Goal: Task Accomplishment & Management: Use online tool/utility

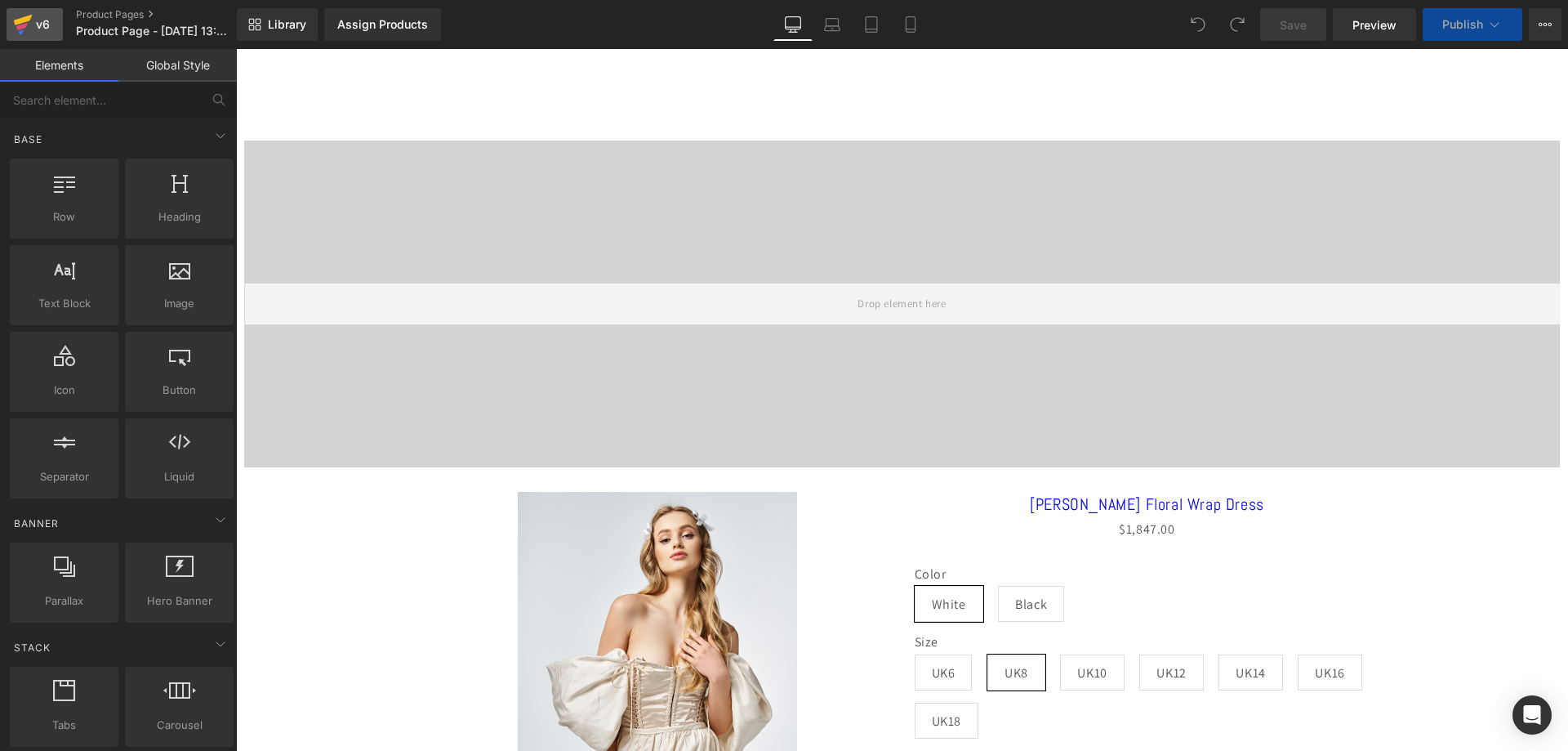
click at [46, 17] on div "v6" at bounding box center [43, 24] width 21 height 22
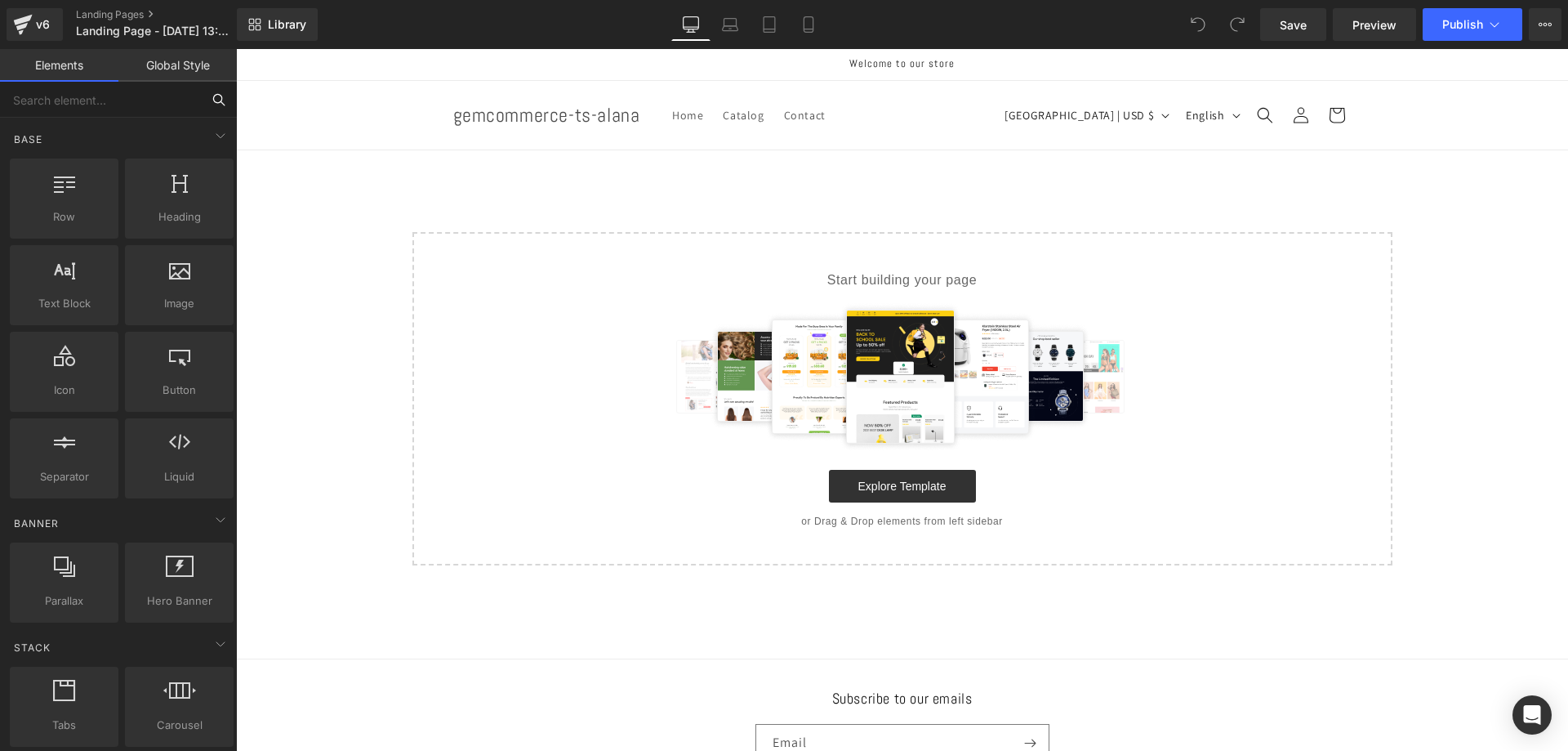
click at [182, 106] on input "text" at bounding box center [100, 100] width 201 height 36
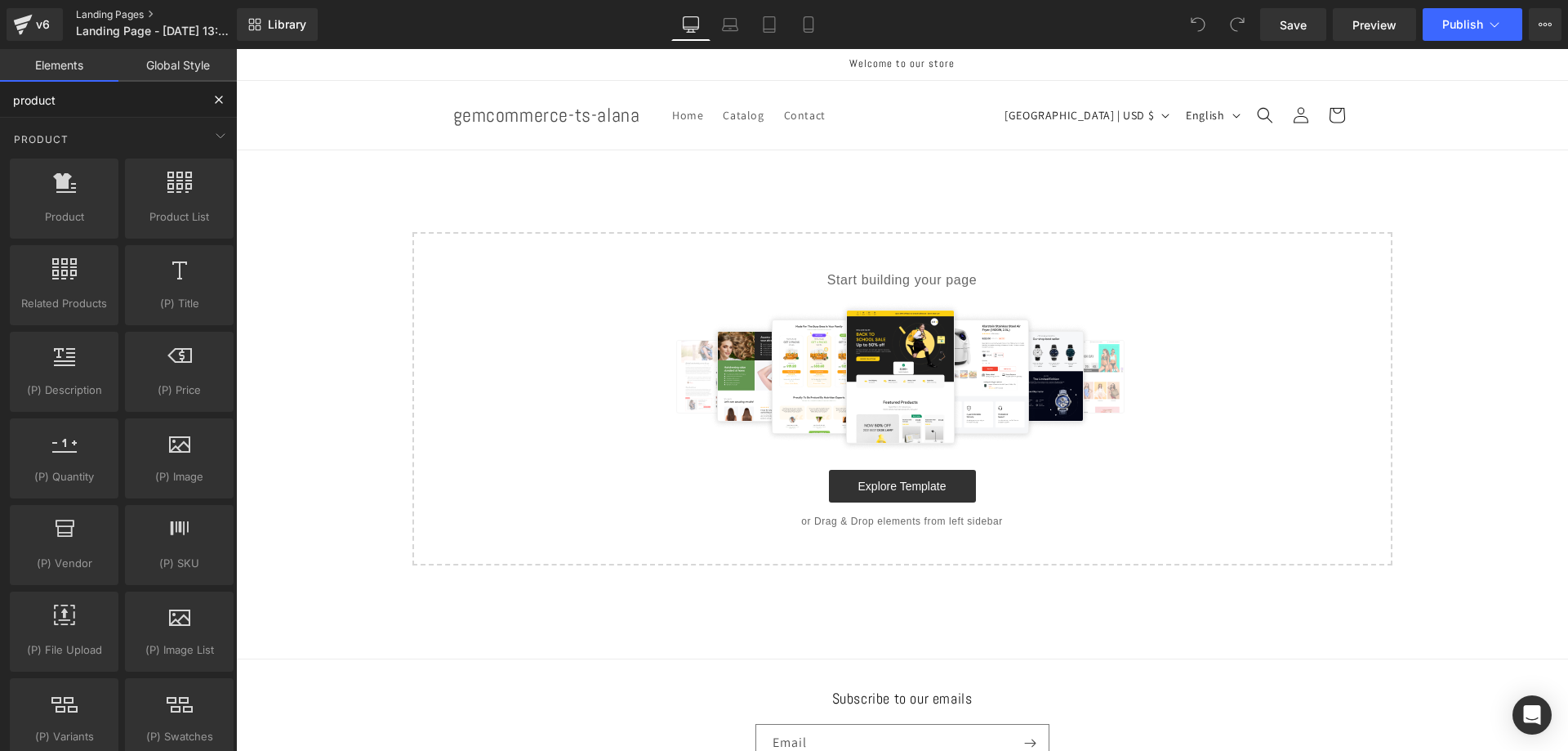
type input "product"
click at [77, 14] on link "Landing Pages" at bounding box center [170, 15] width 187 height 13
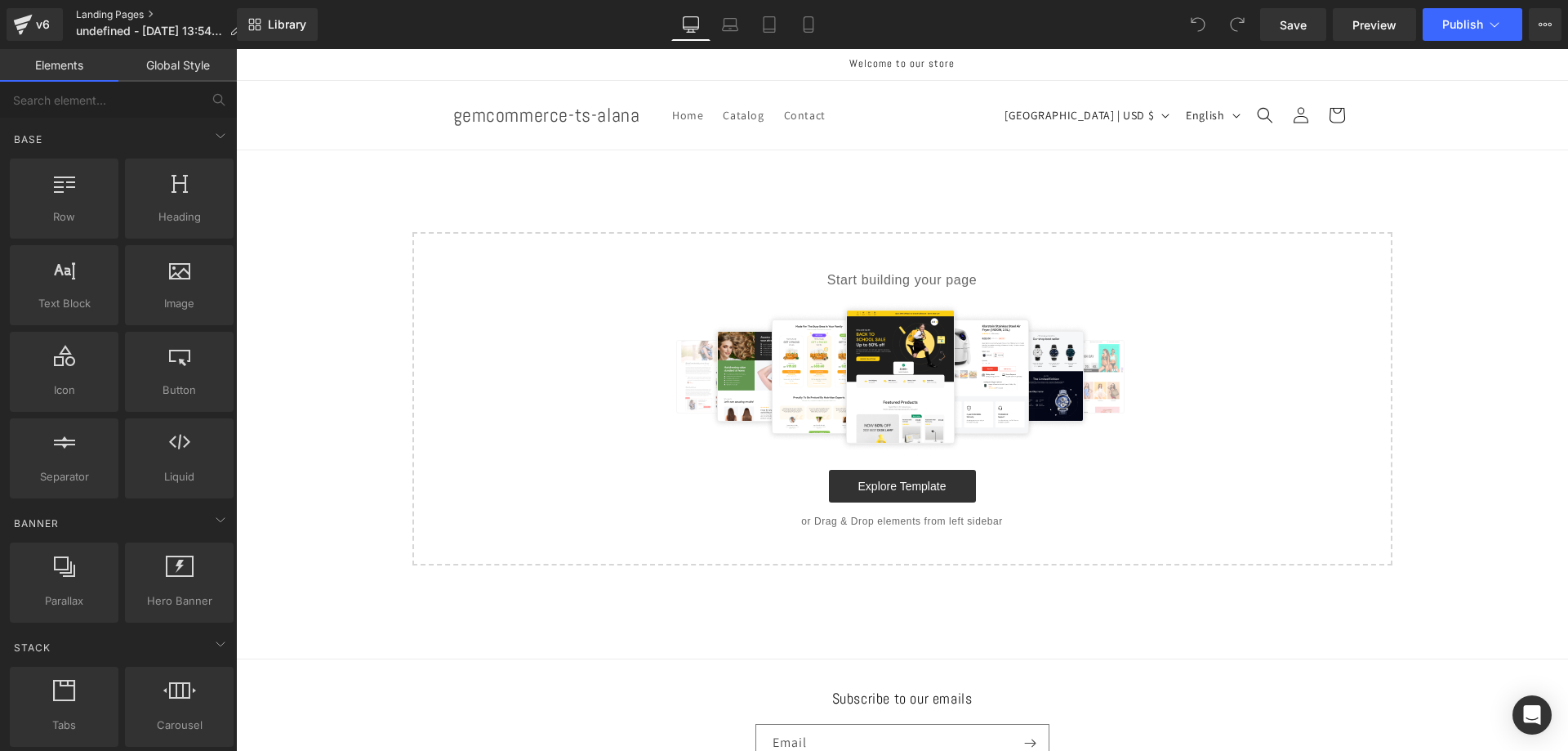
click at [105, 14] on link "Landing Pages" at bounding box center [165, 15] width 178 height 13
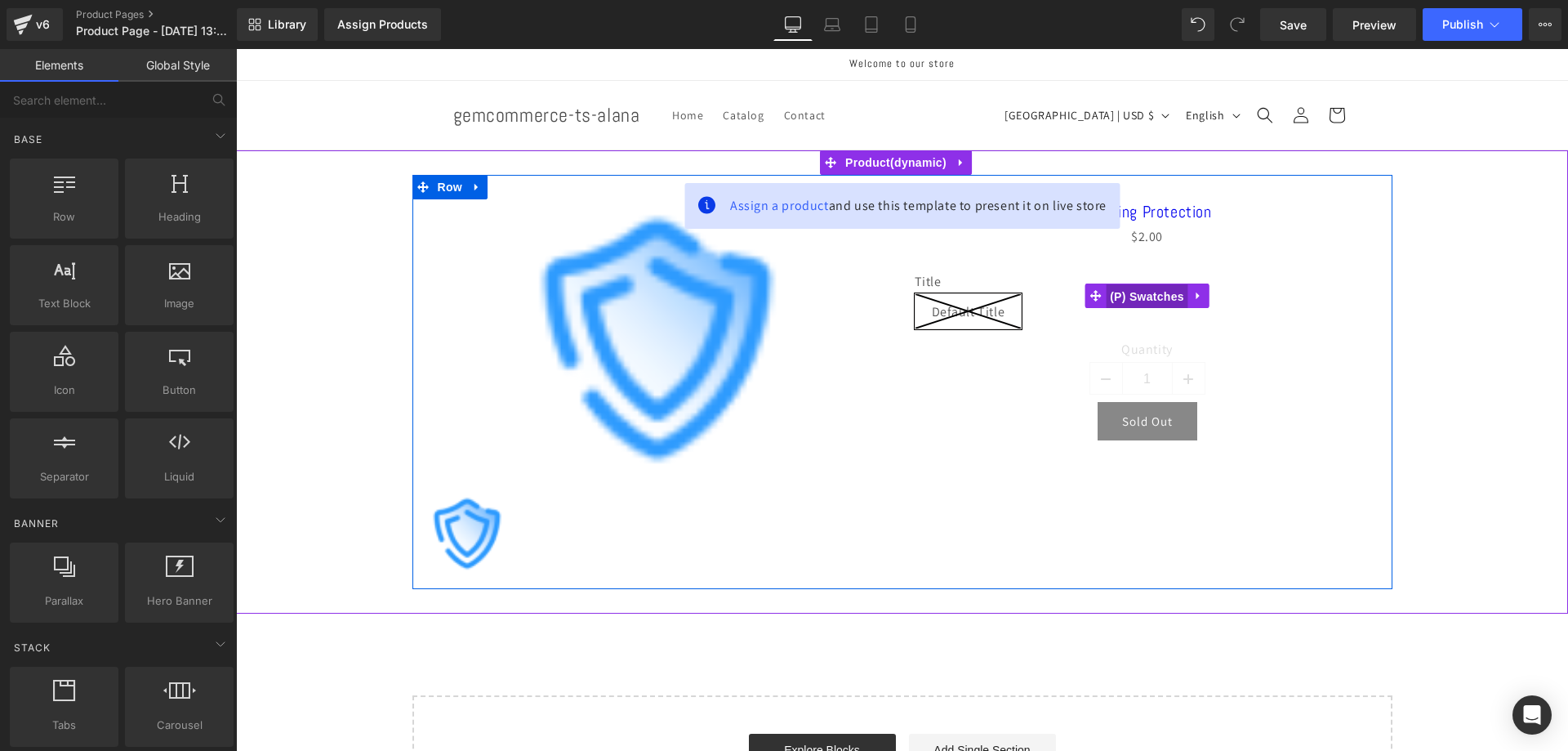
click at [1126, 303] on span "(P) Swatches" at bounding box center [1147, 297] width 83 height 24
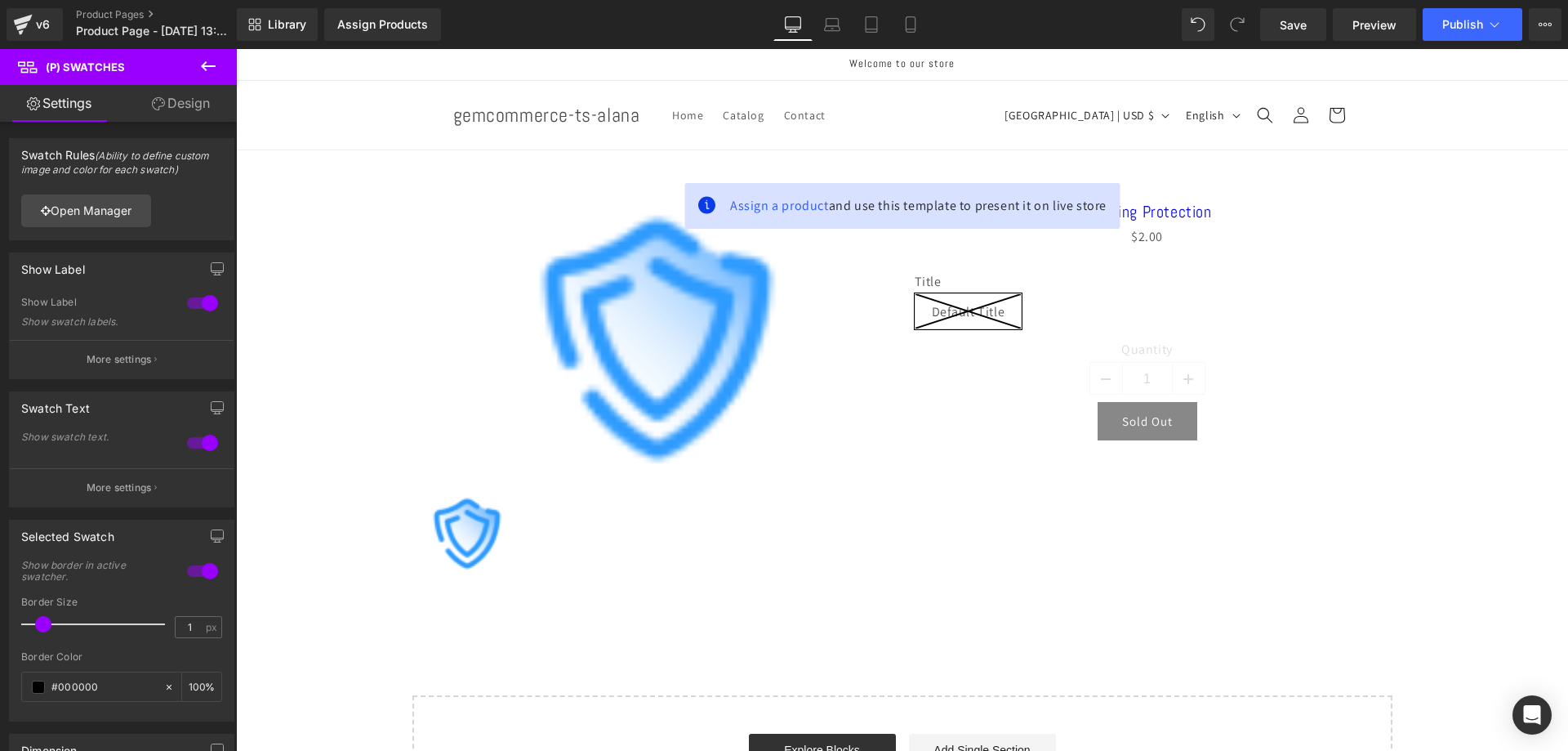
click at [200, 57] on icon at bounding box center [208, 66] width 20 height 20
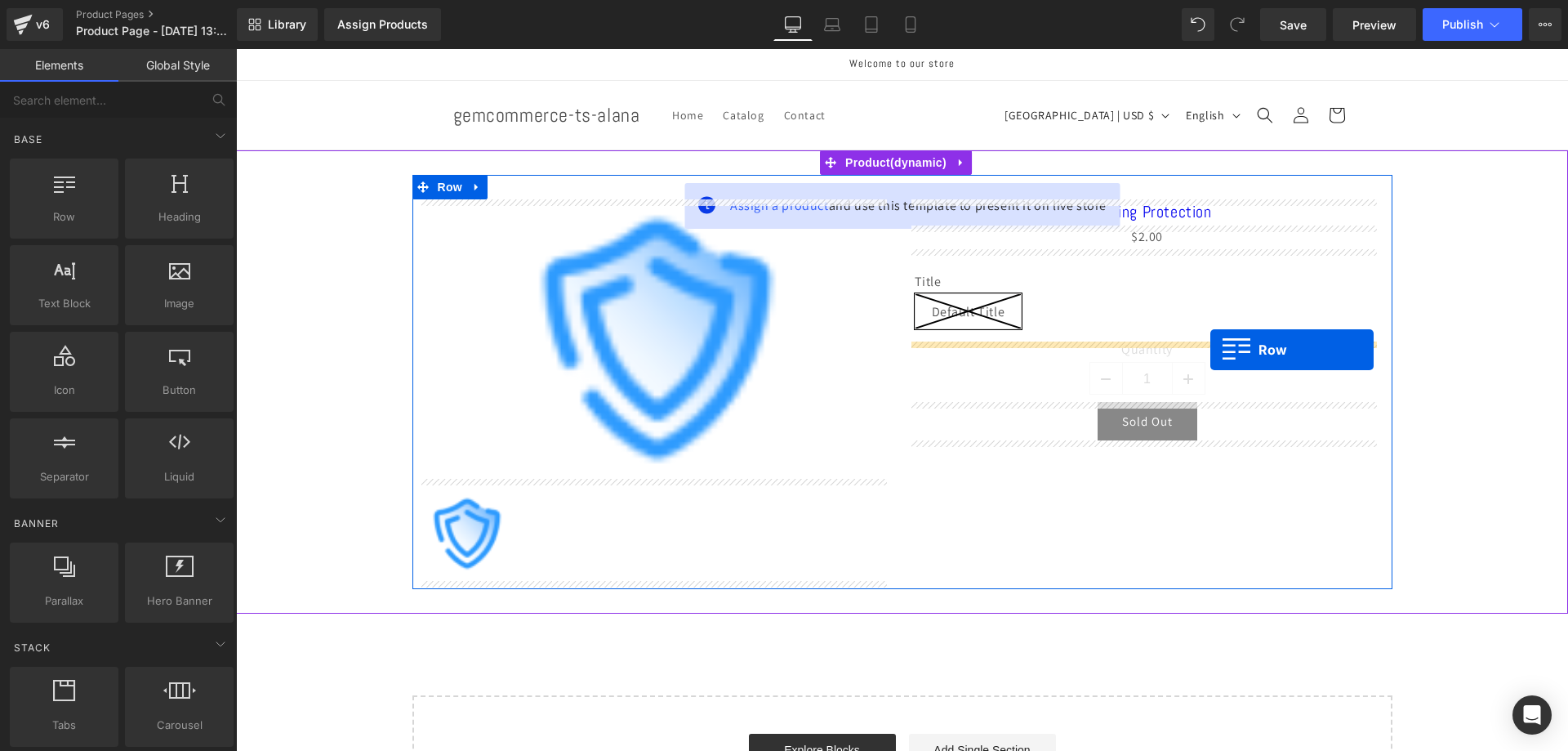
drag, startPoint x: 292, startPoint y: 240, endPoint x: 1210, endPoint y: 350, distance: 924.6
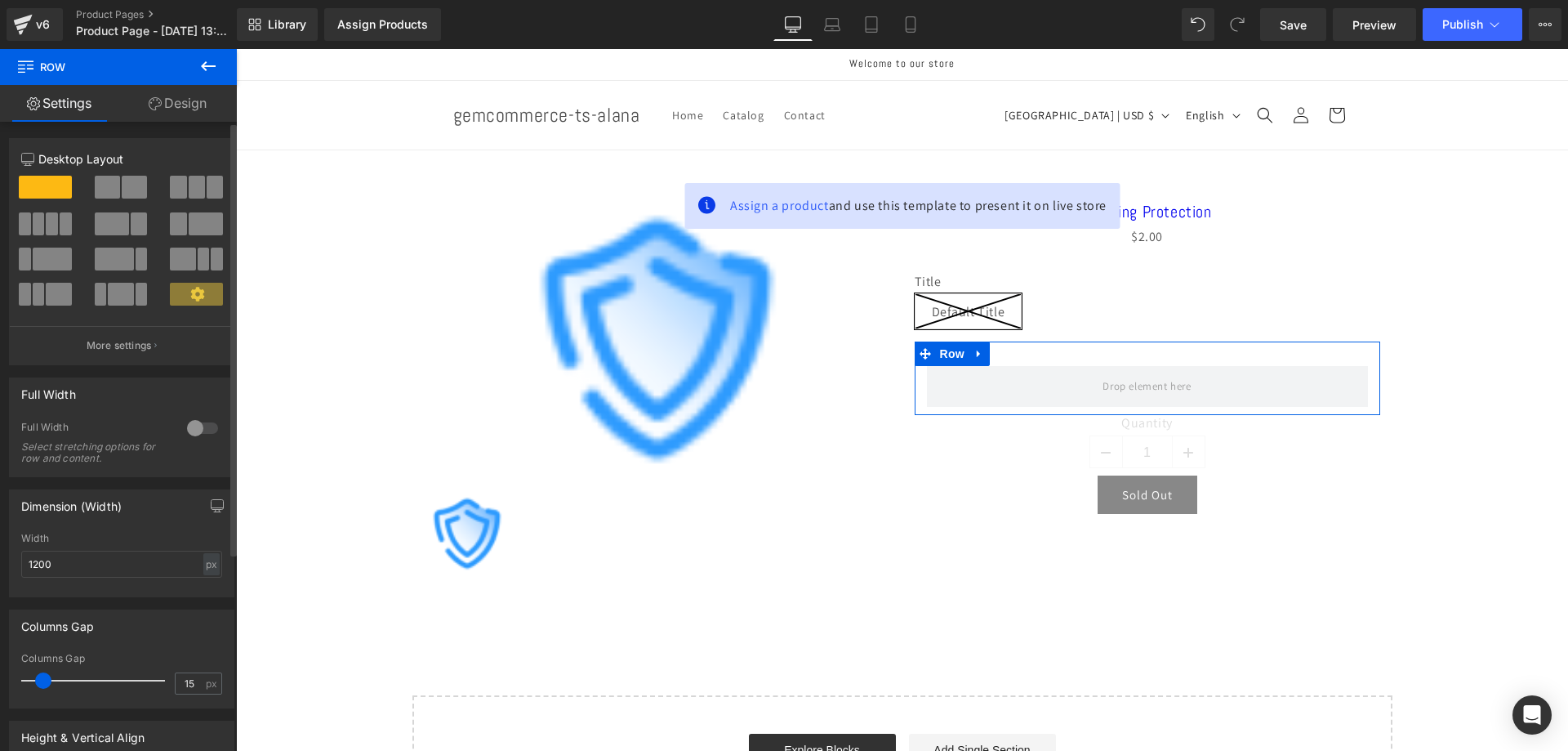
click at [171, 188] on span at bounding box center [177, 187] width 16 height 23
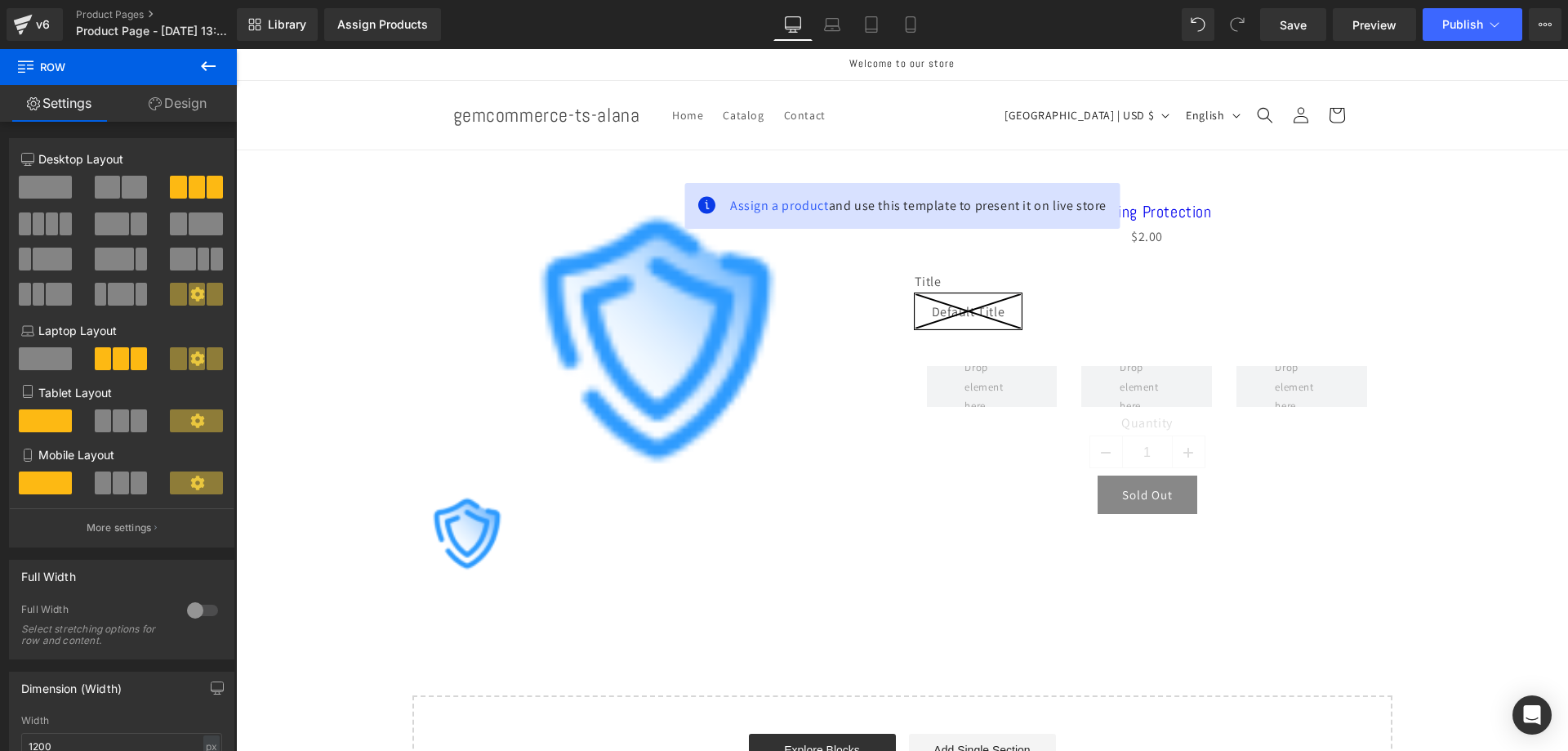
click at [202, 69] on icon at bounding box center [208, 66] width 20 height 20
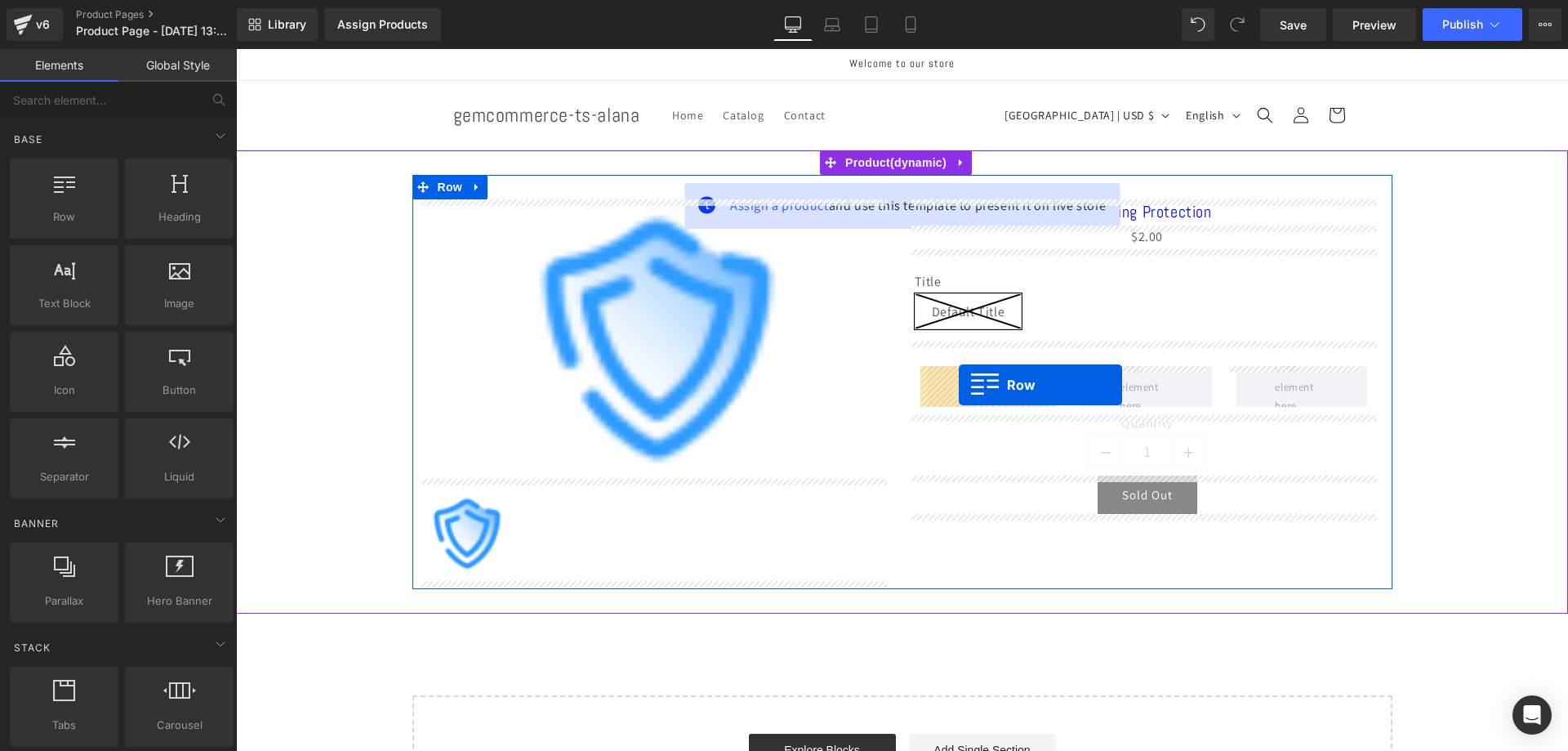
drag, startPoint x: 344, startPoint y: 262, endPoint x: 959, endPoint y: 384, distance: 627.0
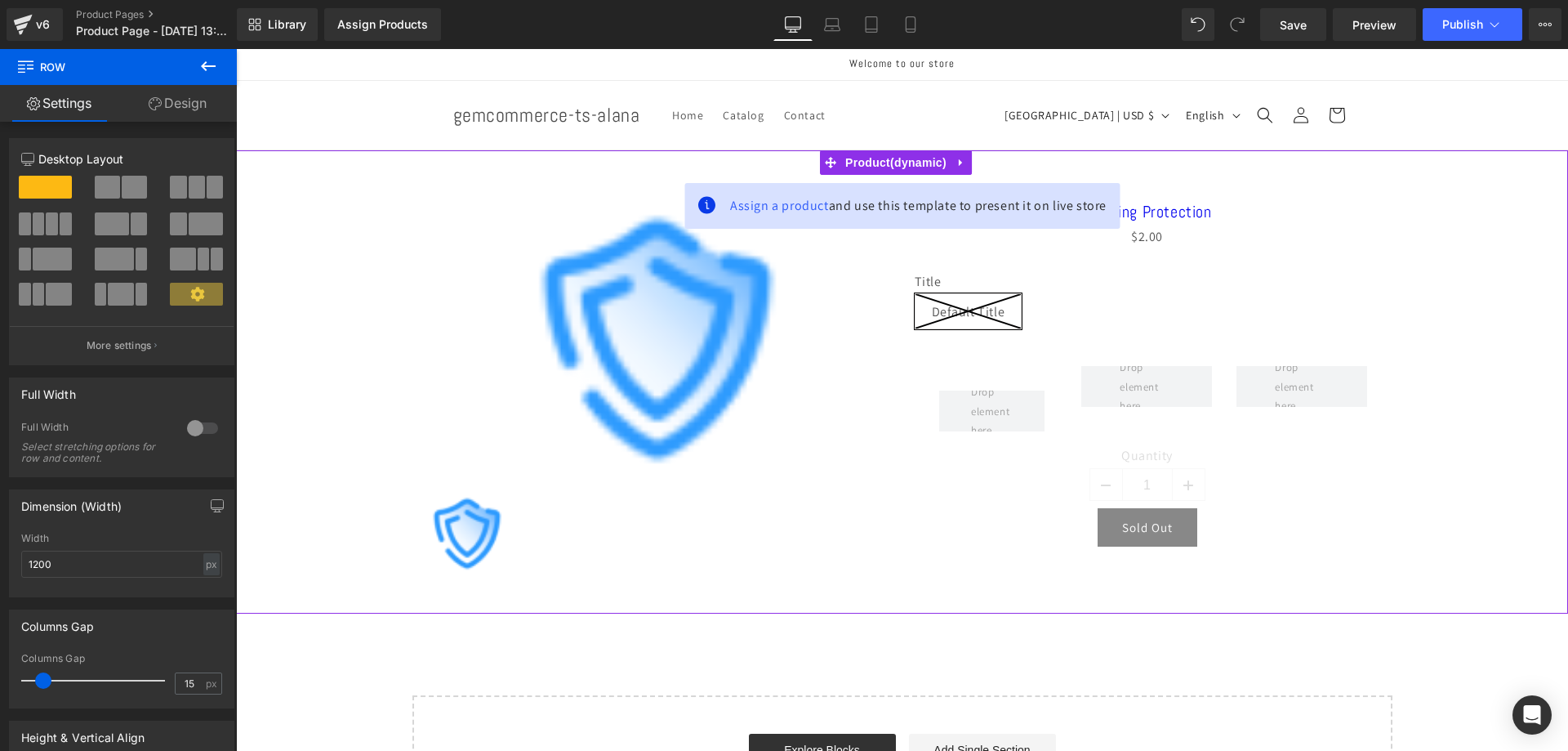
click at [896, 169] on span "Product" at bounding box center [896, 163] width 109 height 24
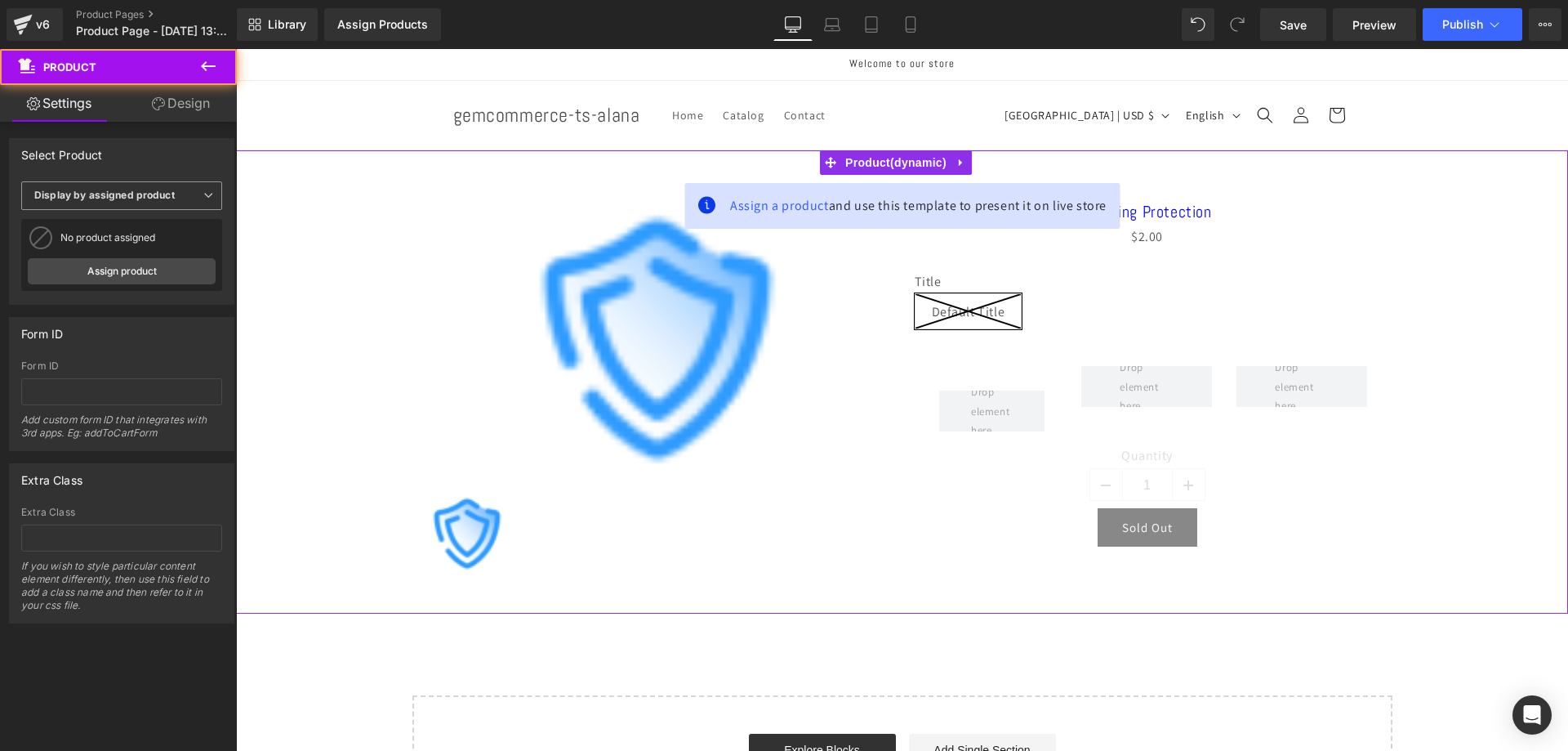
click at [157, 182] on span "Display by assigned product" at bounding box center [121, 196] width 201 height 28
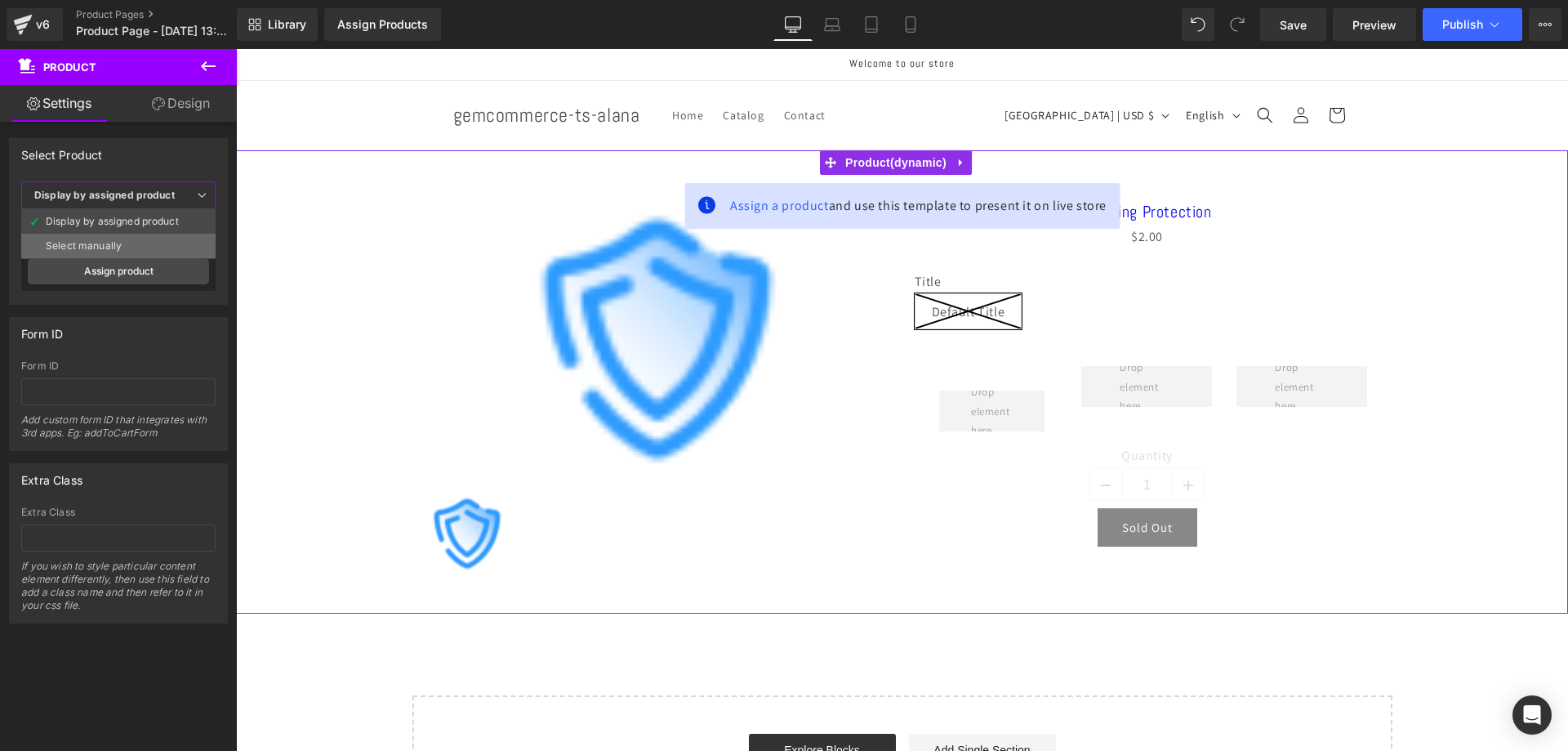
click at [143, 242] on li "Select manually" at bounding box center [119, 246] width 194 height 24
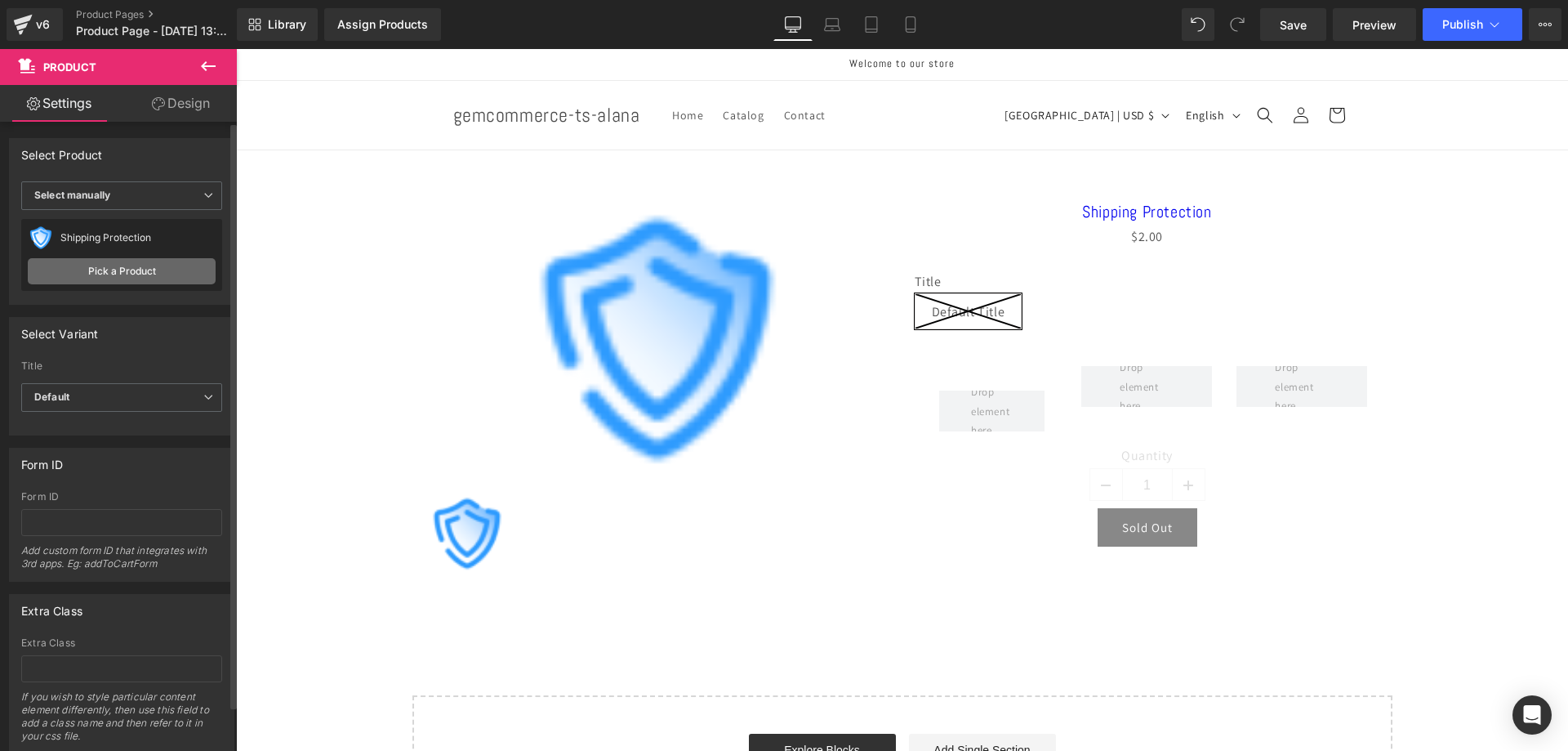
click at [153, 275] on link "Pick a Product" at bounding box center [121, 271] width 187 height 26
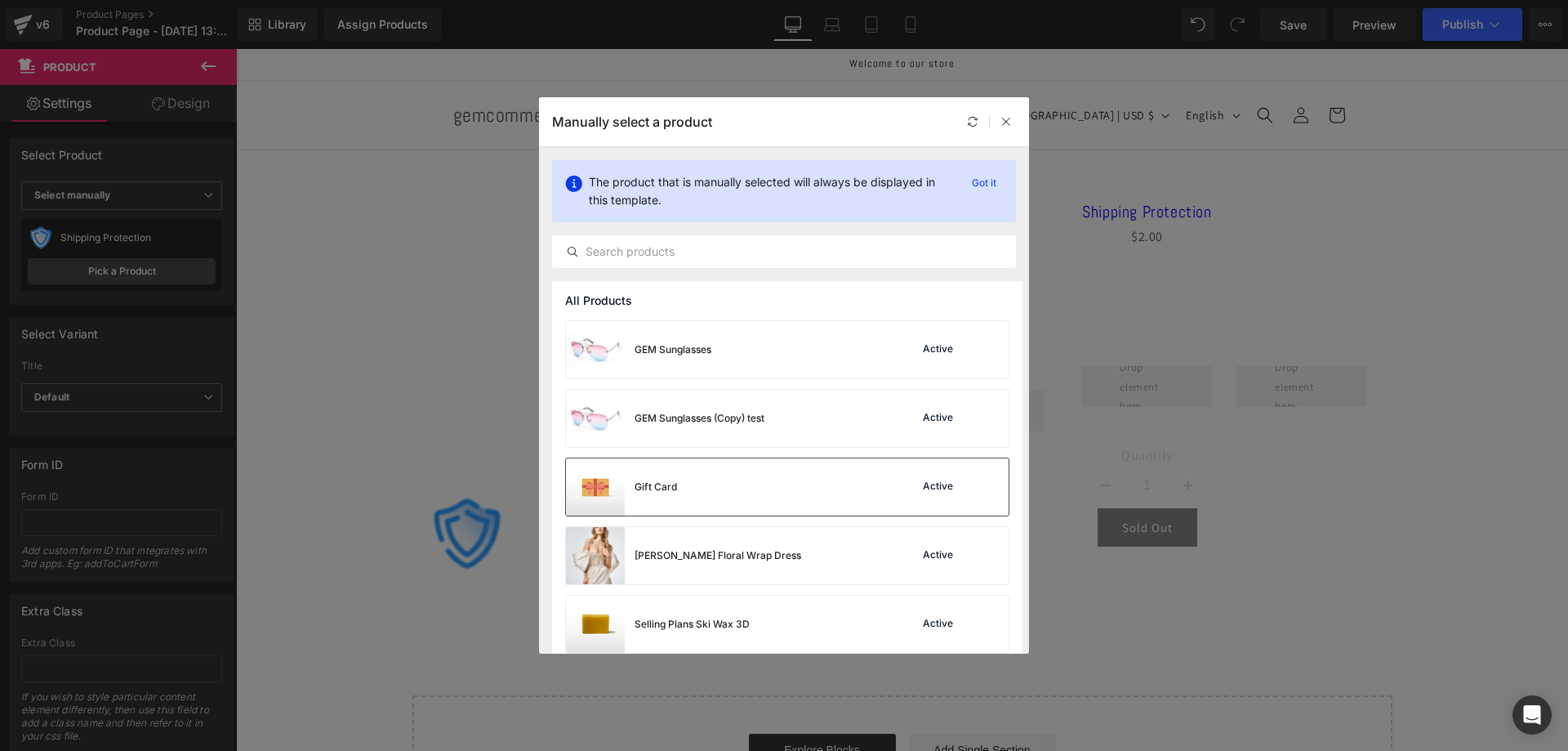
click at [729, 481] on div "Gift Card Active" at bounding box center [787, 487] width 443 height 57
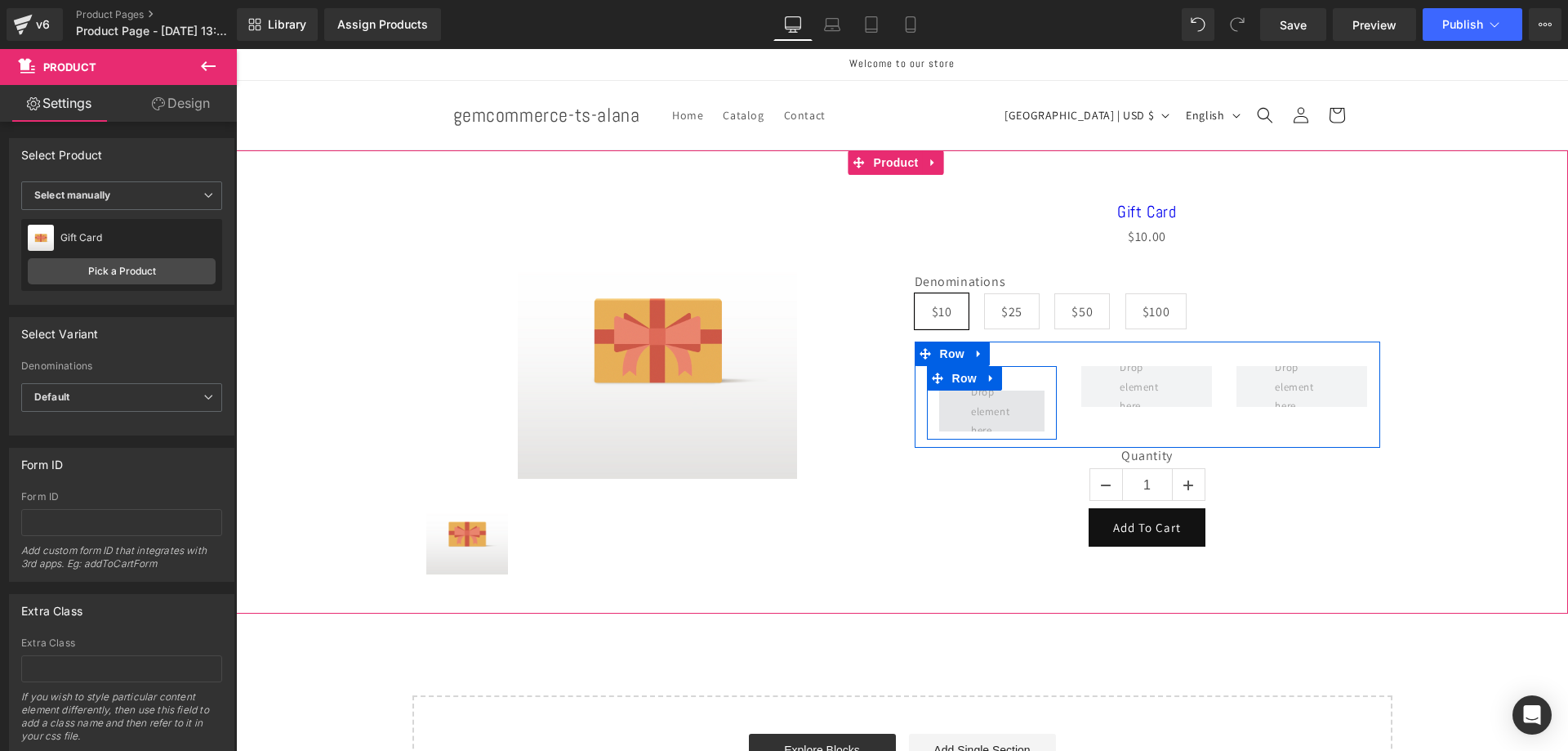
click at [965, 424] on span at bounding box center [992, 411] width 53 height 65
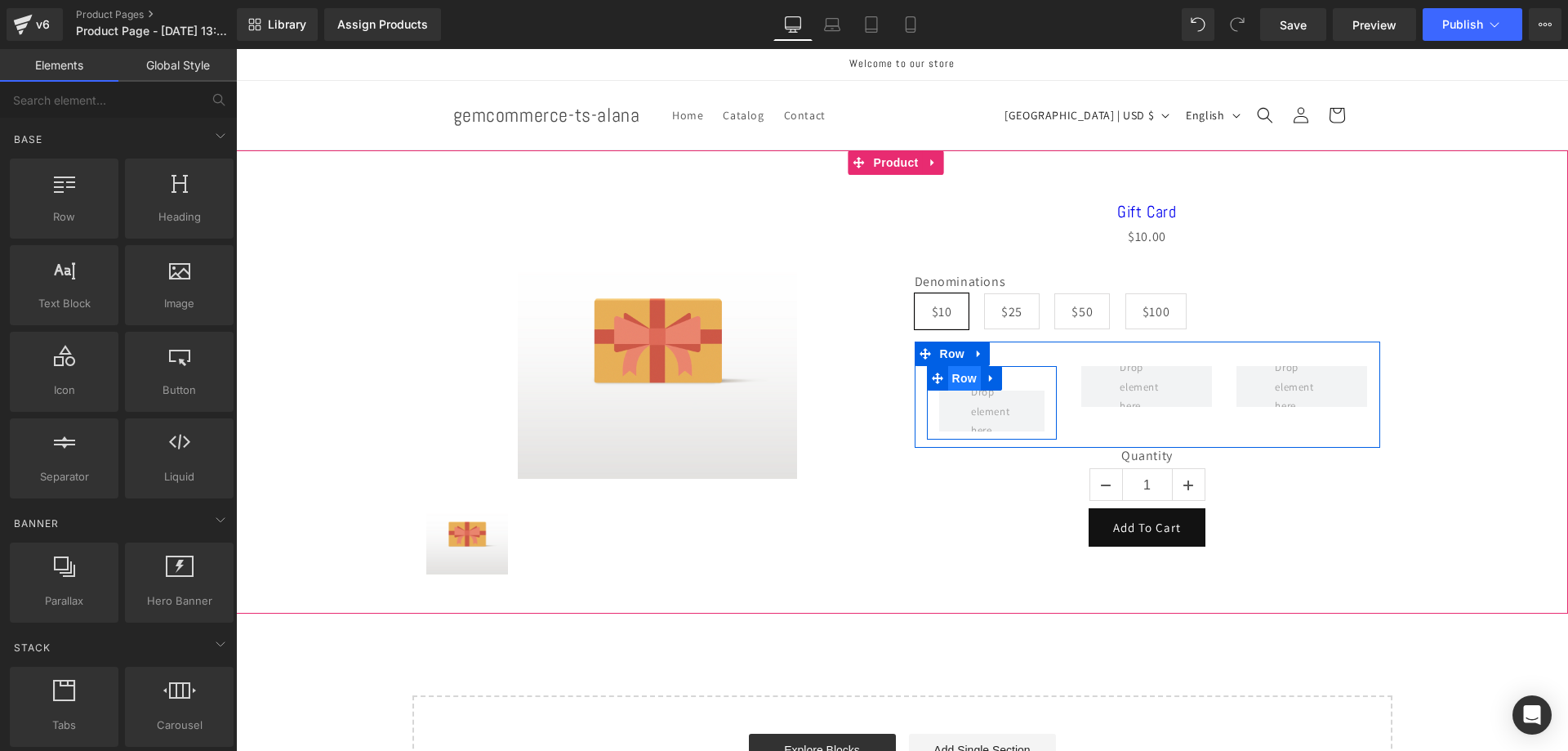
click at [968, 384] on span "Row" at bounding box center [964, 379] width 33 height 24
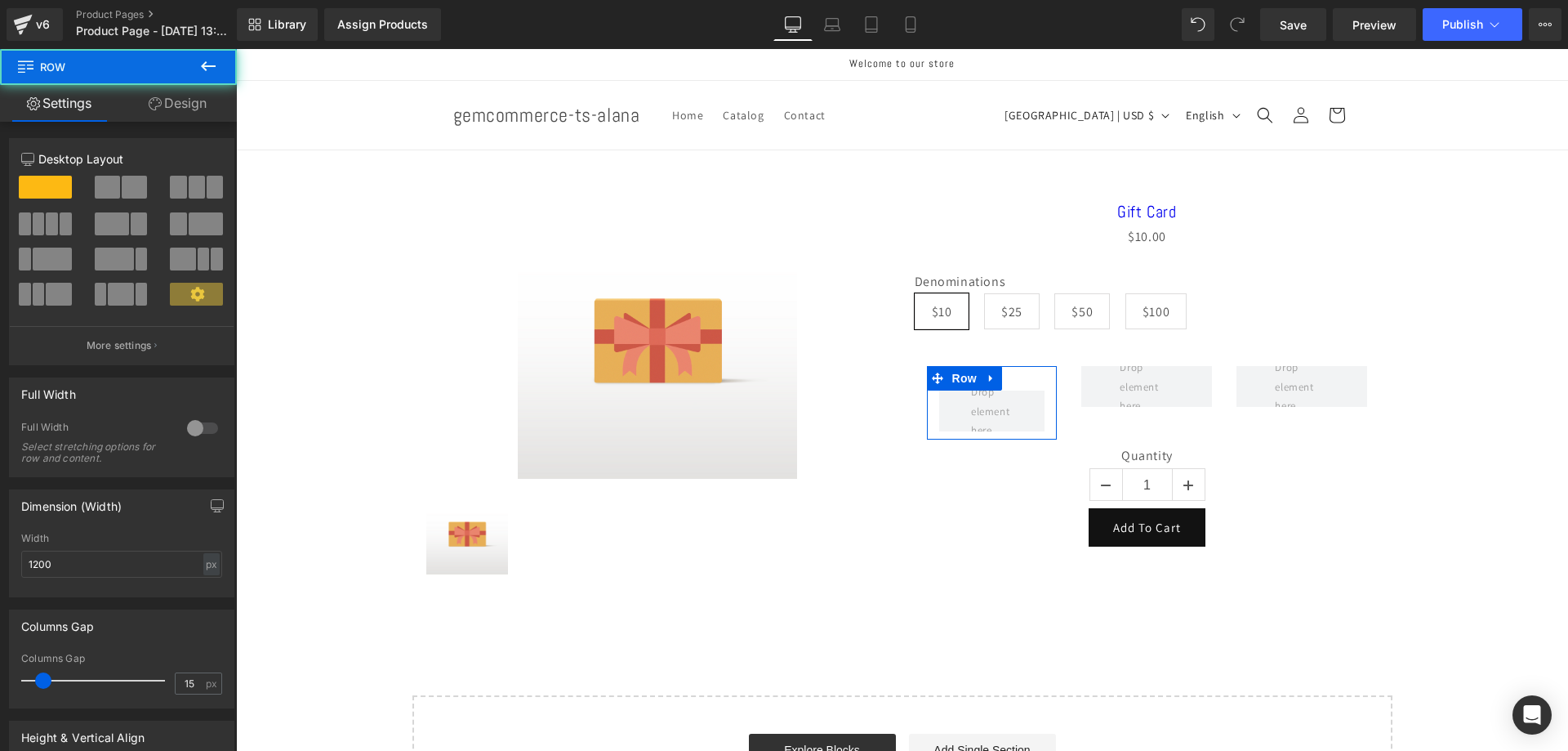
click at [152, 102] on icon at bounding box center [155, 104] width 13 height 13
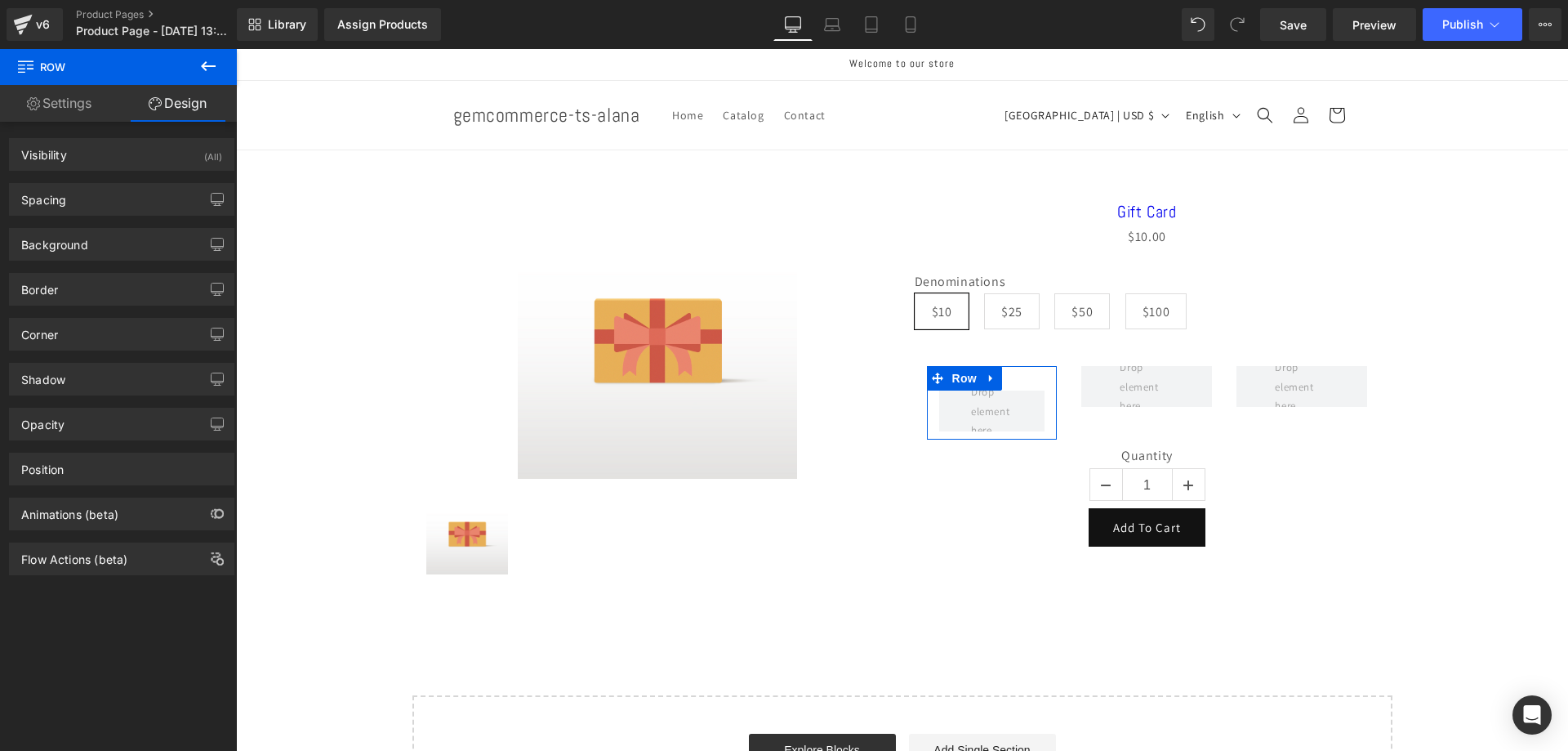
click at [68, 115] on link "Settings" at bounding box center [59, 103] width 119 height 37
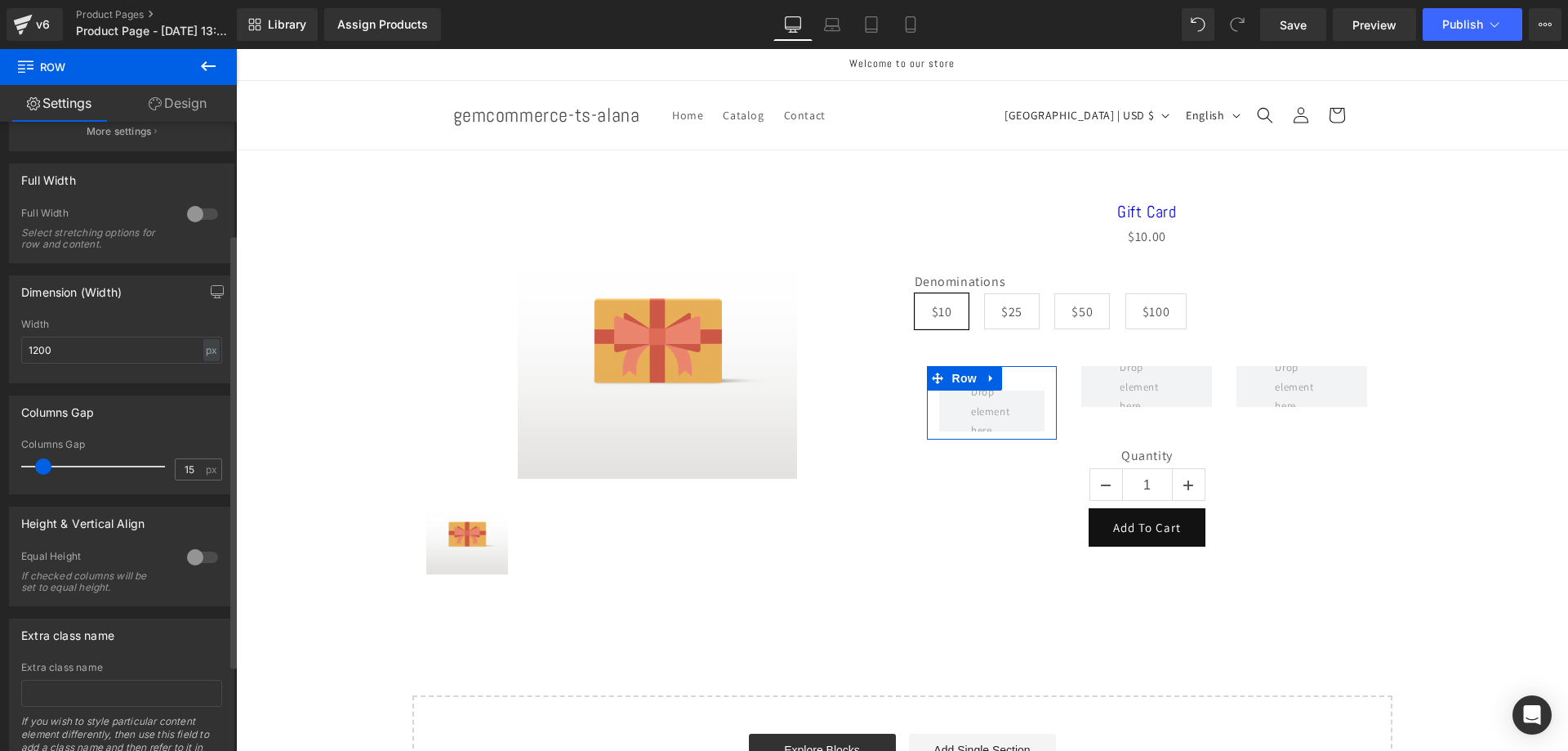
scroll to position [287, 0]
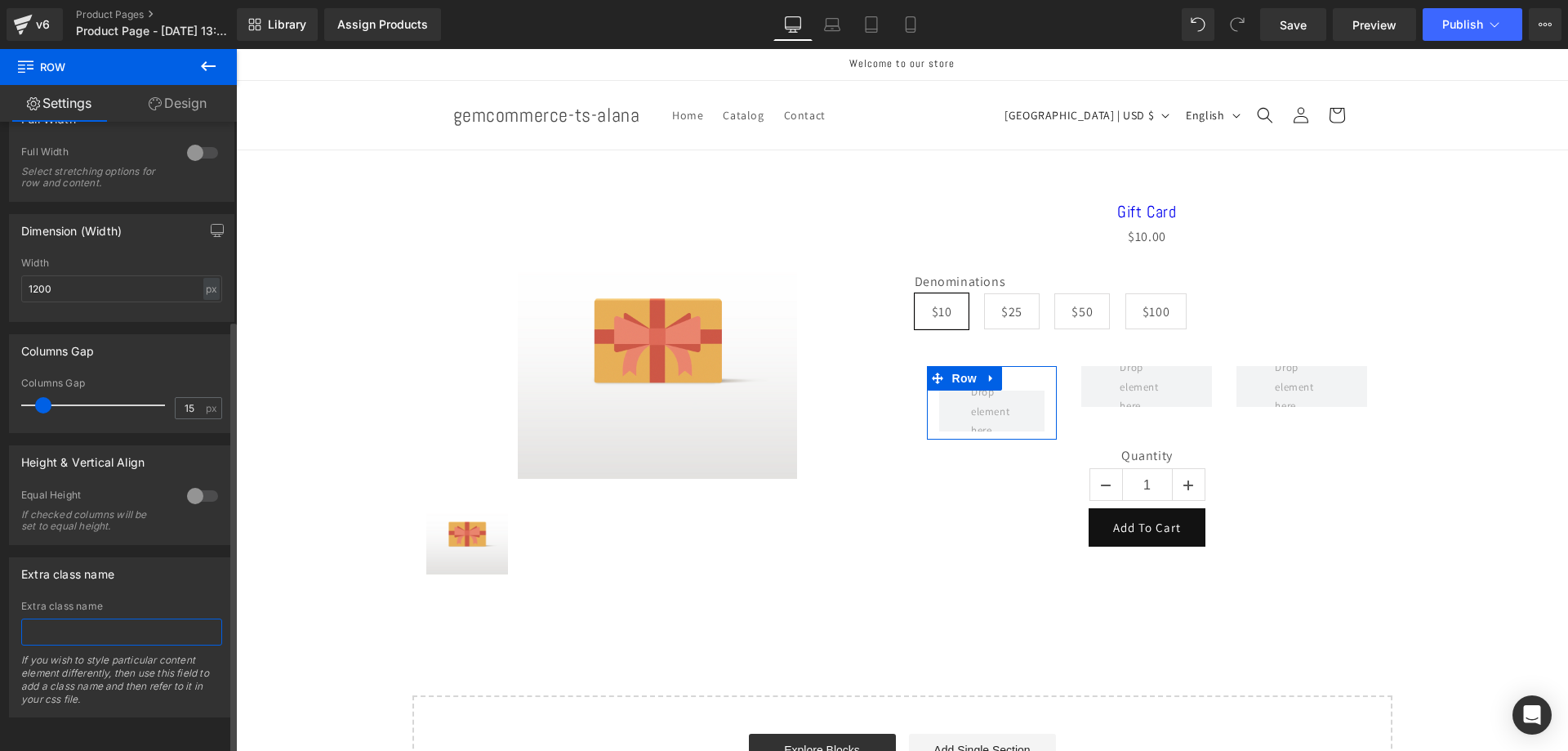
click at [130, 619] on input "text" at bounding box center [121, 632] width 201 height 27
paste input "gp-cus-swatch-1p"
type input "gp-cus-swatch-1p"
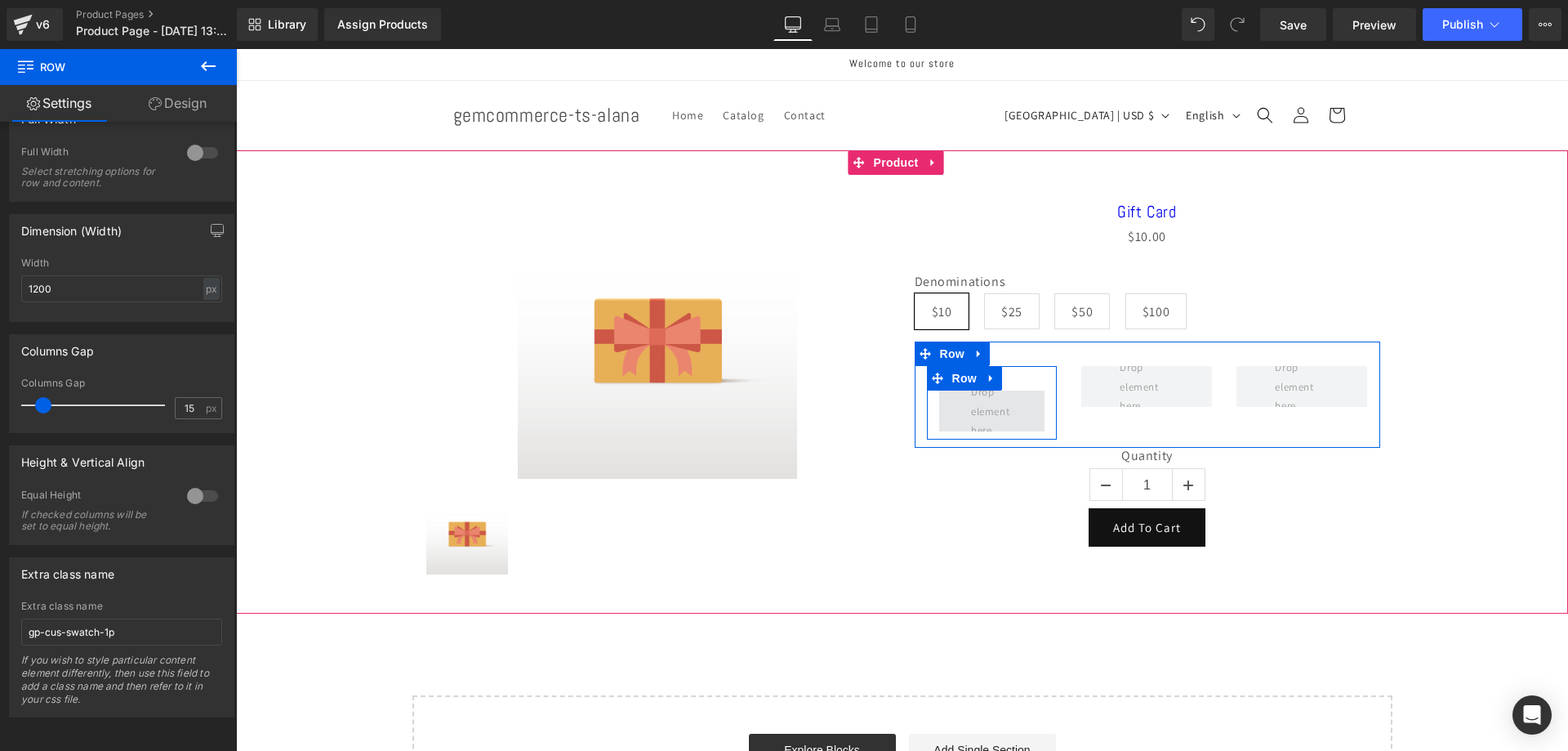
click at [1002, 408] on span at bounding box center [992, 411] width 53 height 65
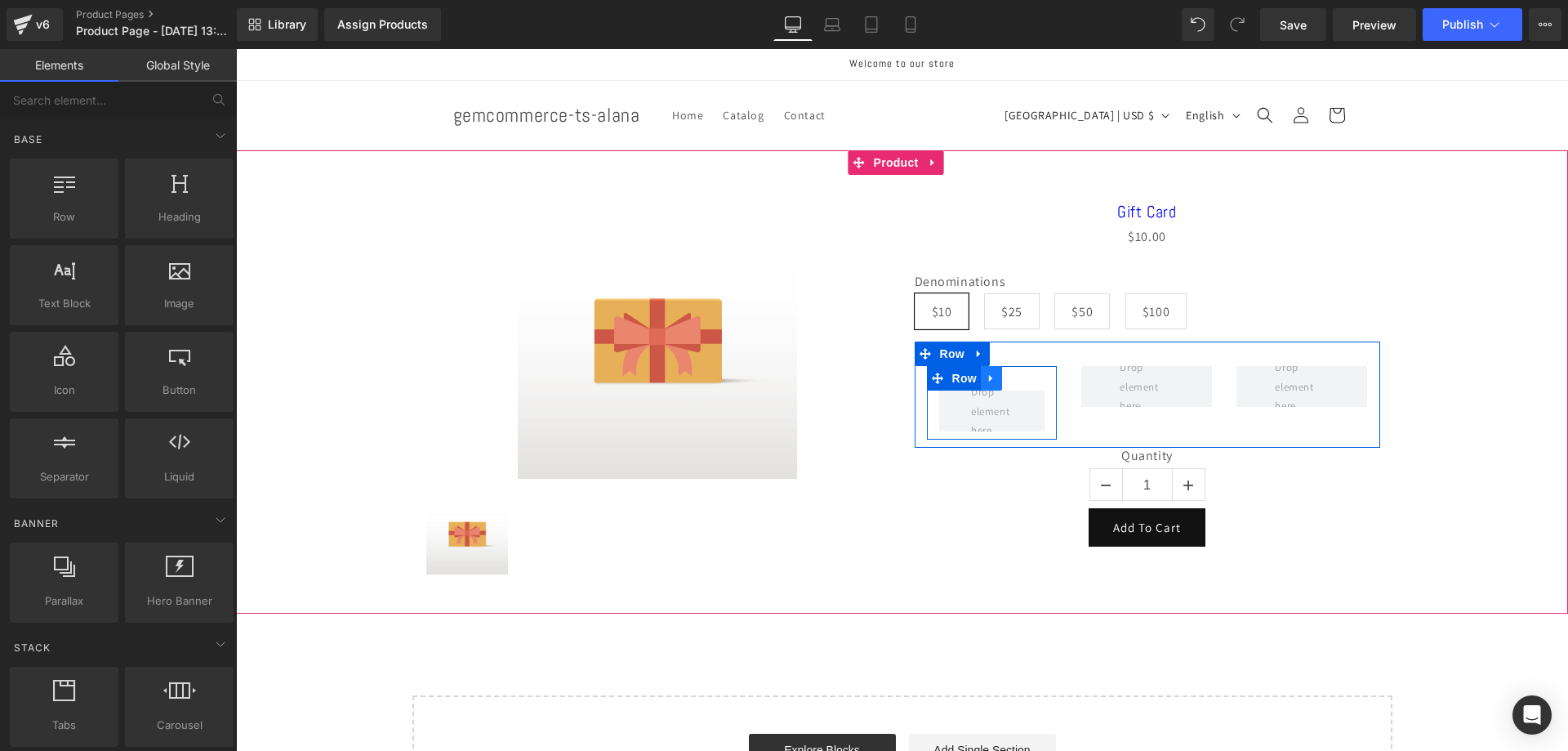
click at [989, 383] on icon at bounding box center [992, 378] width 11 height 12
click at [1007, 376] on icon at bounding box center [1012, 378] width 11 height 11
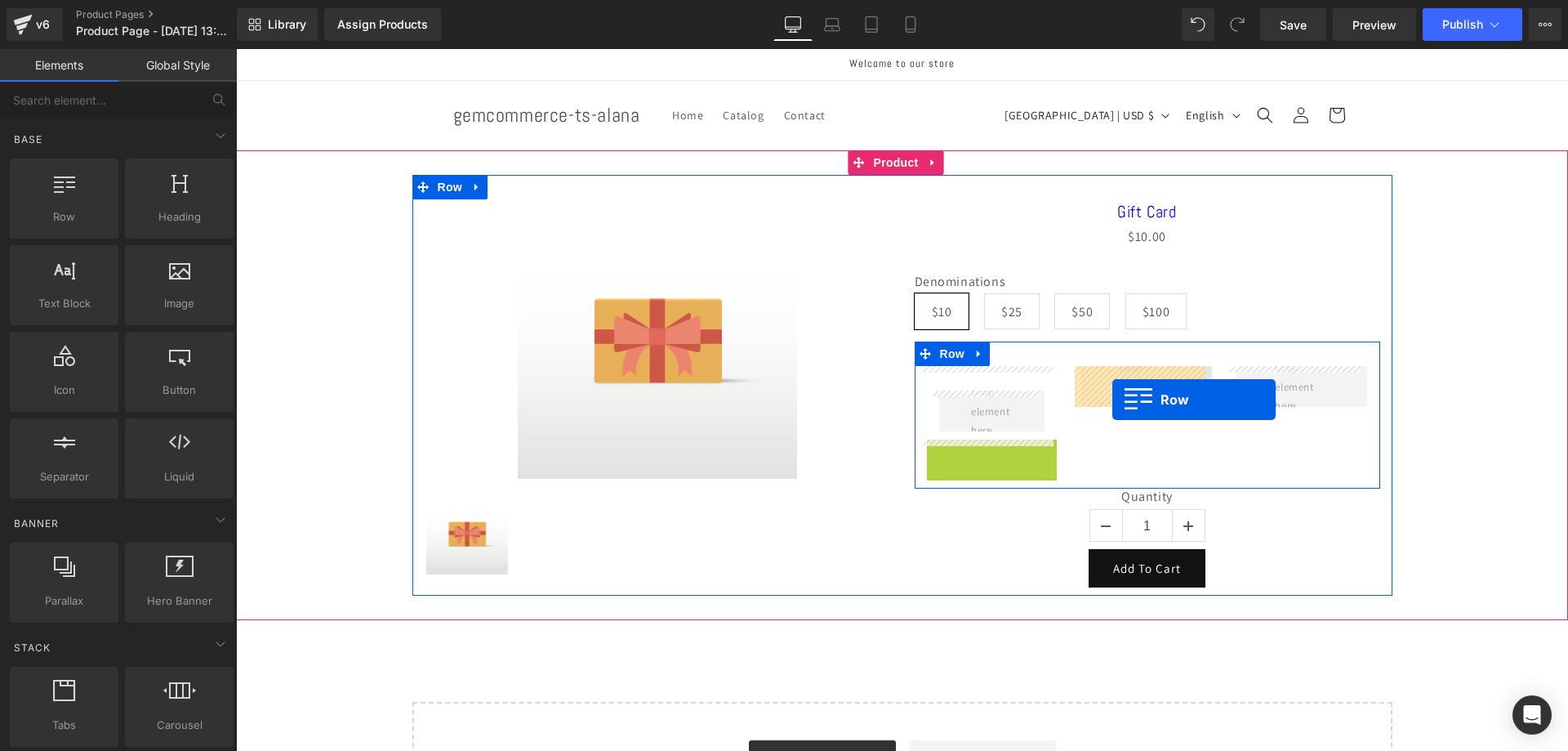
drag, startPoint x: 963, startPoint y: 452, endPoint x: 1112, endPoint y: 400, distance: 157.8
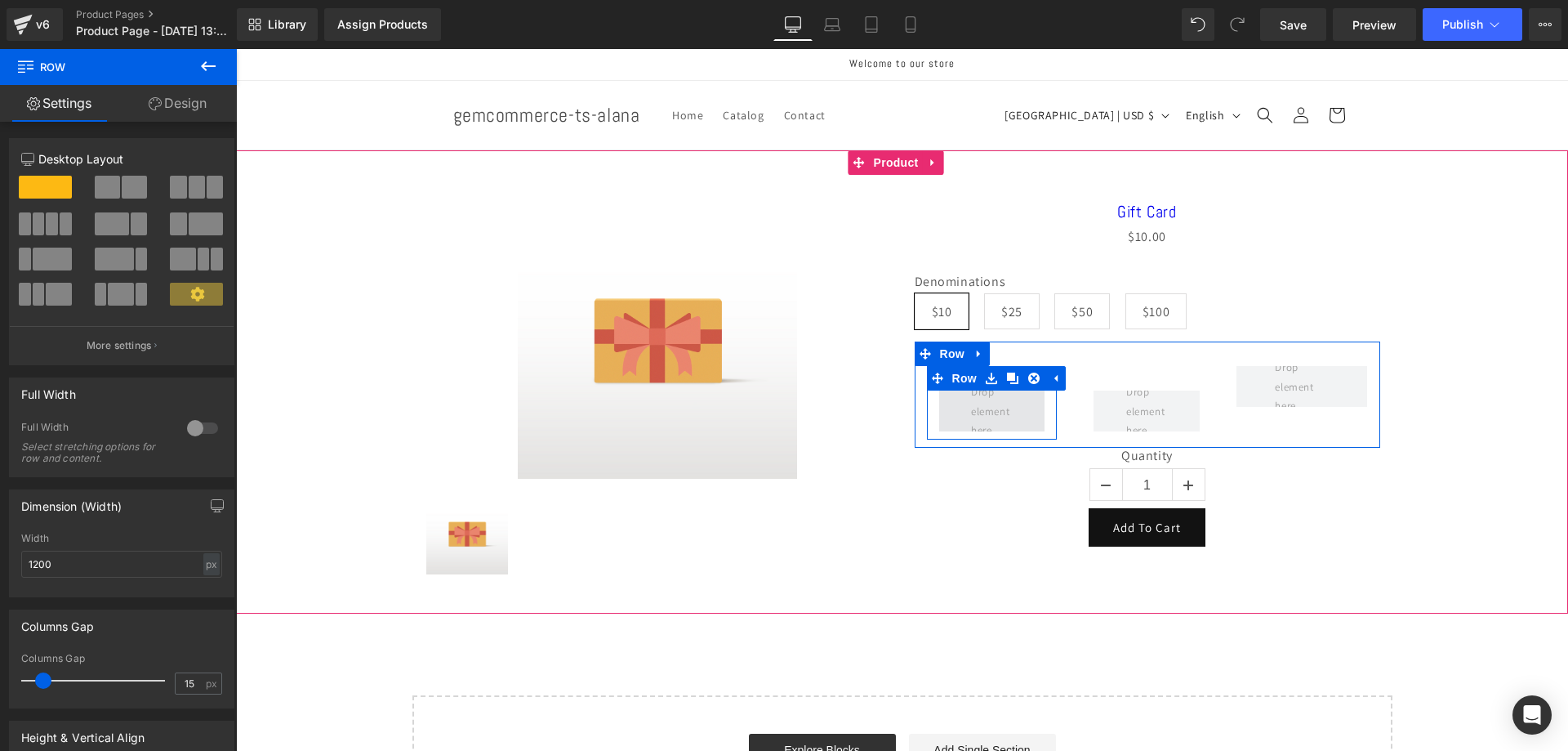
click at [991, 402] on span at bounding box center [992, 411] width 53 height 65
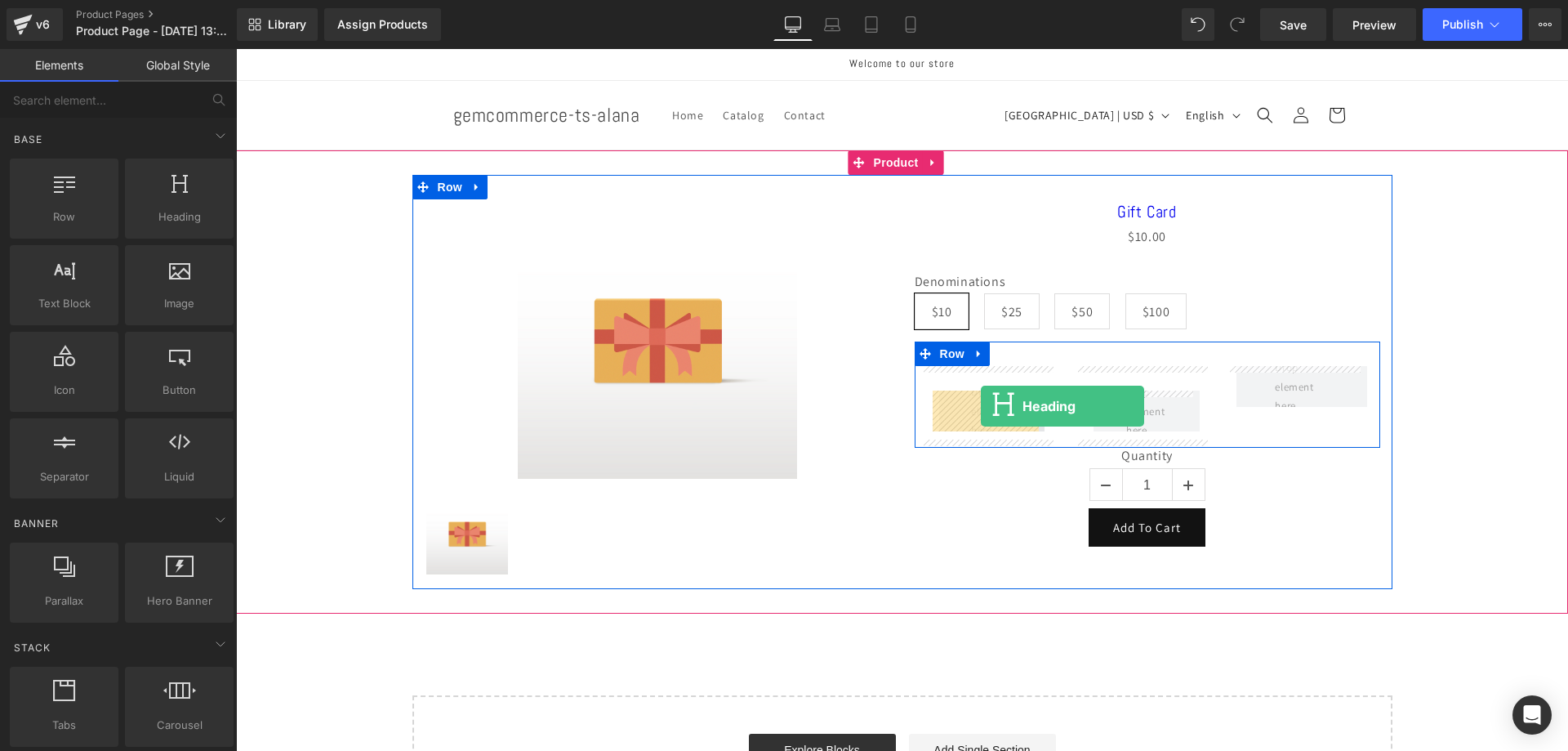
drag, startPoint x: 413, startPoint y: 266, endPoint x: 981, endPoint y: 406, distance: 585.0
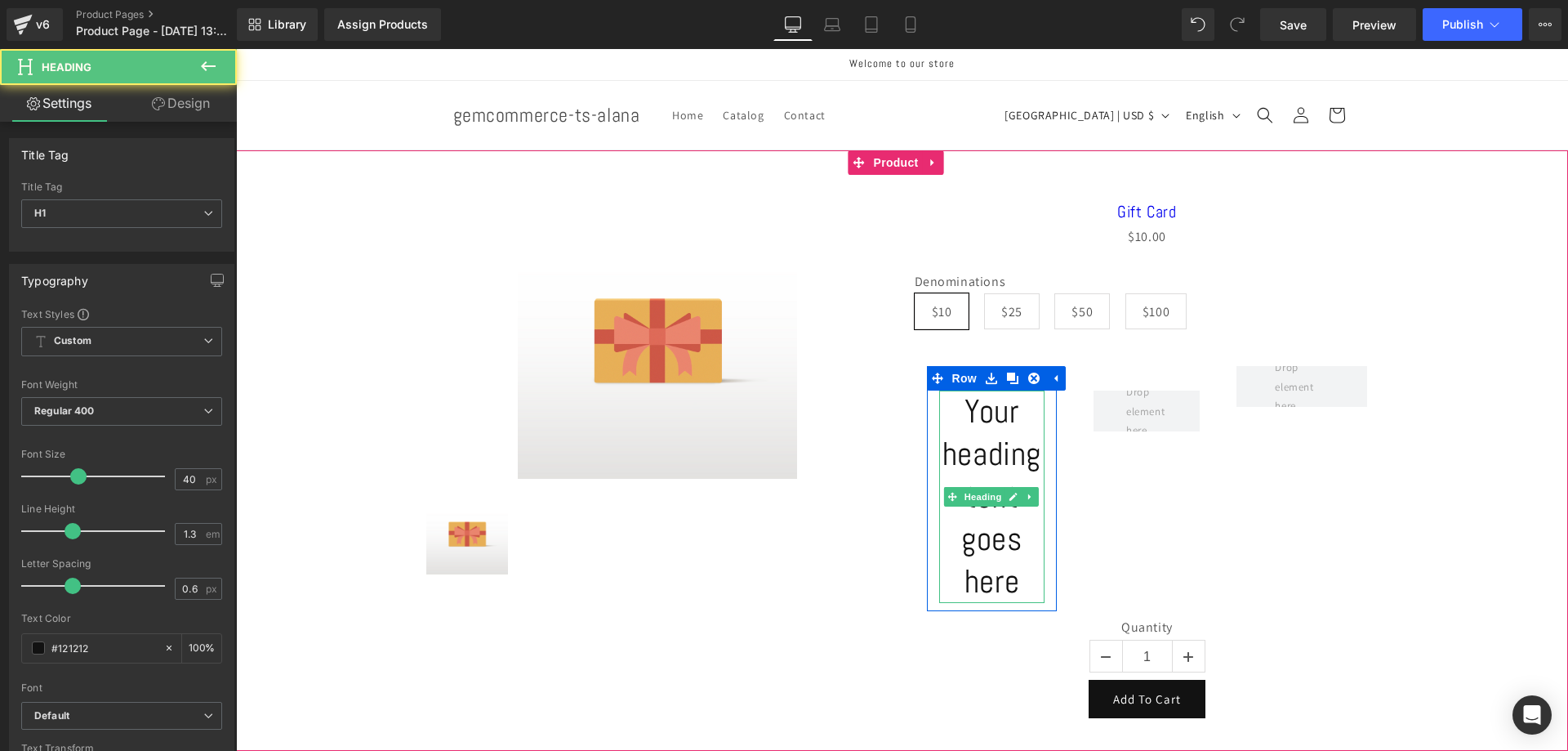
click at [988, 449] on h1 "Your heading text goes here" at bounding box center [992, 497] width 106 height 212
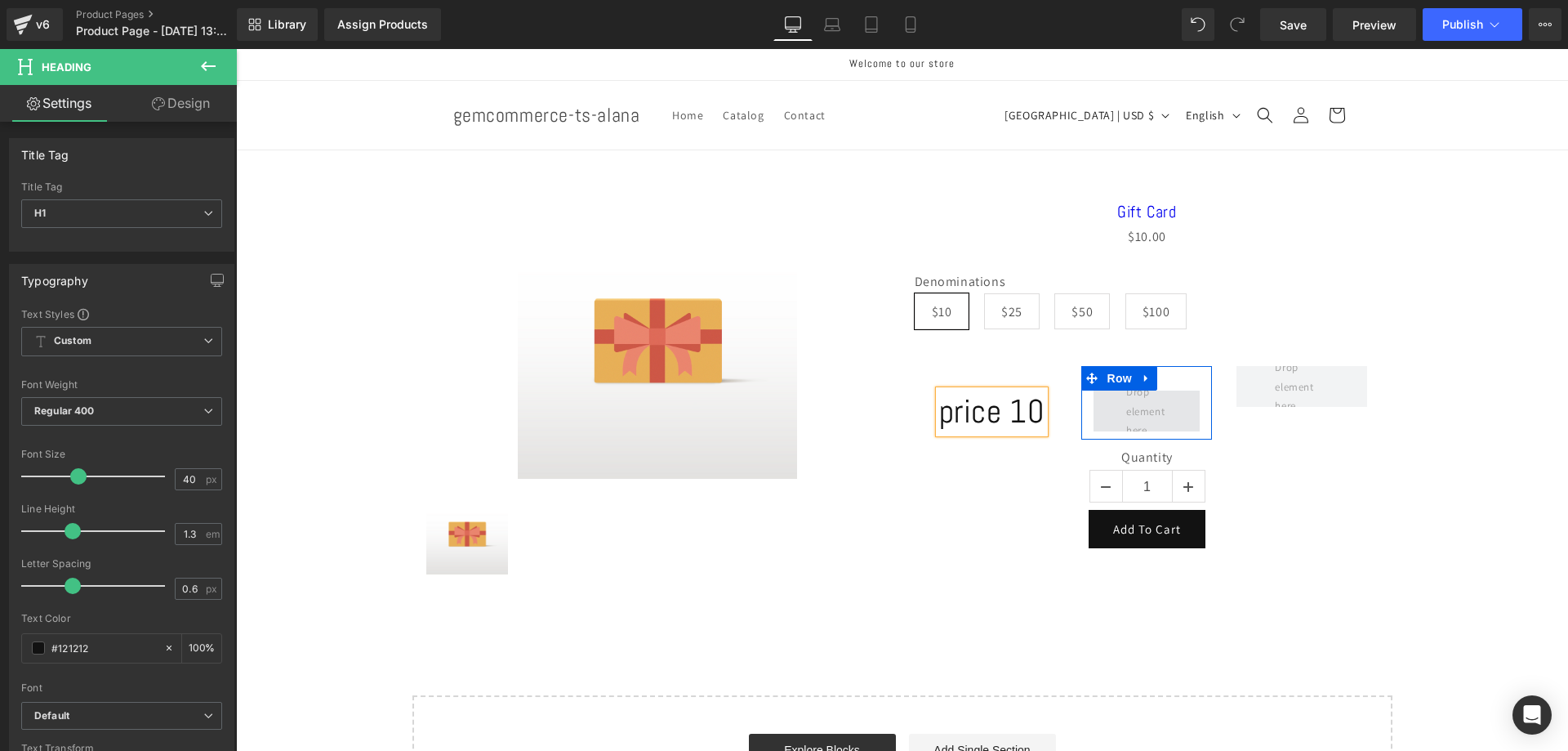
click at [1121, 414] on span at bounding box center [1147, 411] width 53 height 65
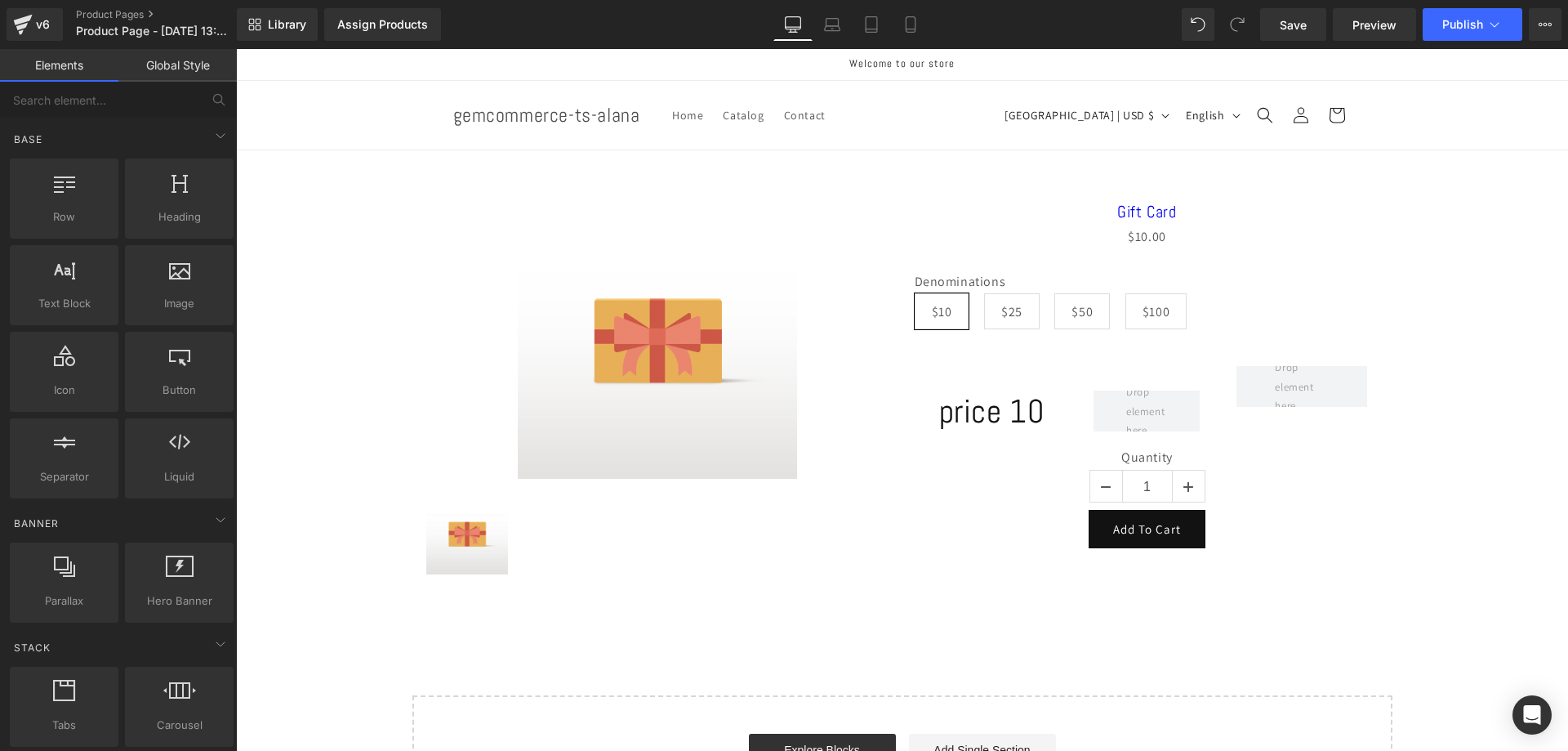
click at [1017, 421] on h1 "price 10" at bounding box center [992, 412] width 106 height 42
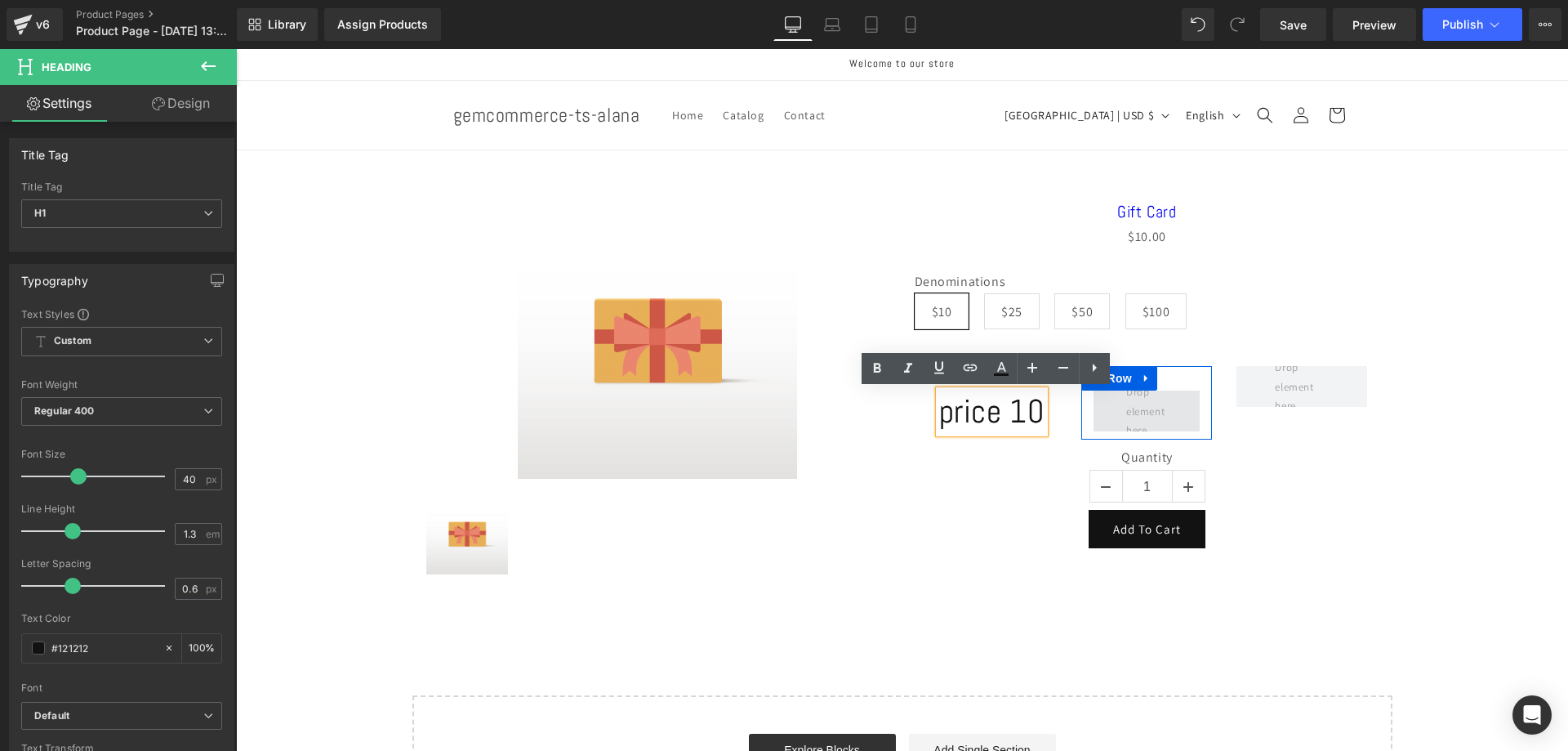
click at [1098, 399] on span at bounding box center [1146, 411] width 106 height 41
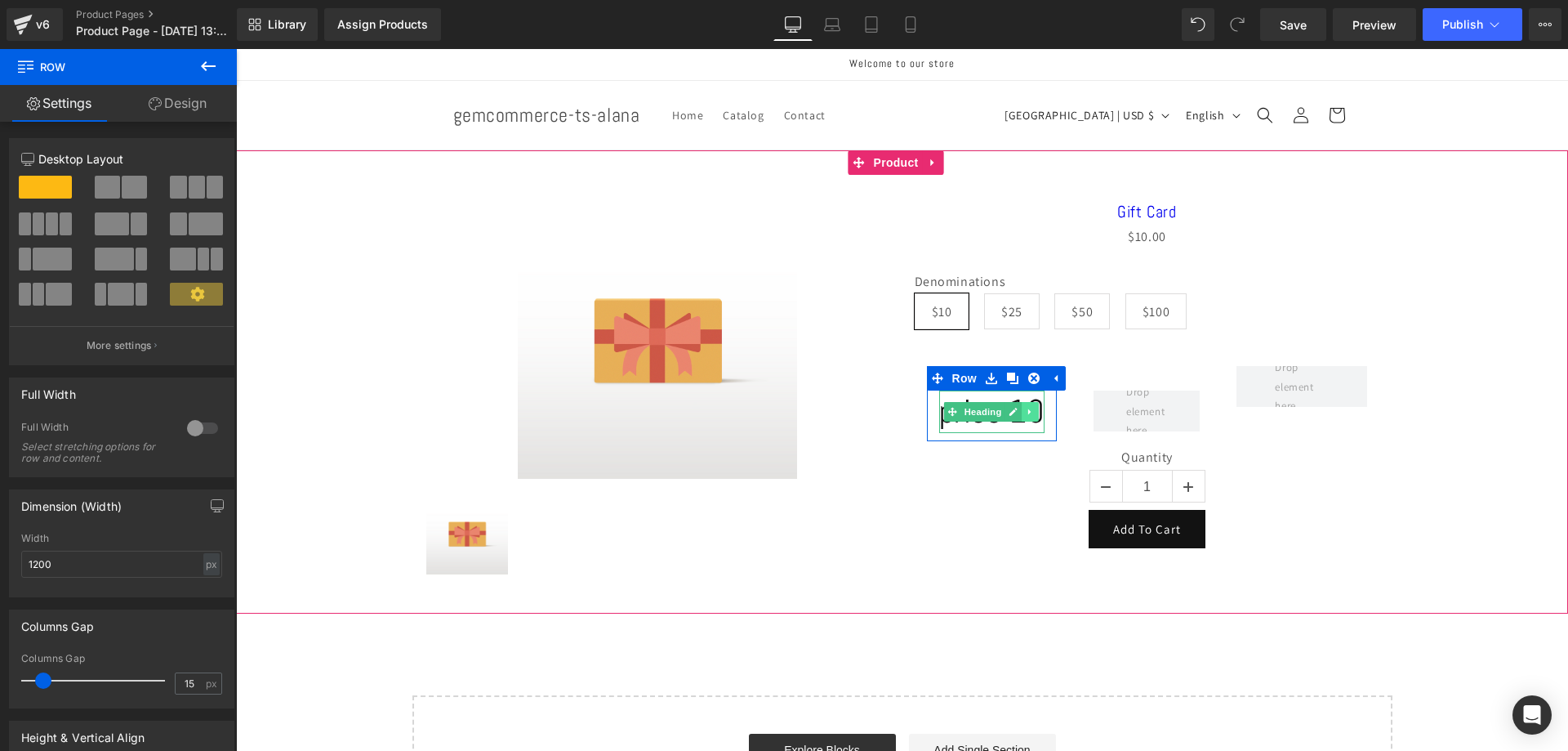
click at [1026, 416] on icon at bounding box center [1031, 412] width 9 height 9
click at [1008, 416] on h1 "price 10" at bounding box center [992, 412] width 106 height 42
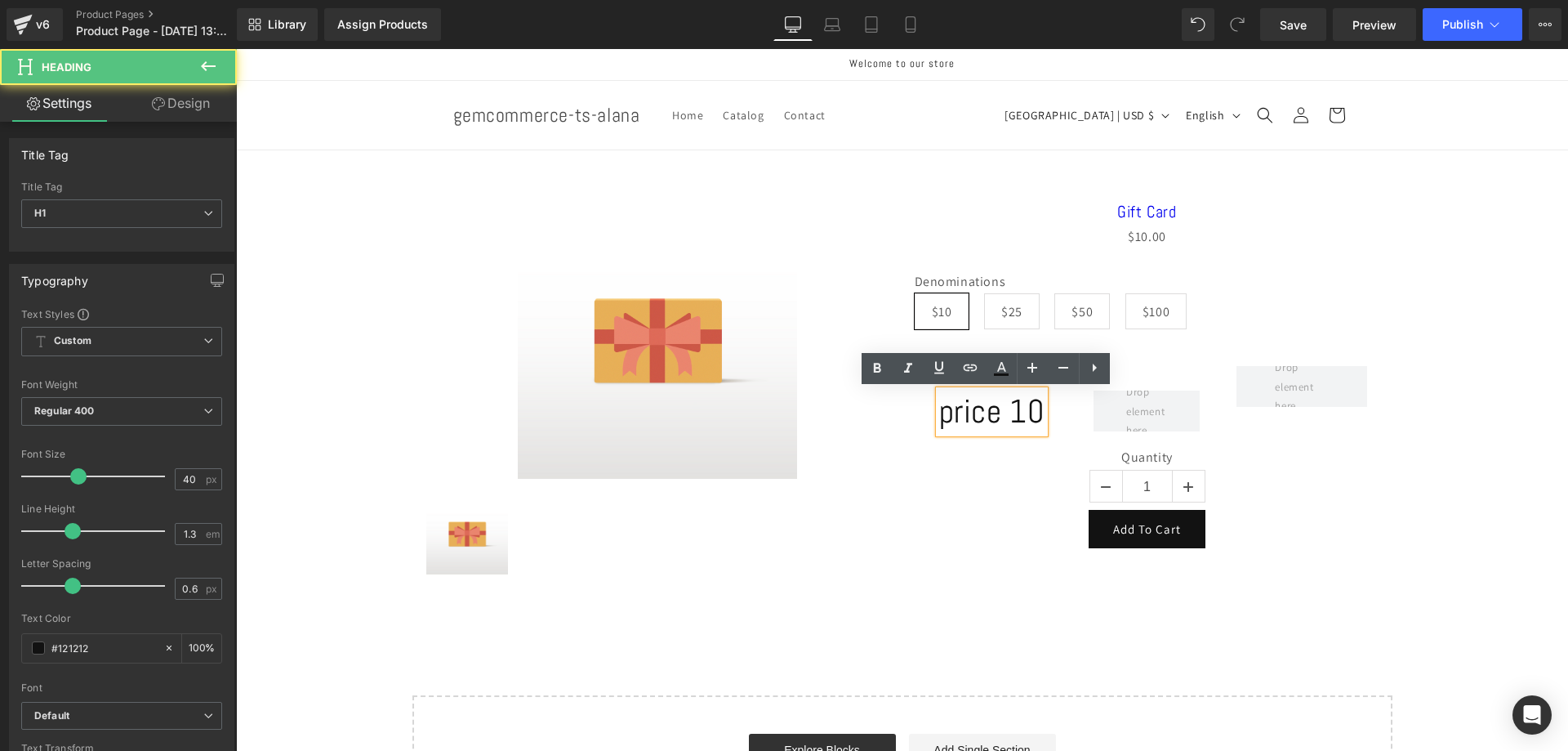
click at [1009, 415] on h1 "price 10" at bounding box center [992, 412] width 106 height 42
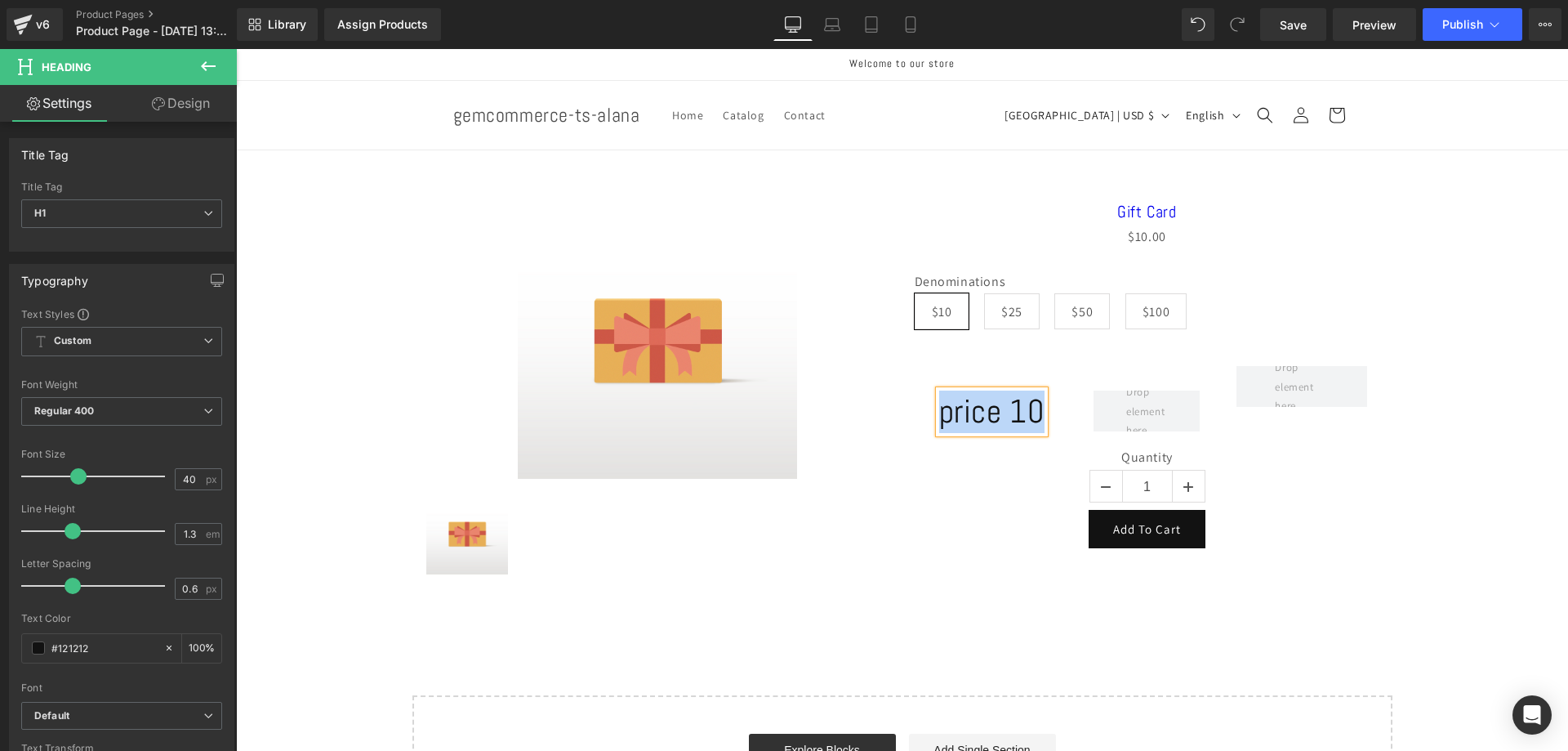
copy h1 "price 10"
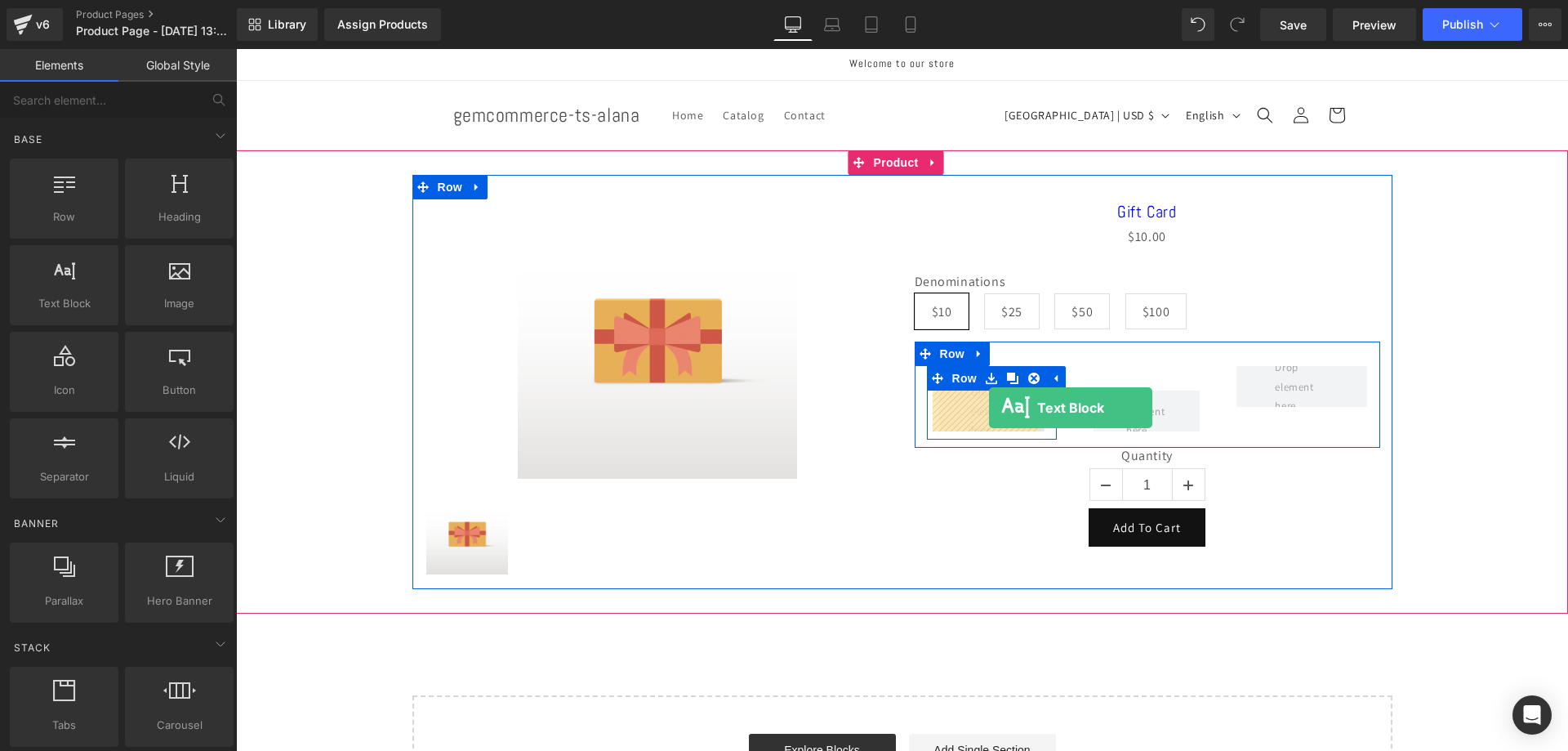
drag, startPoint x: 348, startPoint y: 332, endPoint x: 989, endPoint y: 409, distance: 645.6
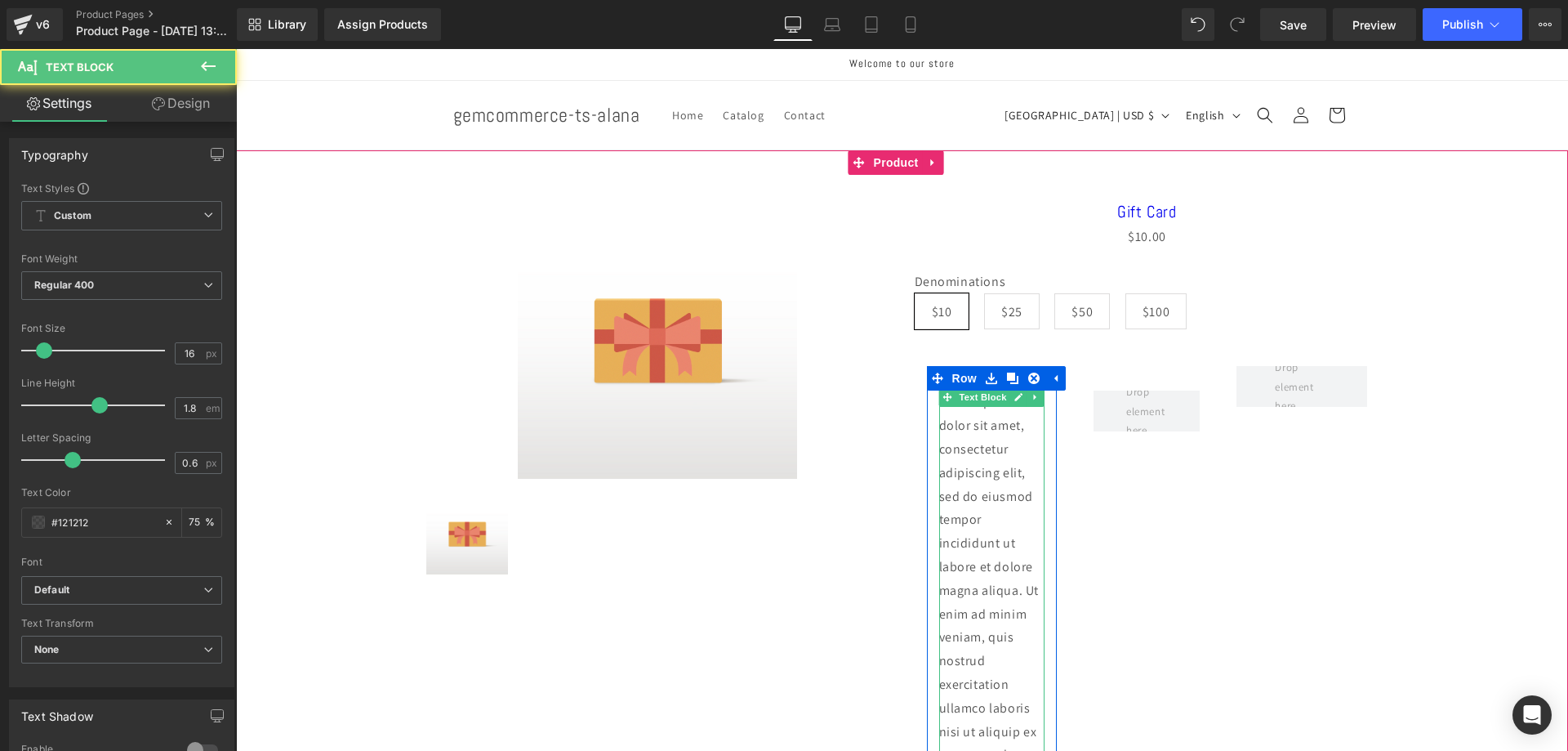
click at [988, 433] on p "Lorem ipsum dolor sit amet, consectetur adipiscing elit, sed do eiusmod tempor …" at bounding box center [992, 756] width 106 height 729
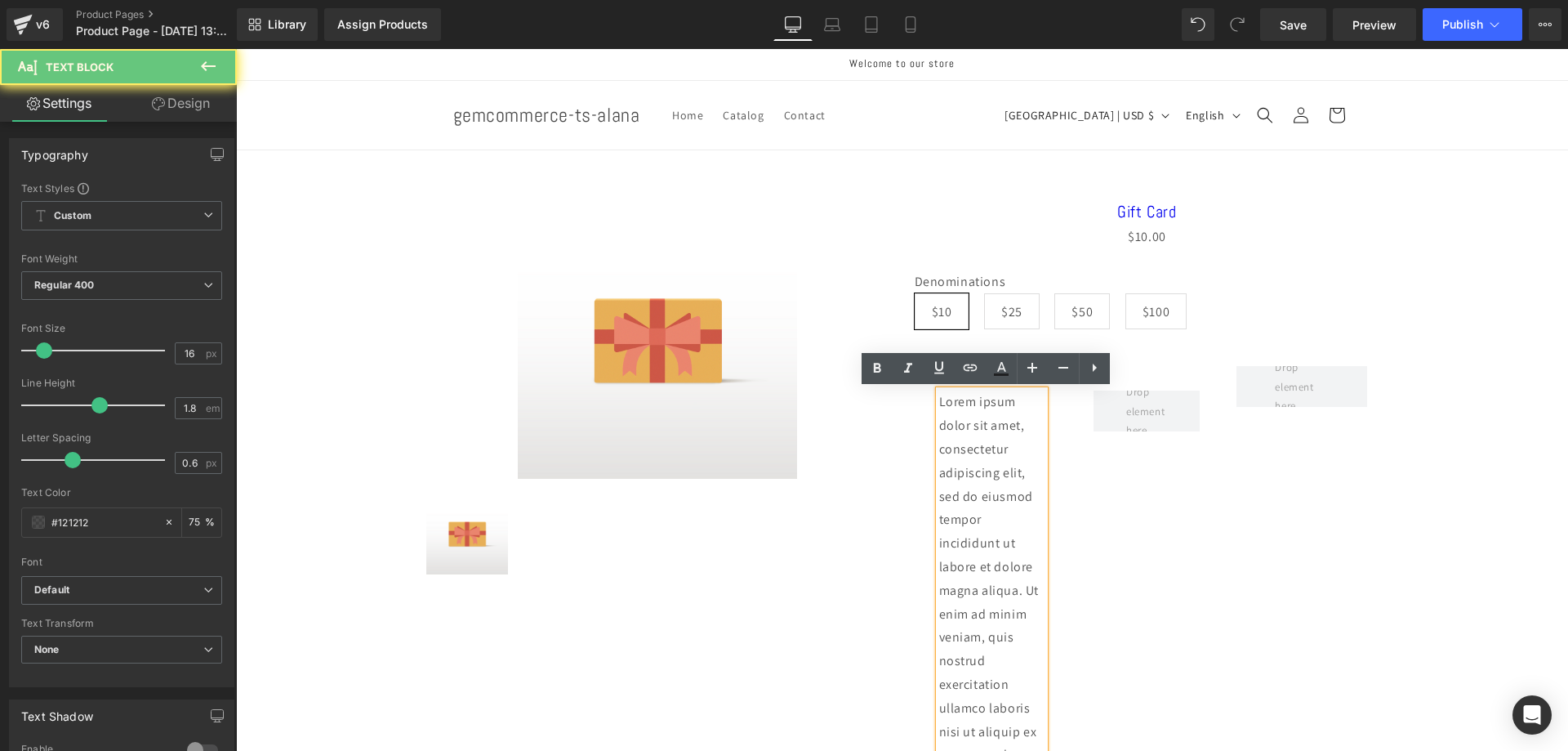
click at [1004, 433] on p "Lorem ipsum dolor sit amet, consectetur adipiscing elit, sed do eiusmod tempor …" at bounding box center [992, 756] width 106 height 729
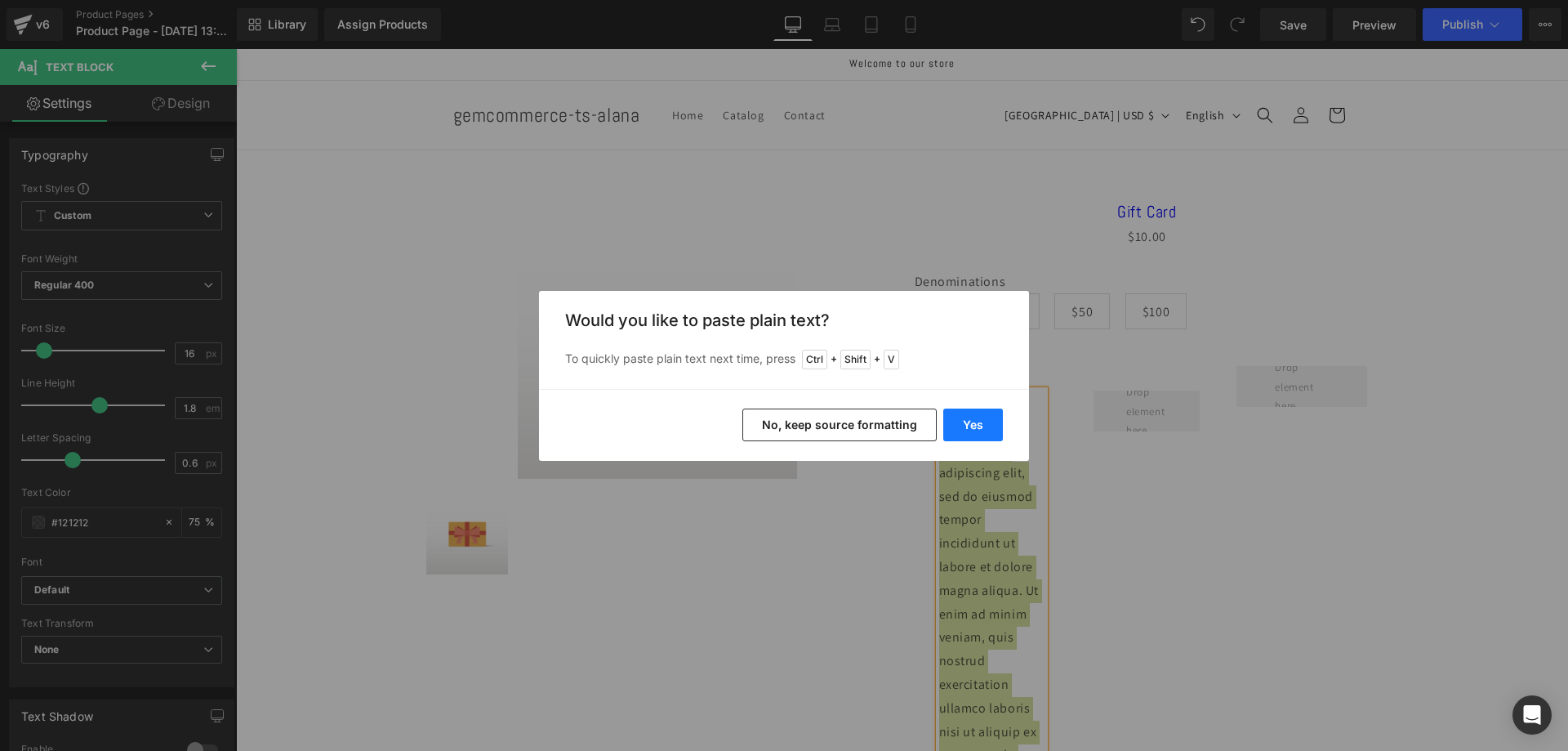
click at [967, 411] on button "Yes" at bounding box center [973, 425] width 59 height 33
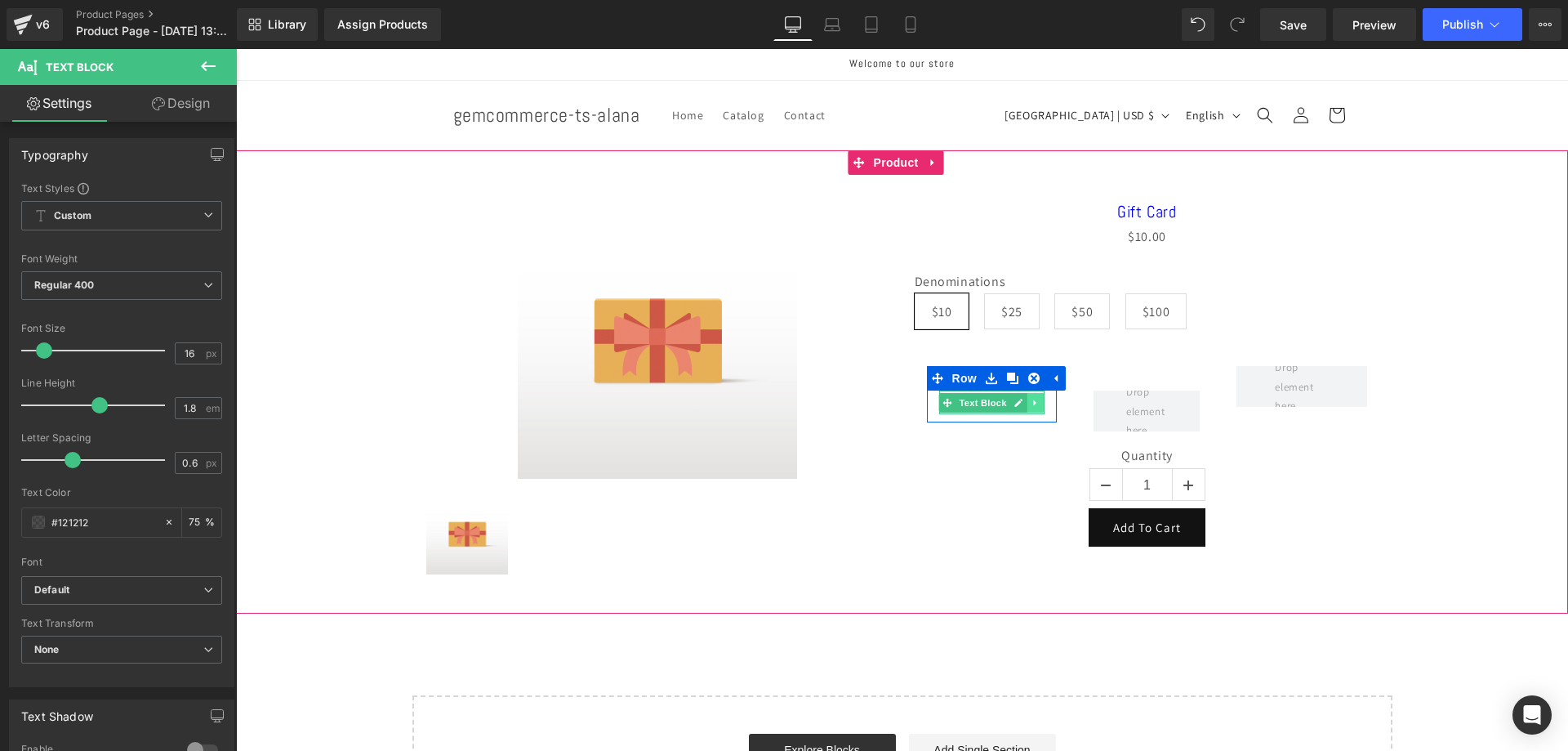
click at [1034, 404] on icon at bounding box center [1035, 402] width 3 height 6
click at [1024, 406] on icon at bounding box center [1027, 402] width 9 height 9
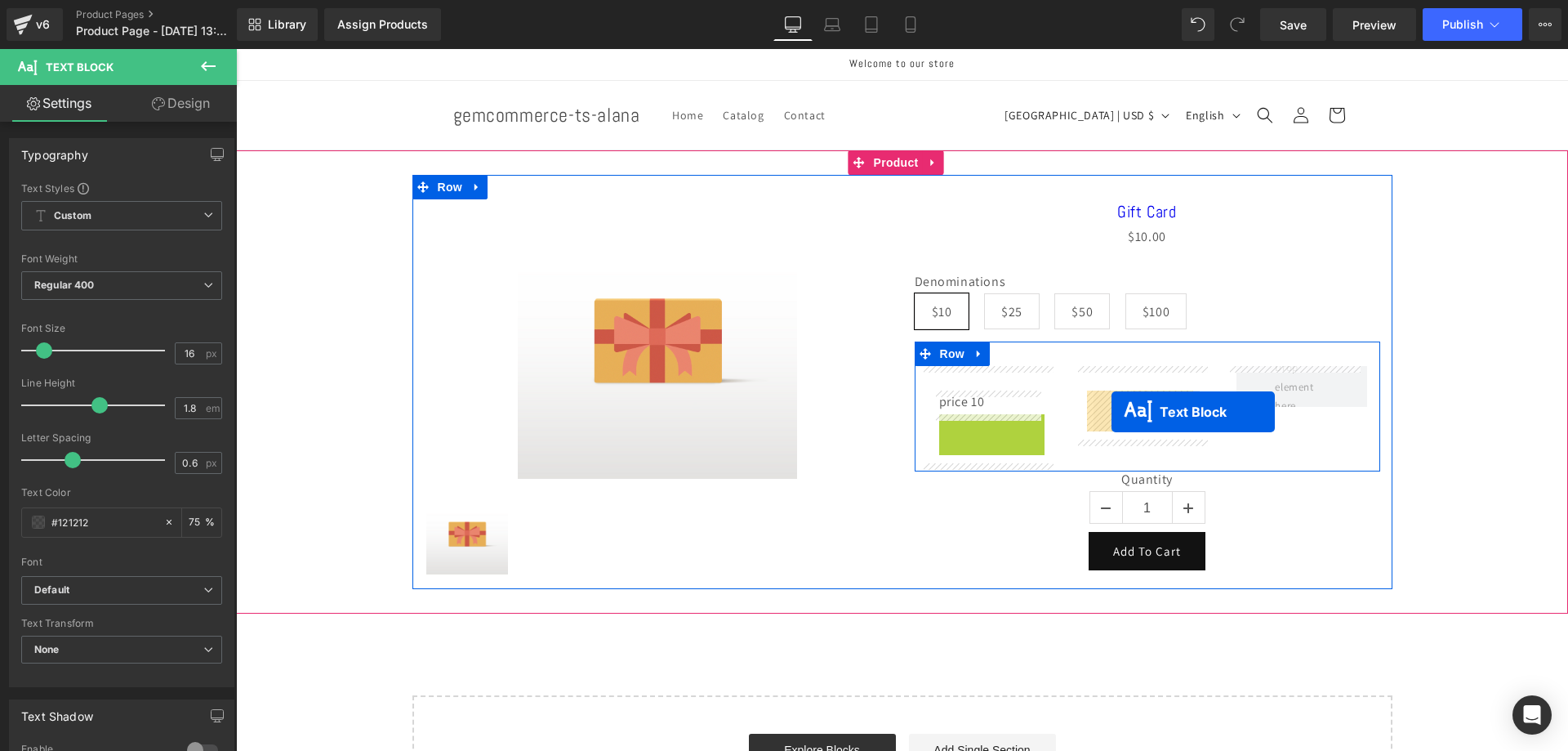
drag, startPoint x: 958, startPoint y: 425, endPoint x: 1112, endPoint y: 412, distance: 154.5
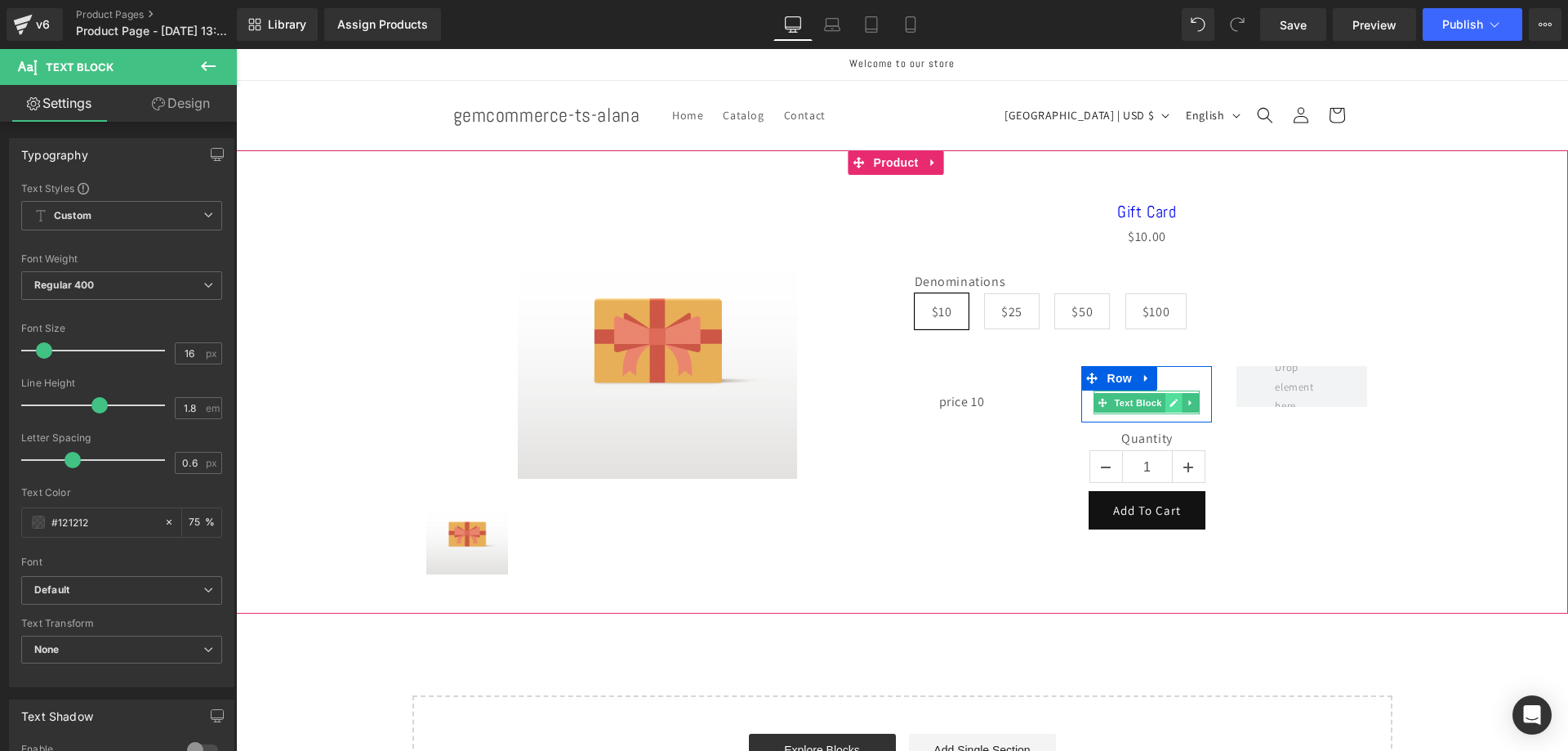
click at [1171, 400] on icon at bounding box center [1174, 402] width 8 height 8
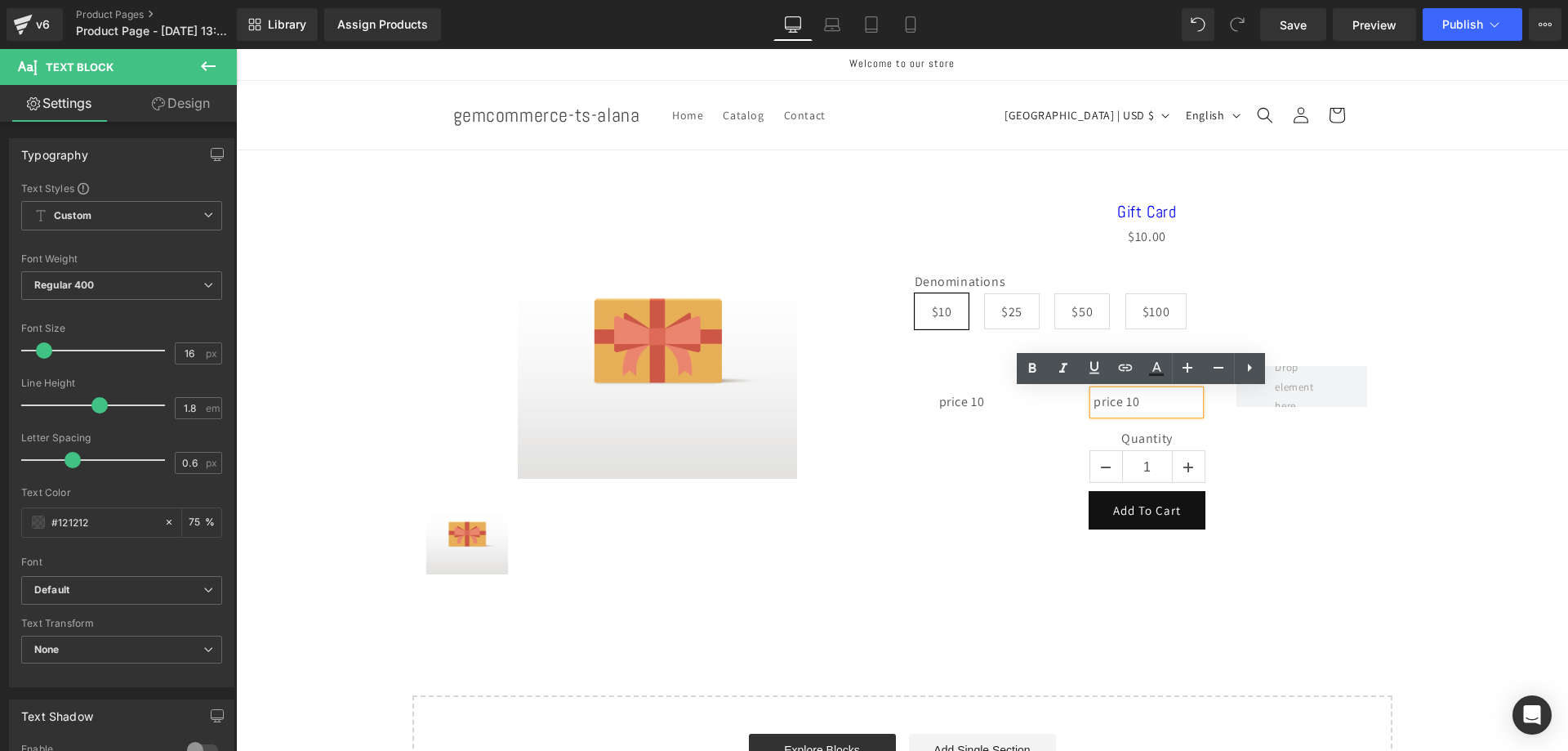
click at [1145, 401] on p "price 10" at bounding box center [1146, 402] width 106 height 24
click at [1224, 391] on div at bounding box center [1301, 386] width 155 height 41
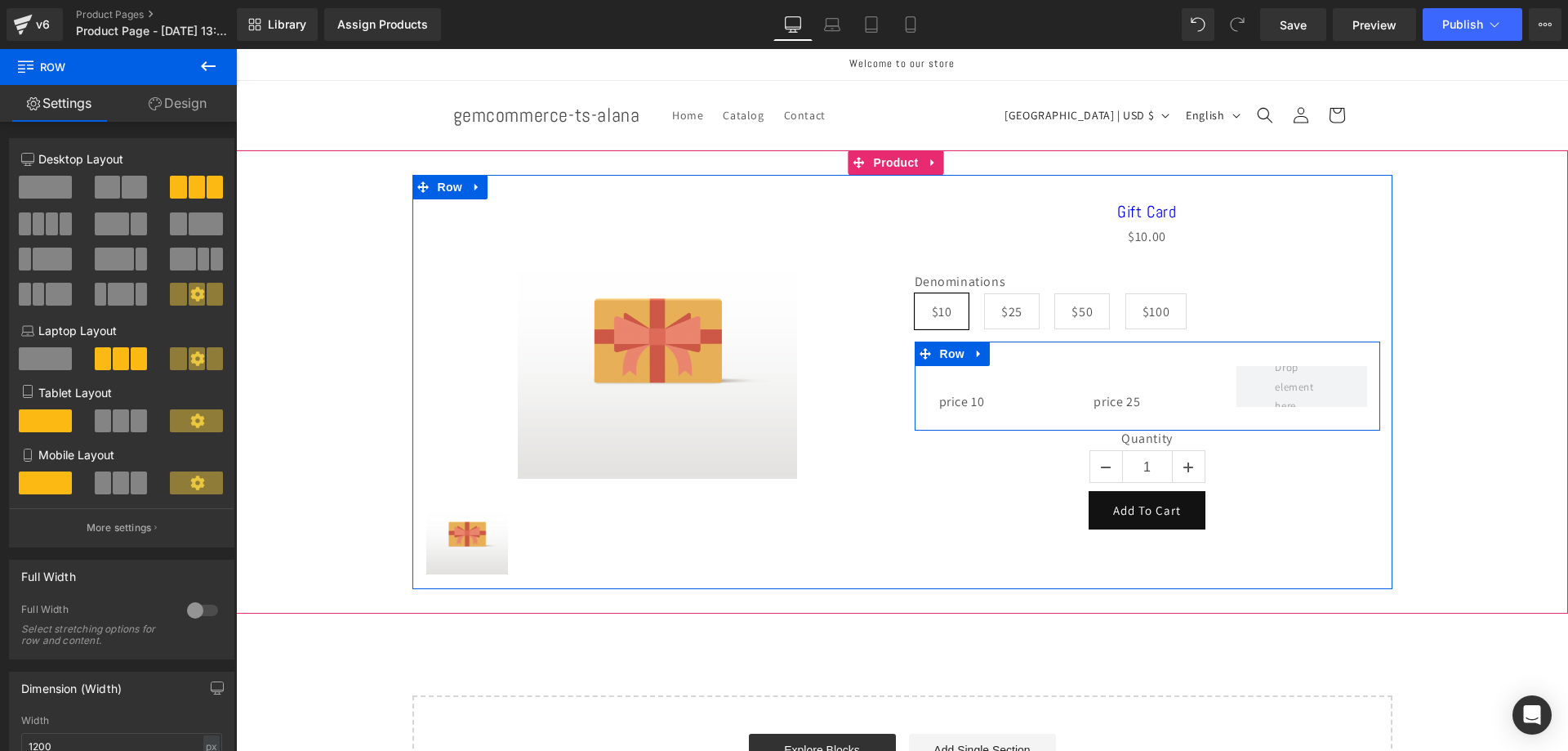
click at [1224, 400] on div at bounding box center [1301, 386] width 155 height 41
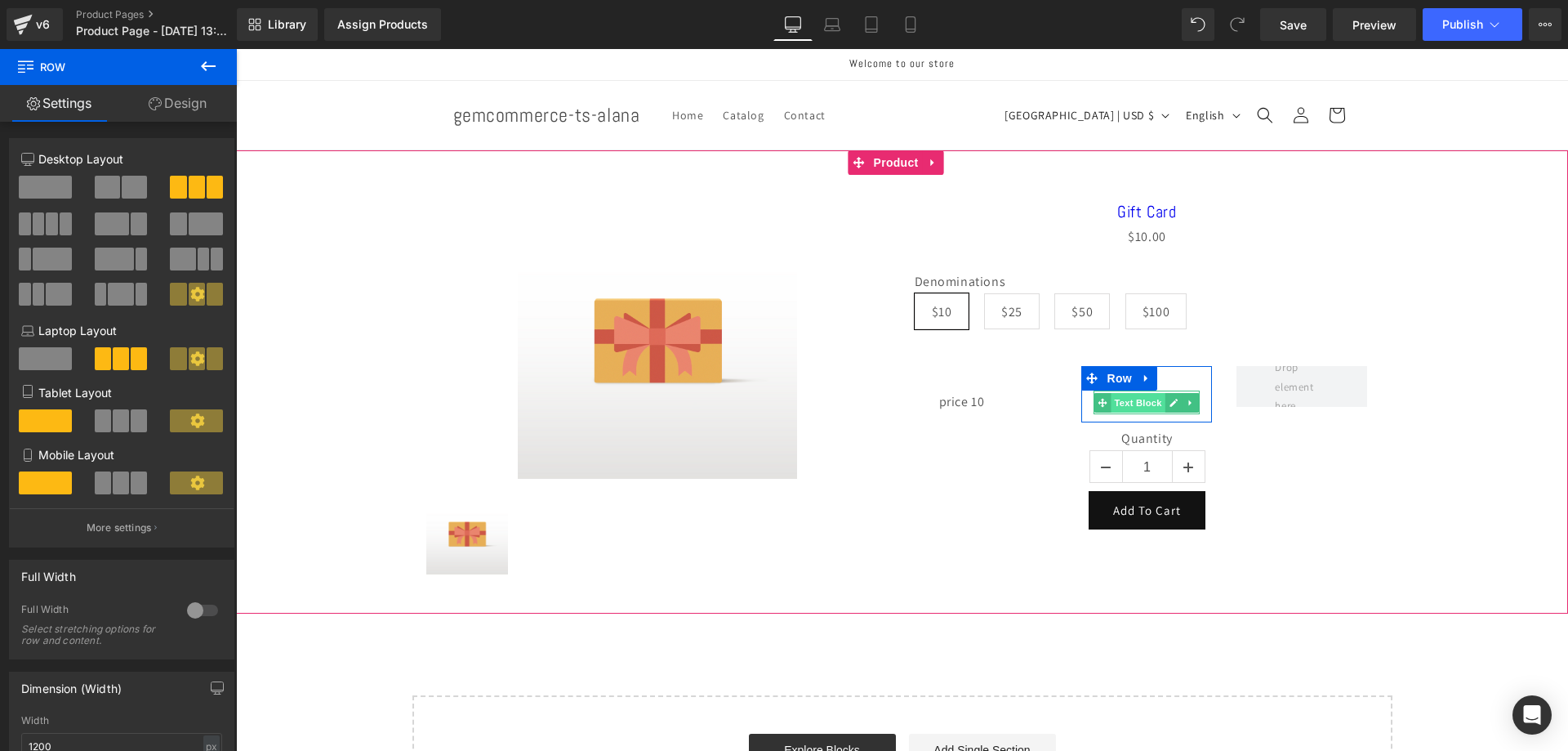
click at [1140, 406] on span "Text Block" at bounding box center [1138, 402] width 54 height 20
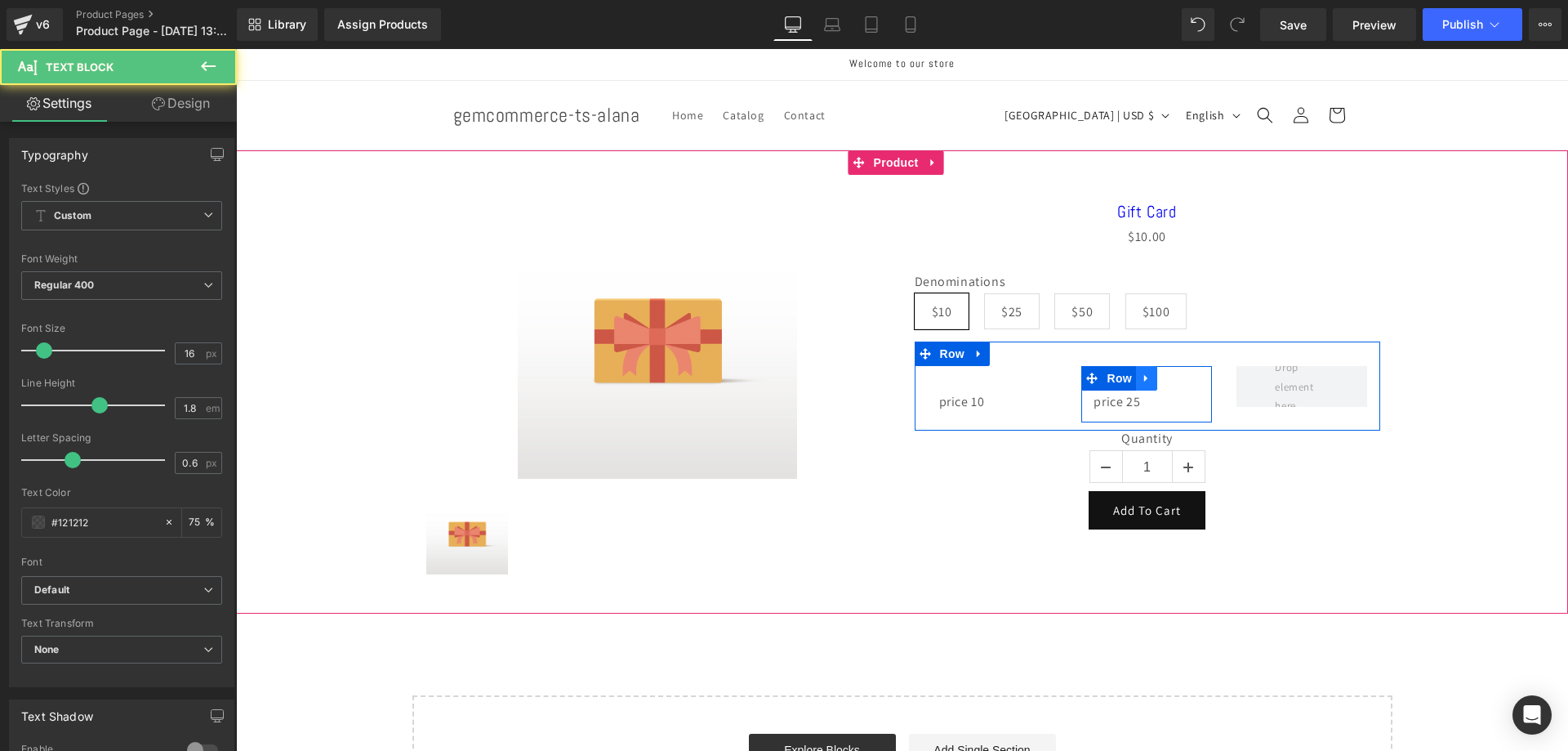
click at [1143, 383] on icon at bounding box center [1147, 378] width 11 height 12
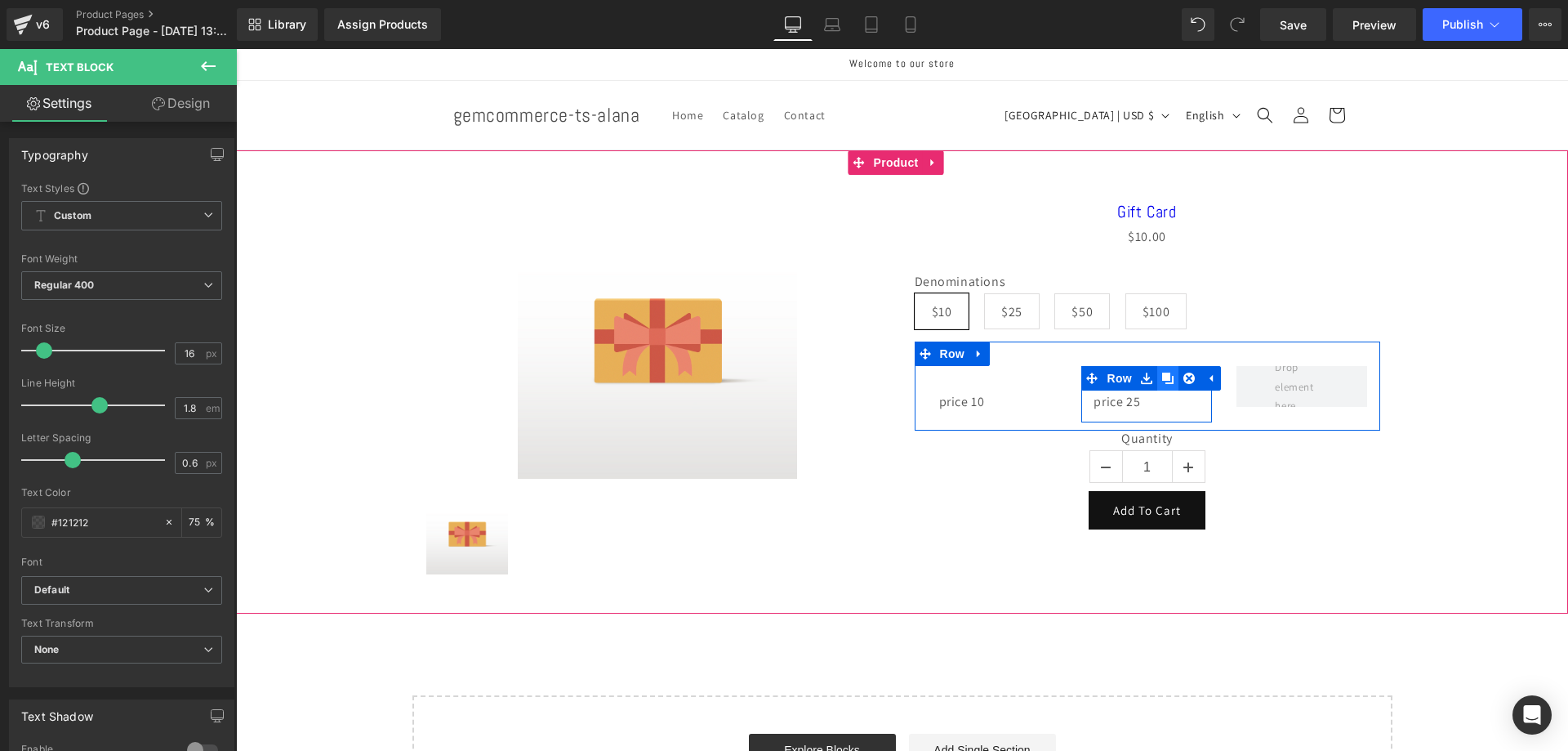
click at [1162, 376] on icon at bounding box center [1168, 378] width 11 height 11
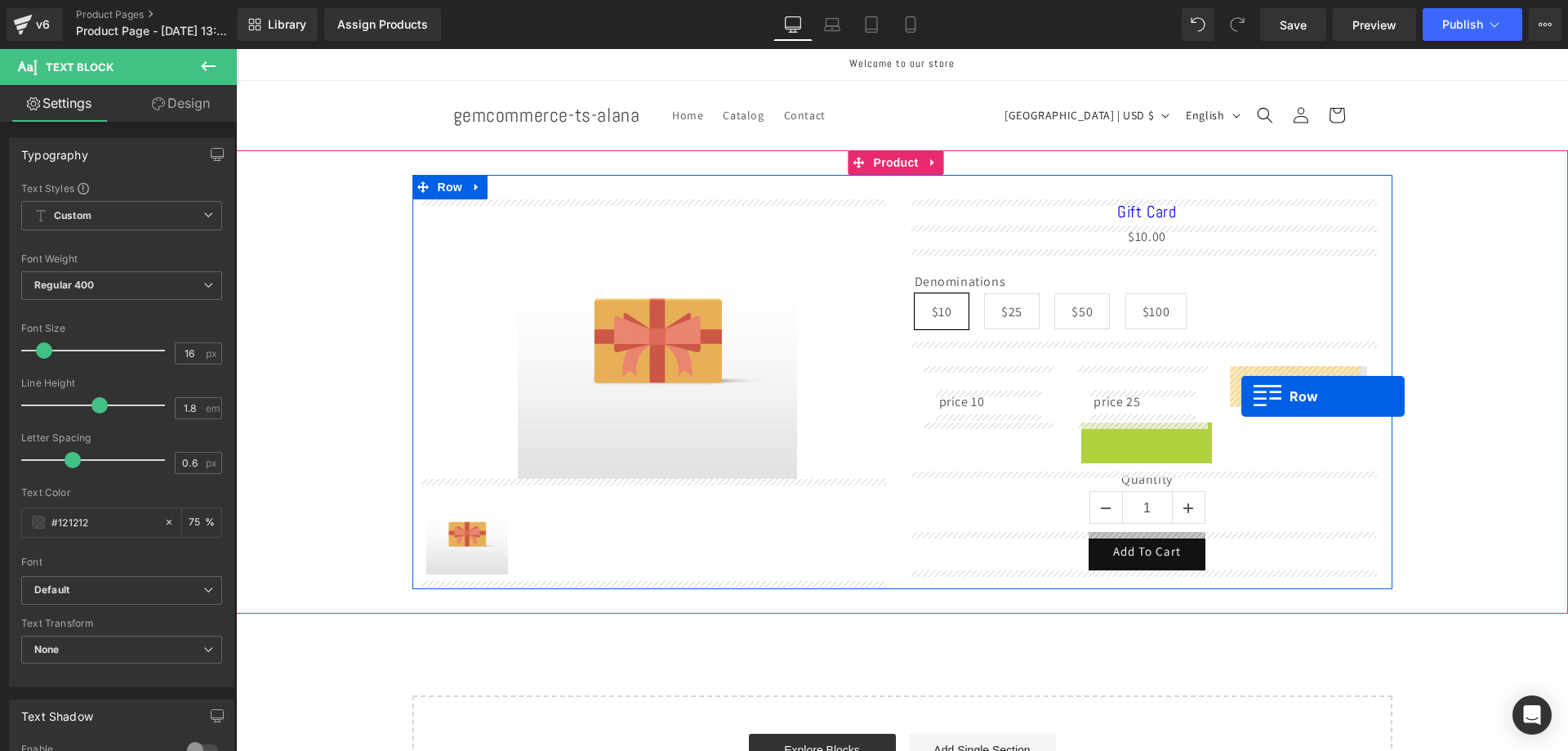
drag, startPoint x: 1107, startPoint y: 437, endPoint x: 1241, endPoint y: 397, distance: 139.8
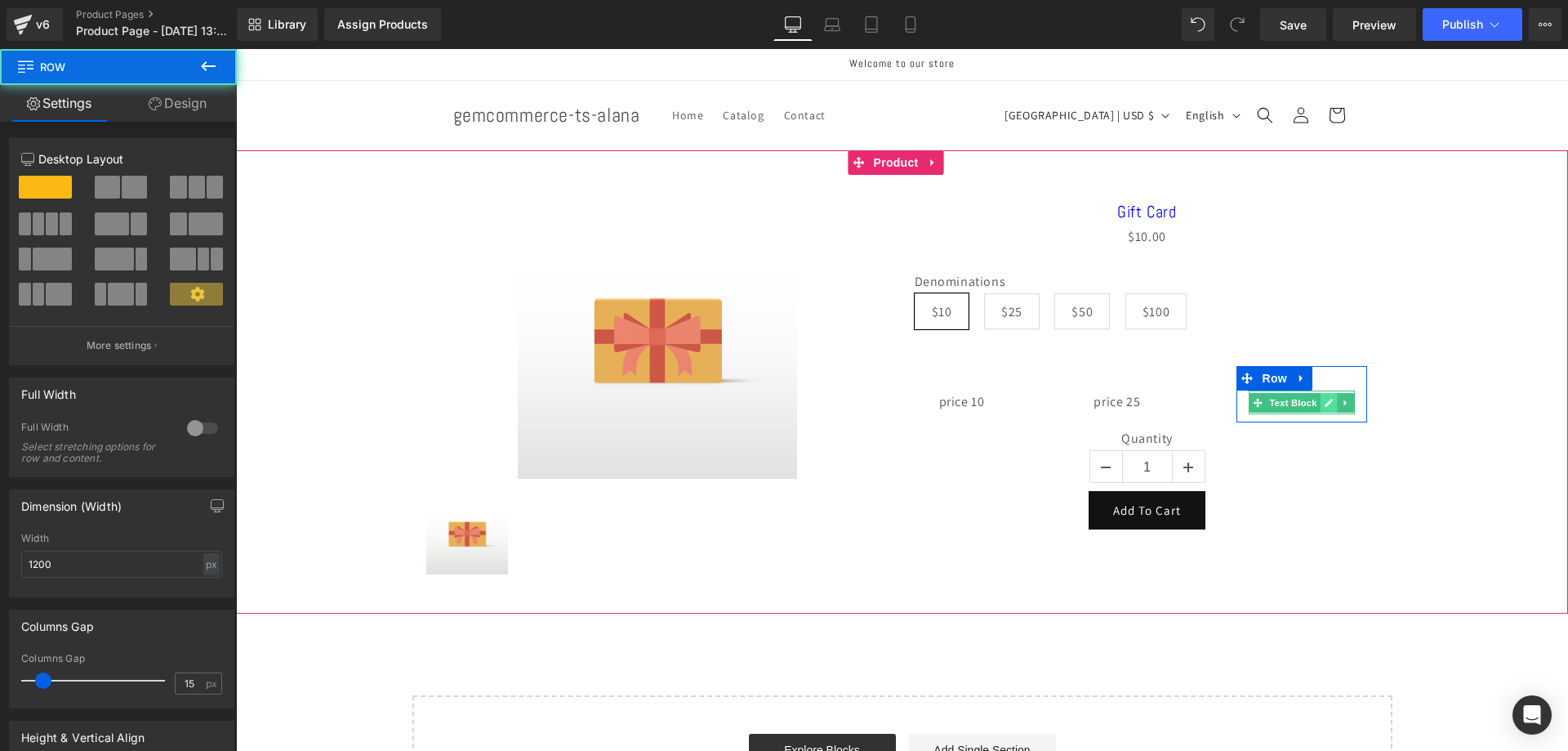
click at [1320, 402] on link at bounding box center [1329, 402] width 17 height 20
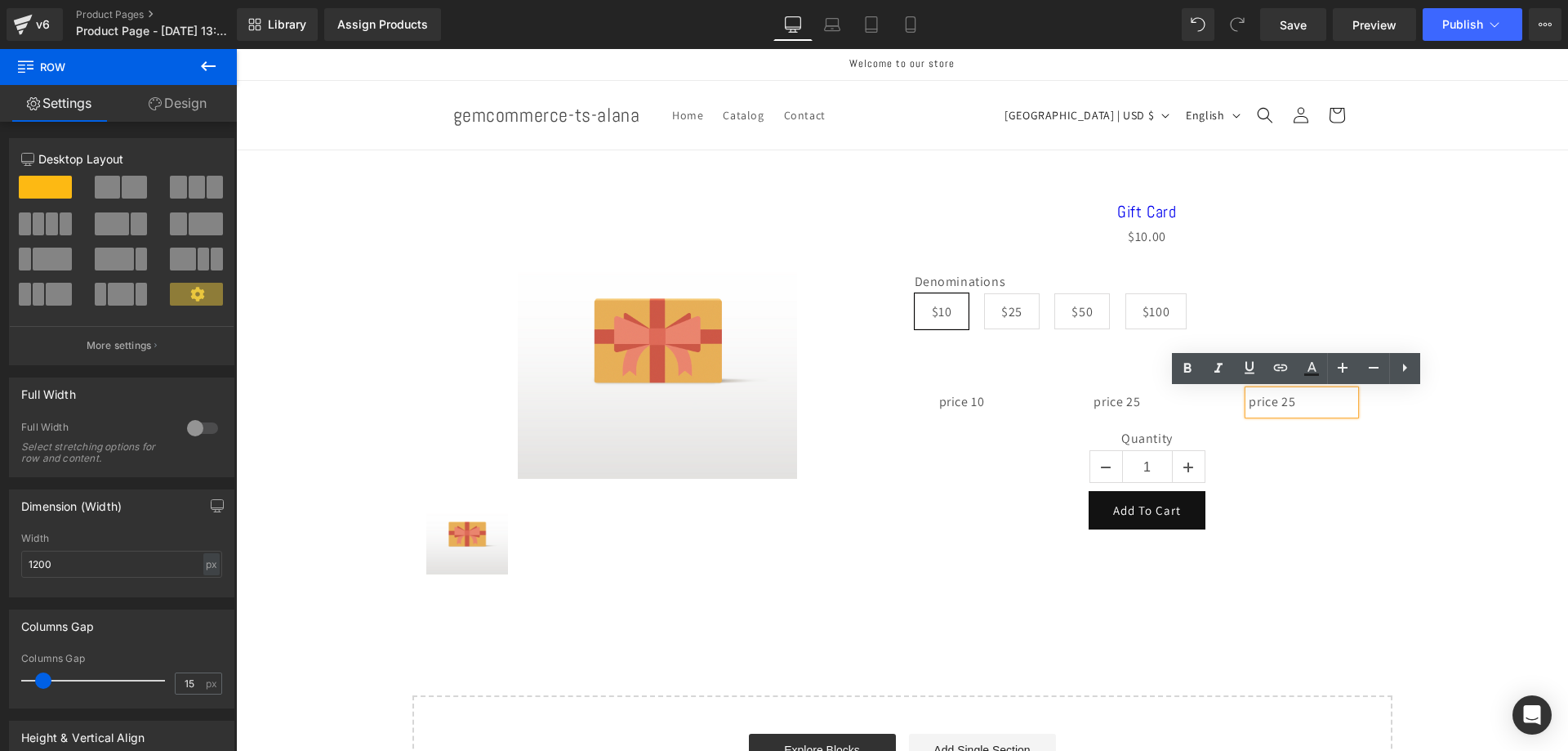
click at [1295, 404] on p "price 25" at bounding box center [1301, 402] width 106 height 24
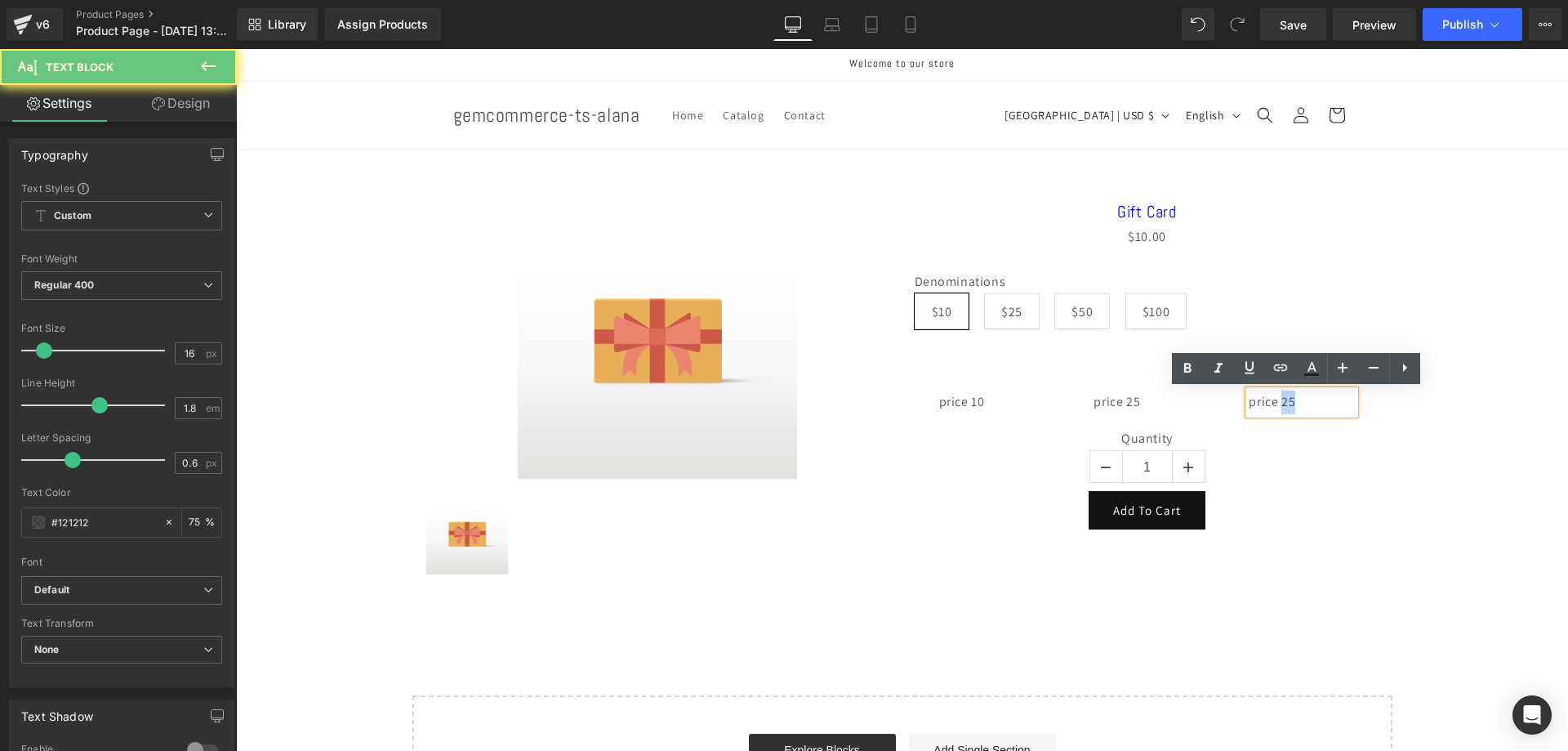
drag, startPoint x: 1295, startPoint y: 403, endPoint x: 1277, endPoint y: 401, distance: 18.1
click at [1277, 401] on p "price 25" at bounding box center [1301, 402] width 106 height 24
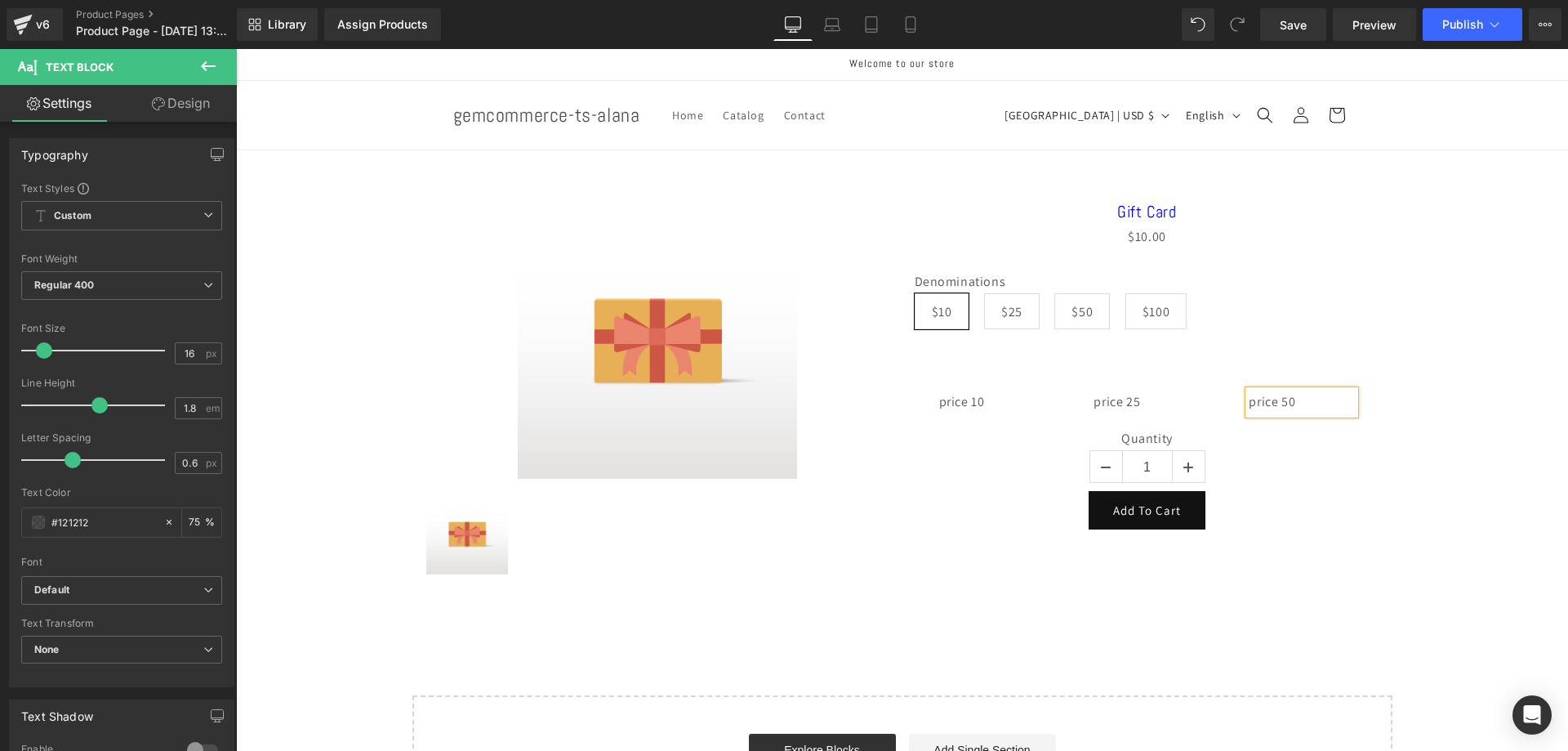
click at [1457, 339] on div "Sale Off (P) Image (P) Image List Gift Card (P) Title $0 $10.00 (P) Price Denom…" at bounding box center [901, 383] width 1316 height 415
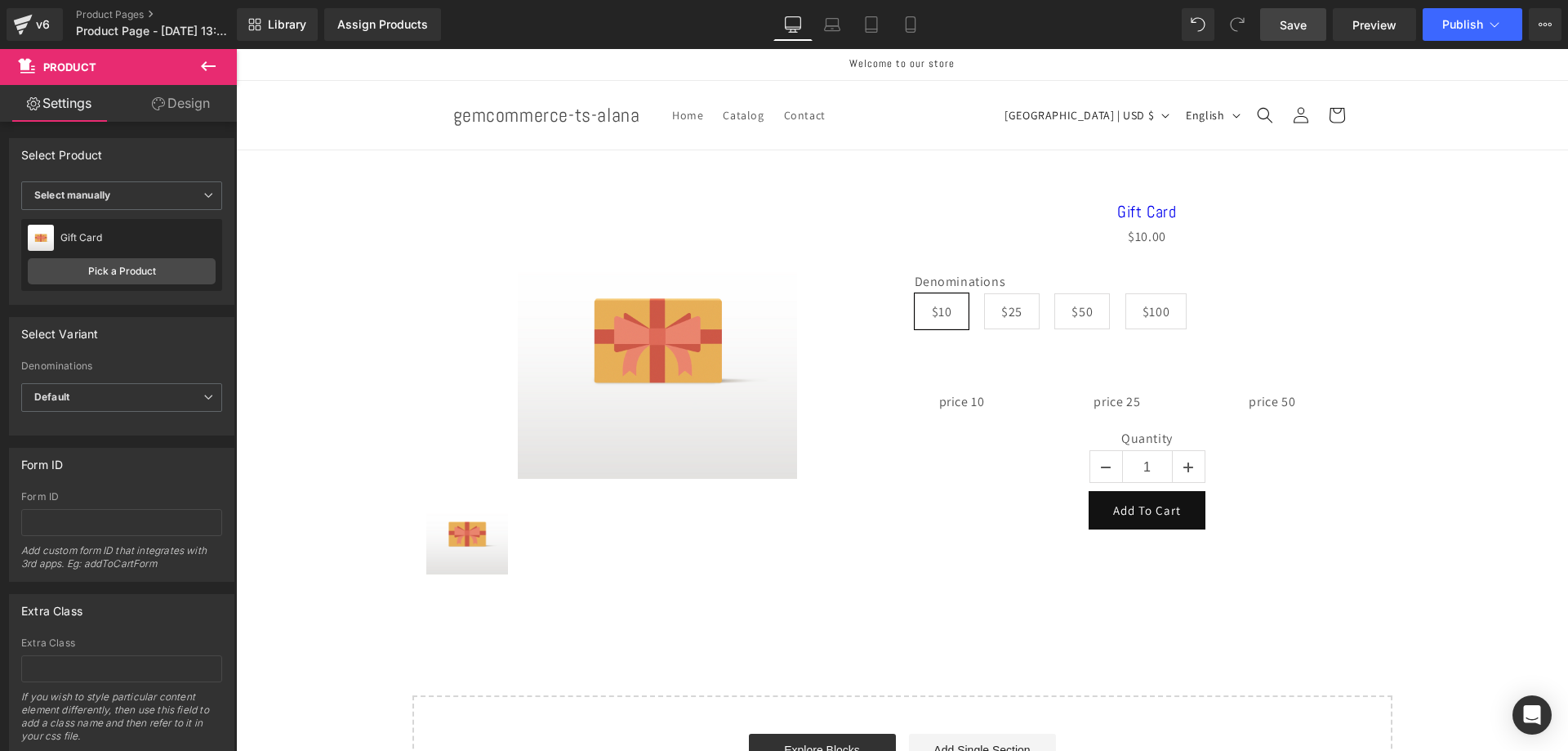
click at [1299, 25] on span "Save" at bounding box center [1293, 24] width 27 height 17
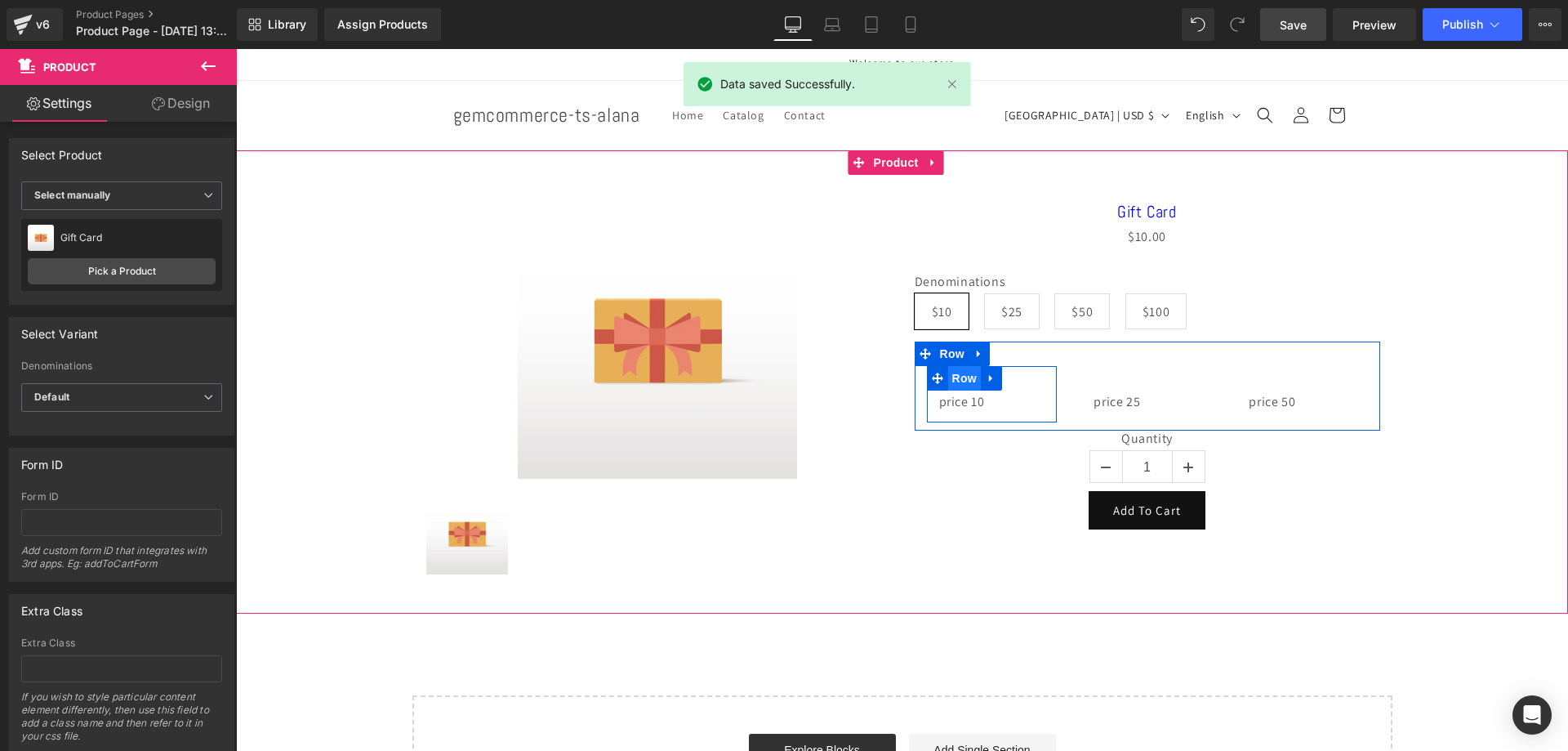
click at [958, 377] on span "Row" at bounding box center [964, 379] width 33 height 24
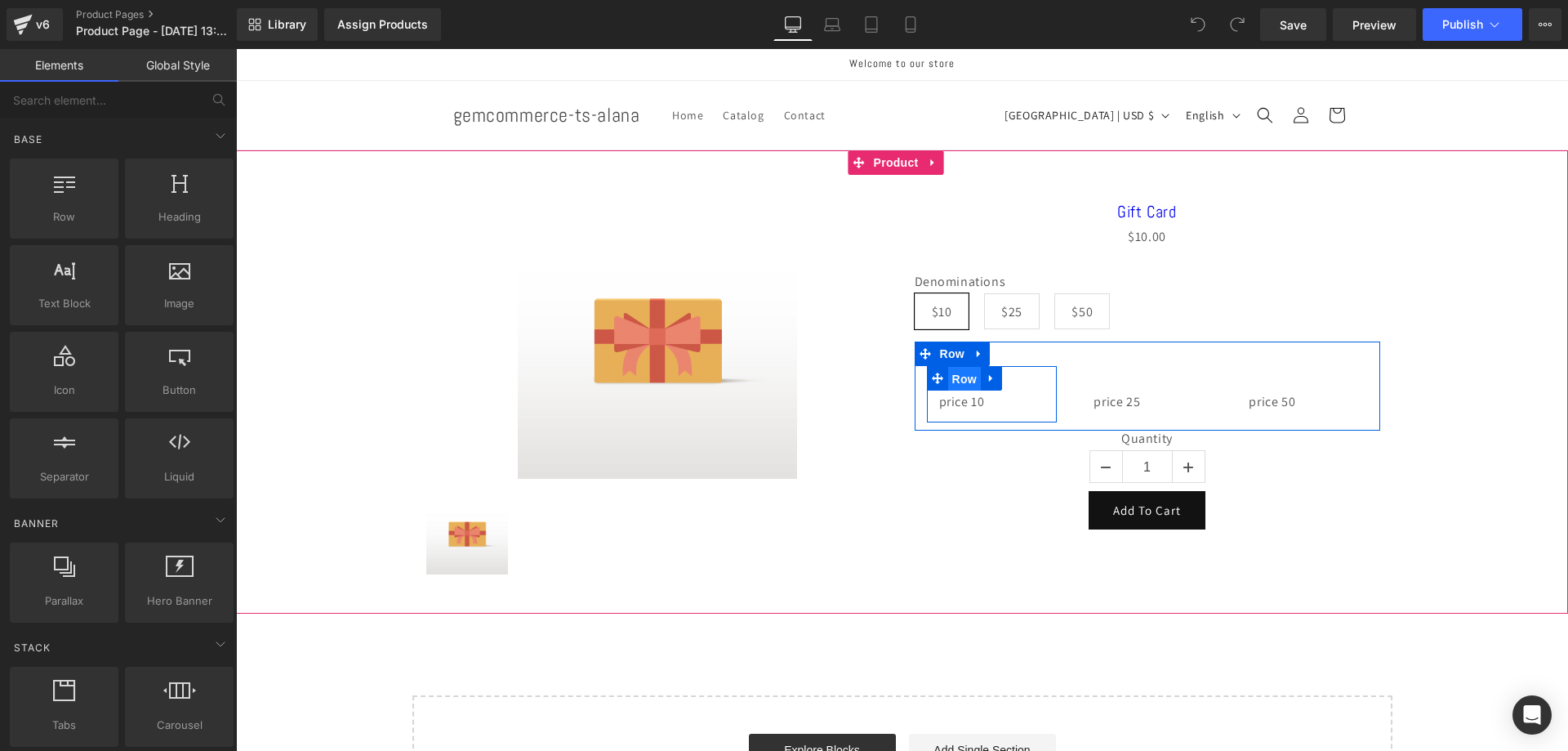
click at [952, 385] on span "Row" at bounding box center [964, 379] width 33 height 24
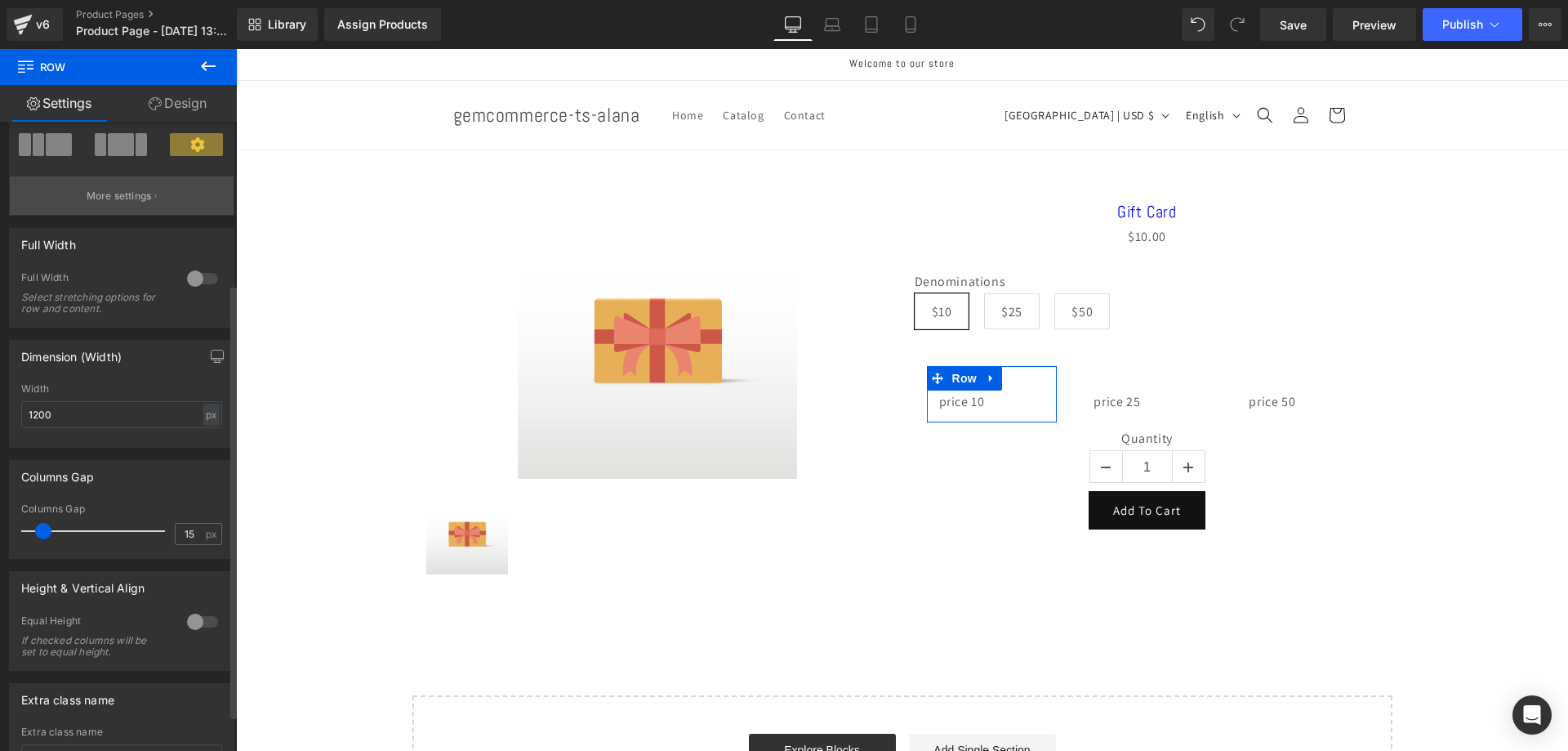
scroll to position [287, 0]
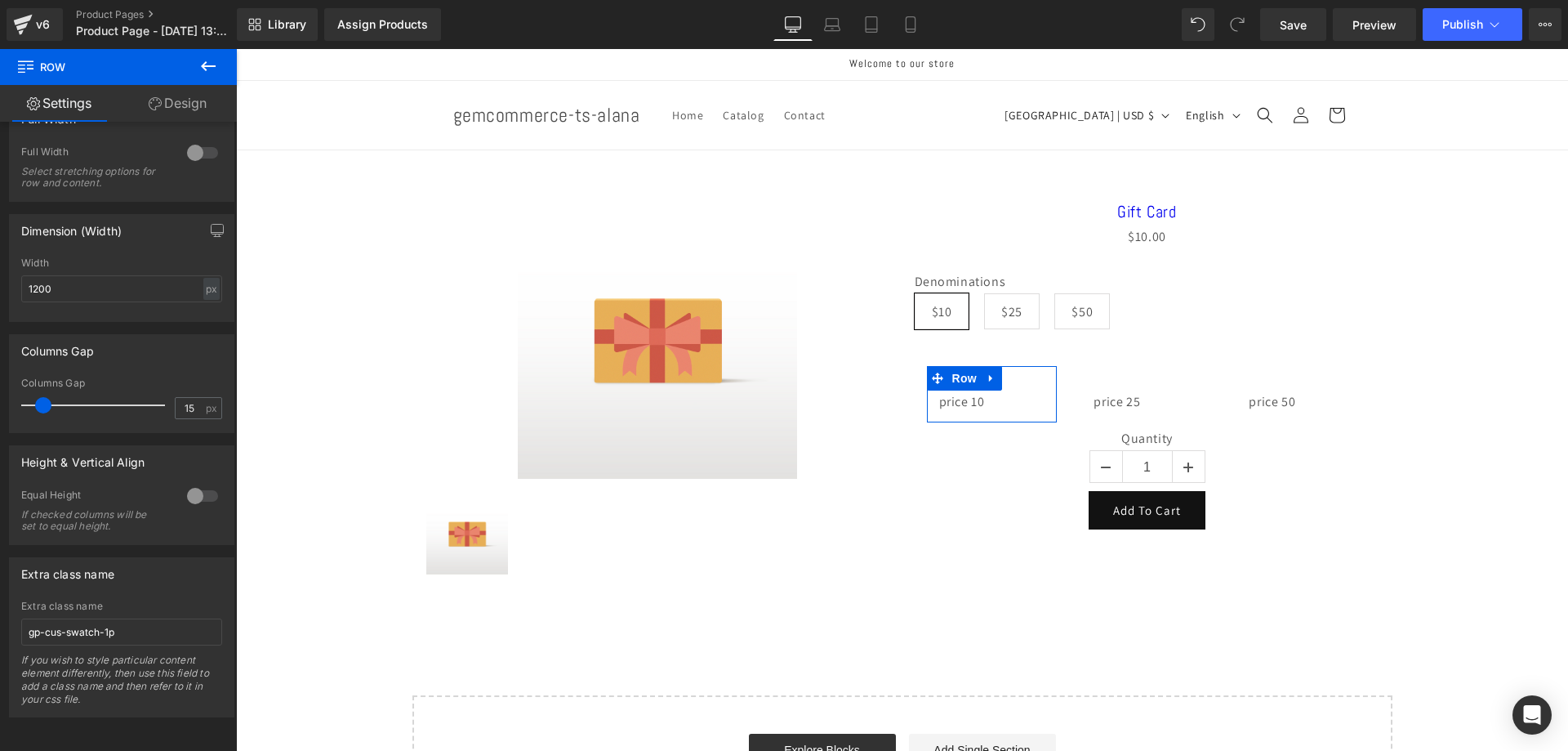
click at [164, 98] on link "Design" at bounding box center [178, 103] width 119 height 37
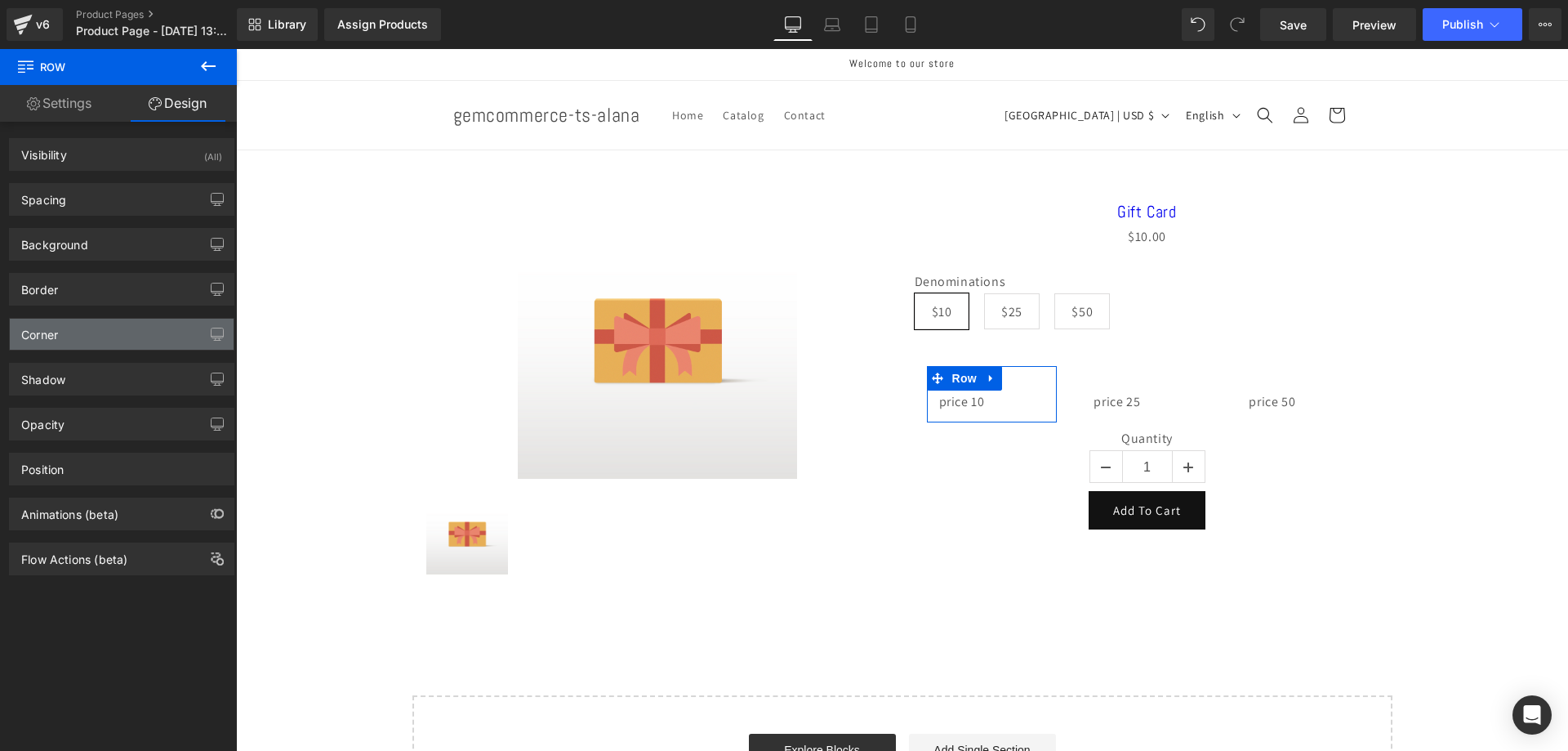
type input "#121212"
type input "75"
type input "0"
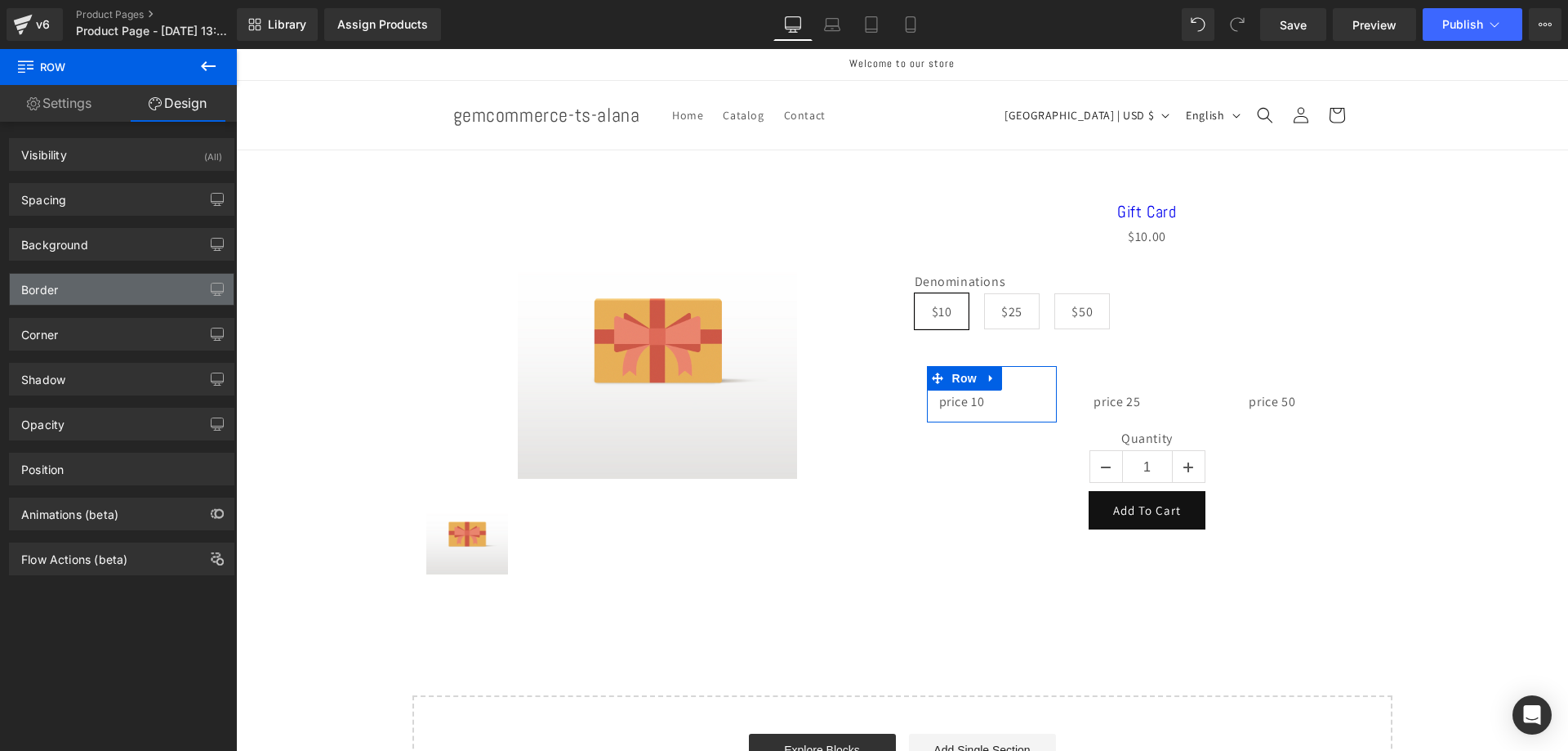
click at [170, 297] on div "Border" at bounding box center [121, 289] width 224 height 31
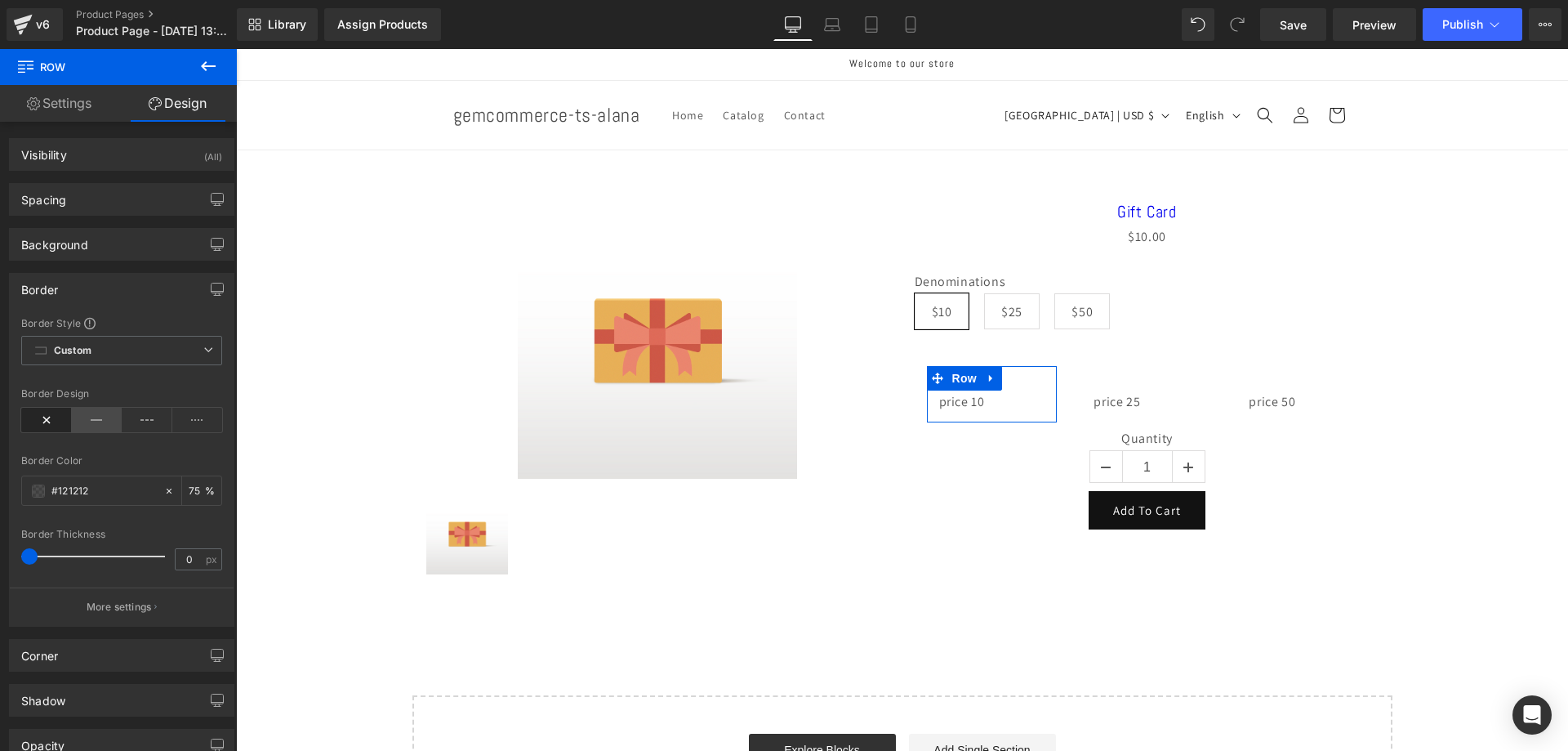
click at [105, 414] on icon at bounding box center [97, 420] width 51 height 24
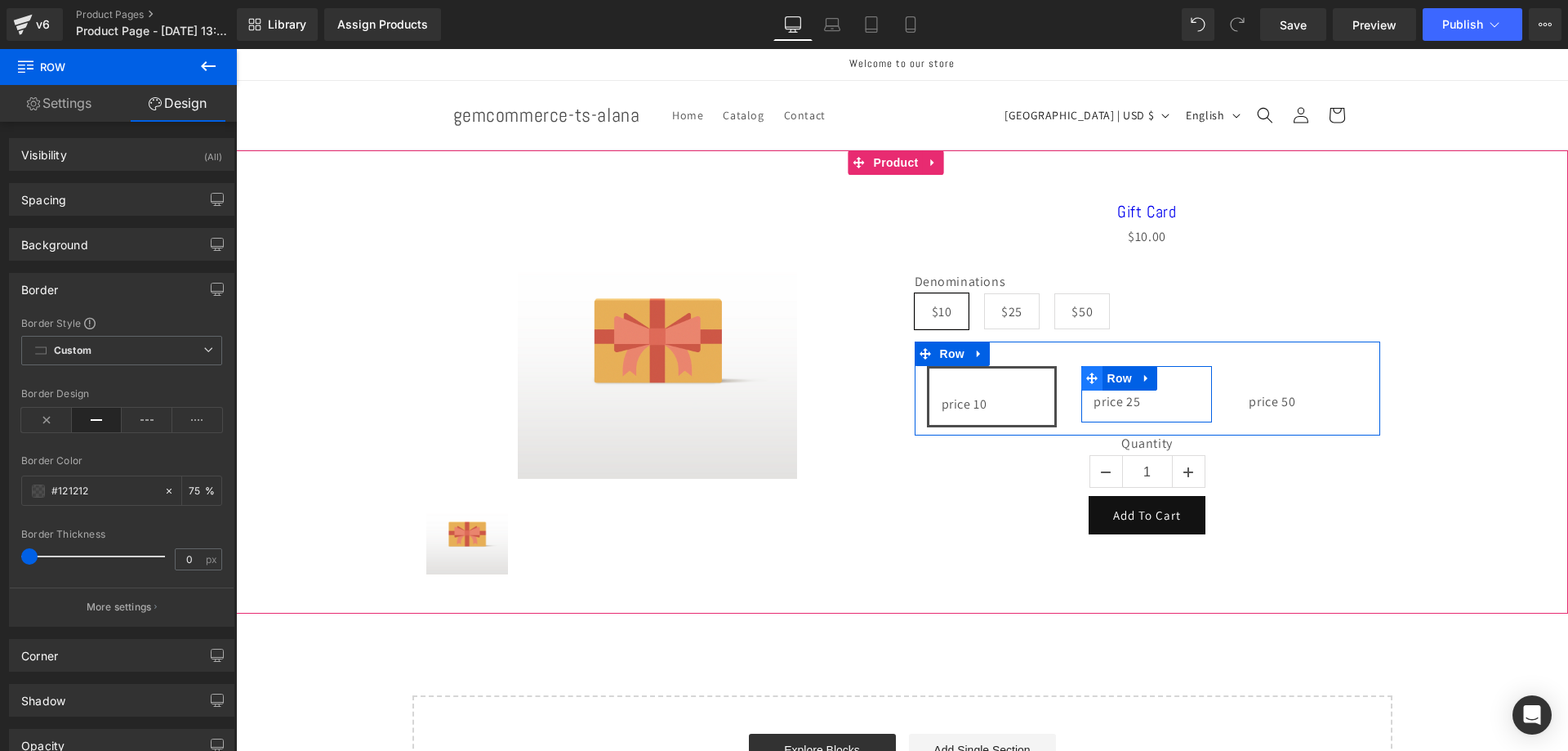
click at [1092, 379] on span at bounding box center [1091, 379] width 22 height 24
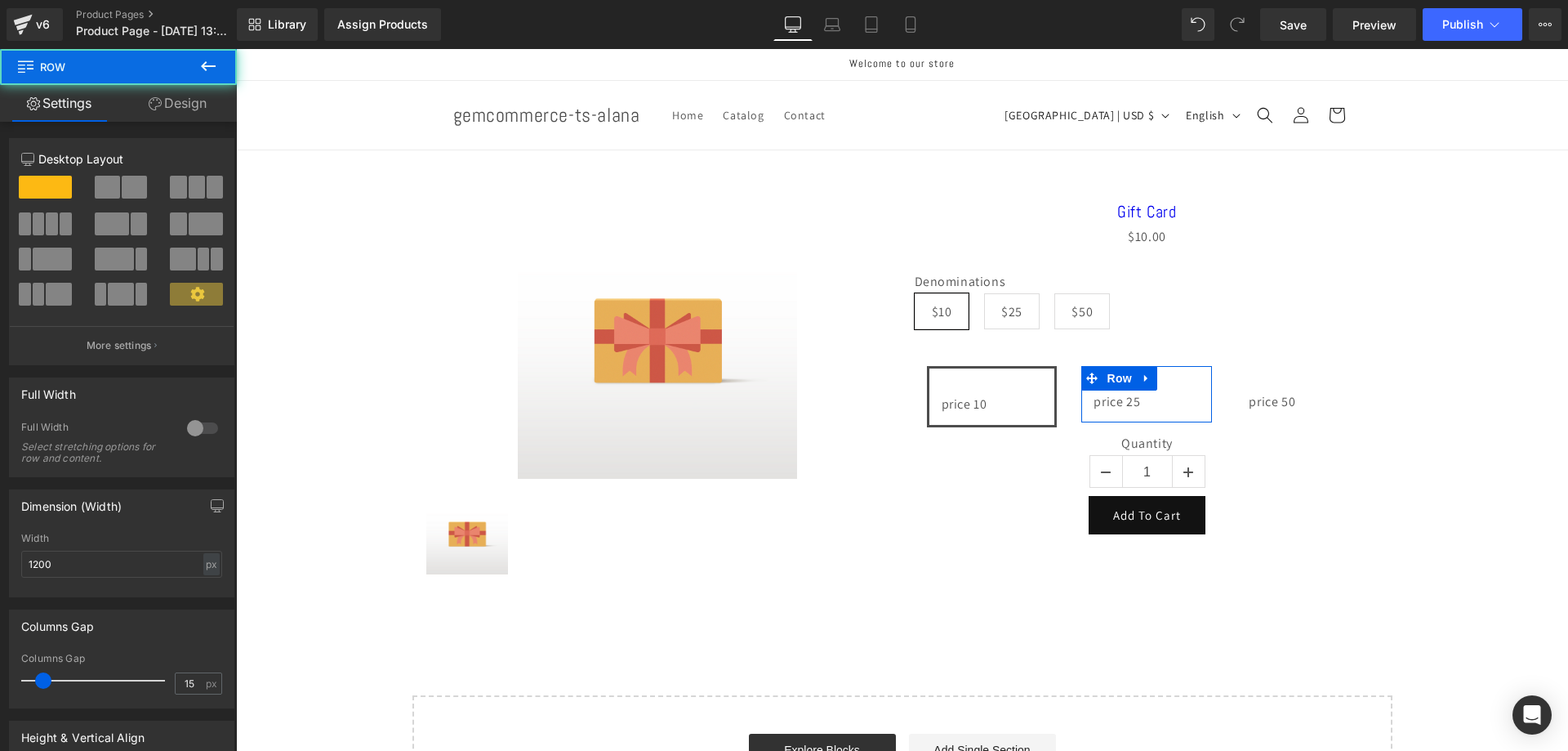
click at [194, 100] on link "Design" at bounding box center [178, 103] width 119 height 37
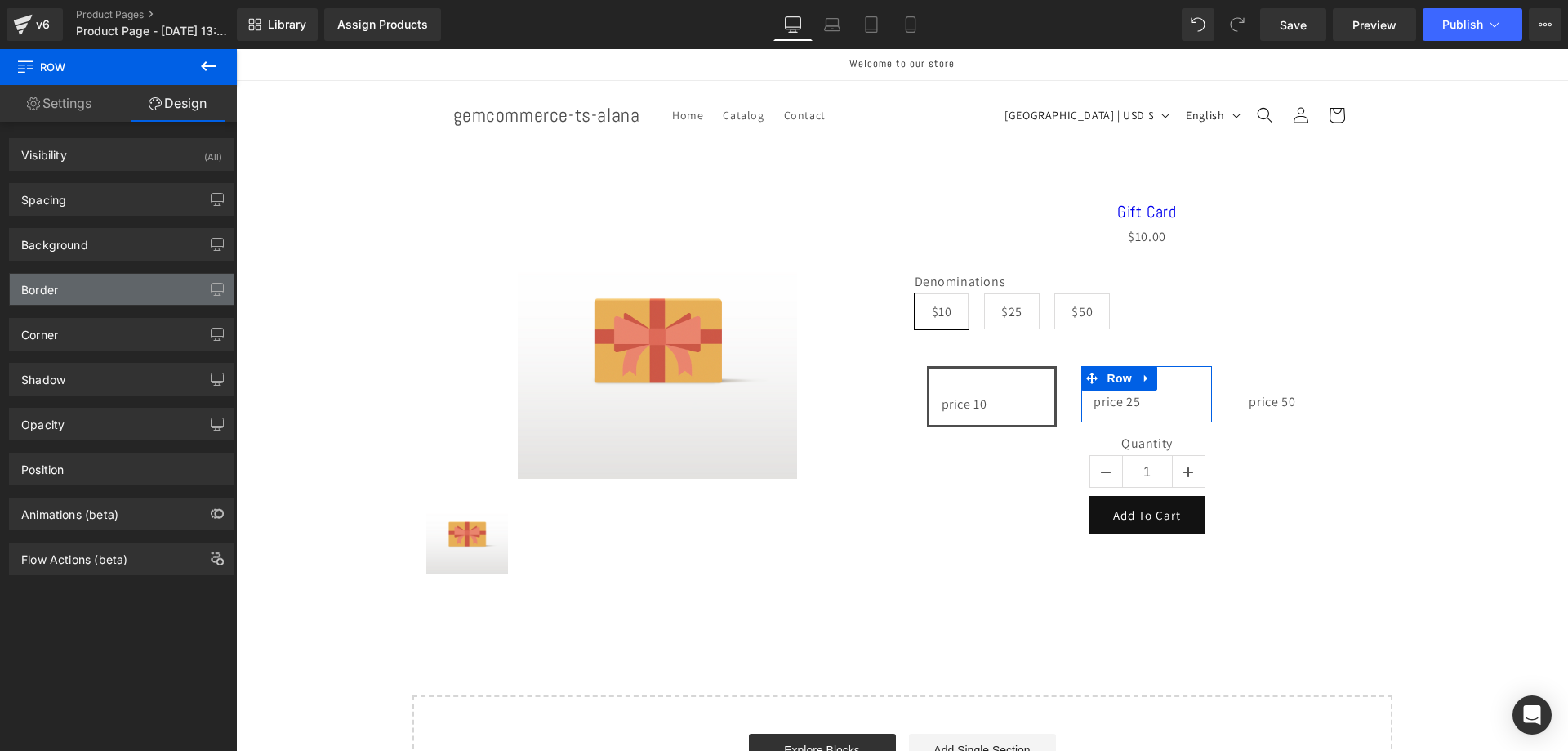
click at [116, 300] on div "Border" at bounding box center [121, 289] width 224 height 31
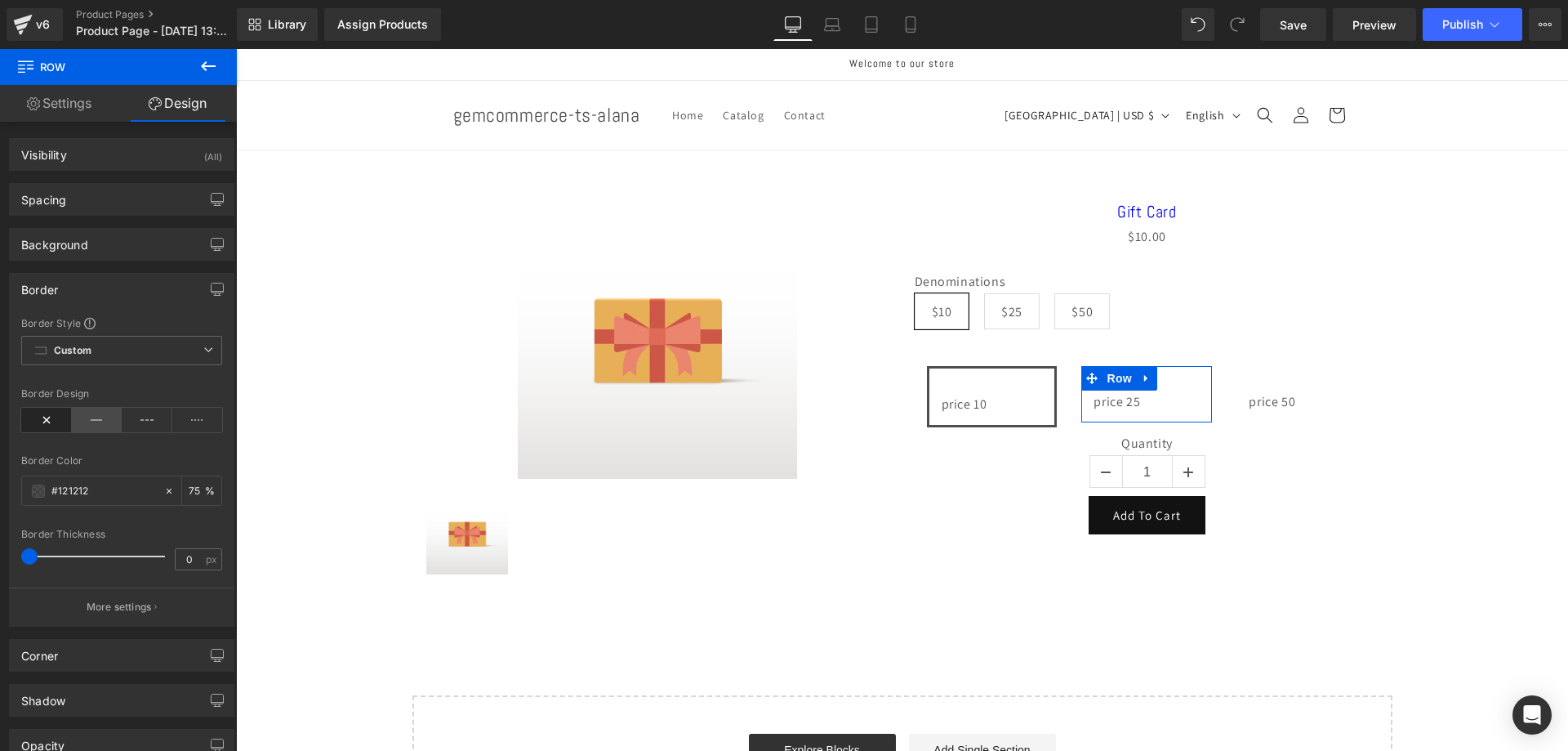
click at [94, 416] on icon at bounding box center [97, 420] width 51 height 24
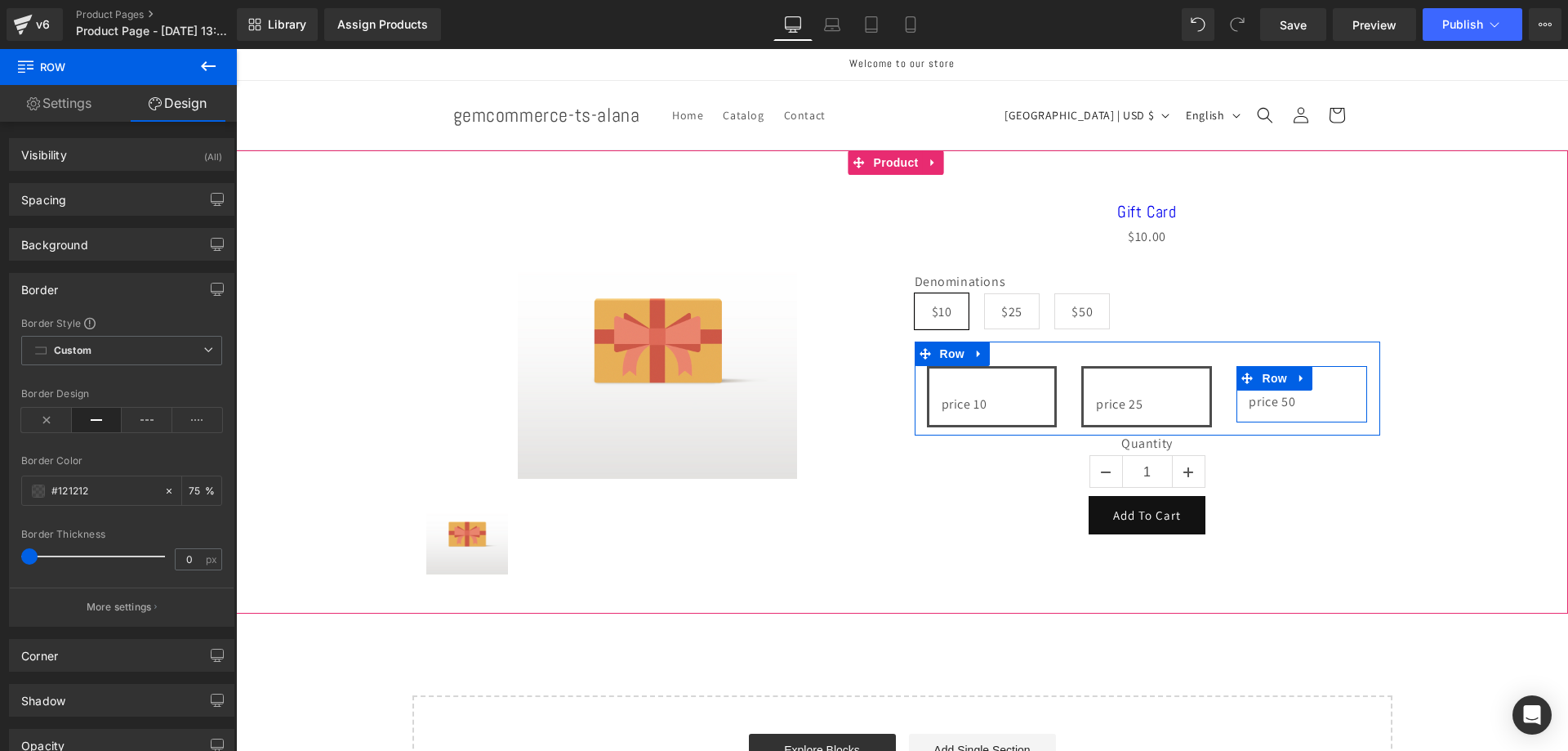
click at [1263, 385] on span "Row" at bounding box center [1274, 379] width 33 height 24
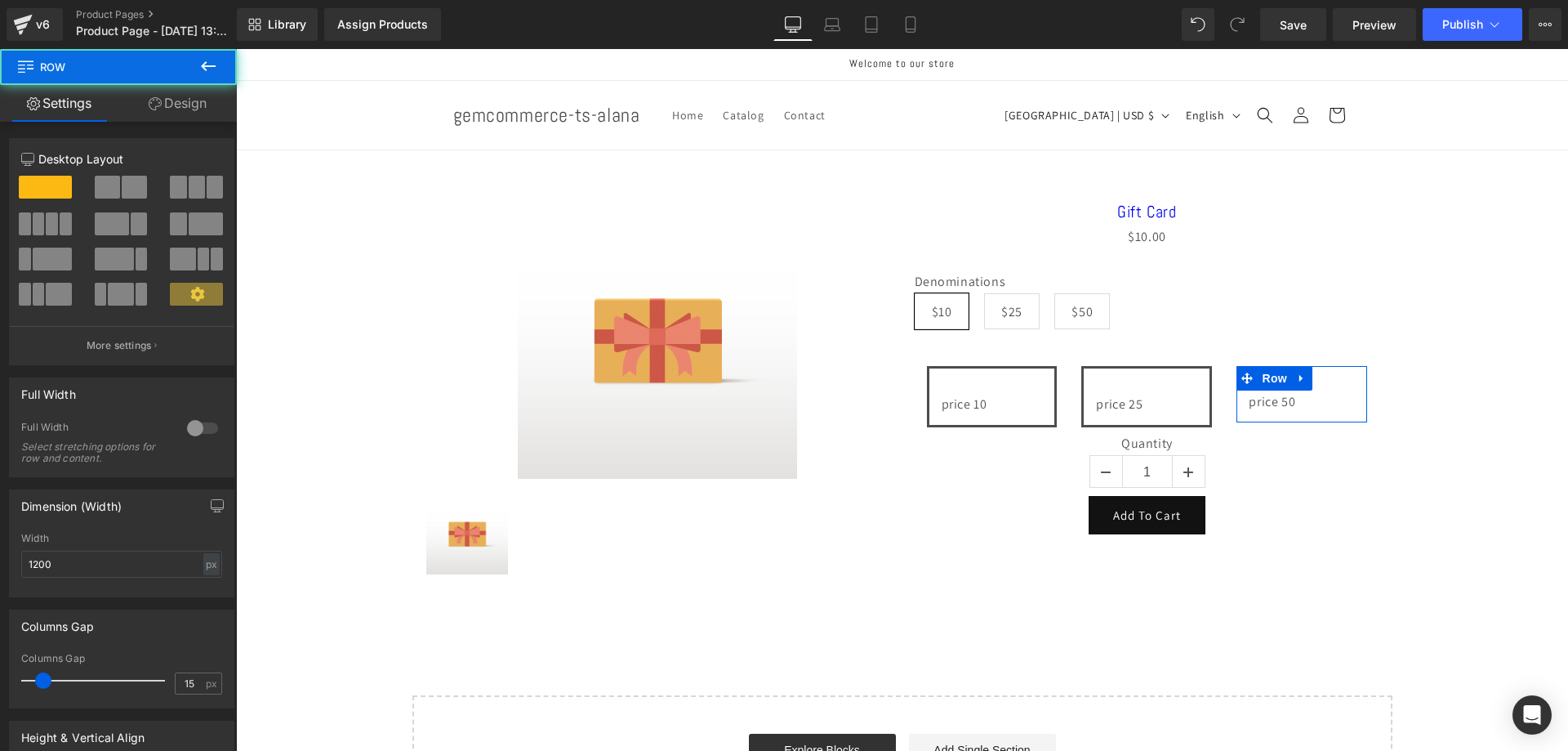
click at [205, 95] on link "Design" at bounding box center [178, 103] width 119 height 37
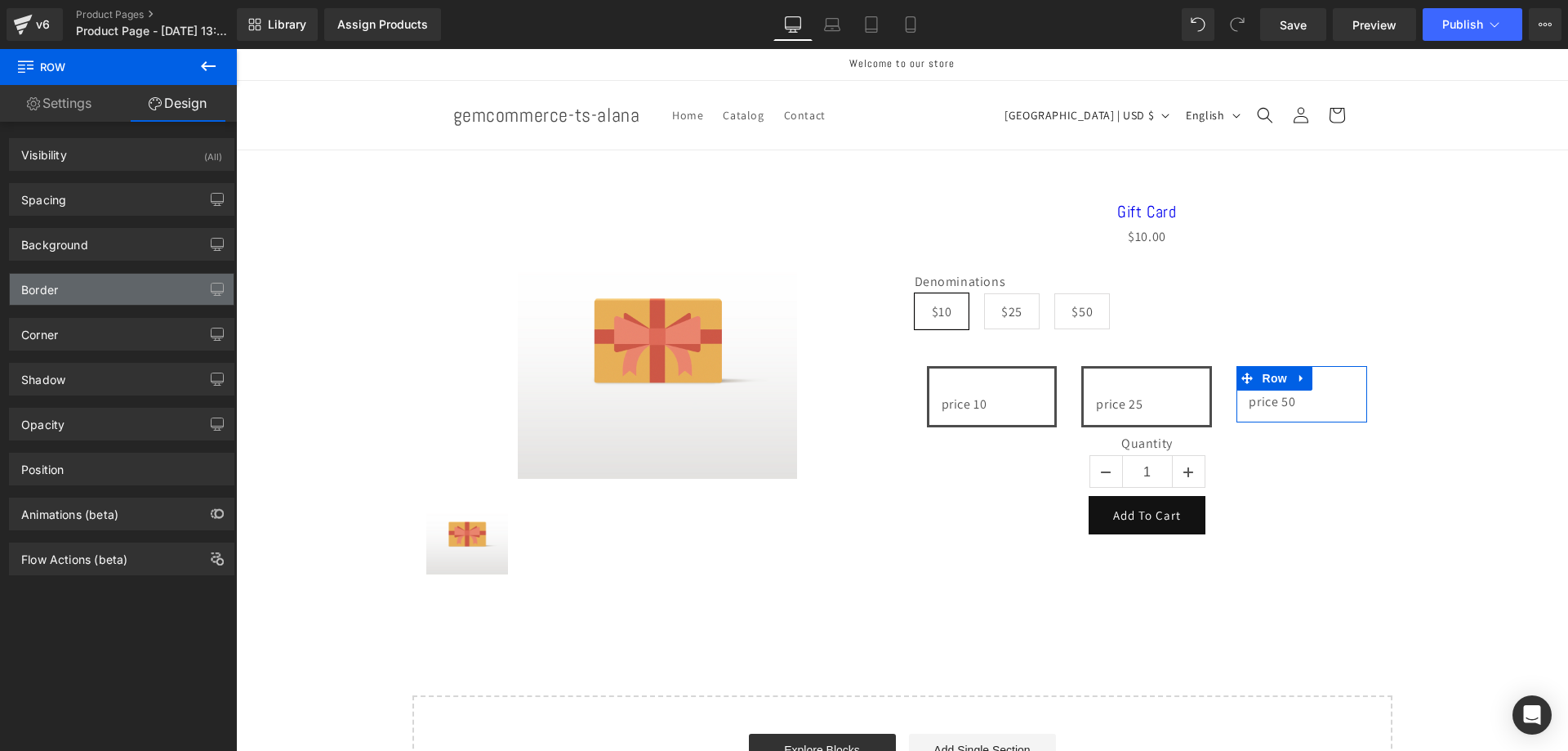
click at [104, 290] on div "Border" at bounding box center [121, 289] width 224 height 31
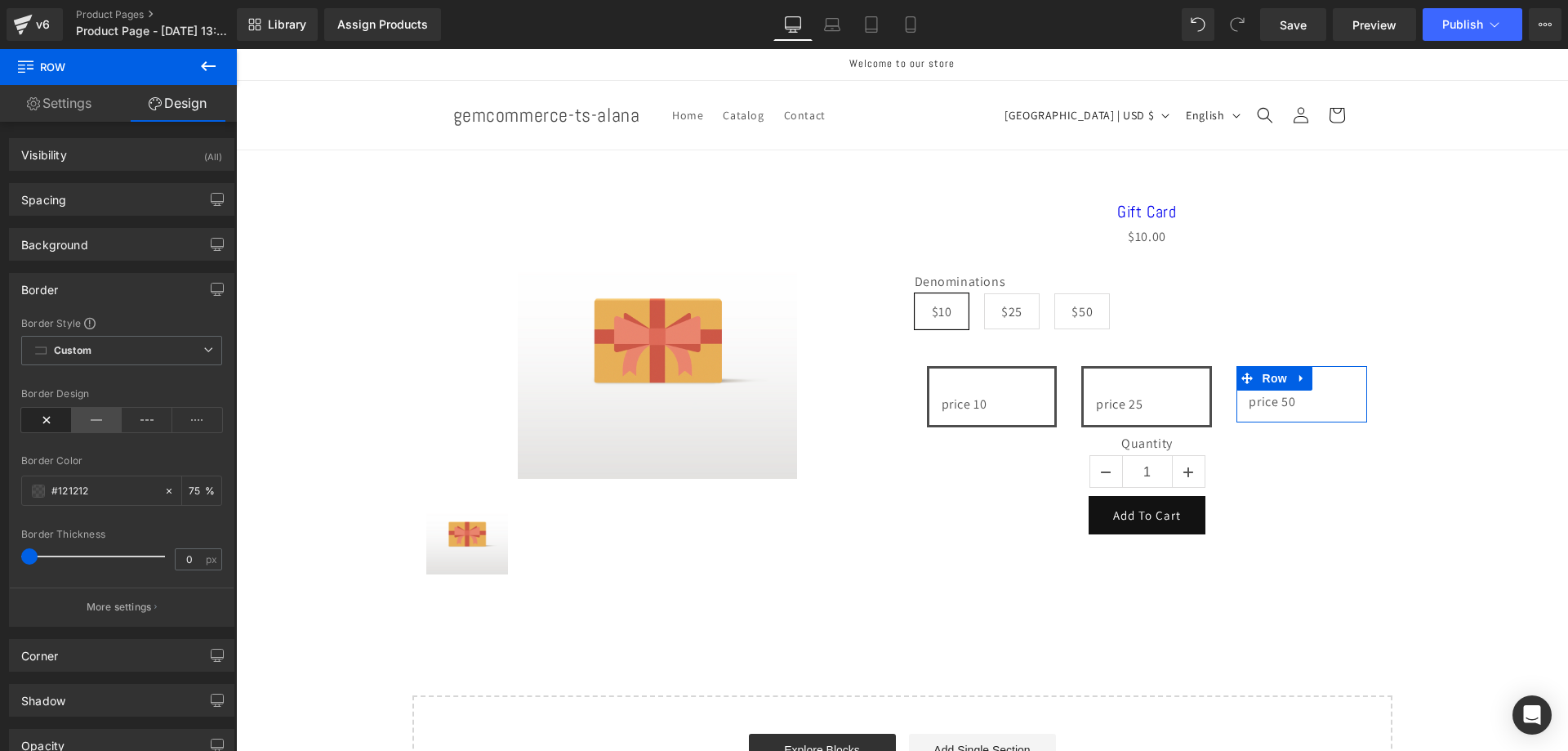
click at [94, 418] on icon at bounding box center [97, 420] width 51 height 24
click at [1314, 35] on link "Save" at bounding box center [1293, 24] width 66 height 33
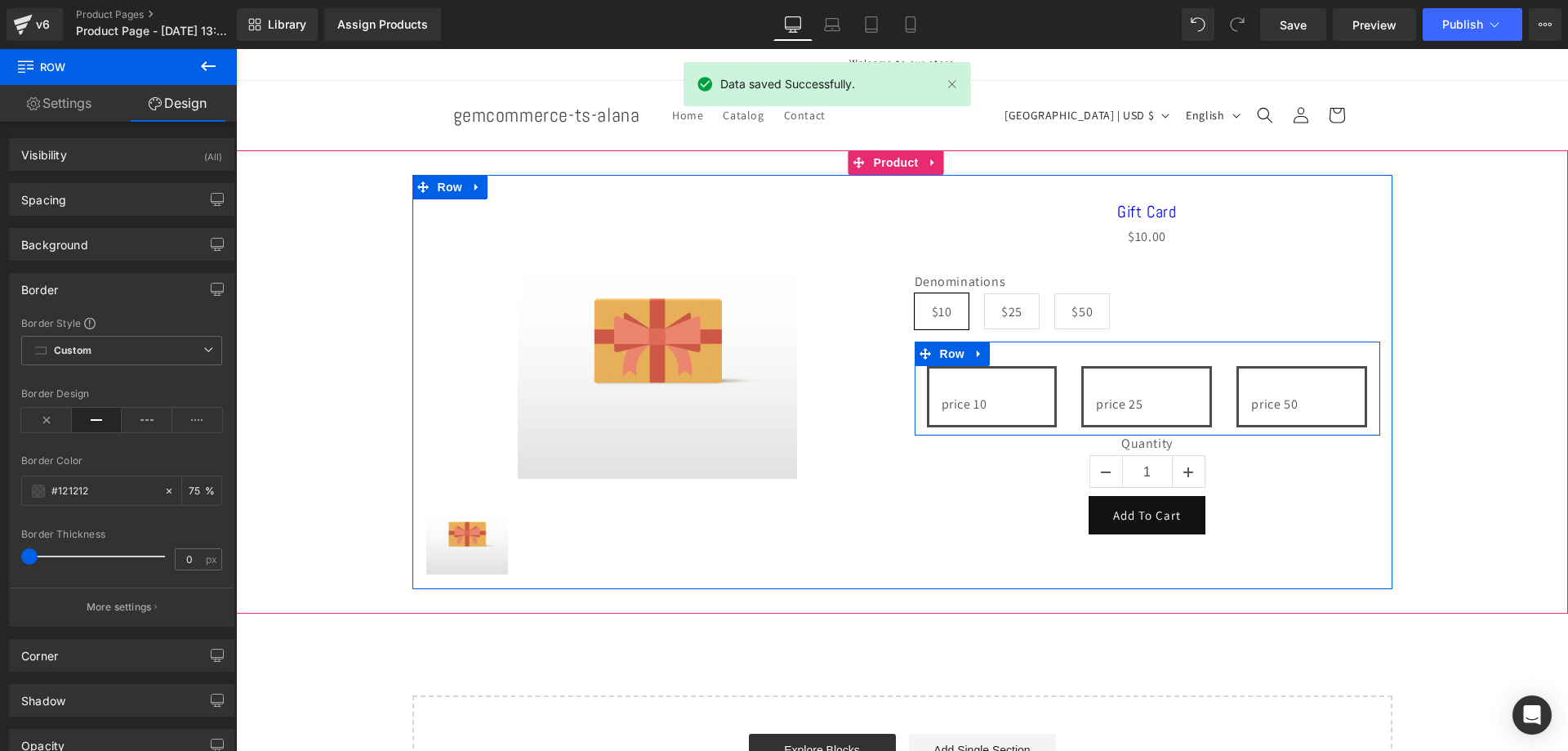
click at [1224, 386] on div "price 50 Text Block Row" at bounding box center [1301, 397] width 155 height 61
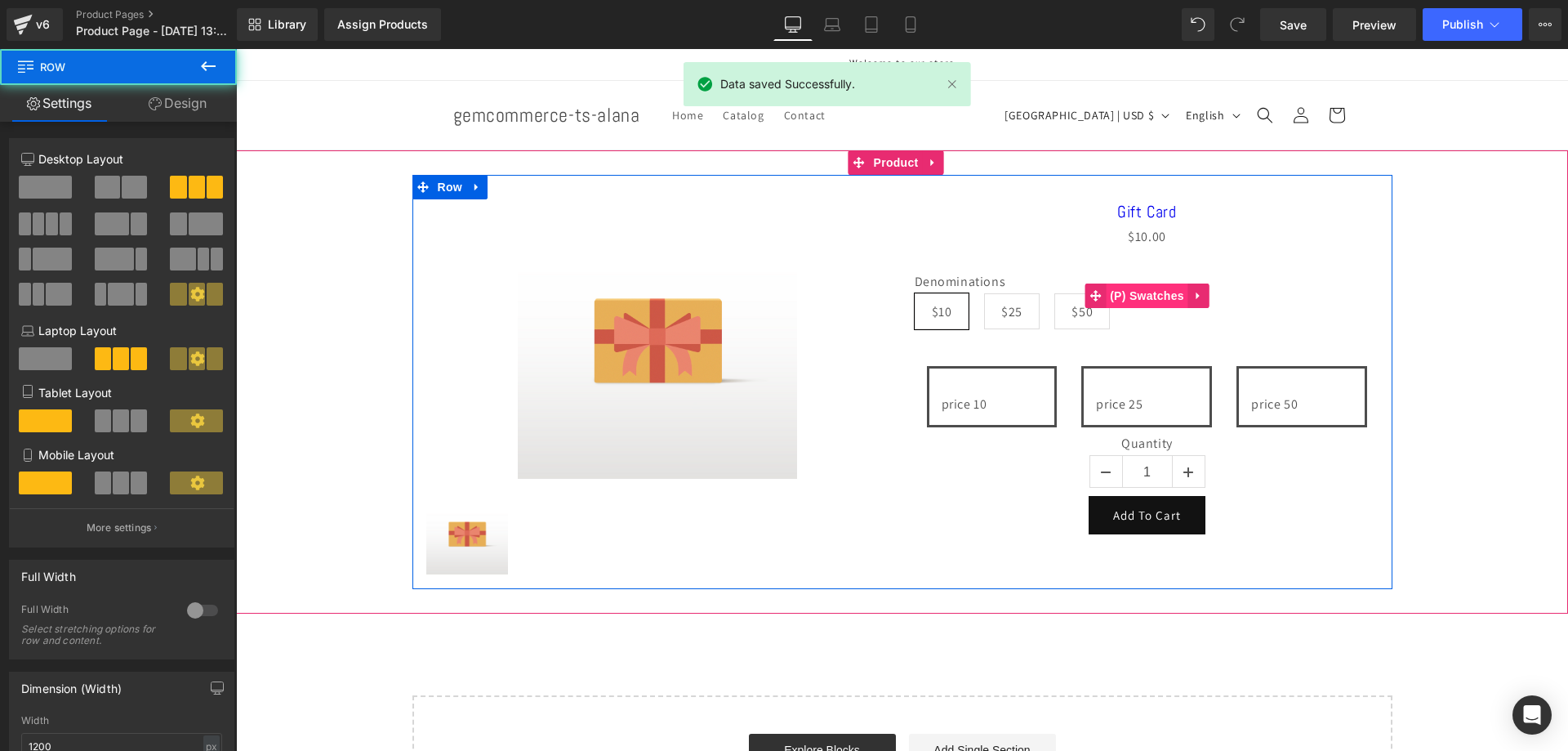
click at [1160, 306] on span "(P) Swatches" at bounding box center [1147, 296] width 83 height 24
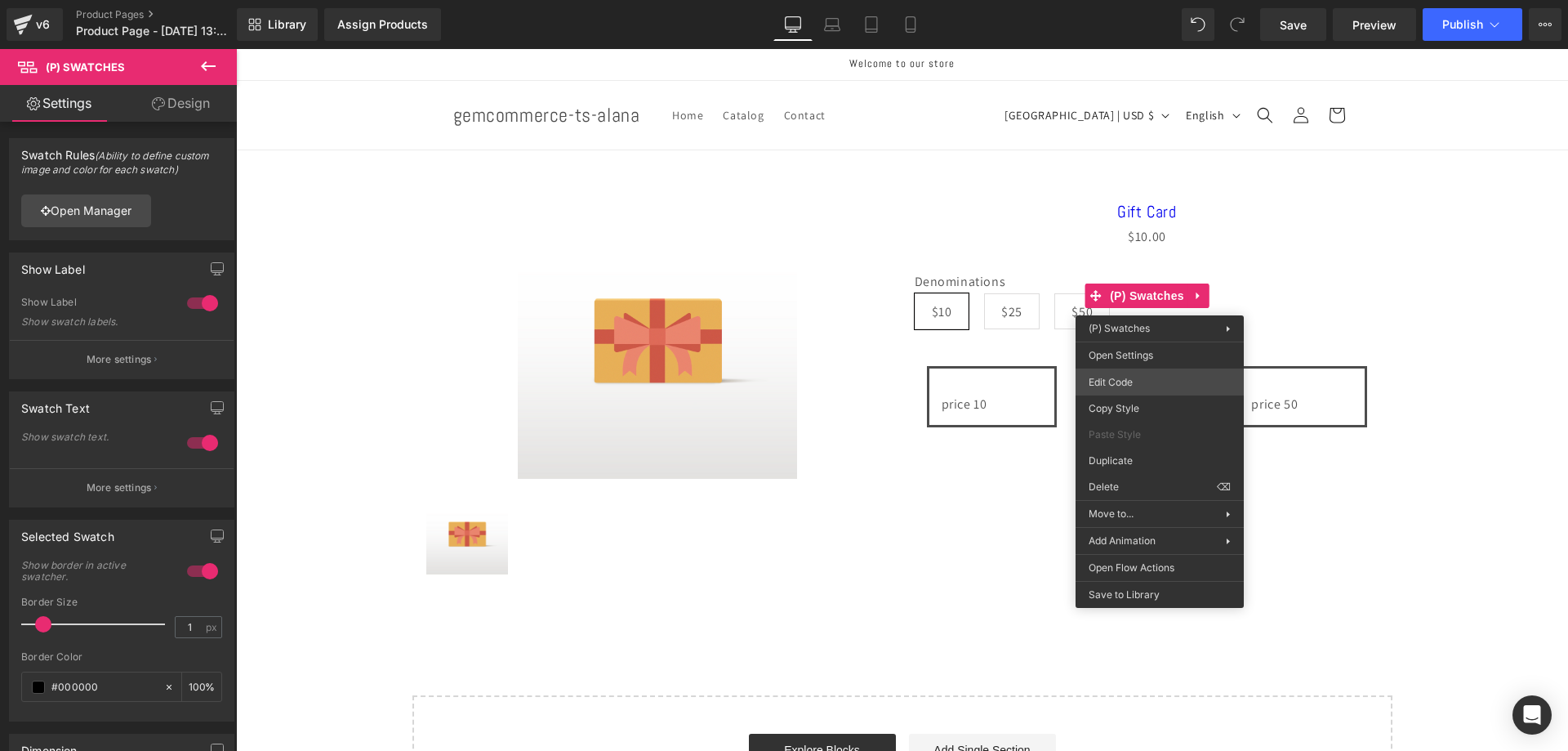
click at [1126, 0] on div "(P) Swatches You are previewing how the will restyle your page. You can not edi…" at bounding box center [784, 0] width 1568 height 0
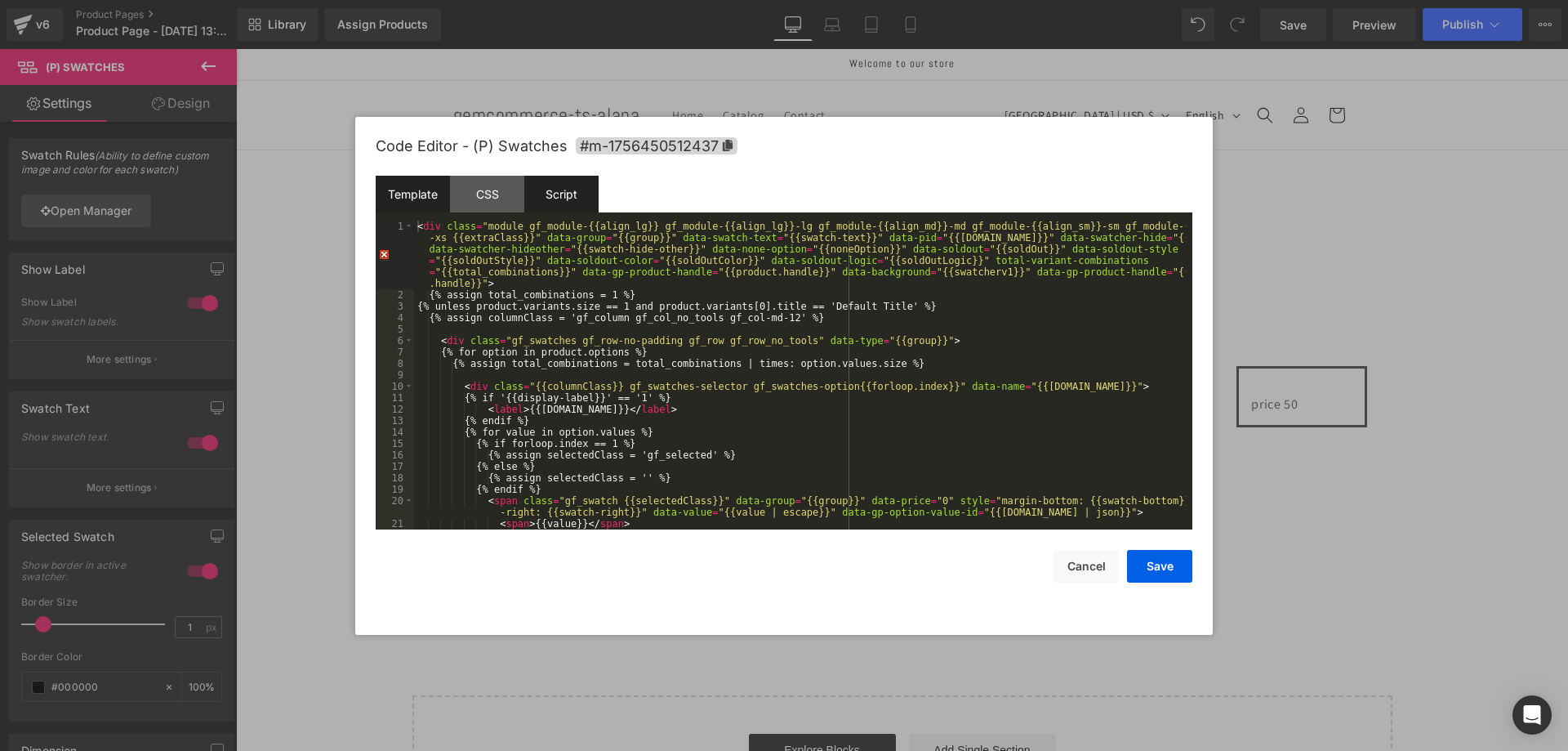
click at [551, 188] on div "Script" at bounding box center [561, 193] width 74 height 37
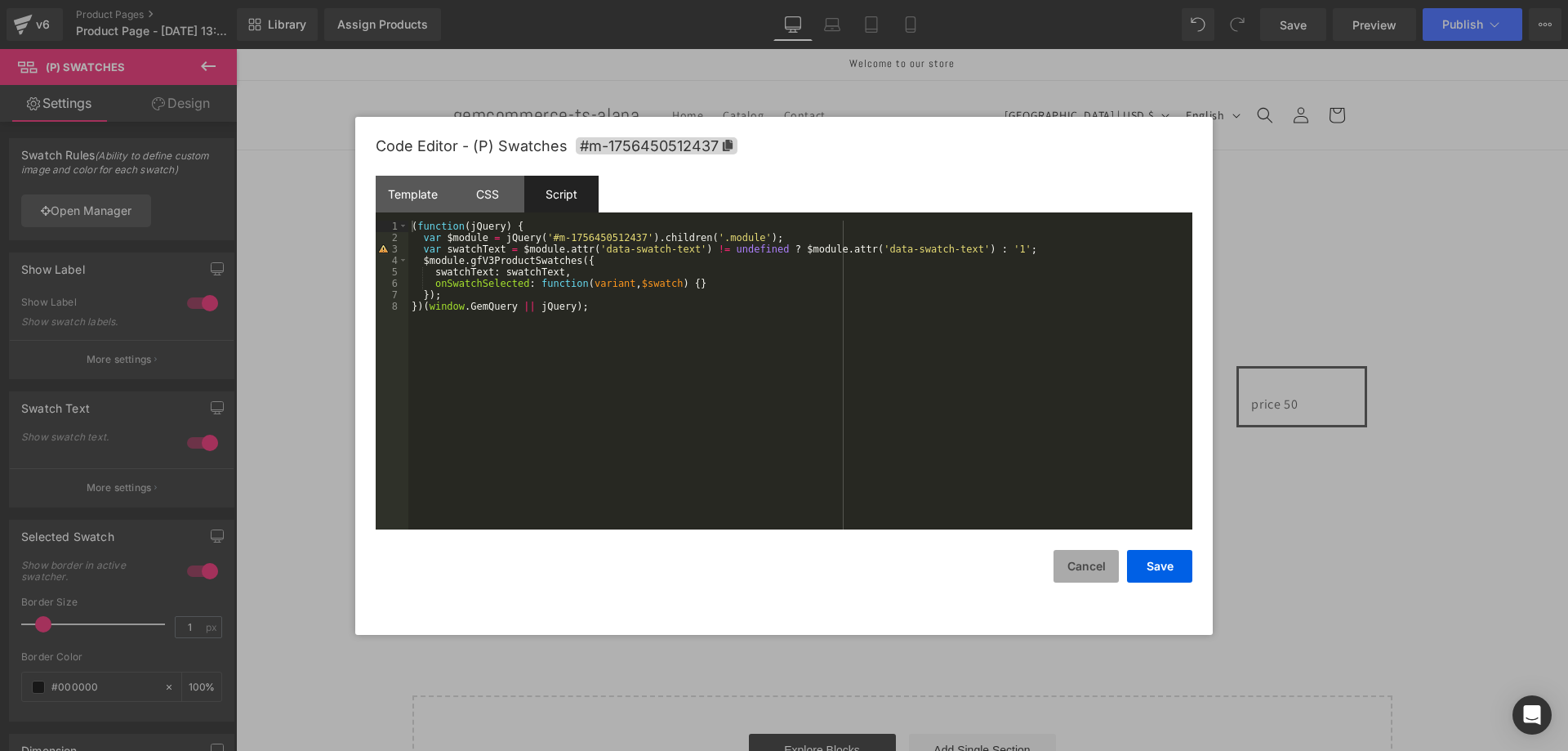
click at [1102, 563] on button "Cancel" at bounding box center [1086, 566] width 65 height 33
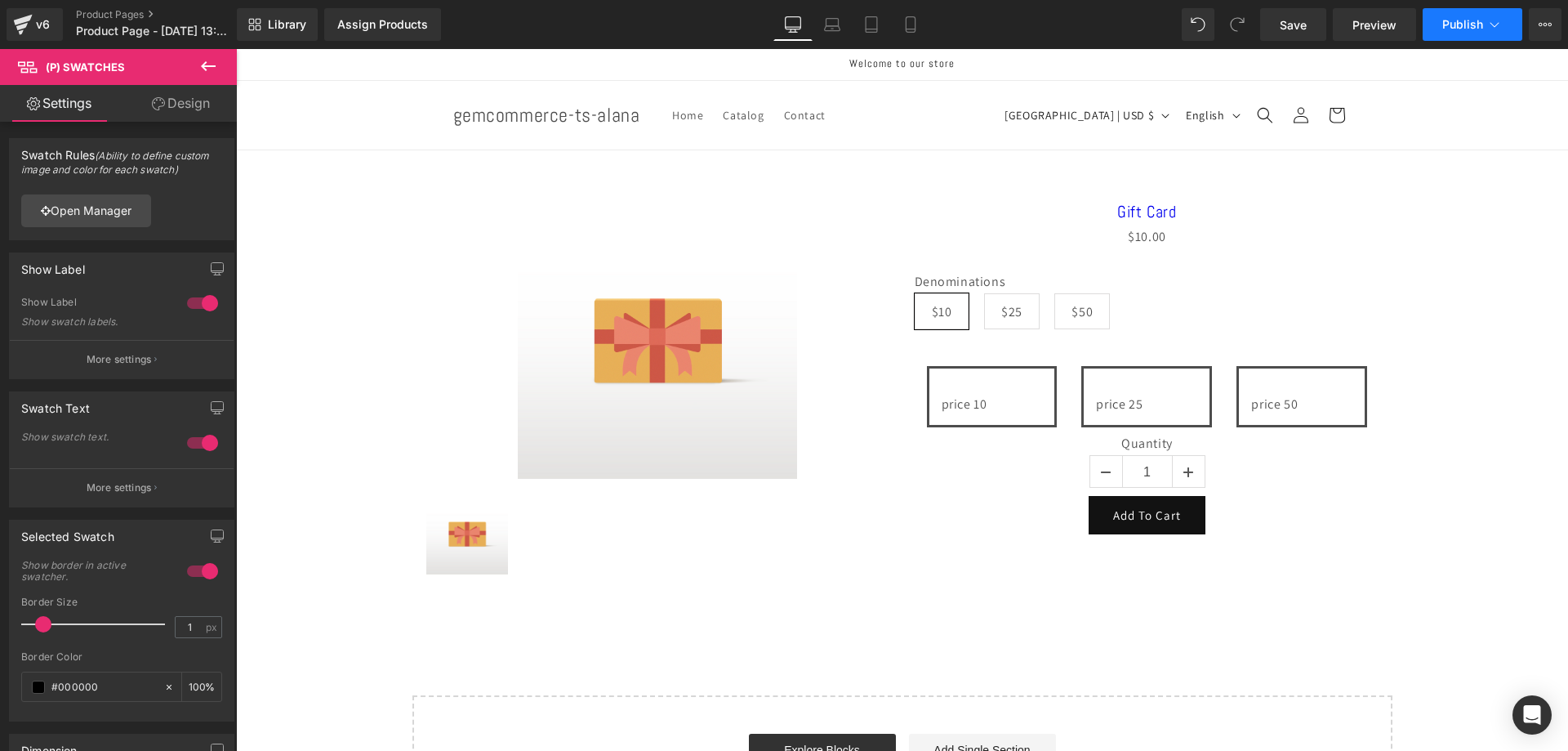
click at [1494, 32] on icon at bounding box center [1494, 24] width 16 height 16
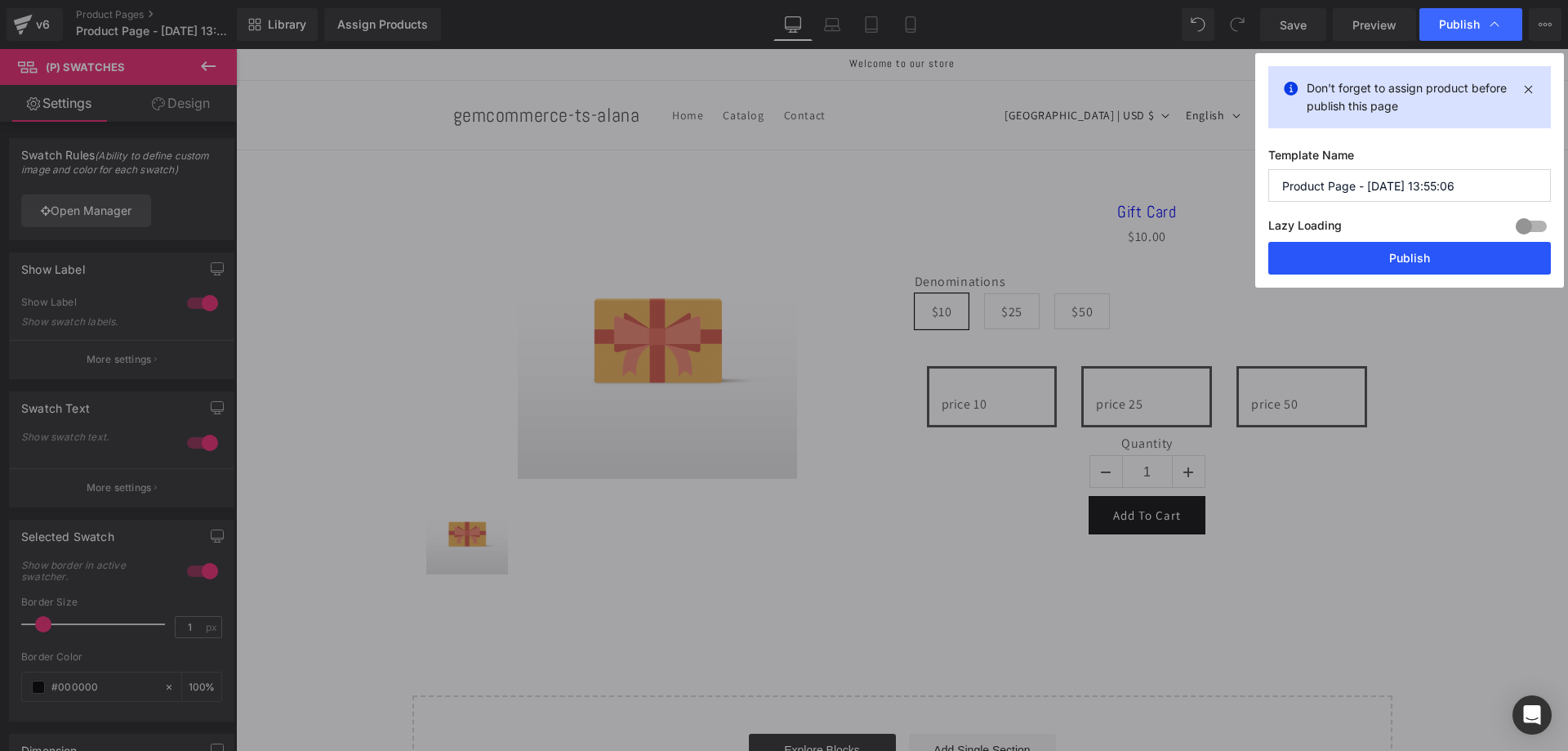
click at [1360, 252] on button "Publish" at bounding box center [1410, 258] width 283 height 33
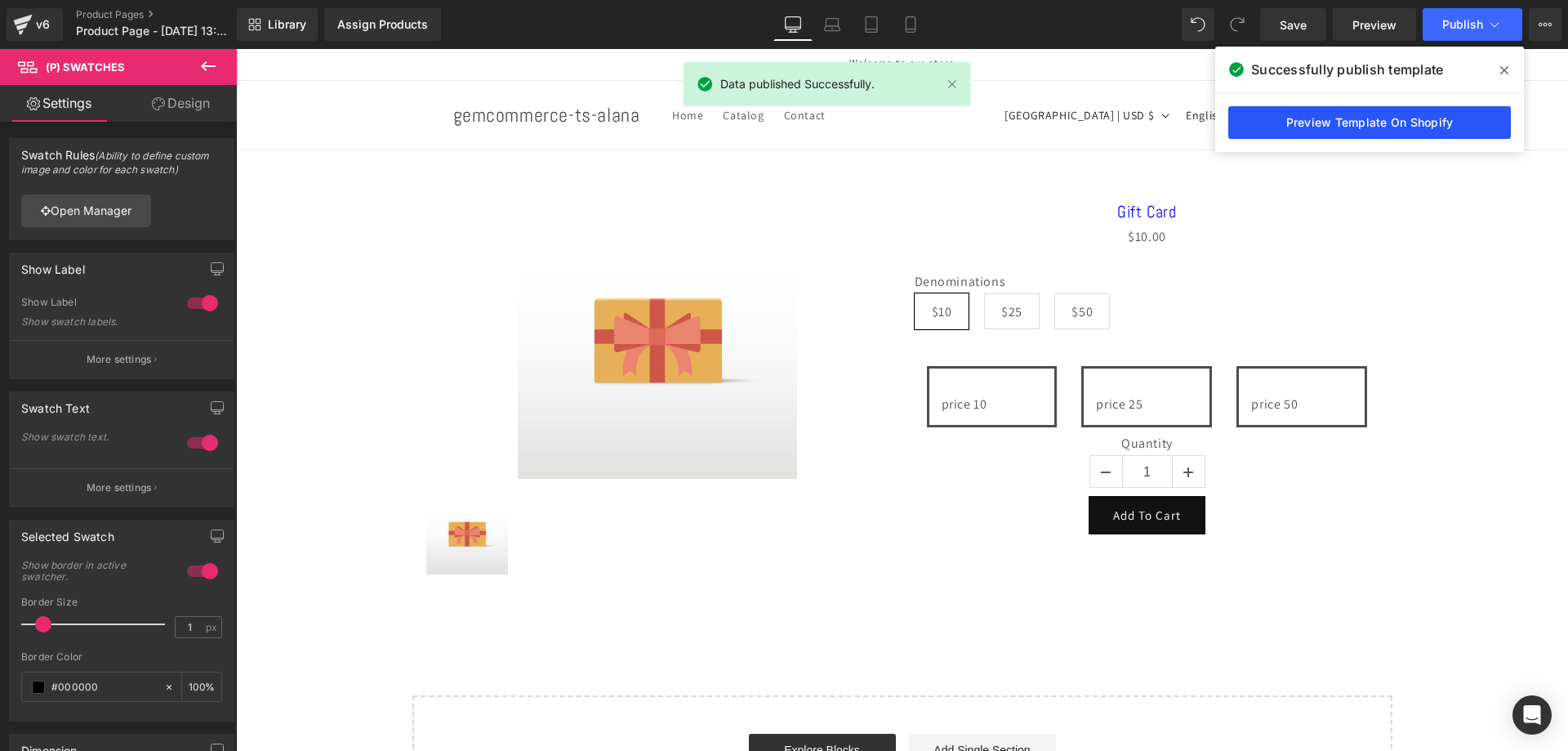
click at [1369, 114] on link "Preview Template On Shopify" at bounding box center [1369, 122] width 283 height 33
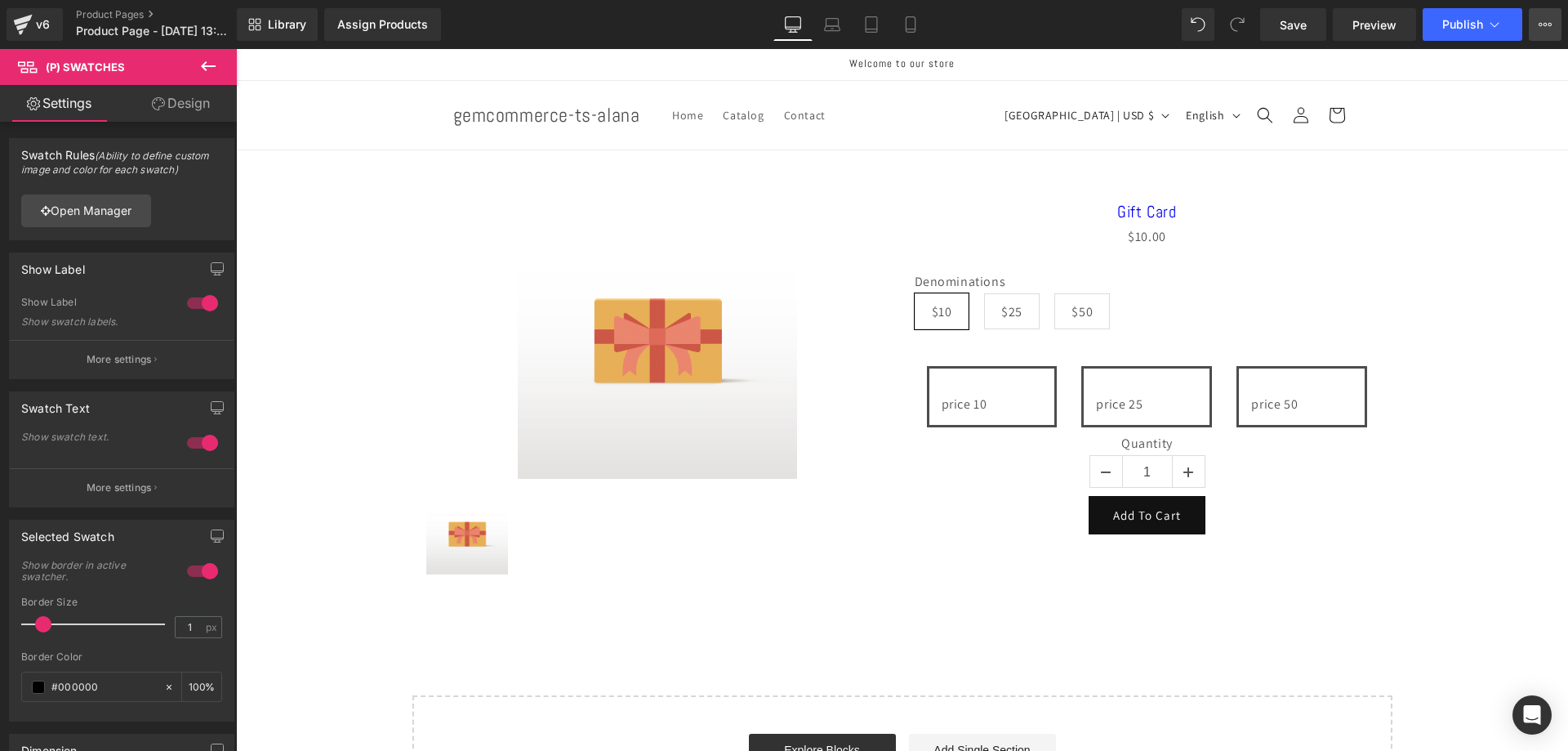
click at [1542, 23] on icon at bounding box center [1545, 24] width 13 height 13
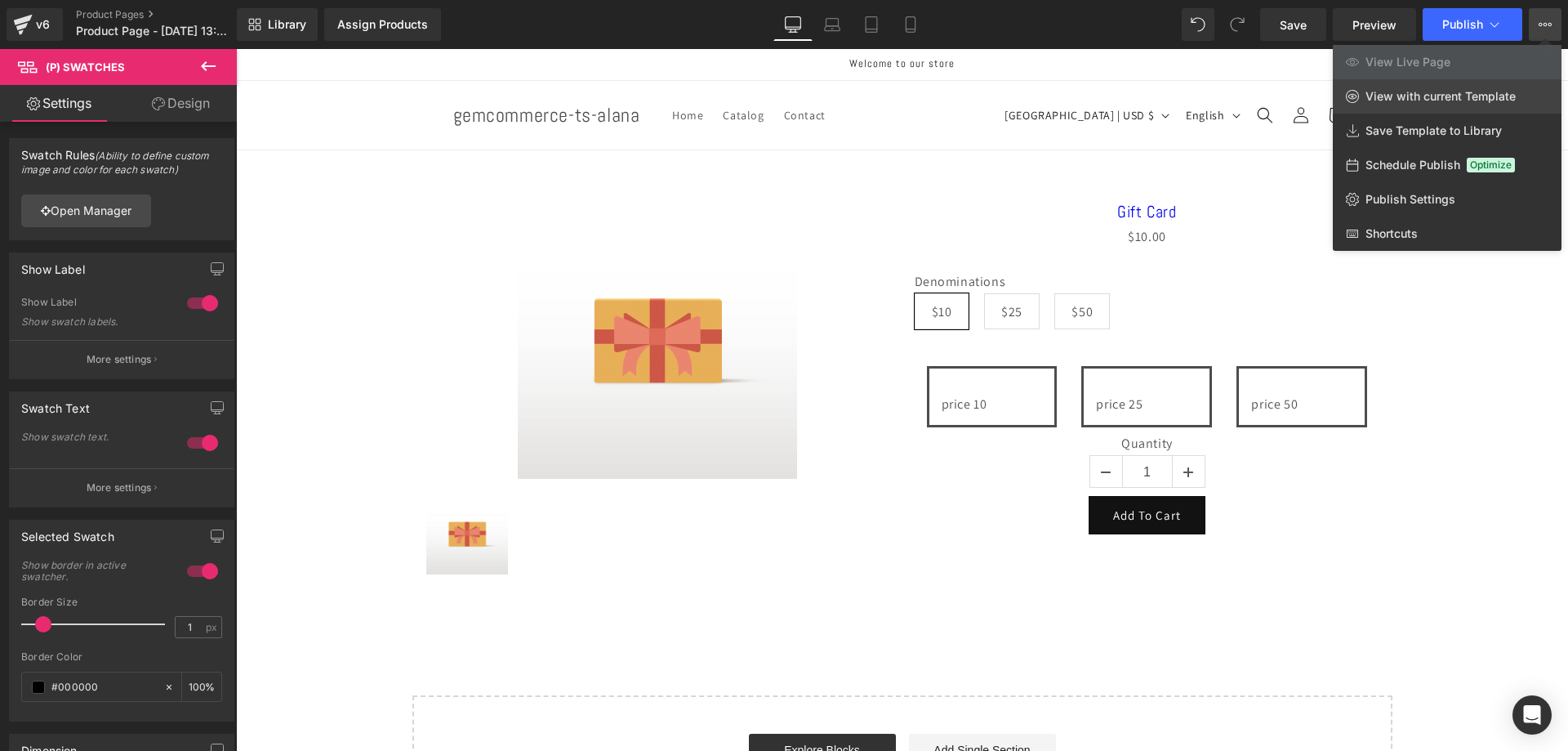
click at [1437, 103] on span "View with current Template" at bounding box center [1441, 97] width 151 height 15
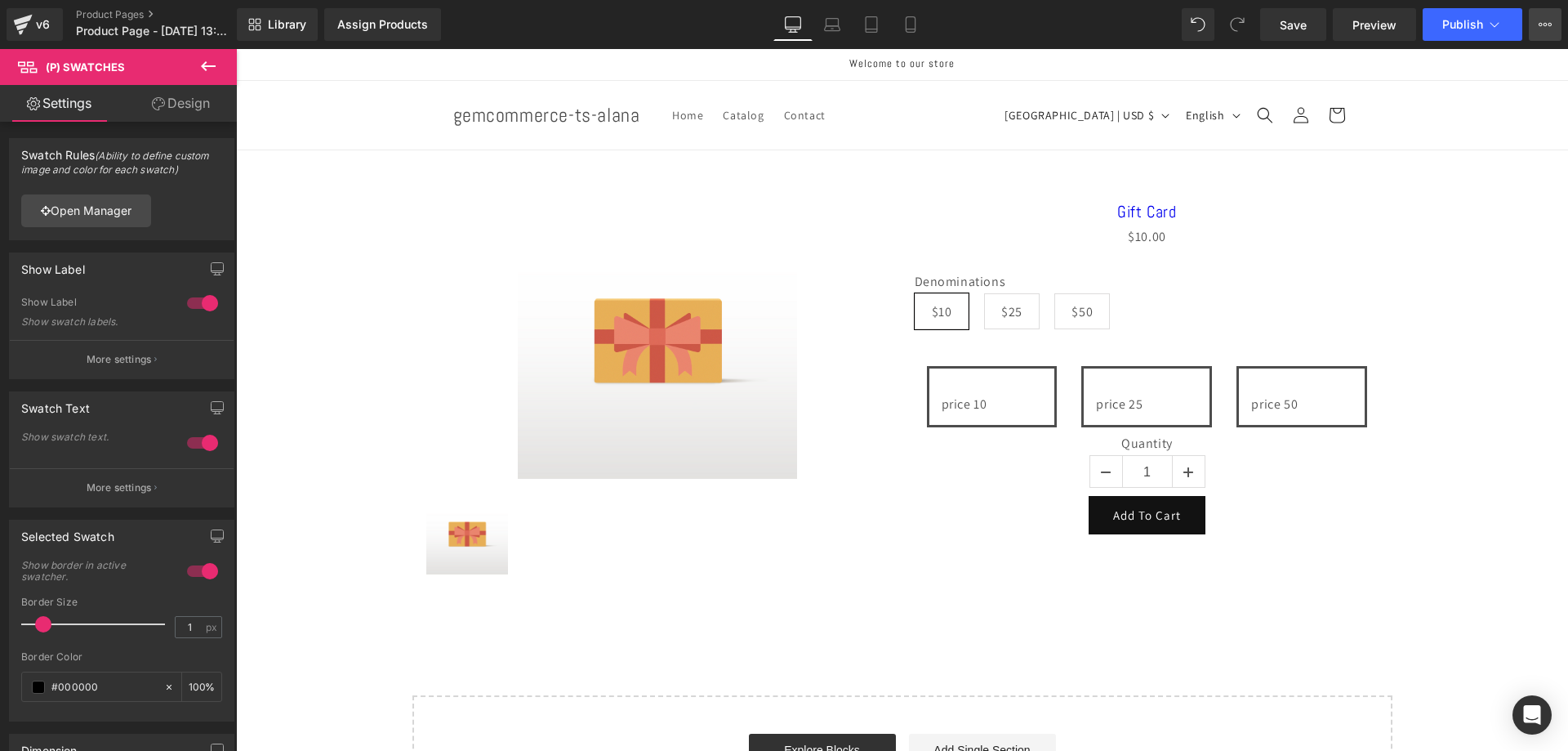
click at [1547, 20] on icon at bounding box center [1545, 24] width 13 height 13
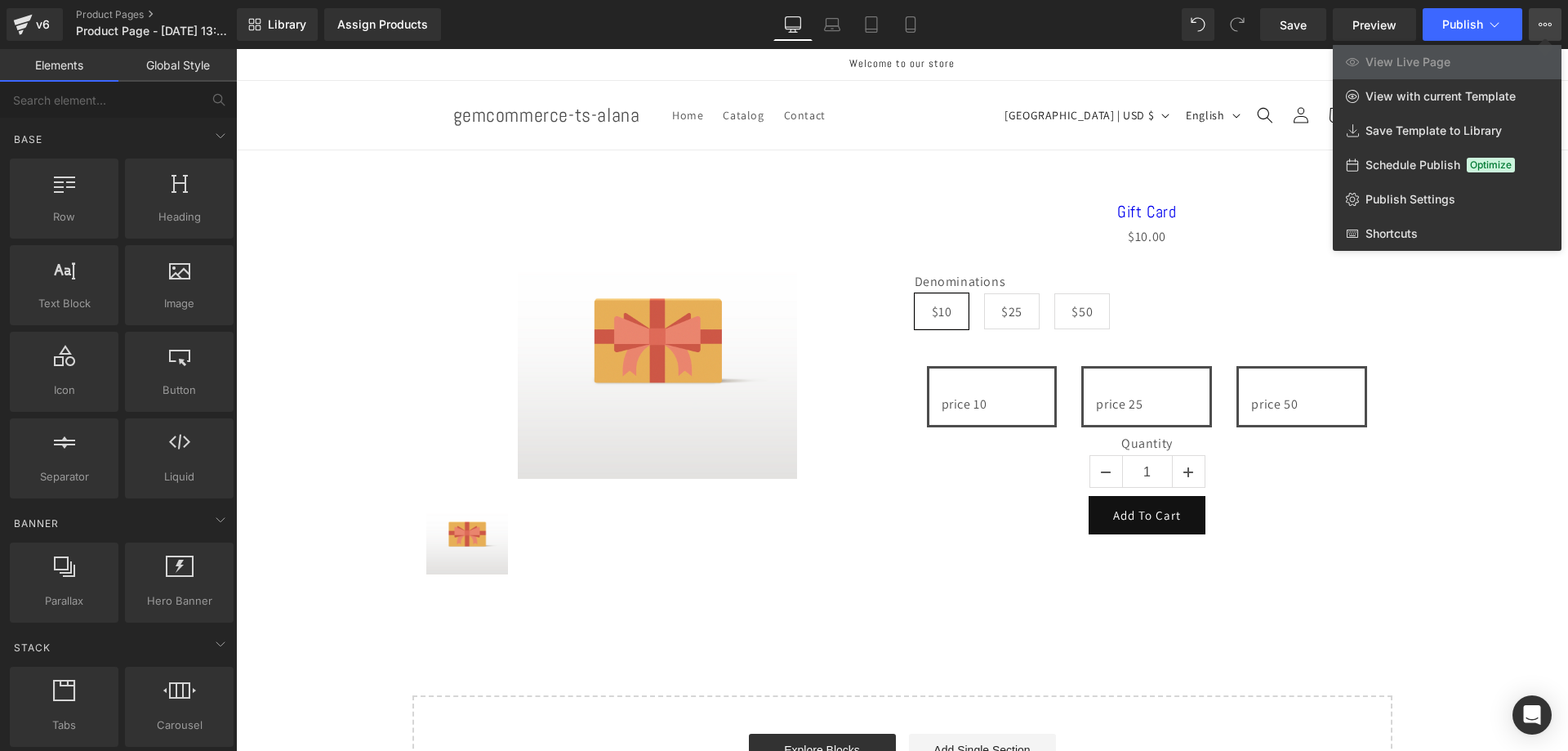
drag, startPoint x: 927, startPoint y: 215, endPoint x: 654, endPoint y: 181, distance: 275.1
click at [927, 215] on div at bounding box center [902, 400] width 1333 height 702
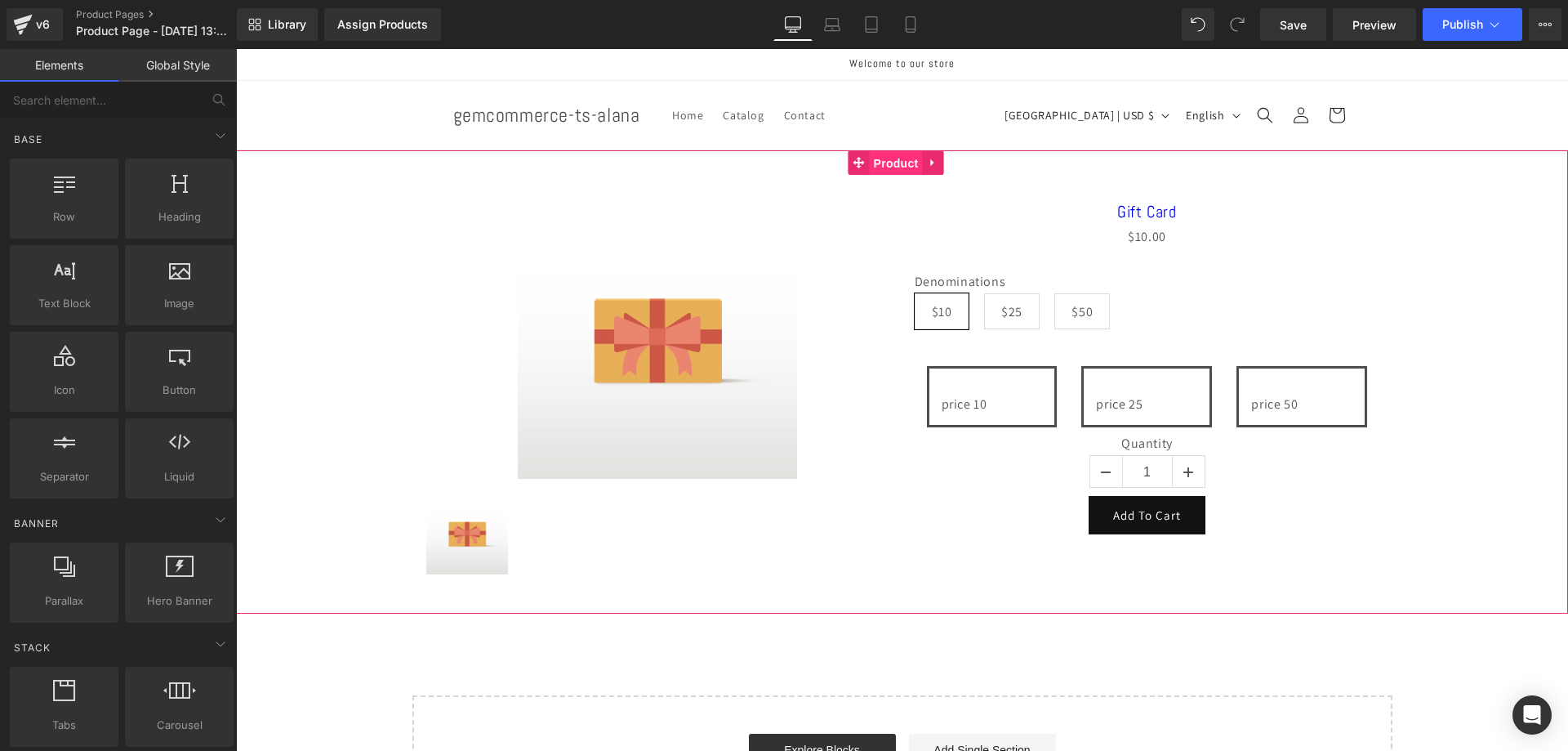
click at [893, 169] on span "Product" at bounding box center [897, 163] width 53 height 24
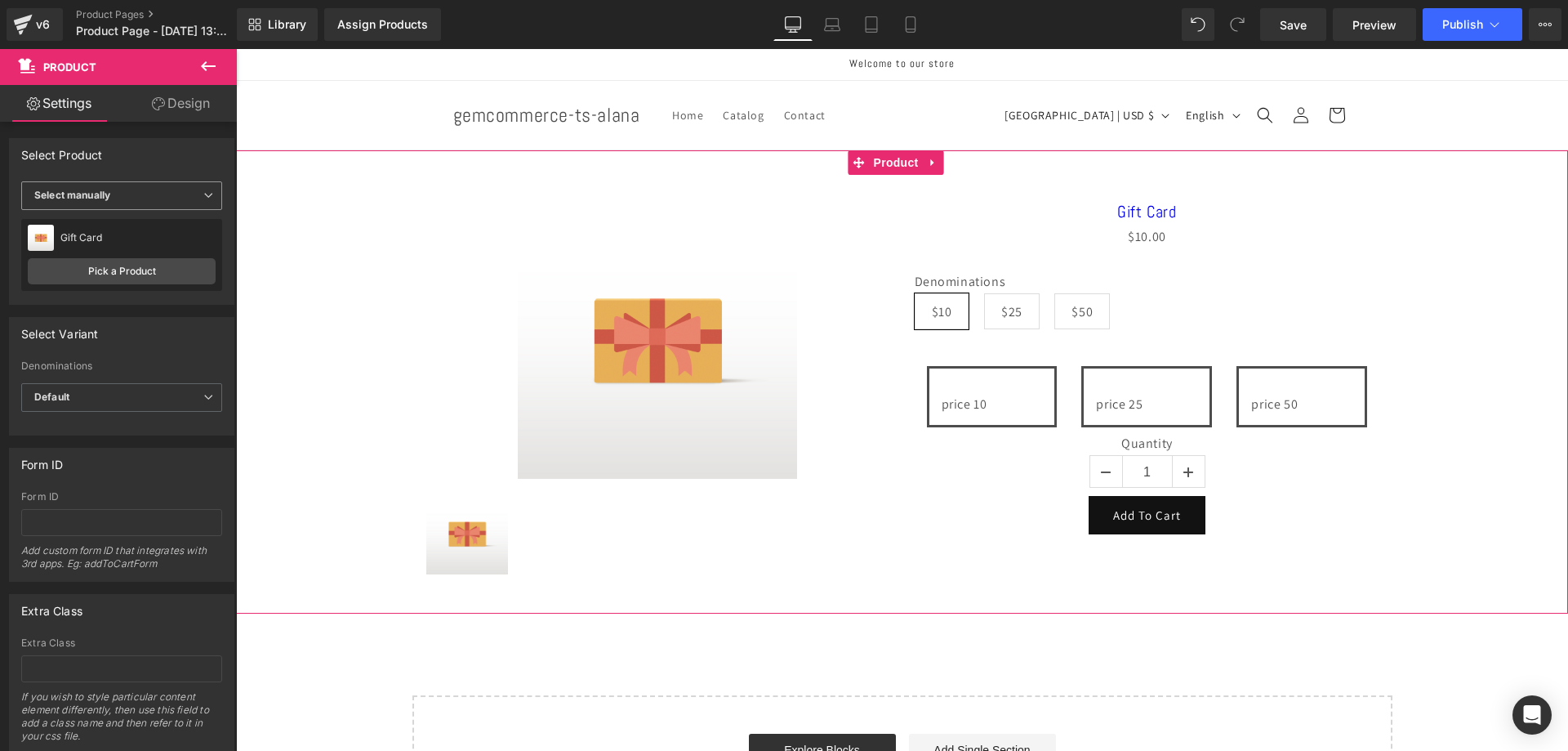
click at [120, 198] on span "Select manually" at bounding box center [121, 196] width 201 height 28
click at [133, 225] on div "Display by assigned product" at bounding box center [112, 221] width 133 height 11
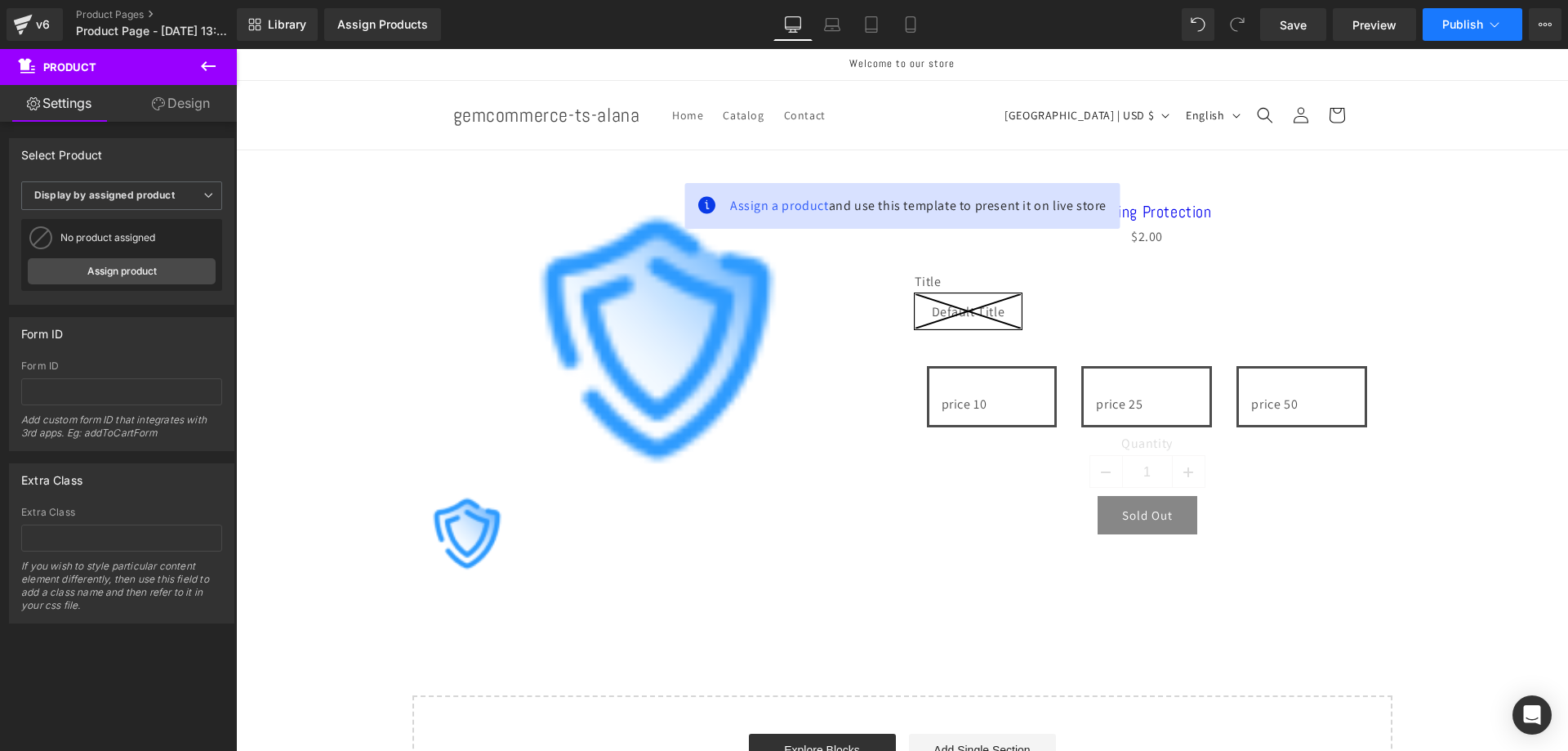
click at [1496, 28] on icon at bounding box center [1494, 24] width 16 height 16
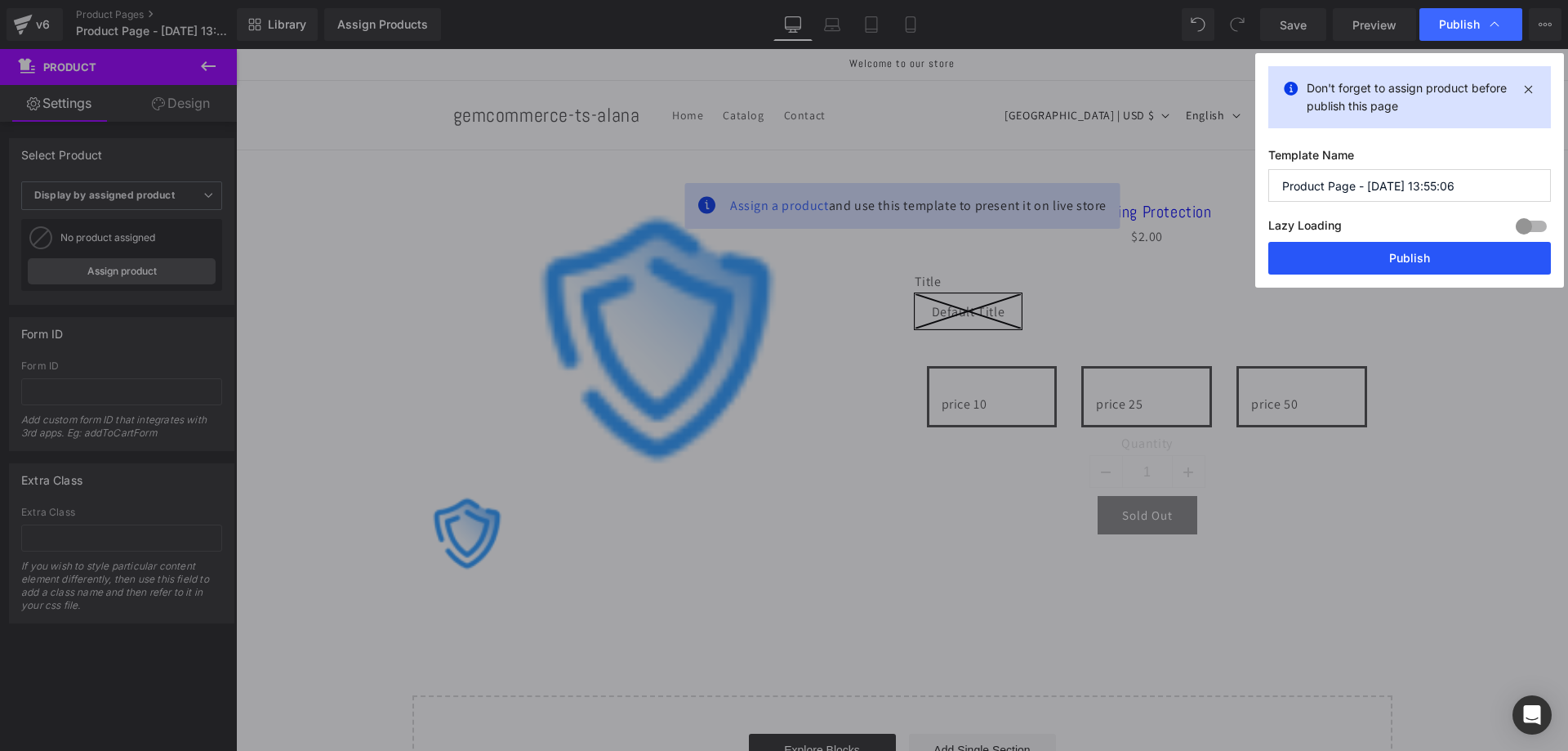
click at [1334, 246] on button "Publish" at bounding box center [1410, 258] width 283 height 33
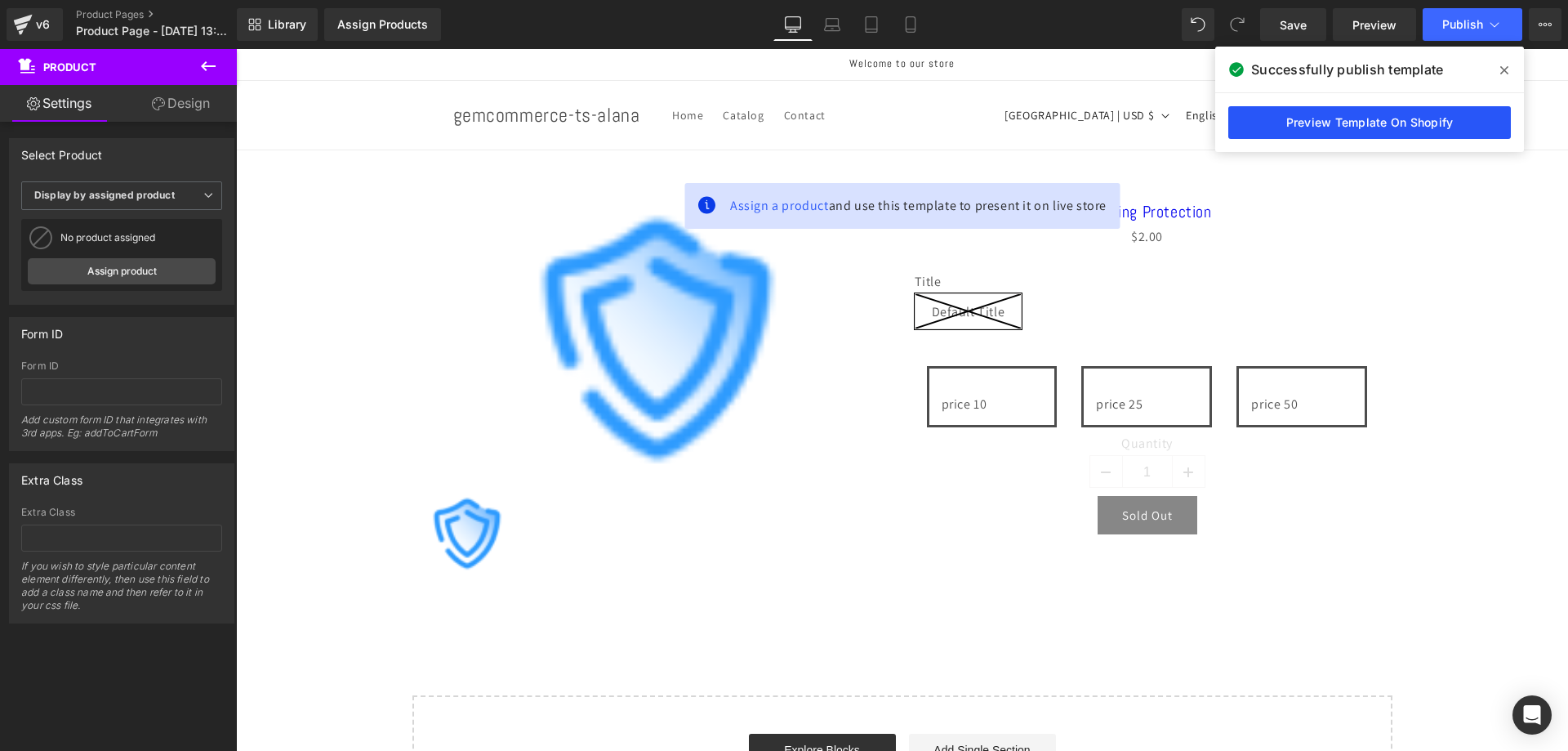
click at [1317, 119] on link "Preview Template On Shopify" at bounding box center [1369, 122] width 283 height 33
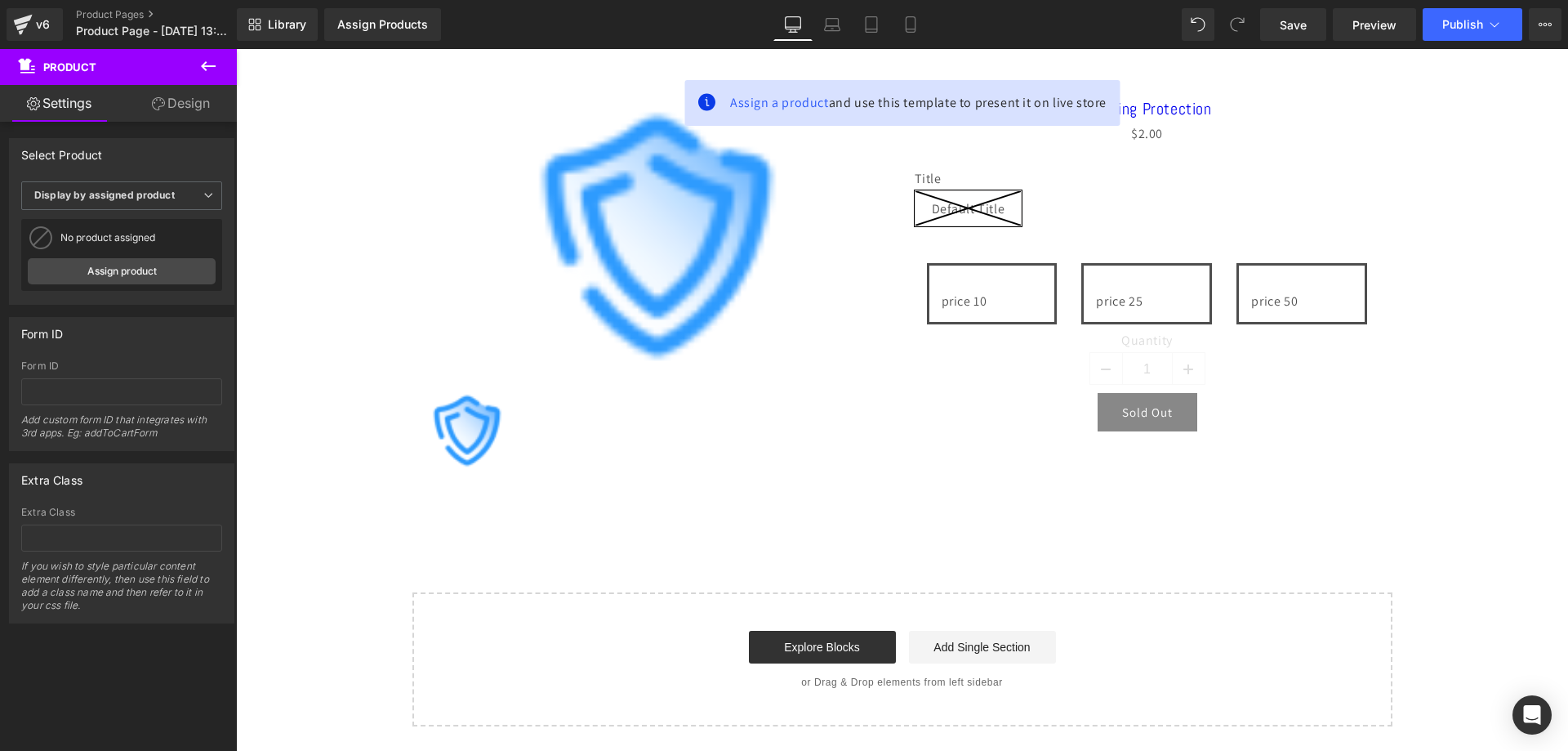
scroll to position [102, 0]
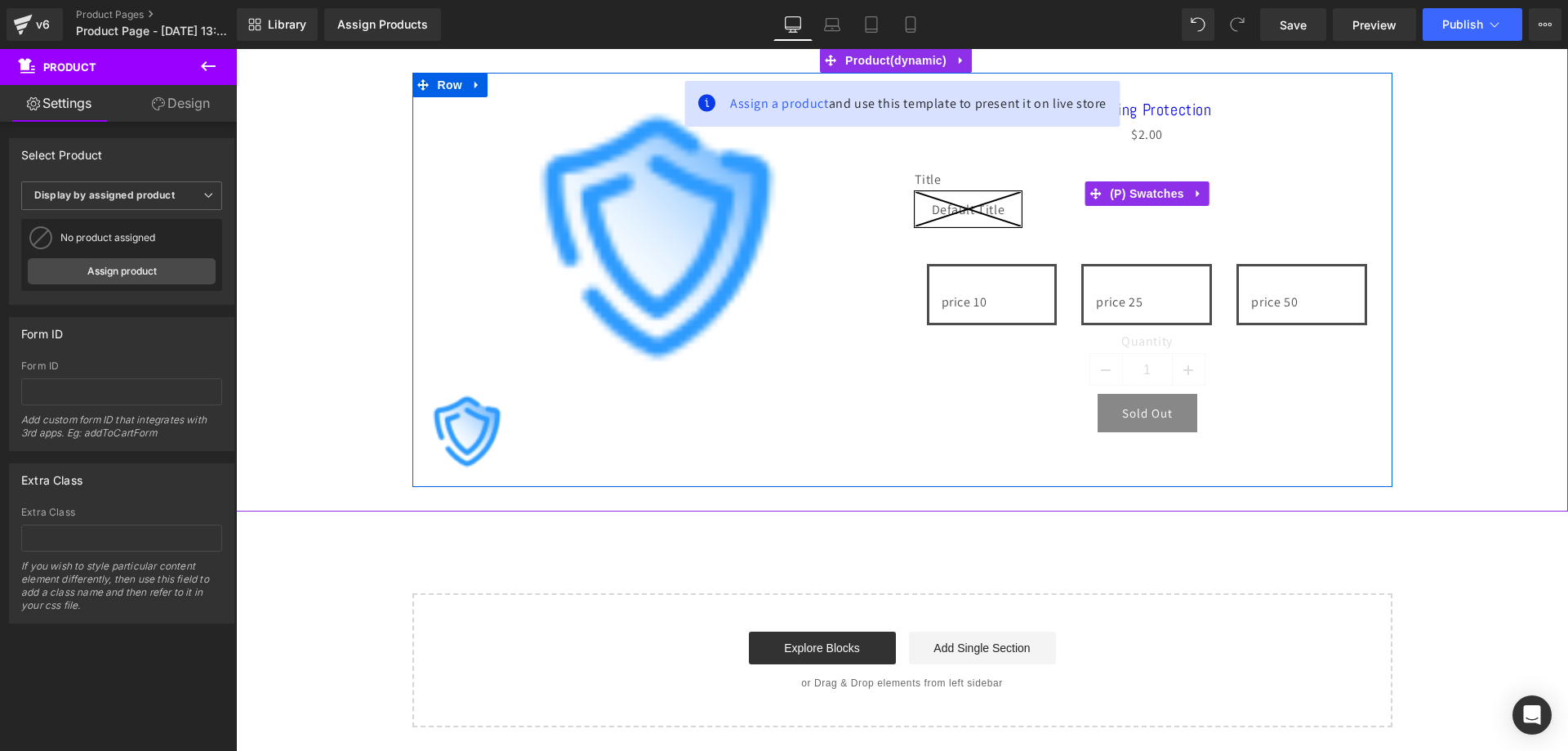
click at [1124, 208] on div "Title Default Title" at bounding box center [1147, 205] width 465 height 68
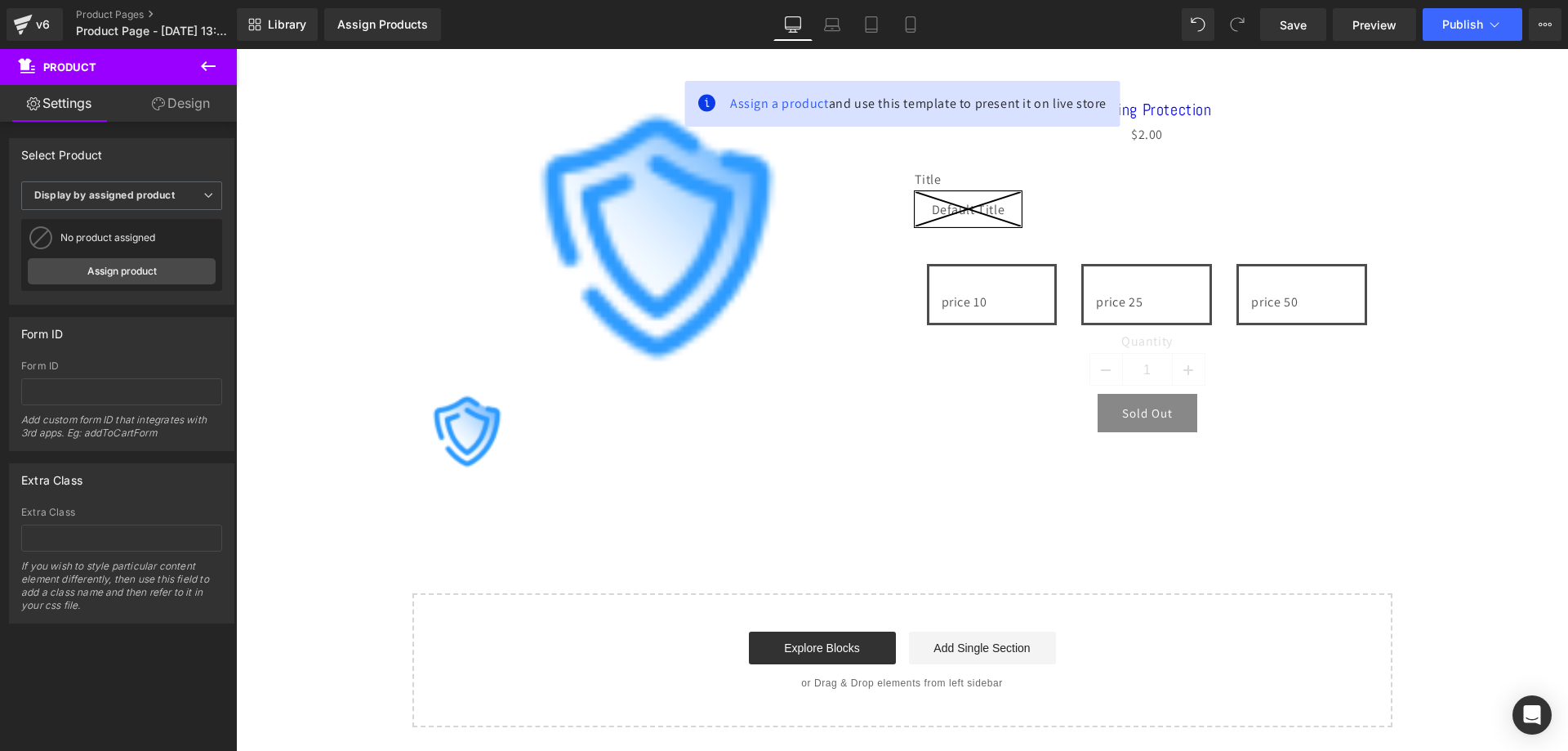
click at [200, 77] on button at bounding box center [208, 67] width 57 height 36
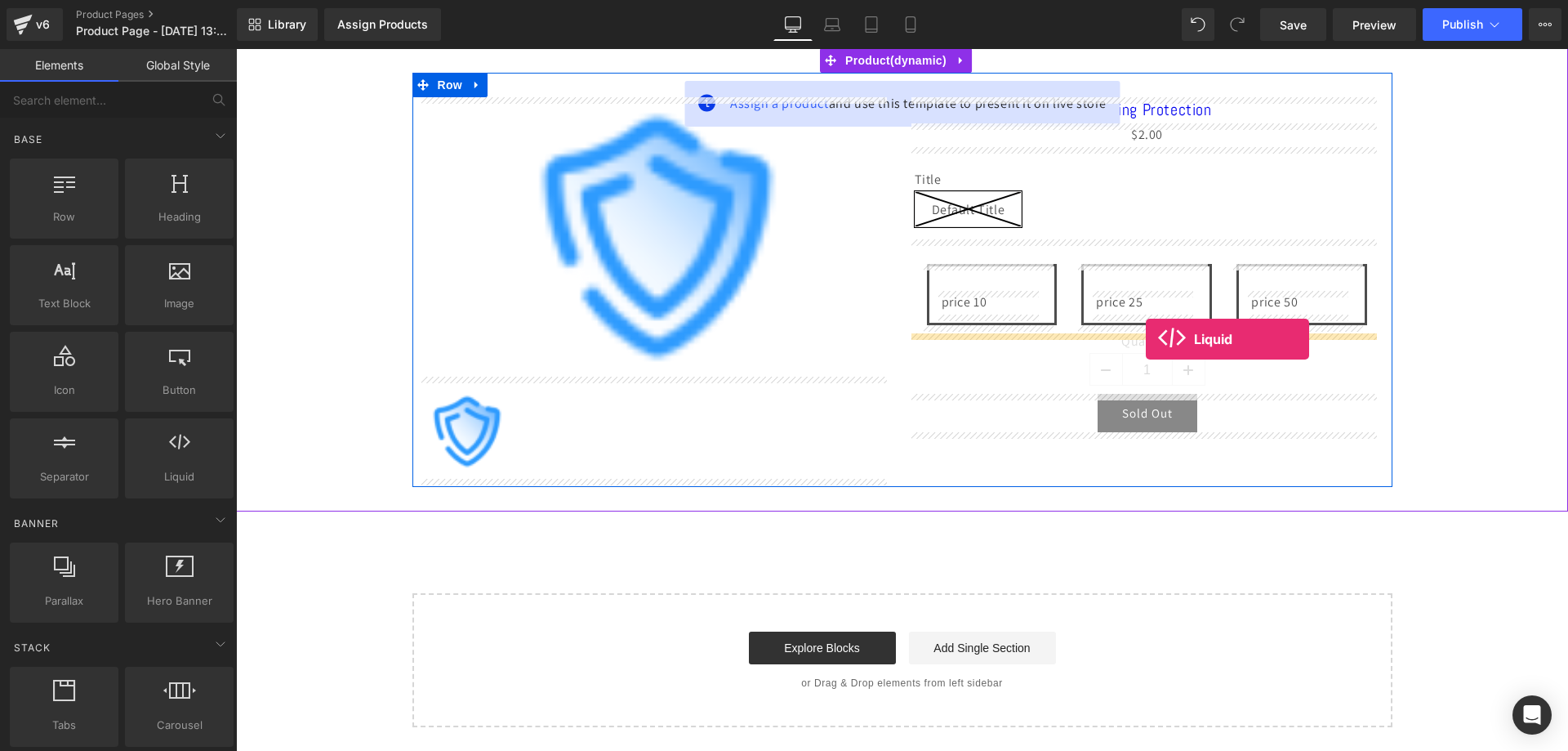
drag, startPoint x: 426, startPoint y: 520, endPoint x: 1146, endPoint y: 339, distance: 742.4
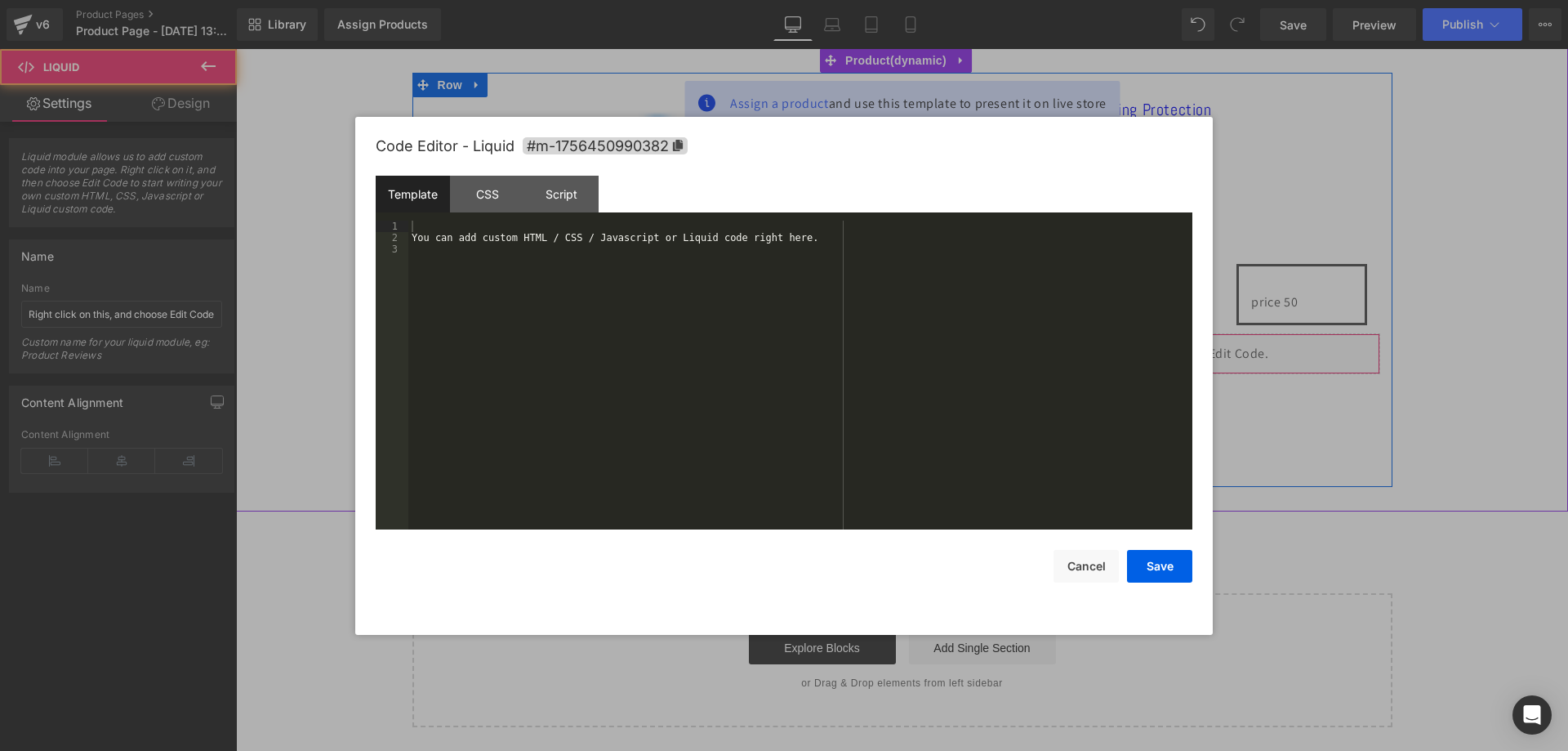
click at [1168, 352] on div "Liquid" at bounding box center [1147, 353] width 465 height 41
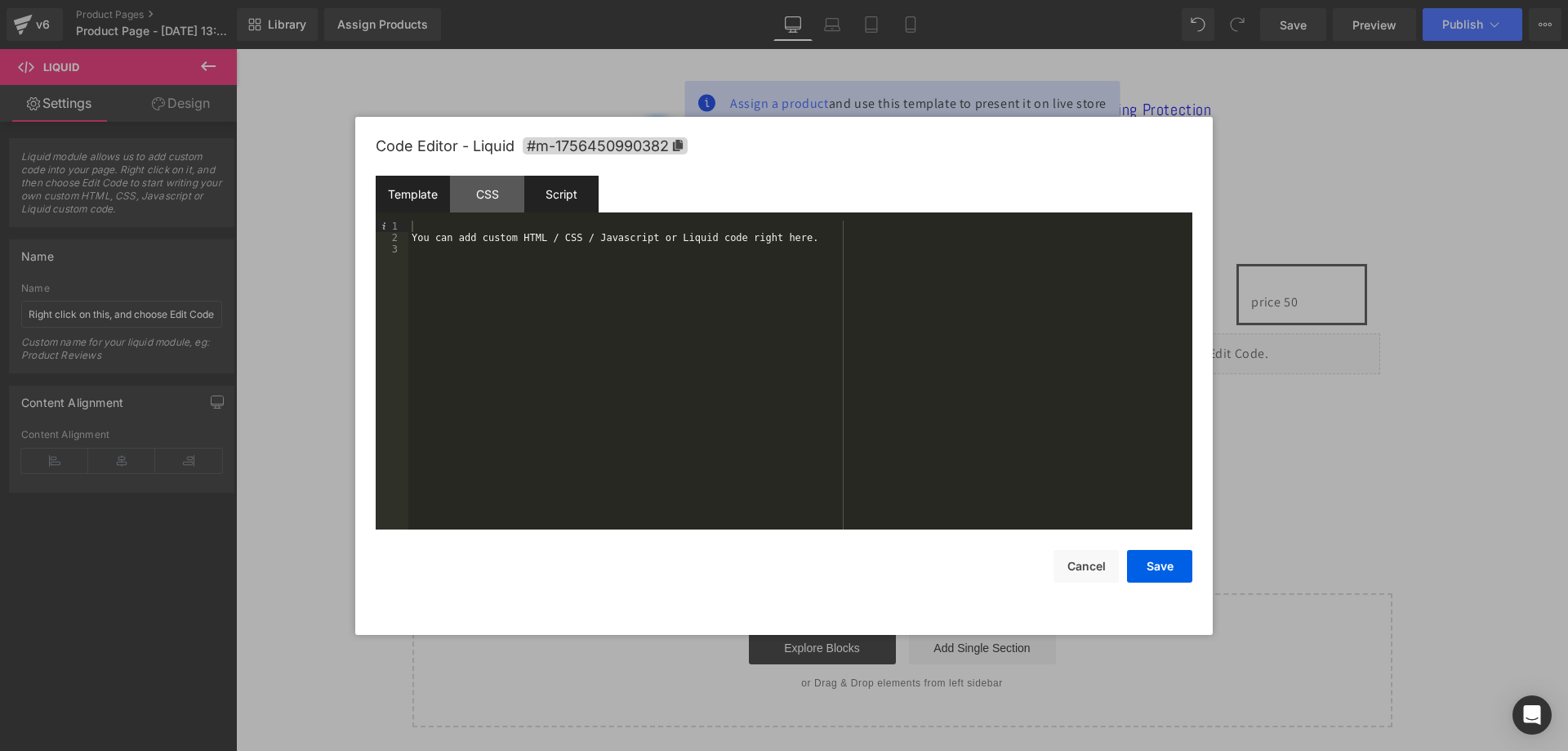
click at [563, 203] on div "Script" at bounding box center [561, 193] width 74 height 37
click at [558, 258] on div "( function ( jQuery ) { // var $module = jQuery('#m-1756450990382').children('.…" at bounding box center [800, 386] width 784 height 332
click at [428, 194] on div "Template" at bounding box center [412, 193] width 74 height 37
click at [668, 354] on div "You can add custom HTML / CSS / Javascript or Liquid code right here." at bounding box center [800, 386] width 784 height 332
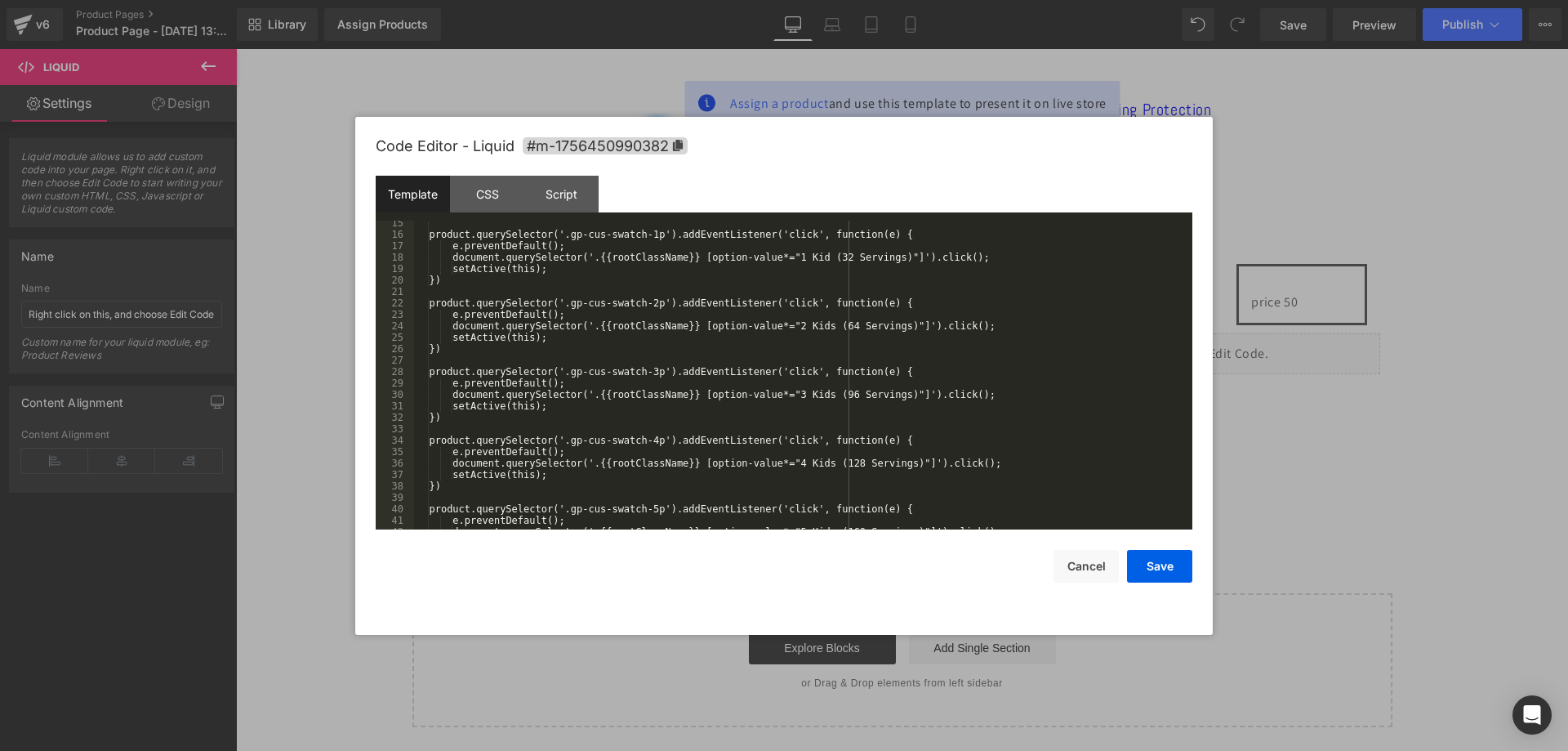
scroll to position [0, 0]
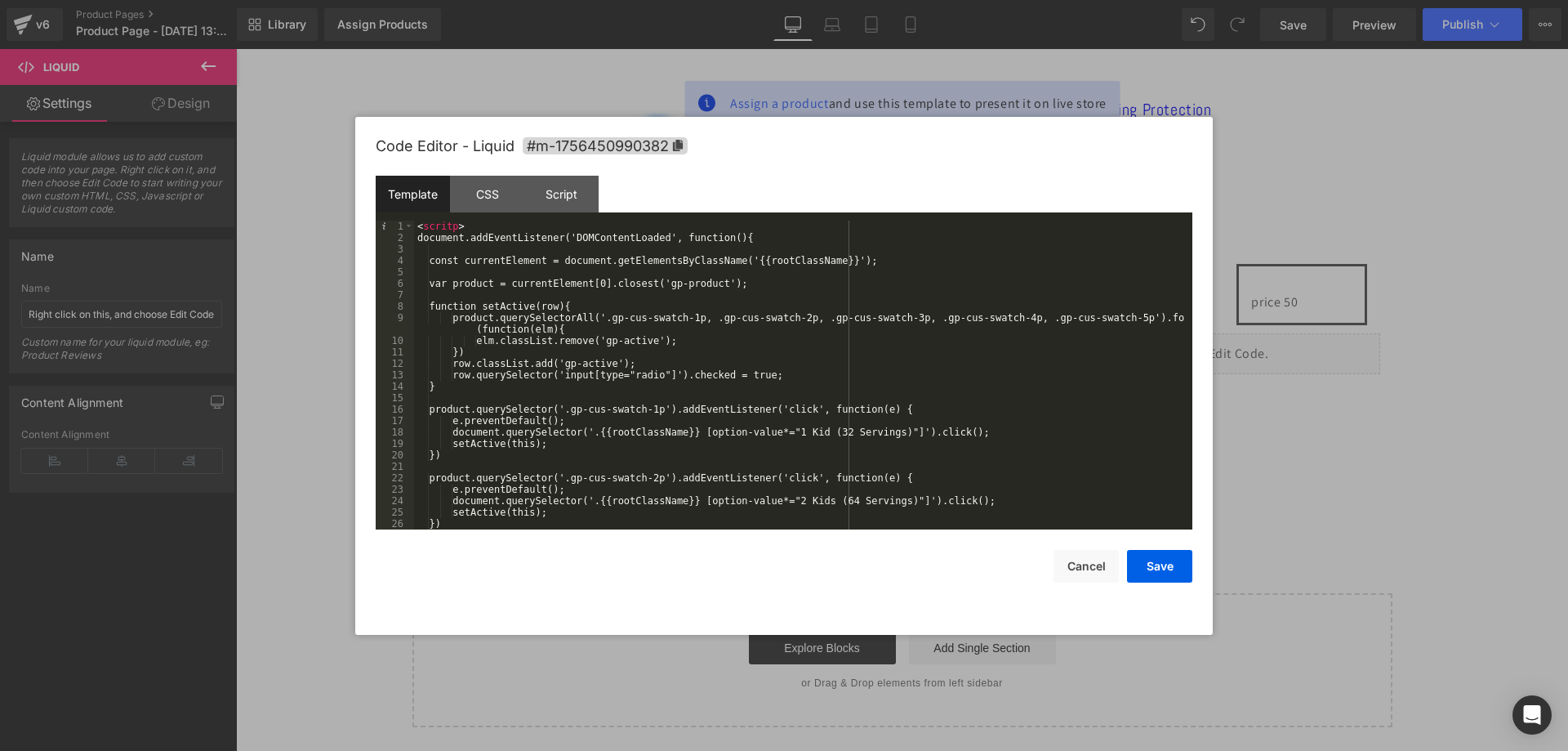
click at [758, 247] on div "< scritp > document.addEventListener('DOMContentLoaded', function(){ const curr…" at bounding box center [800, 386] width 772 height 332
click at [678, 213] on div "Template CSS Script Data" at bounding box center [784, 198] width 816 height 45
click at [684, 247] on div "< scritp > document.addEventListener('DOMContentLoaded', function(){ const curr…" at bounding box center [800, 386] width 772 height 332
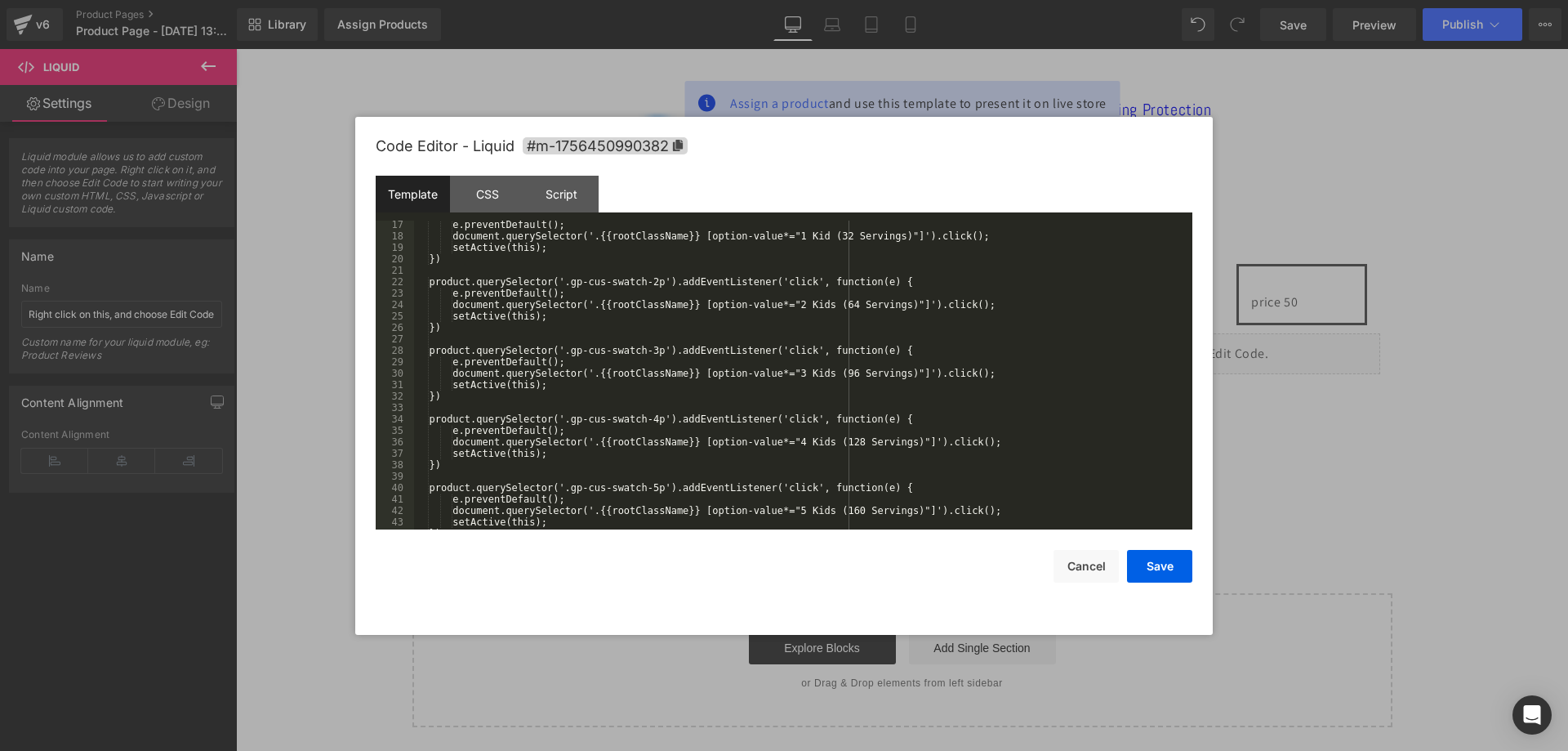
scroll to position [245, 0]
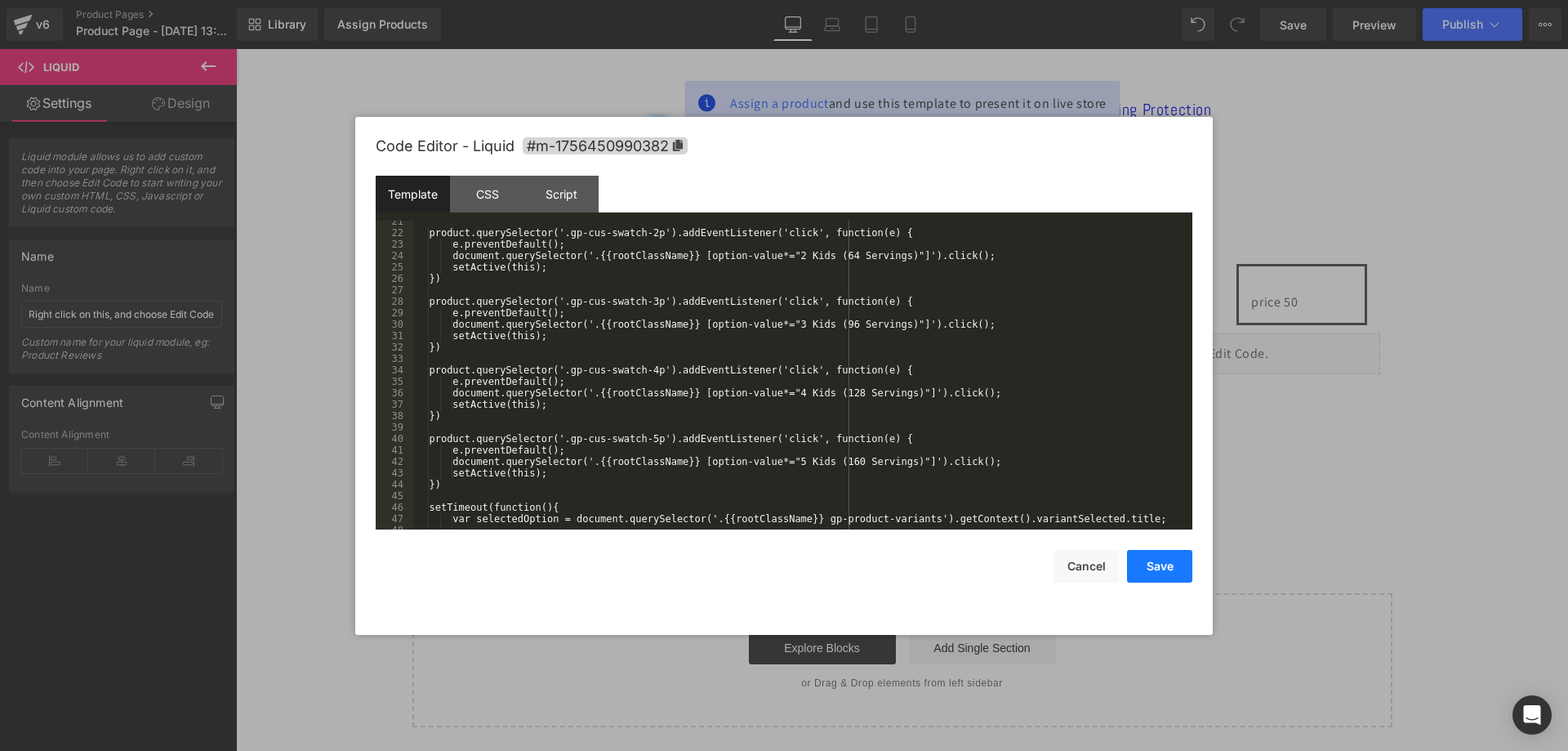
drag, startPoint x: 1140, startPoint y: 558, endPoint x: 1174, endPoint y: 551, distance: 34.7
click at [1141, 559] on button "Save" at bounding box center [1159, 566] width 65 height 33
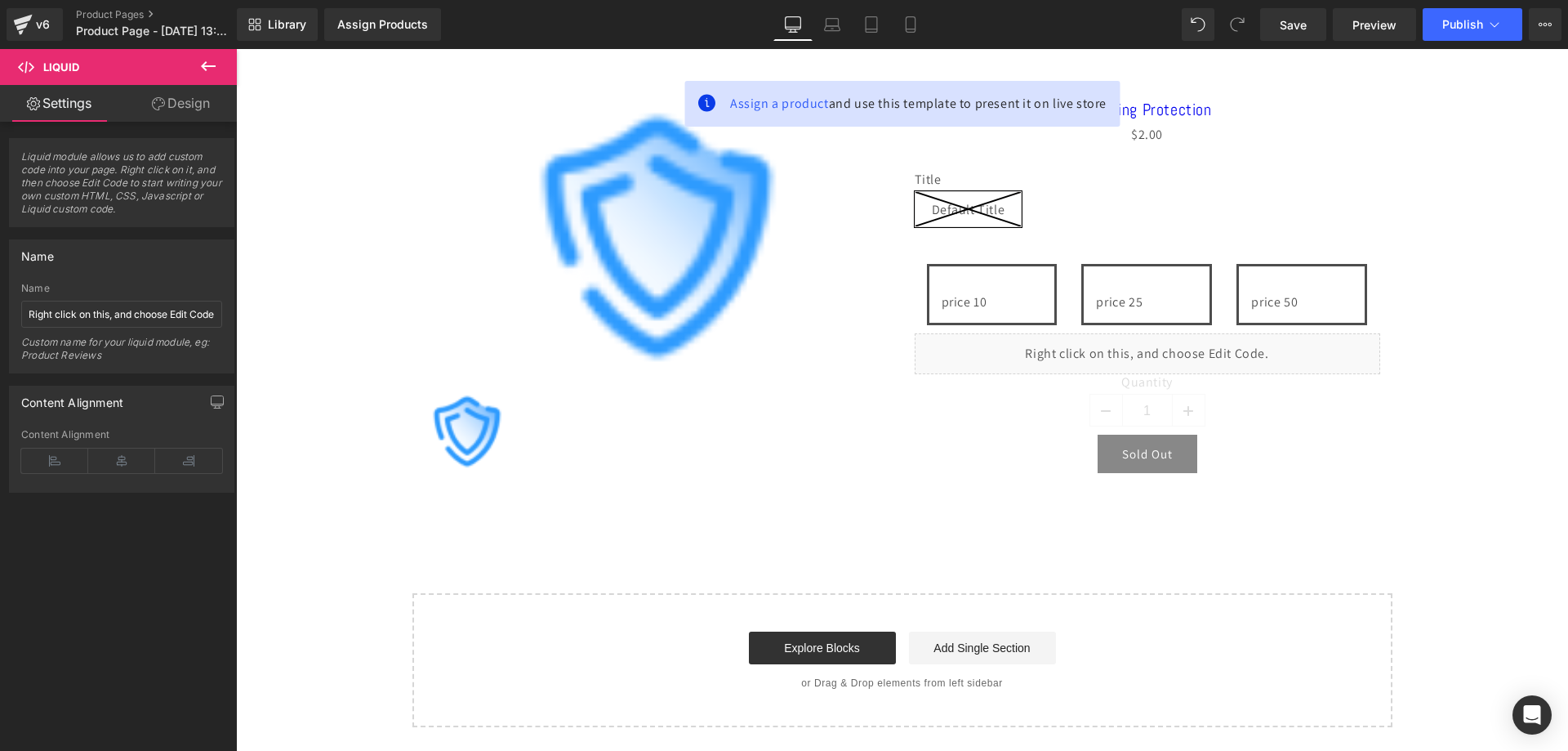
click at [1410, 463] on div "Sale Off (P) Image (P) Image List Shipping Protection (P) Title $0 $2.00 (P) Pr…" at bounding box center [901, 280] width 1316 height 415
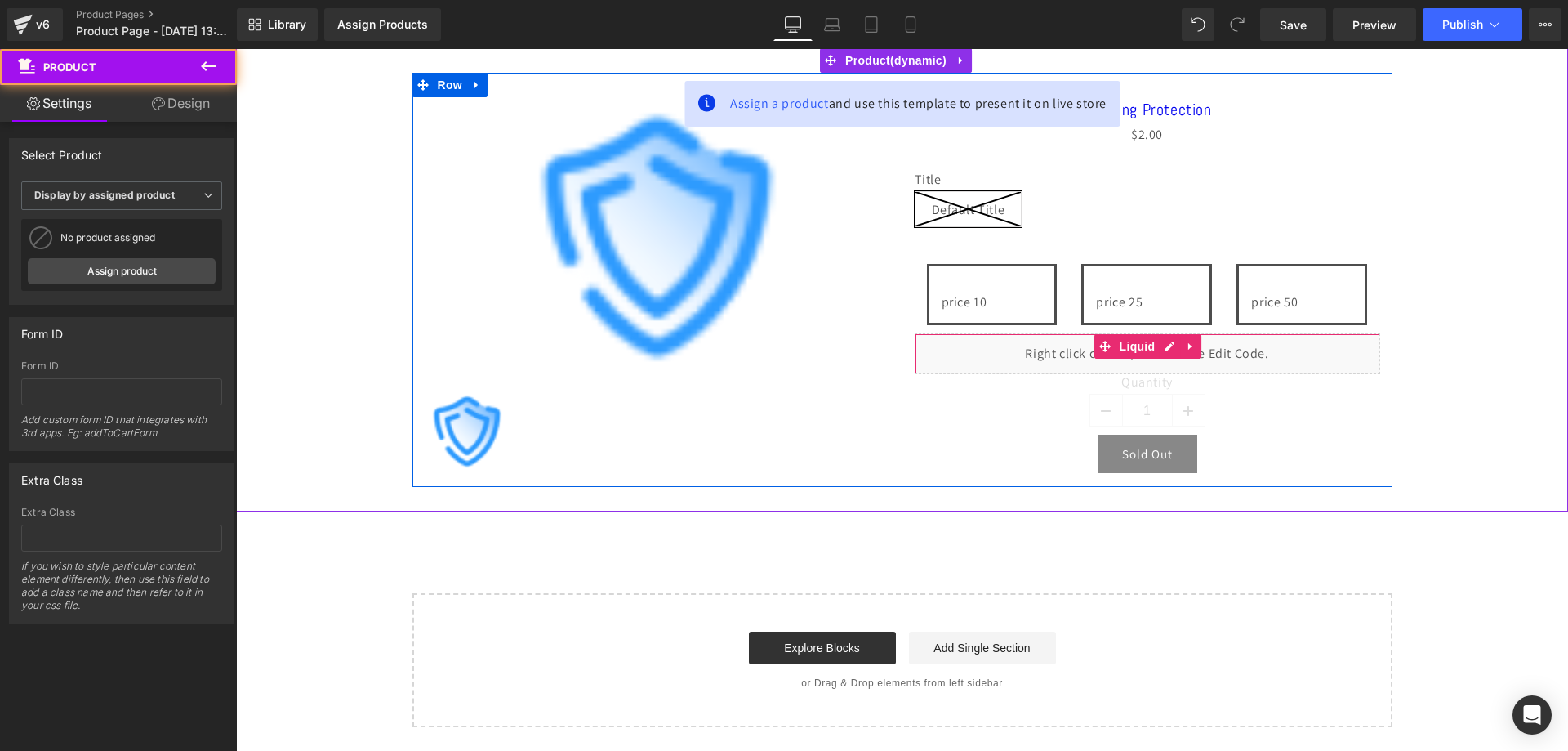
click at [1180, 357] on link at bounding box center [1190, 347] width 22 height 24
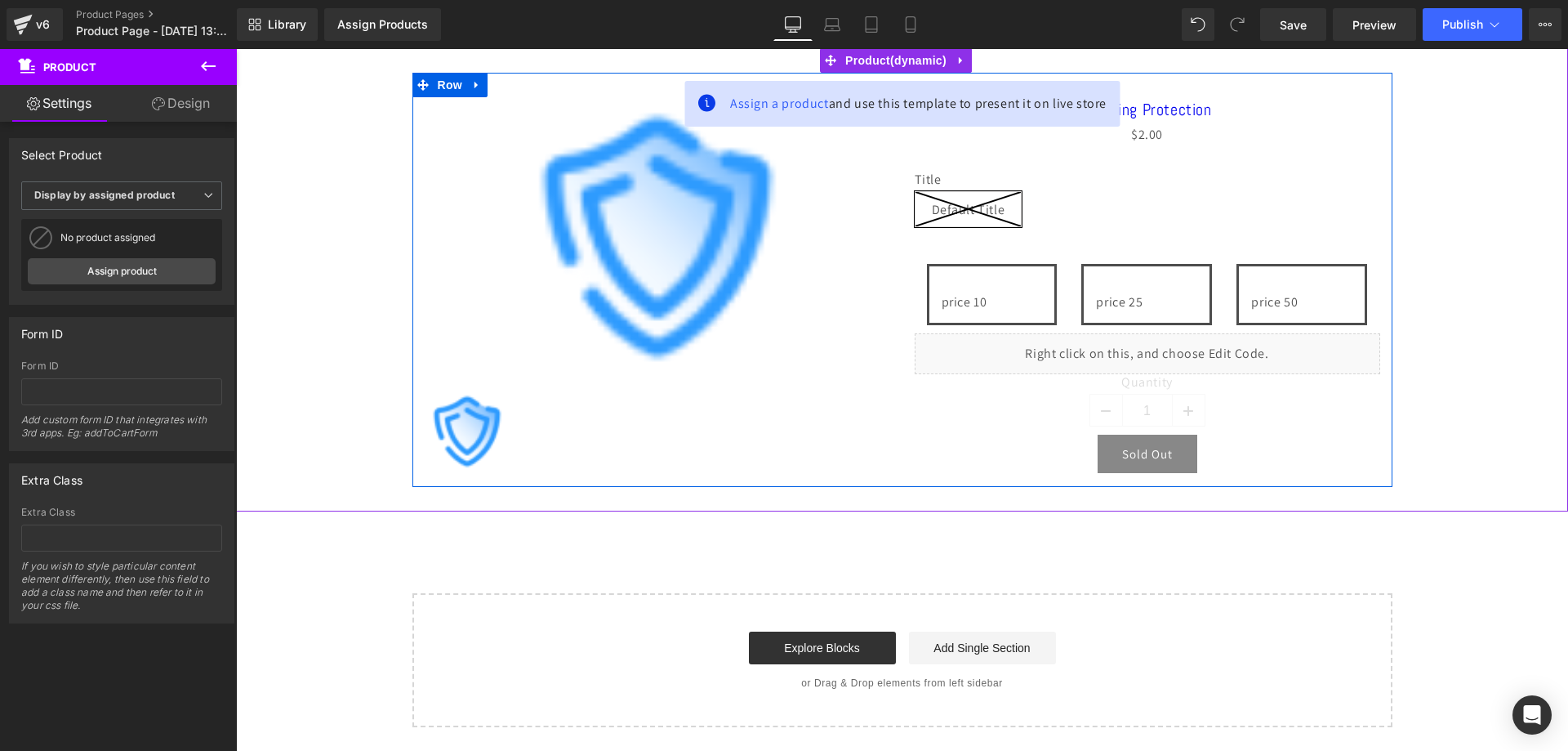
click at [1135, 343] on div "Liquid" at bounding box center [1147, 353] width 465 height 41
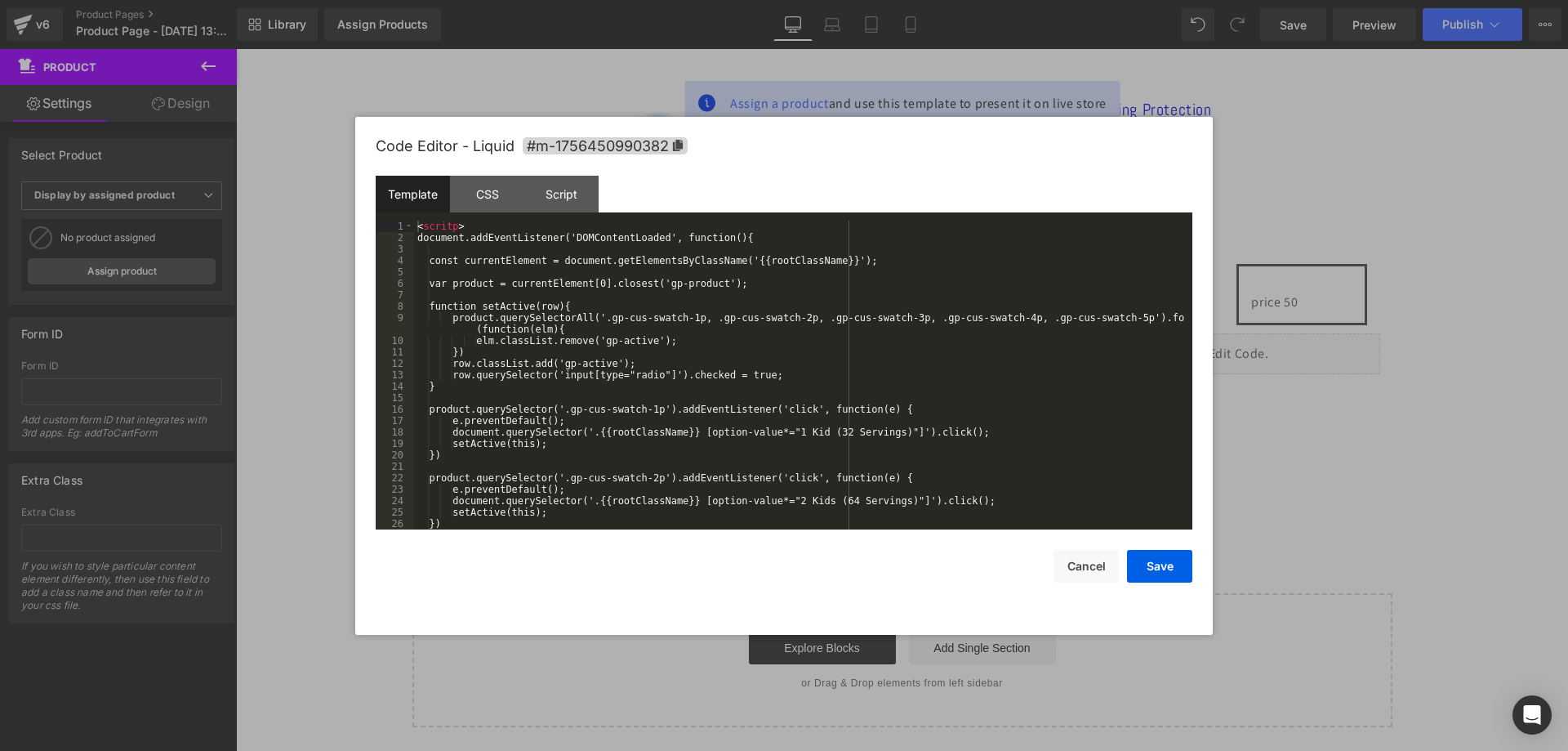
click at [797, 311] on div "< scritp > document.addEventListener('DOMContentLoaded', function(){ const curr…" at bounding box center [800, 386] width 772 height 332
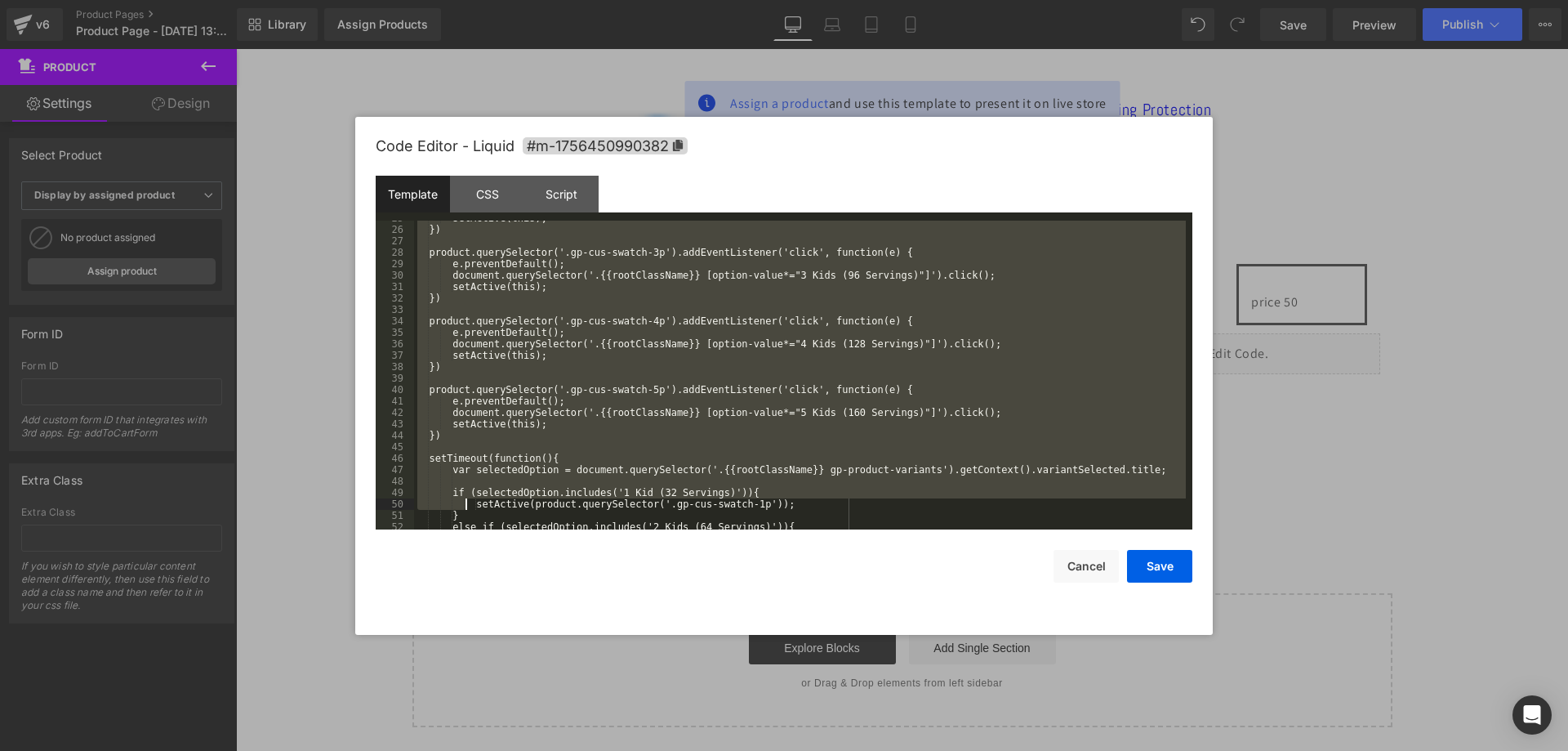
scroll to position [469, 0]
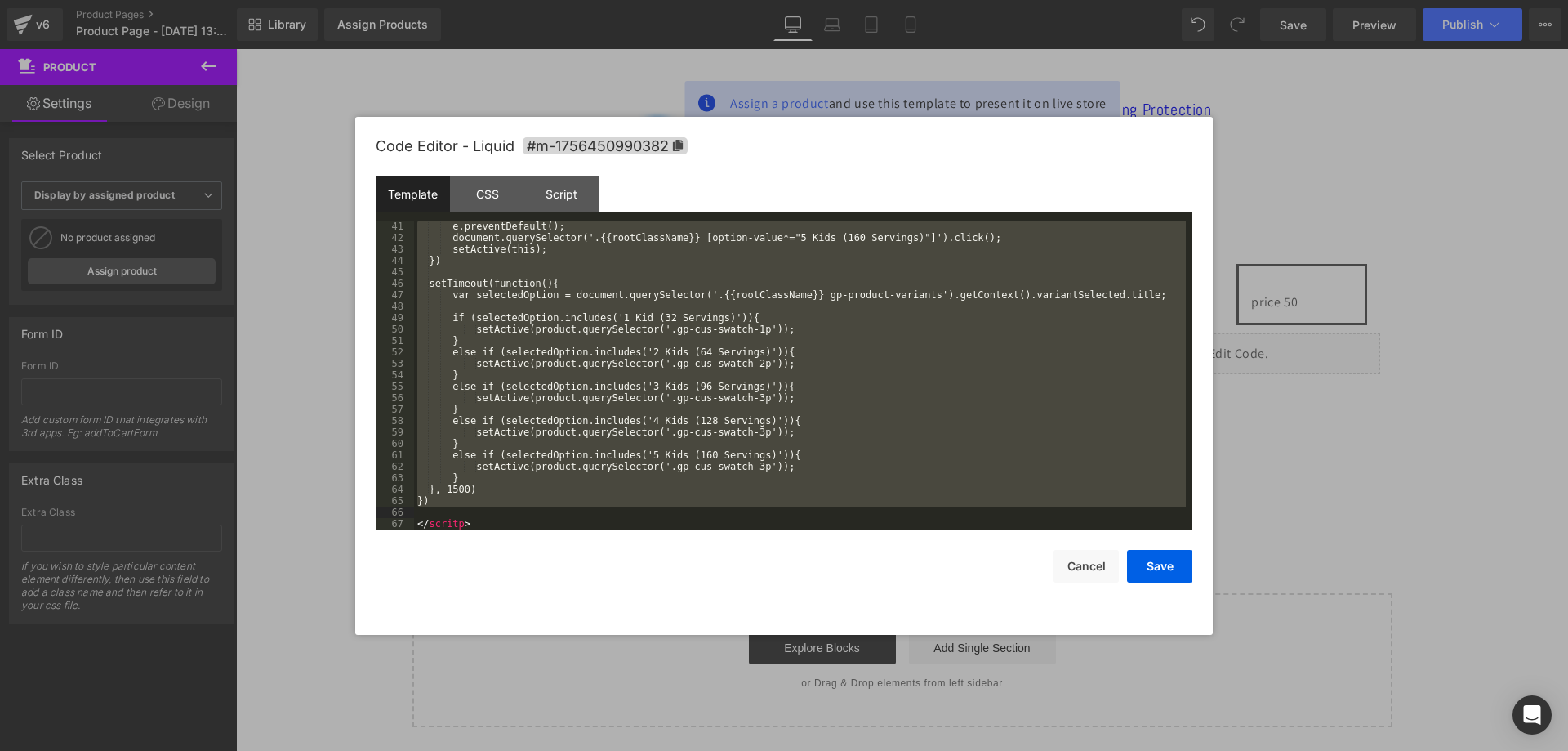
drag, startPoint x: 421, startPoint y: 239, endPoint x: 477, endPoint y: 514, distance: 280.6
click at [477, 514] on div "e.preventDefault(); document.querySelector('.{{rootClassName}} [option-value*="…" at bounding box center [800, 386] width 772 height 332
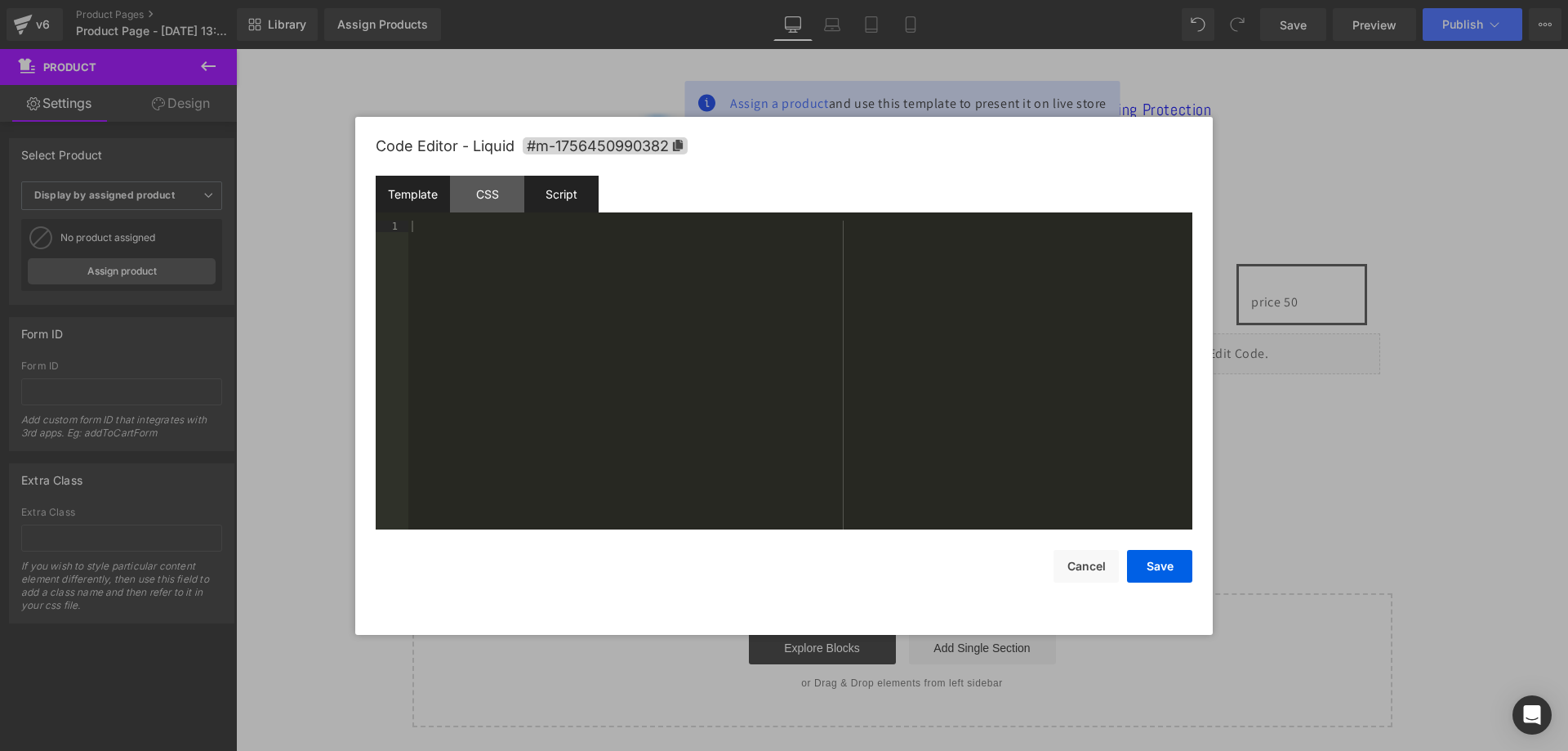
click at [558, 198] on div "Script" at bounding box center [561, 193] width 74 height 37
click at [653, 271] on div "( function ( jQuery ) { // var $module = jQuery('#m-1756450990382').children('.…" at bounding box center [800, 386] width 784 height 332
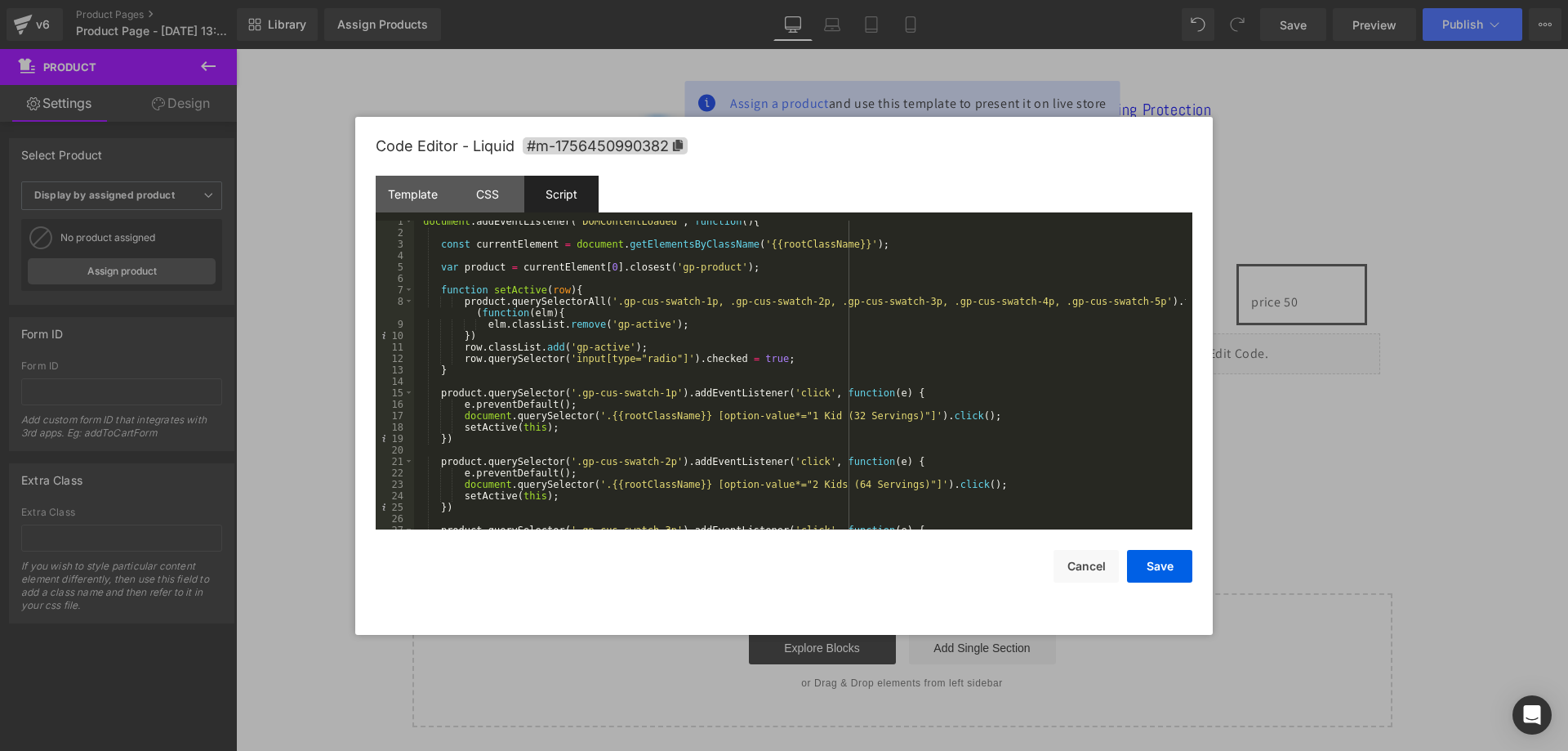
scroll to position [0, 0]
drag, startPoint x: 713, startPoint y: 274, endPoint x: 661, endPoint y: 275, distance: 52.0
click at [661, 275] on div "document . addEventListener ( 'DOMContentLoaded' , function ( ) { const current…" at bounding box center [800, 386] width 772 height 332
drag, startPoint x: 740, startPoint y: 246, endPoint x: 832, endPoint y: 243, distance: 92.0
click at [832, 243] on div "document . addEventListener ( 'DOMContentLoaded' , function ( ) { const current…" at bounding box center [800, 386] width 772 height 332
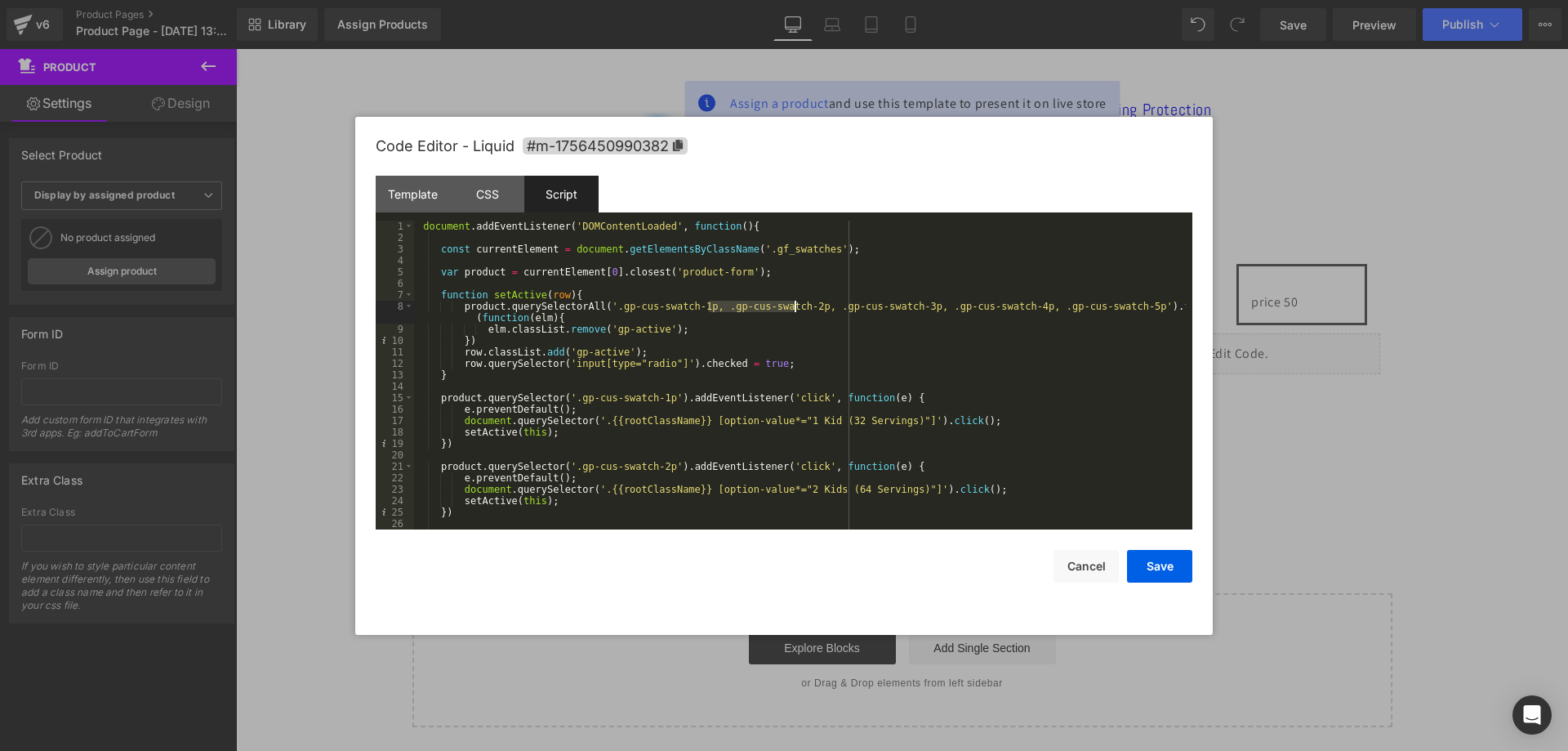
drag, startPoint x: 708, startPoint y: 304, endPoint x: 793, endPoint y: 304, distance: 85.0
click at [793, 304] on div "document . addEventListener ( 'DOMContentLoaded' , function ( ) { const current…" at bounding box center [800, 386] width 772 height 332
drag, startPoint x: 897, startPoint y: 304, endPoint x: 1100, endPoint y: 310, distance: 203.1
click at [1100, 310] on div "document . addEventListener ( 'DOMContentLoaded' , function ( ) { const current…" at bounding box center [800, 386] width 772 height 332
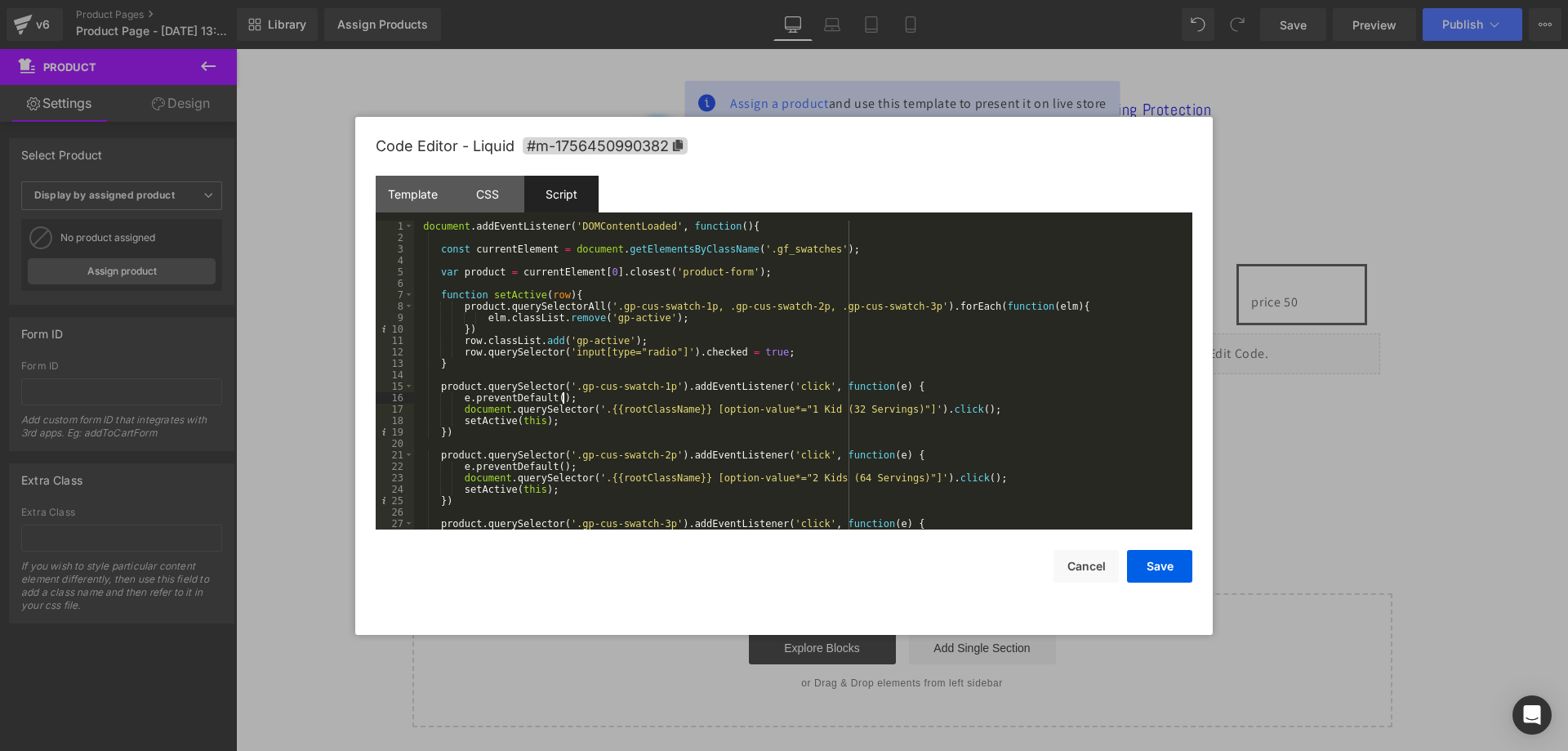
click at [908, 400] on div "document . addEventListener ( 'DOMContentLoaded' , function ( ) { const current…" at bounding box center [800, 386] width 772 height 332
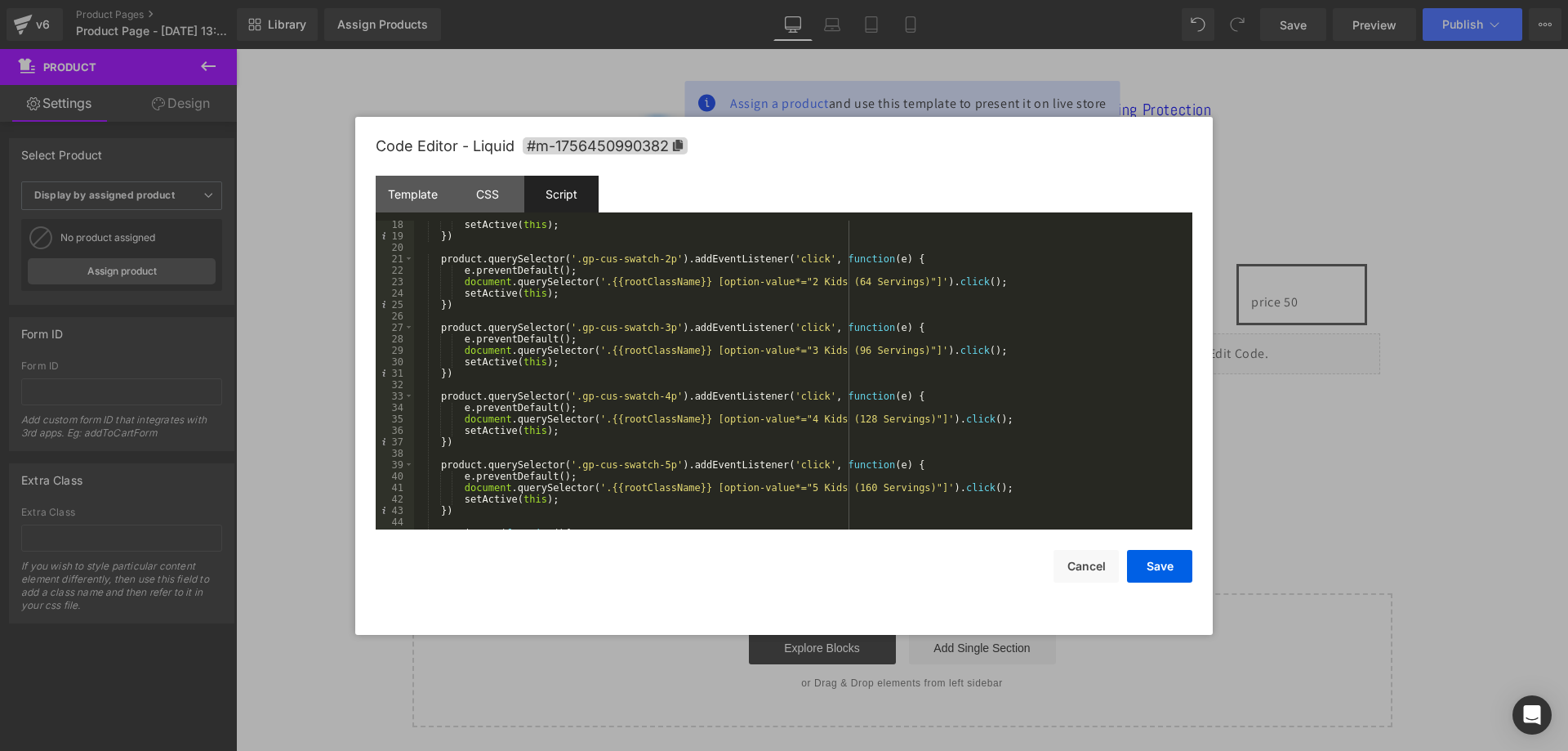
scroll to position [294, 0]
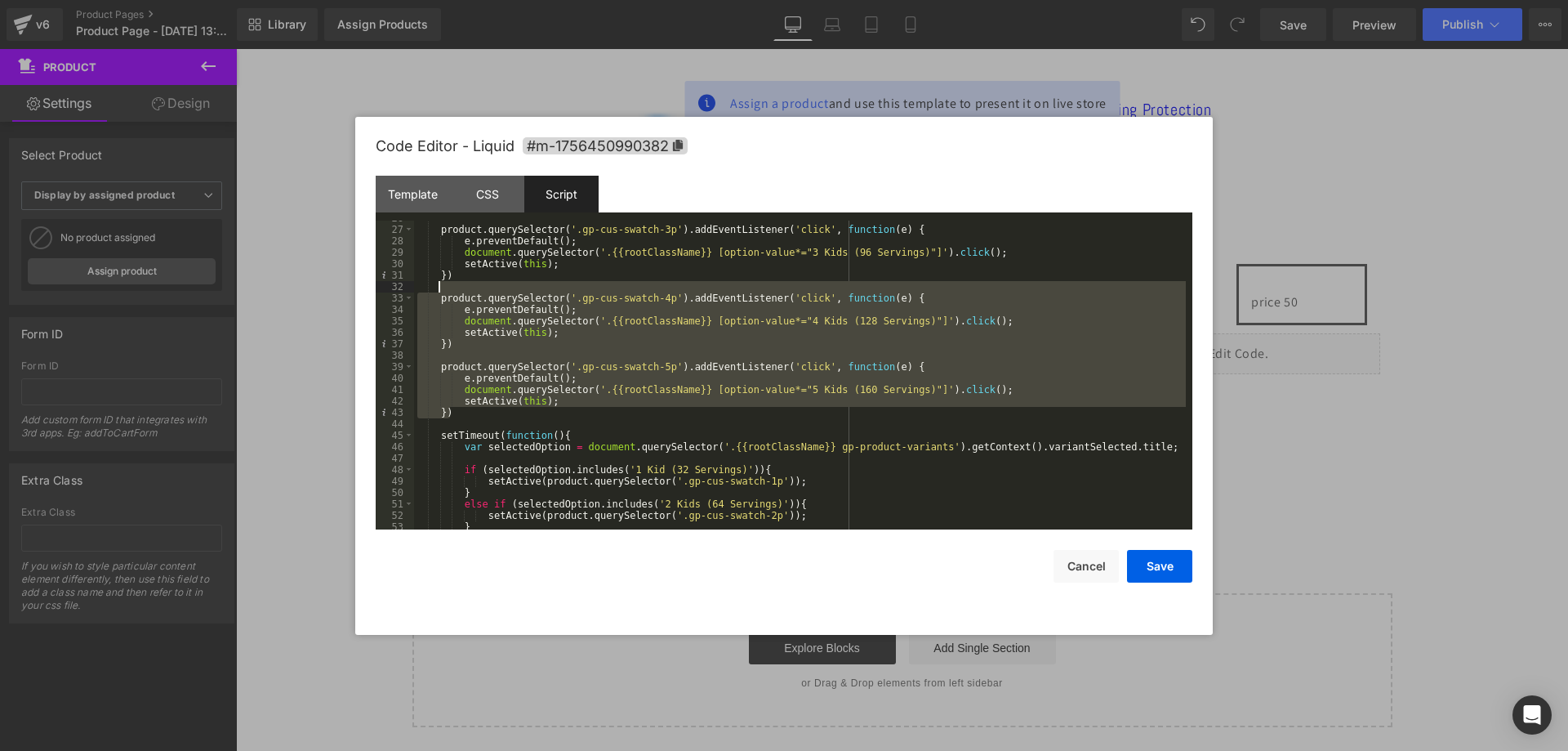
drag, startPoint x: 479, startPoint y: 411, endPoint x: 477, endPoint y: 286, distance: 125.0
click at [477, 286] on div "product . querySelector ( '.gp-cus-swatch-3p' ) . addEventListener ( 'click' , …" at bounding box center [800, 378] width 772 height 332
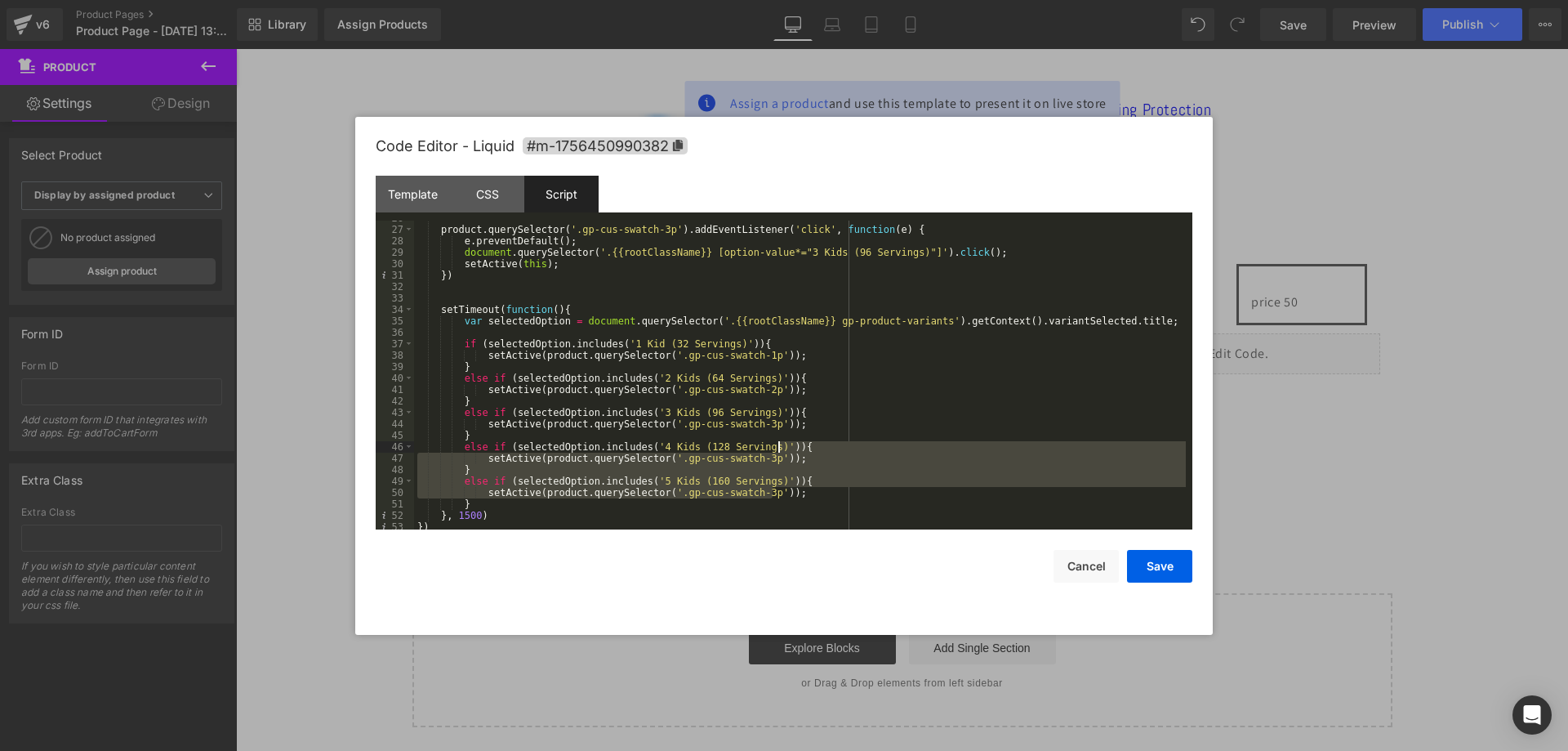
drag, startPoint x: 792, startPoint y: 494, endPoint x: 800, endPoint y: 446, distance: 48.7
click at [800, 446] on div "product . querySelector ( '.gp-cus-swatch-3p' ) . addEventListener ( 'click' , …" at bounding box center [800, 378] width 772 height 332
click at [727, 504] on div "product . querySelector ( '.gp-cus-swatch-3p' ) . addEventListener ( 'click' , …" at bounding box center [800, 378] width 772 height 332
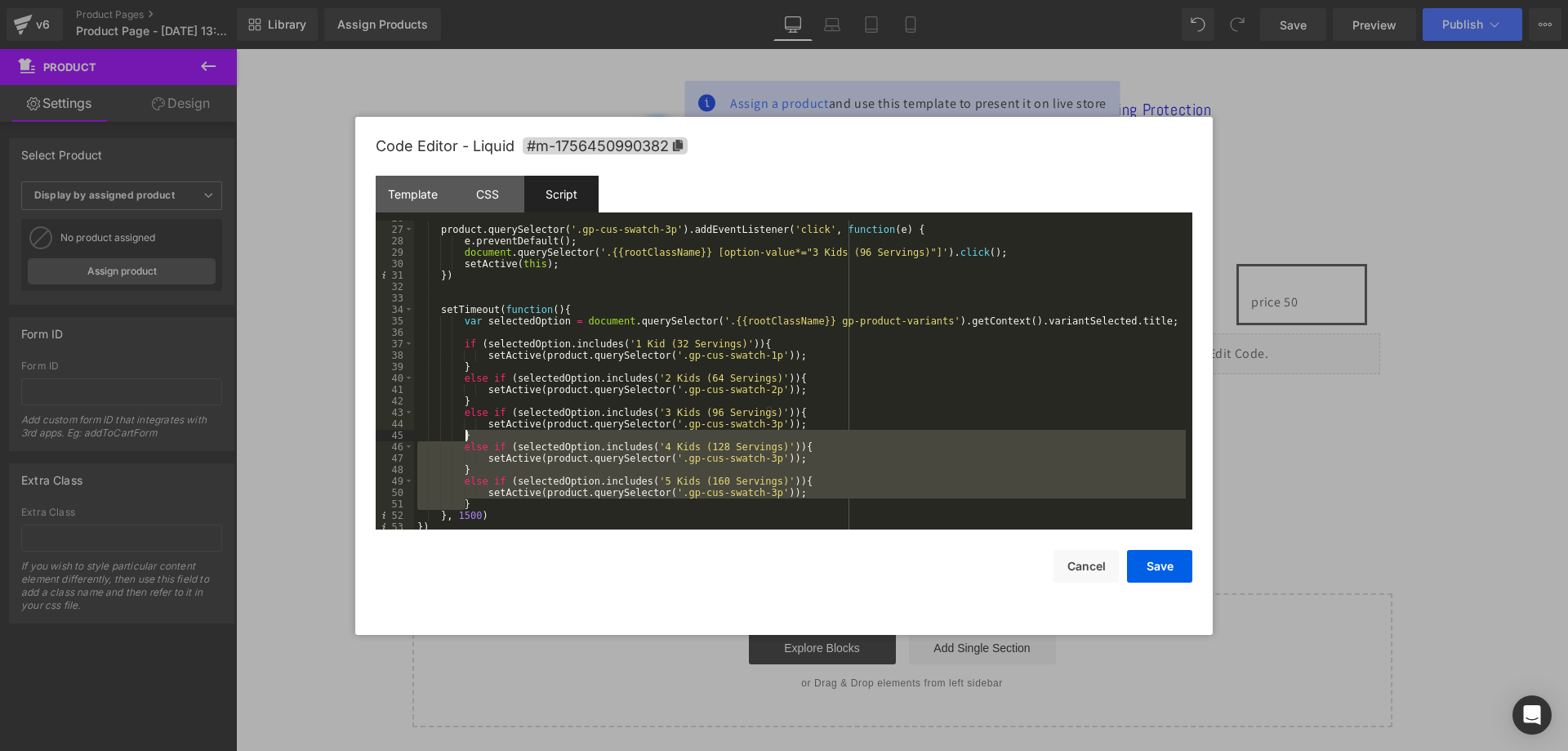
drag, startPoint x: 673, startPoint y: 504, endPoint x: 749, endPoint y: 435, distance: 102.6
click at [749, 435] on div "product . querySelector ( '.gp-cus-swatch-3p' ) . addEventListener ( 'click' , …" at bounding box center [800, 378] width 772 height 332
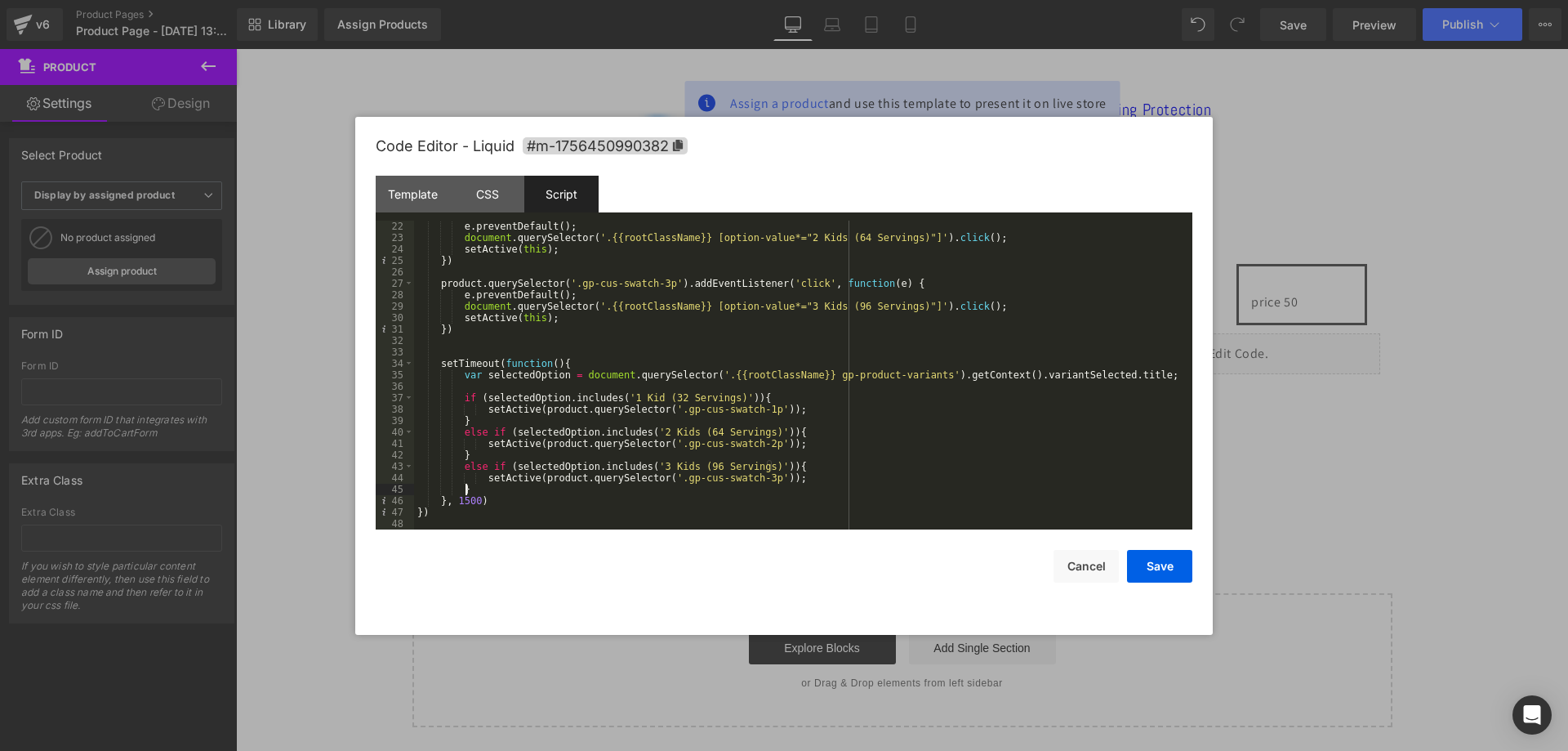
scroll to position [240, 0]
click at [1154, 561] on button "Save" at bounding box center [1159, 566] width 65 height 33
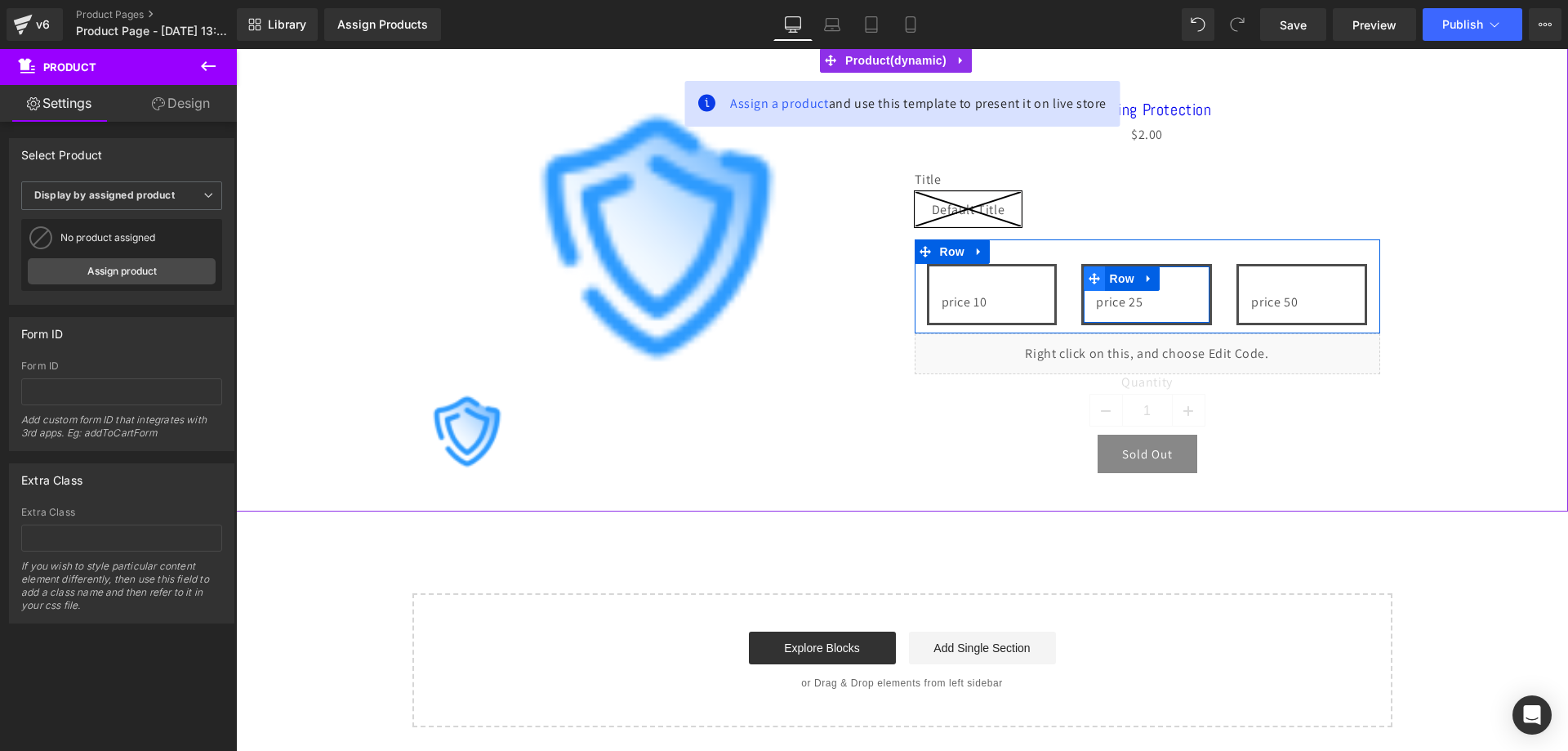
click at [1086, 271] on span at bounding box center [1094, 279] width 22 height 24
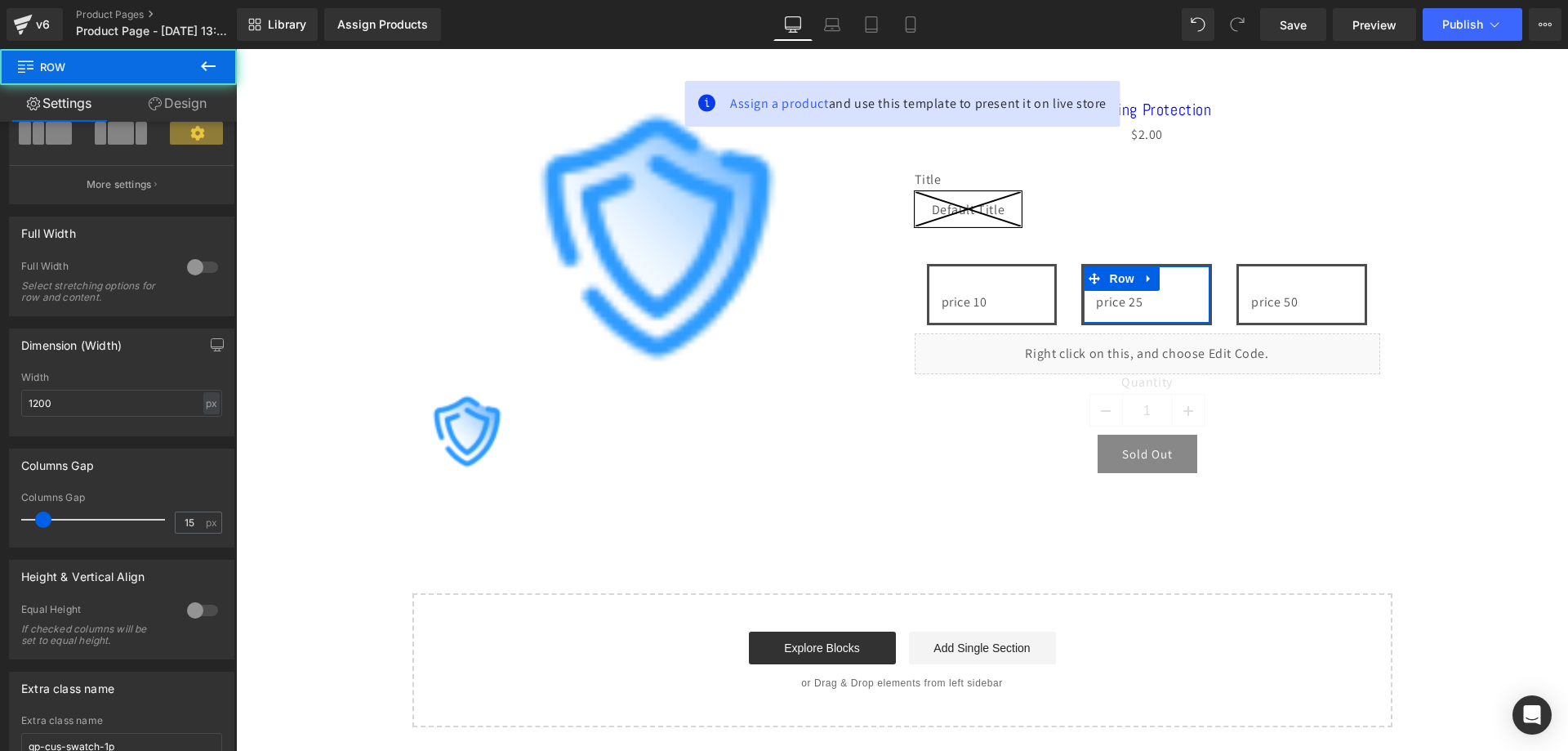
scroll to position [287, 0]
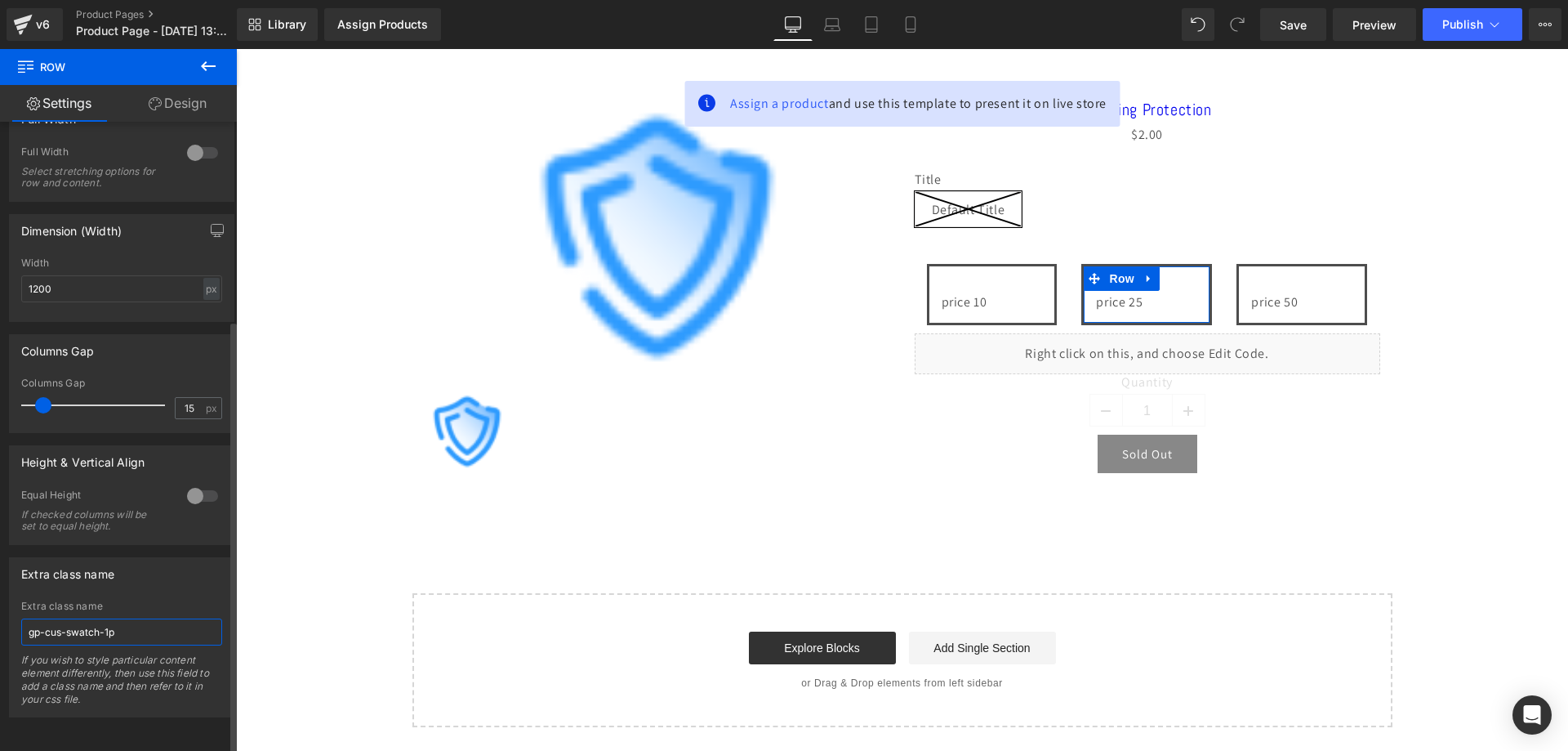
click at [107, 621] on input "gp-cus-swatch-1p" at bounding box center [121, 632] width 201 height 27
type input "gp-cus-swatch-2p"
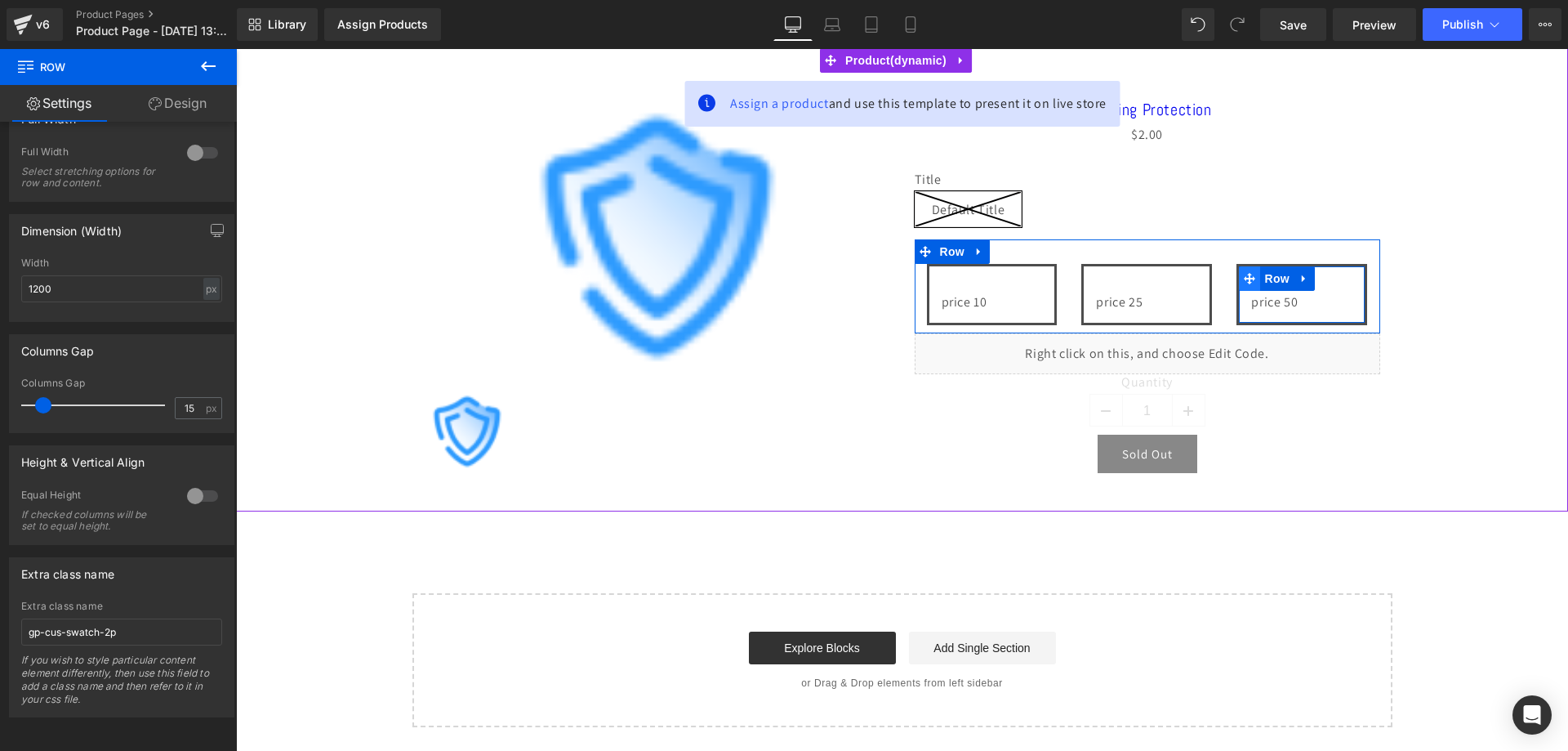
click at [1246, 282] on icon at bounding box center [1250, 279] width 11 height 11
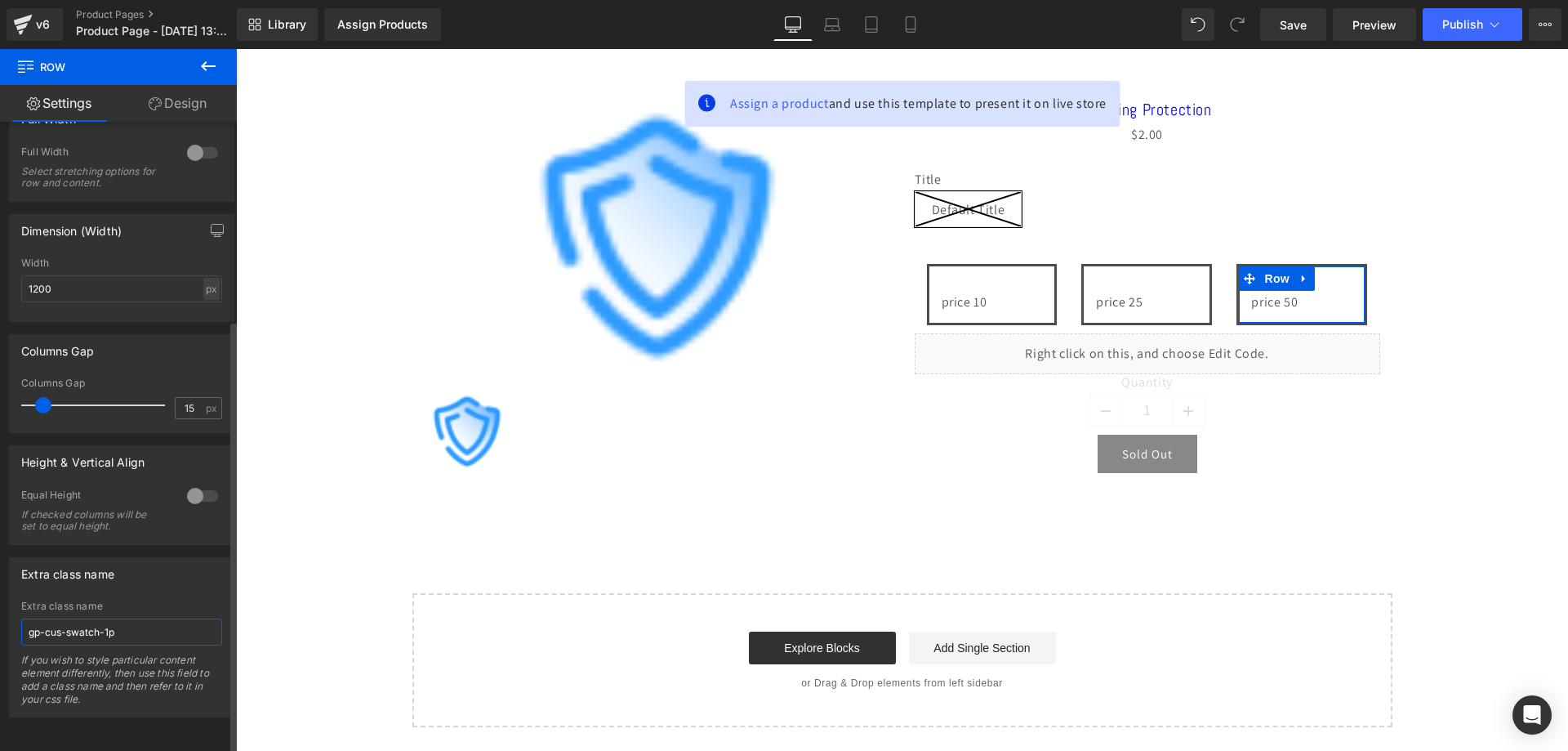
click at [105, 619] on input "gp-cus-swatch-1p" at bounding box center [121, 632] width 201 height 27
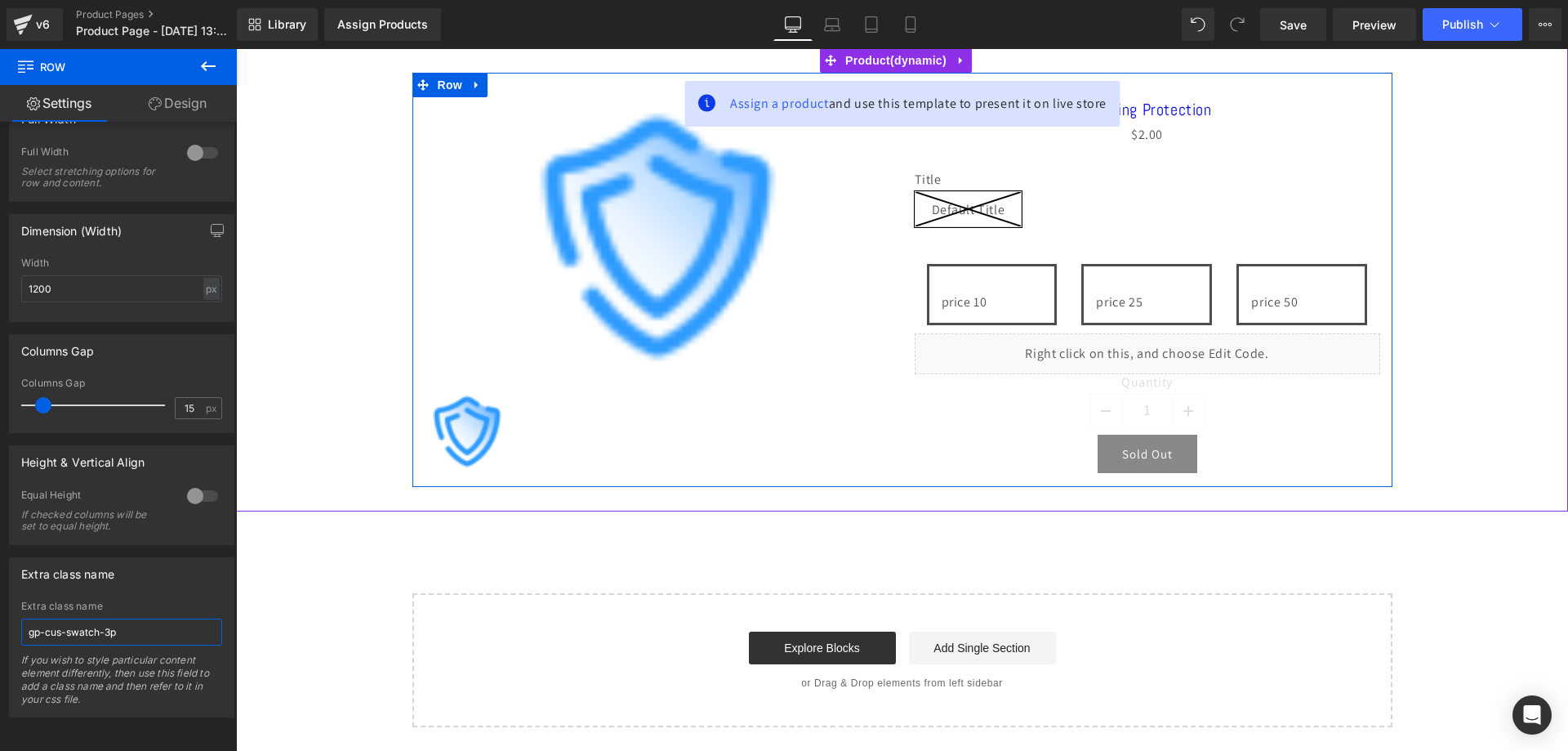
click at [1163, 346] on div "Liquid" at bounding box center [1147, 353] width 465 height 41
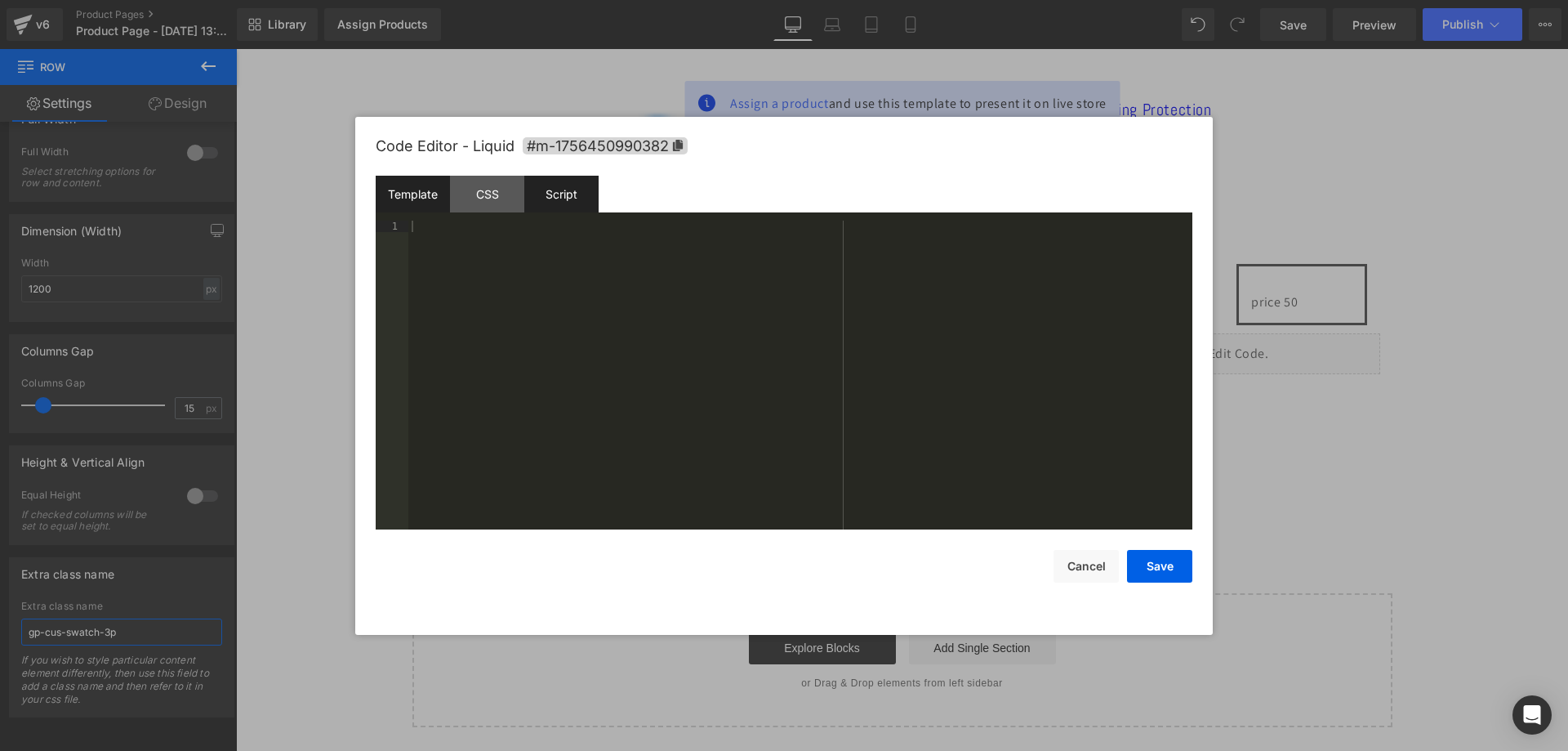
type input "gp-cus-swatch-3p"
click at [568, 196] on div "Script" at bounding box center [561, 193] width 74 height 37
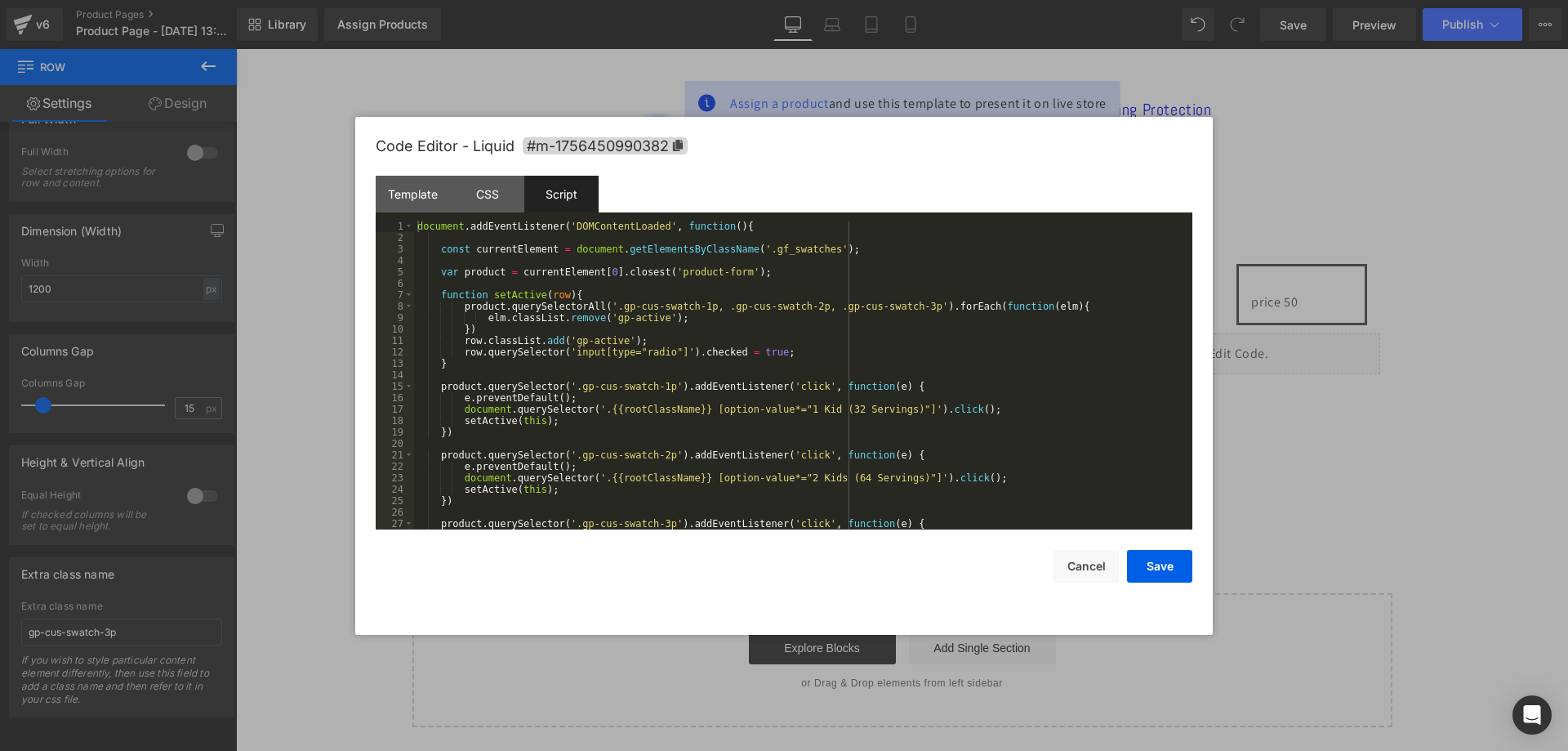
click at [593, 304] on div "document . addEventListener ( 'DOMContentLoaded' , function ( ) { const current…" at bounding box center [800, 386] width 772 height 332
click at [776, 397] on div "document . addEventListener ( 'DOMContentLoaded' , function ( ) { const current…" at bounding box center [800, 386] width 772 height 332
click at [1154, 567] on button "Save" at bounding box center [1159, 566] width 65 height 33
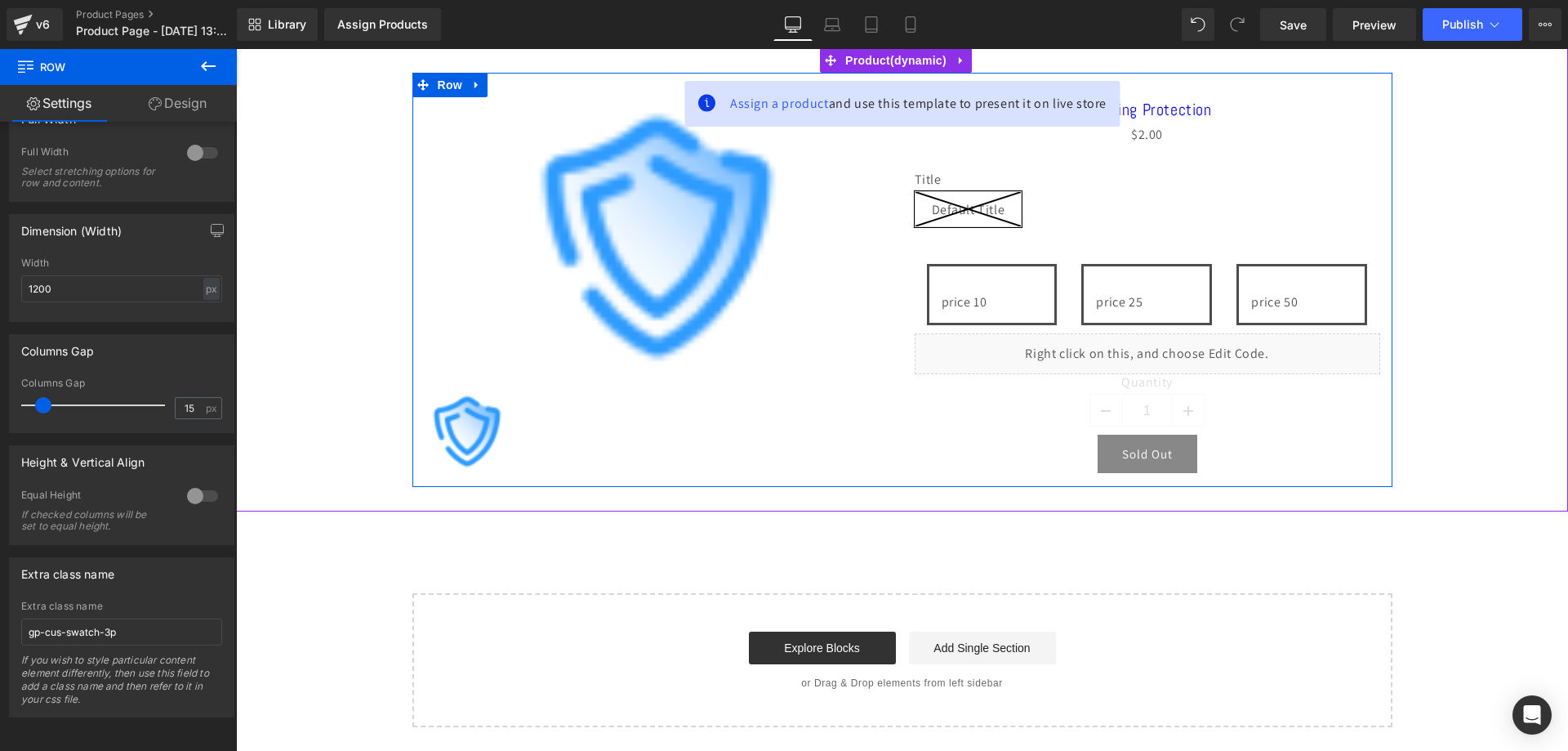
click at [1156, 355] on div "Liquid" at bounding box center [1147, 353] width 465 height 41
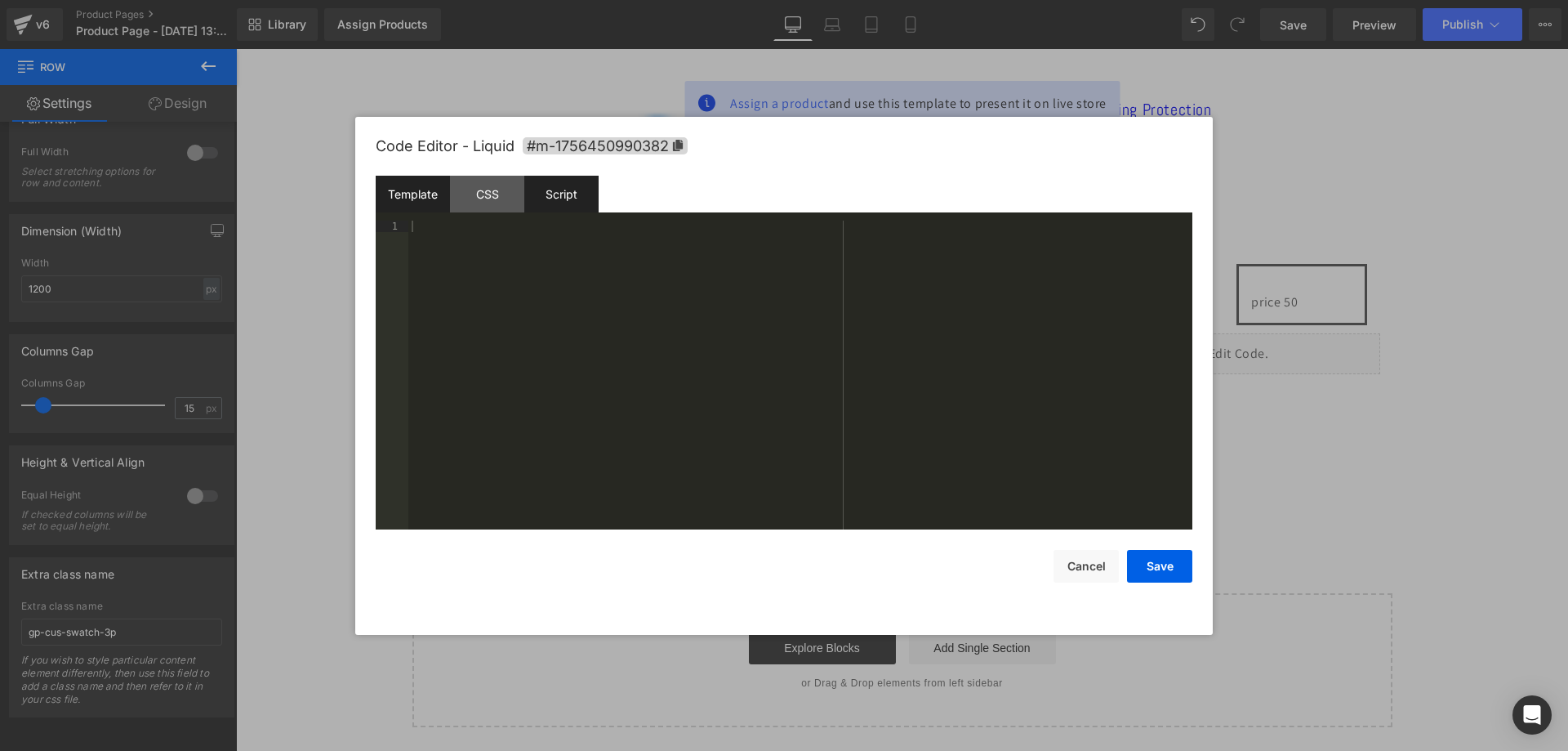
click at [571, 200] on div "Script" at bounding box center [561, 193] width 74 height 37
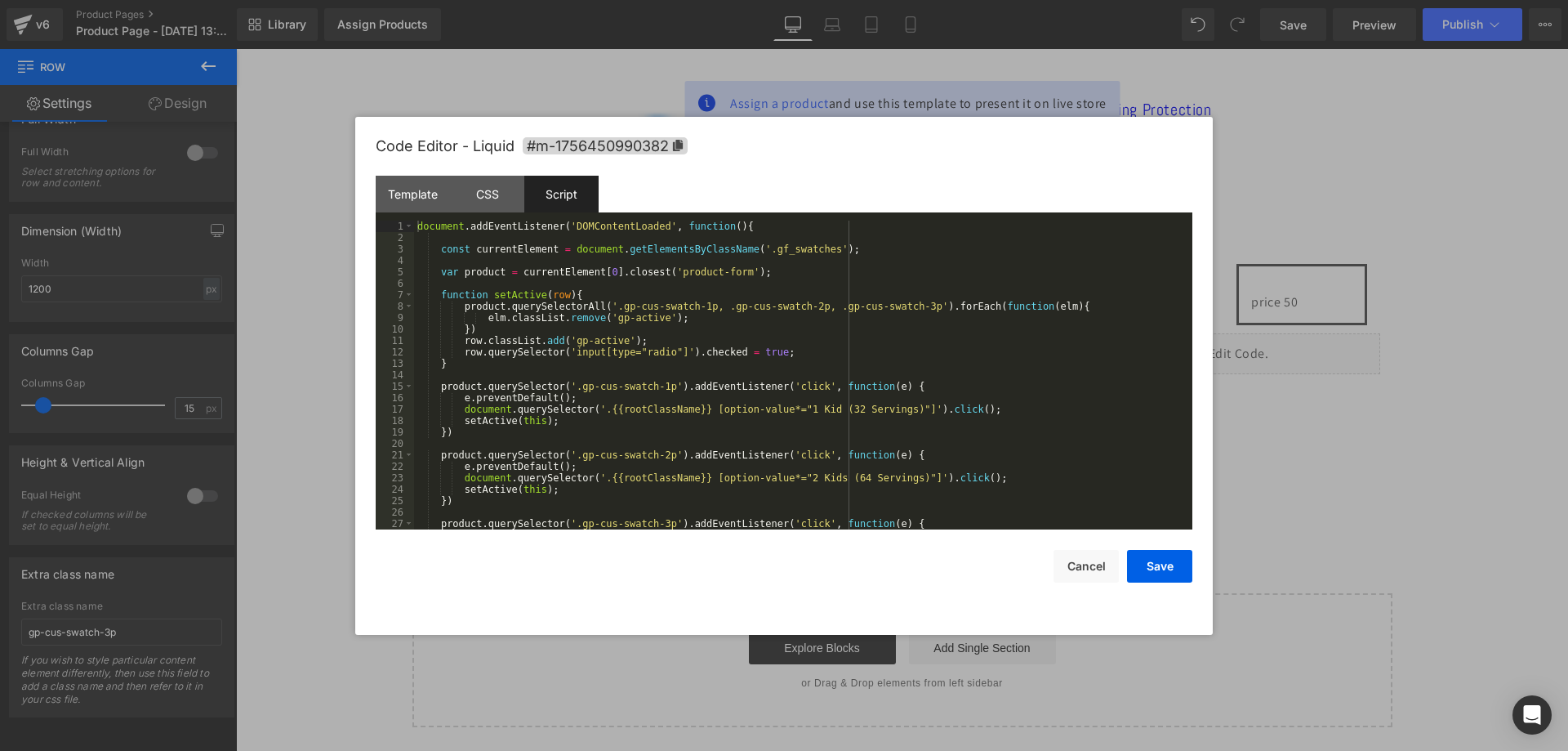
click at [865, 335] on div "document . addEventListener ( 'DOMContentLoaded' , function ( ) { const current…" at bounding box center [800, 386] width 772 height 332
drag, startPoint x: 590, startPoint y: 407, endPoint x: 890, endPoint y: 408, distance: 300.0
click at [890, 408] on div "document . addEventListener ( 'DOMContentLoaded' , function ( ) { const current…" at bounding box center [800, 386] width 772 height 332
click at [703, 406] on div "document . addEventListener ( 'DOMContentLoaded' , function ( ) { const current…" at bounding box center [800, 375] width 772 height 309
drag, startPoint x: 692, startPoint y: 409, endPoint x: 891, endPoint y: 407, distance: 199.0
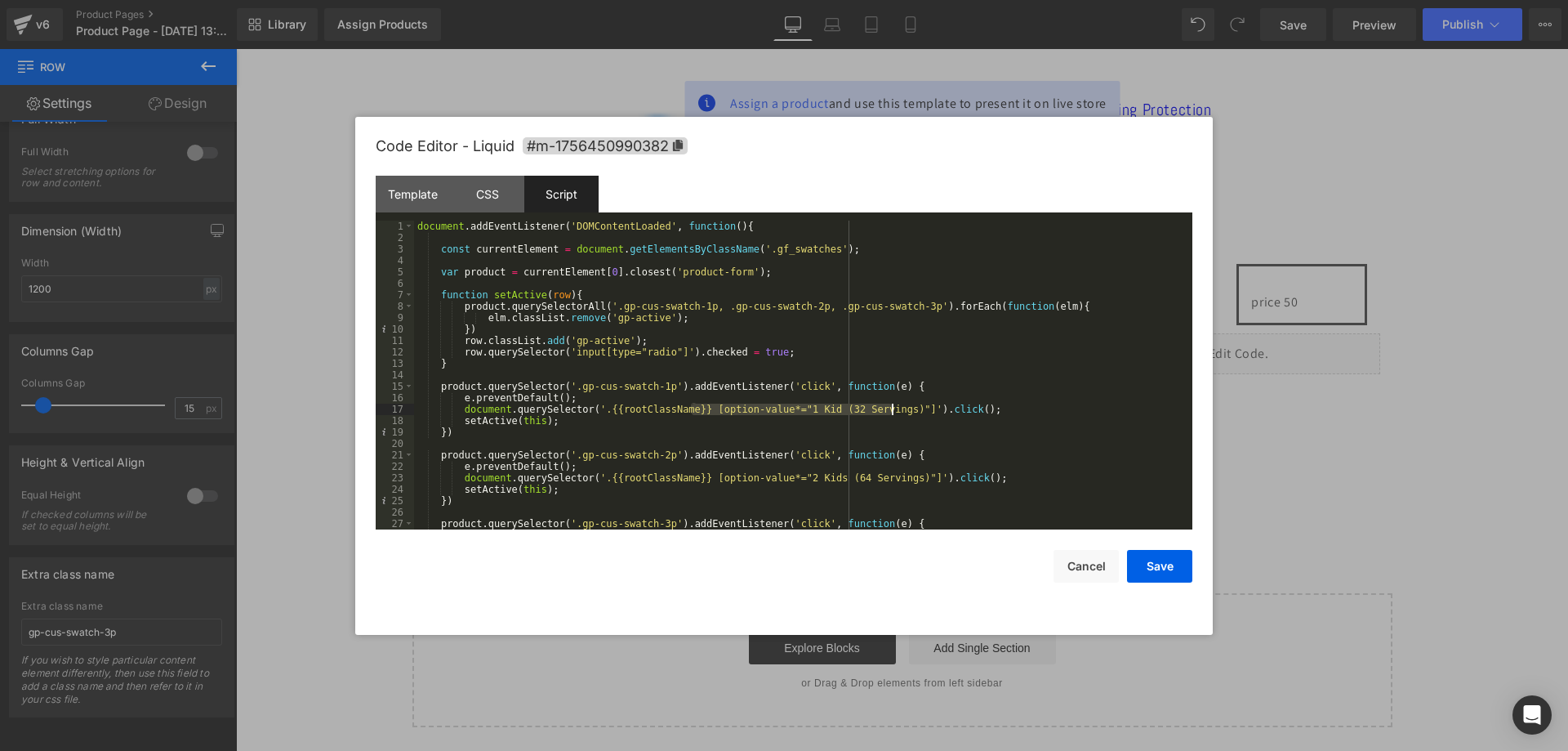
click at [891, 407] on div "document . addEventListener ( 'DOMContentLoaded' , function ( ) { const current…" at bounding box center [800, 386] width 772 height 332
click at [717, 404] on div "document . addEventListener ( 'DOMContentLoaded' , function ( ) { const current…" at bounding box center [800, 375] width 772 height 309
drag, startPoint x: 699, startPoint y: 407, endPoint x: 884, endPoint y: 406, distance: 185.0
click at [884, 406] on div "document . addEventListener ( 'DOMContentLoaded' , function ( ) { const current…" at bounding box center [800, 386] width 772 height 332
drag, startPoint x: 806, startPoint y: 249, endPoint x: 741, endPoint y: 252, distance: 65.1
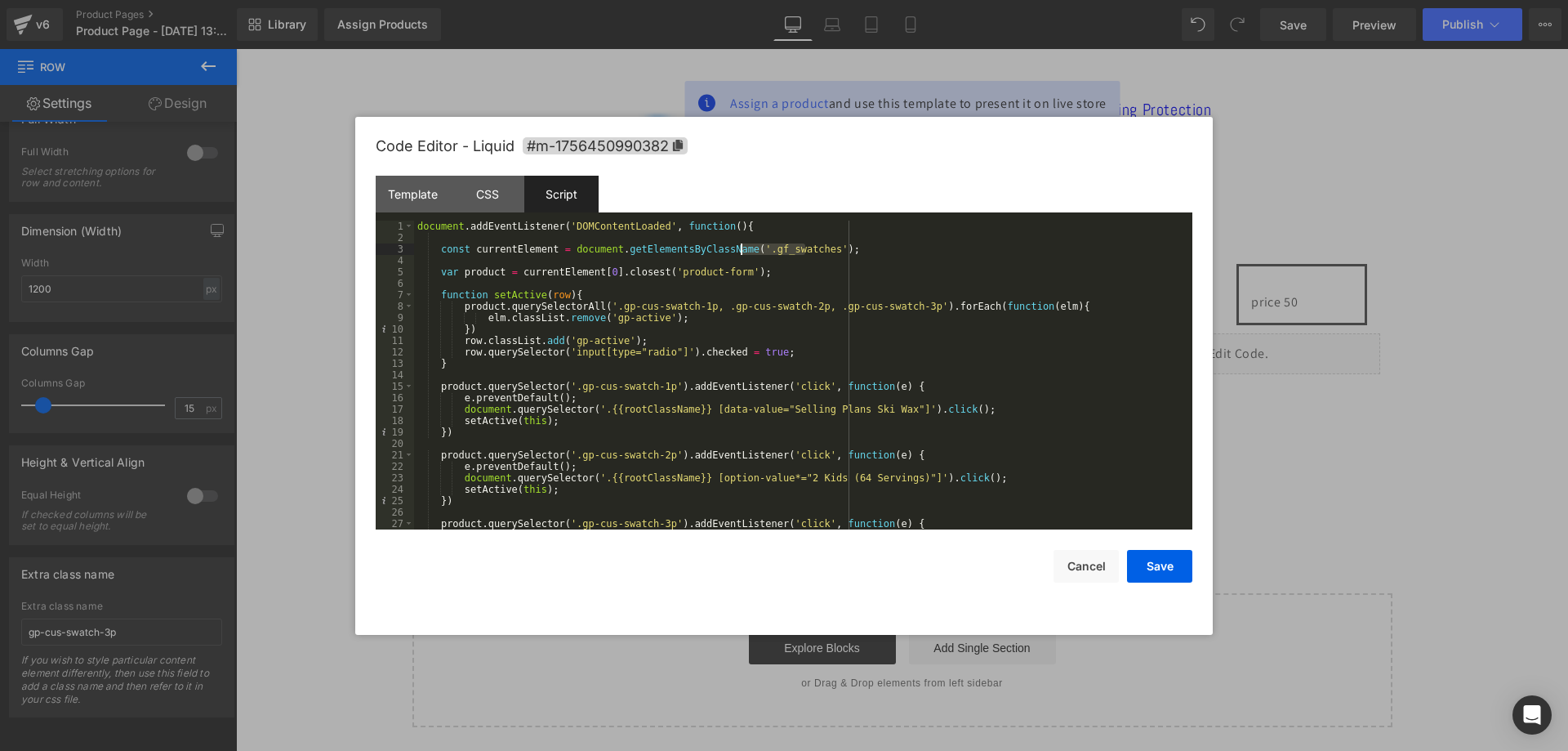
click at [741, 252] on div "document . addEventListener ( 'DOMContentLoaded' , function ( ) { const current…" at bounding box center [800, 386] width 772 height 332
drag, startPoint x: 688, startPoint y: 410, endPoint x: 591, endPoint y: 411, distance: 97.0
click at [591, 411] on div "document . addEventListener ( 'DOMContentLoaded' , function ( ) { const current…" at bounding box center [800, 386] width 772 height 332
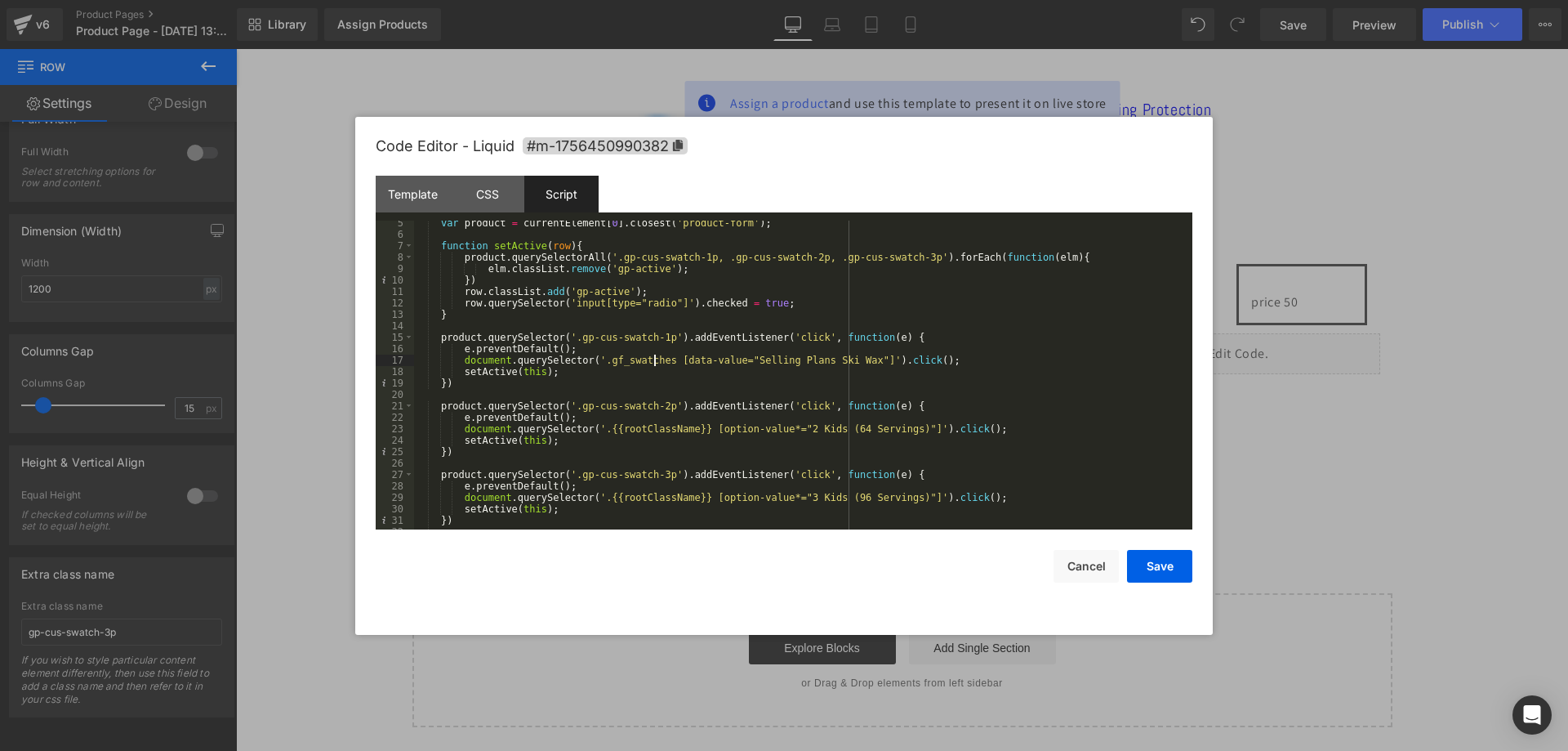
scroll to position [49, 0]
drag, startPoint x: 590, startPoint y: 359, endPoint x: 852, endPoint y: 360, distance: 262.0
click at [852, 360] on div "var product = currentElement [ 0 ] . closest ( 'product-form' ) ; function setA…" at bounding box center [800, 384] width 772 height 332
drag, startPoint x: 898, startPoint y: 427, endPoint x: 592, endPoint y: 429, distance: 306.0
click at [592, 429] on div "var product = currentElement [ 0 ] . closest ( 'product-form' ) ; function setA…" at bounding box center [800, 384] width 772 height 332
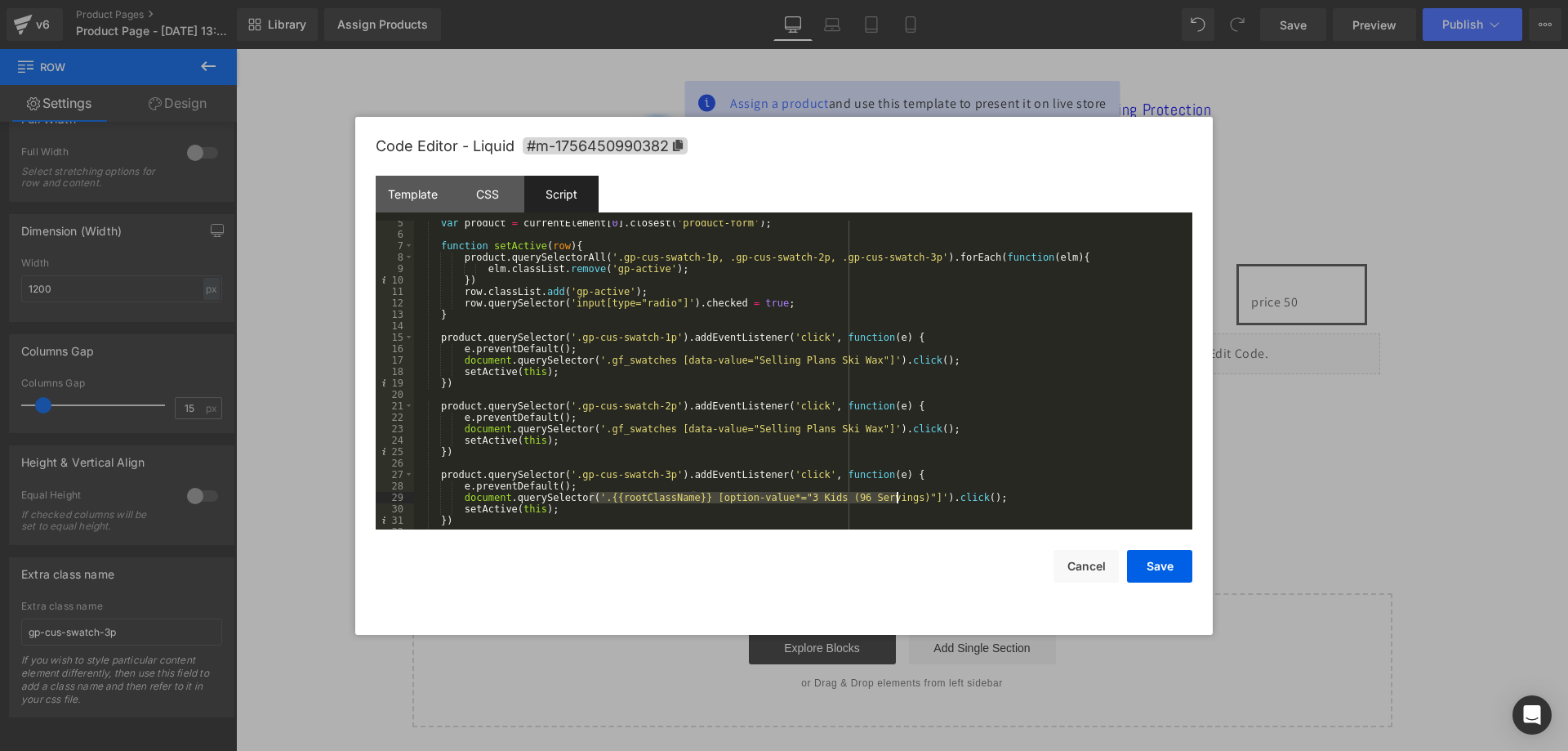
drag, startPoint x: 591, startPoint y: 498, endPoint x: 897, endPoint y: 498, distance: 306.0
click at [897, 498] on div "var product = currentElement [ 0 ] . closest ( 'product-form' ) ; function setA…" at bounding box center [800, 384] width 772 height 332
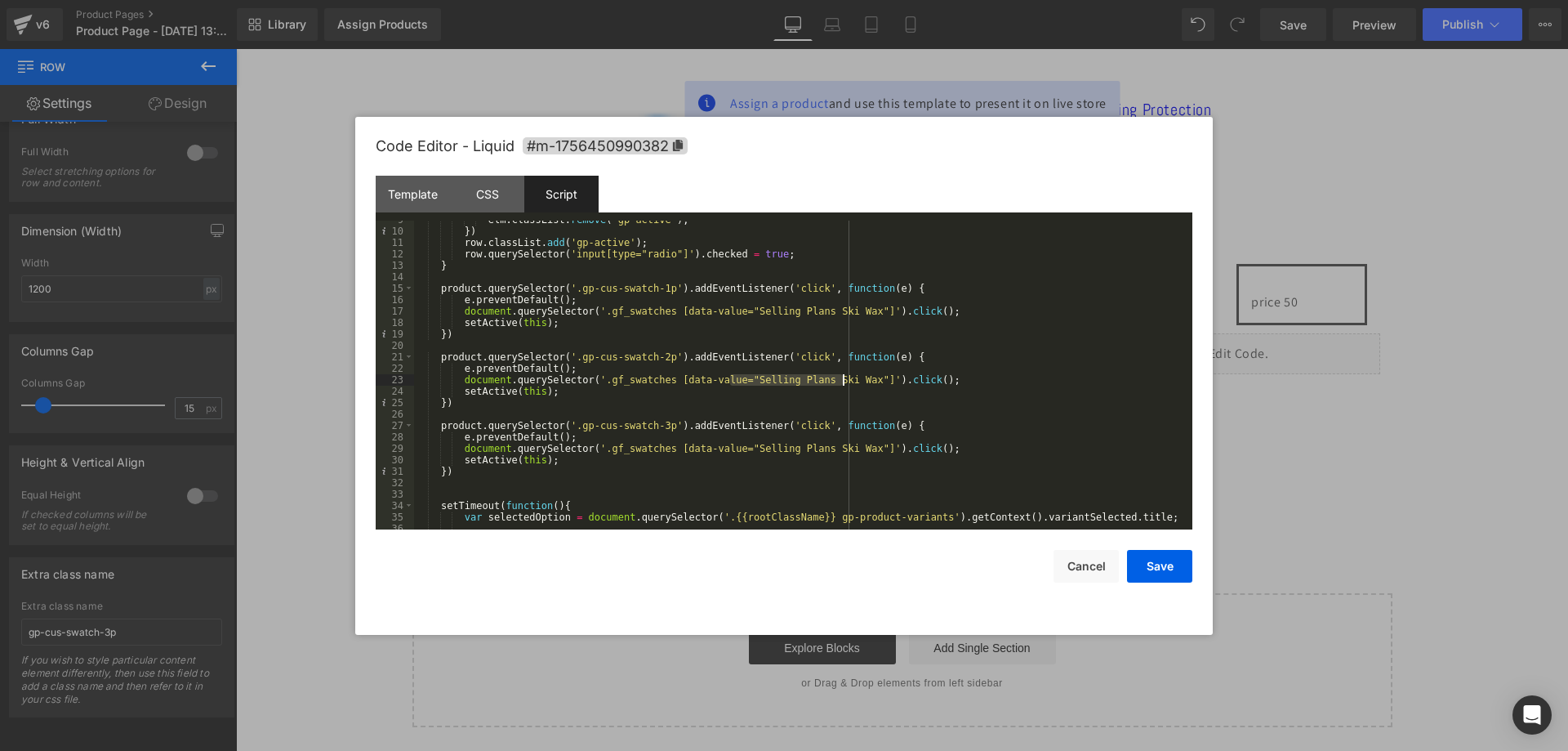
drag, startPoint x: 730, startPoint y: 377, endPoint x: 846, endPoint y: 383, distance: 116.2
click at [846, 383] on div "elm . classList . remove ( 'gp-active' ) ; }) row . classList . add ( 'gp-activ…" at bounding box center [800, 380] width 772 height 332
drag, startPoint x: 842, startPoint y: 447, endPoint x: 731, endPoint y: 449, distance: 111.0
click at [731, 449] on div "elm . classList . remove ( 'gp-active' ) ; }) row . classList . add ( 'gp-activ…" at bounding box center [800, 380] width 772 height 332
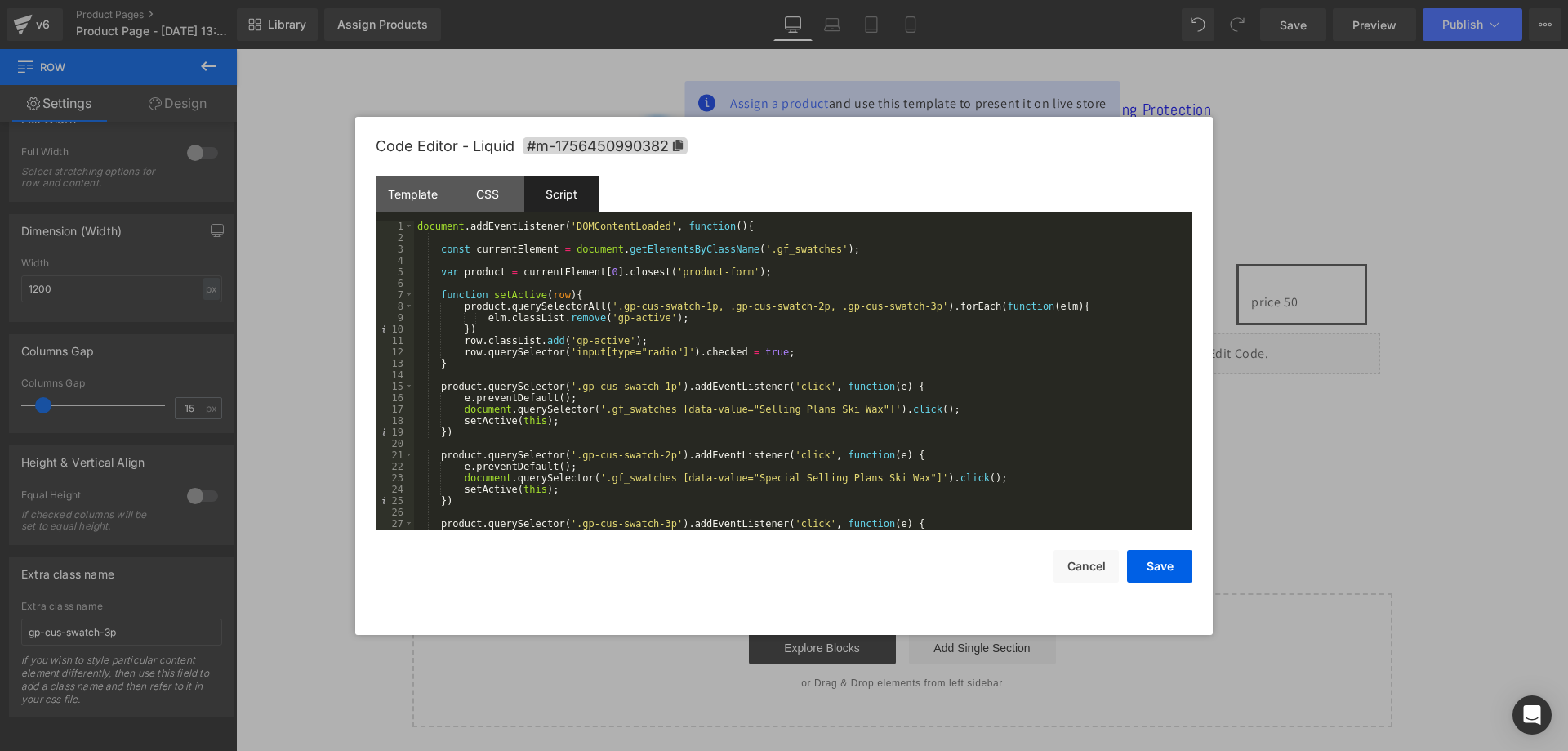
scroll to position [0, 0]
drag, startPoint x: 741, startPoint y: 250, endPoint x: 803, endPoint y: 253, distance: 62.1
click at [803, 253] on div "document . addEventListener ( 'DOMContentLoaded' , function ( ) { const current…" at bounding box center [800, 386] width 772 height 332
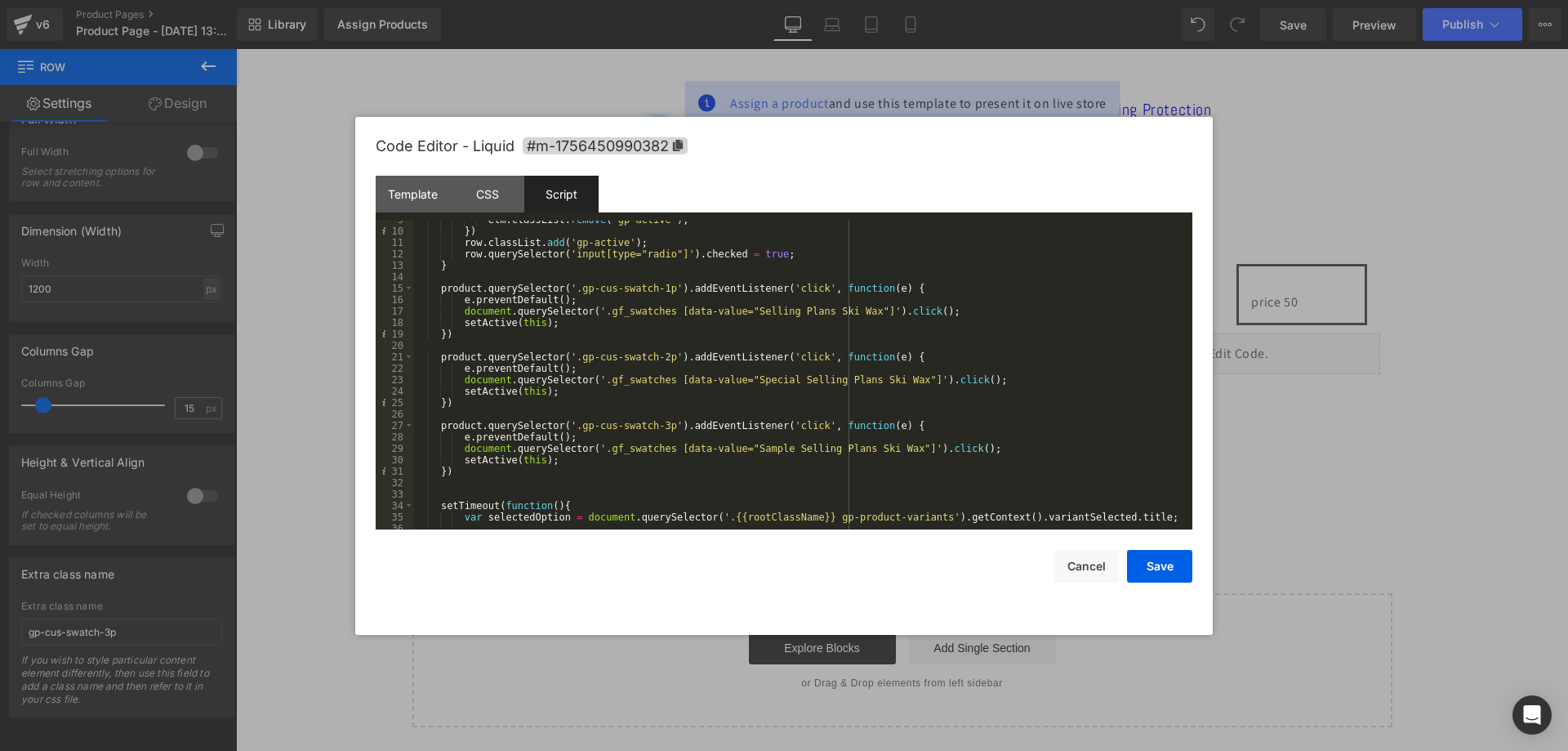
scroll to position [147, 0]
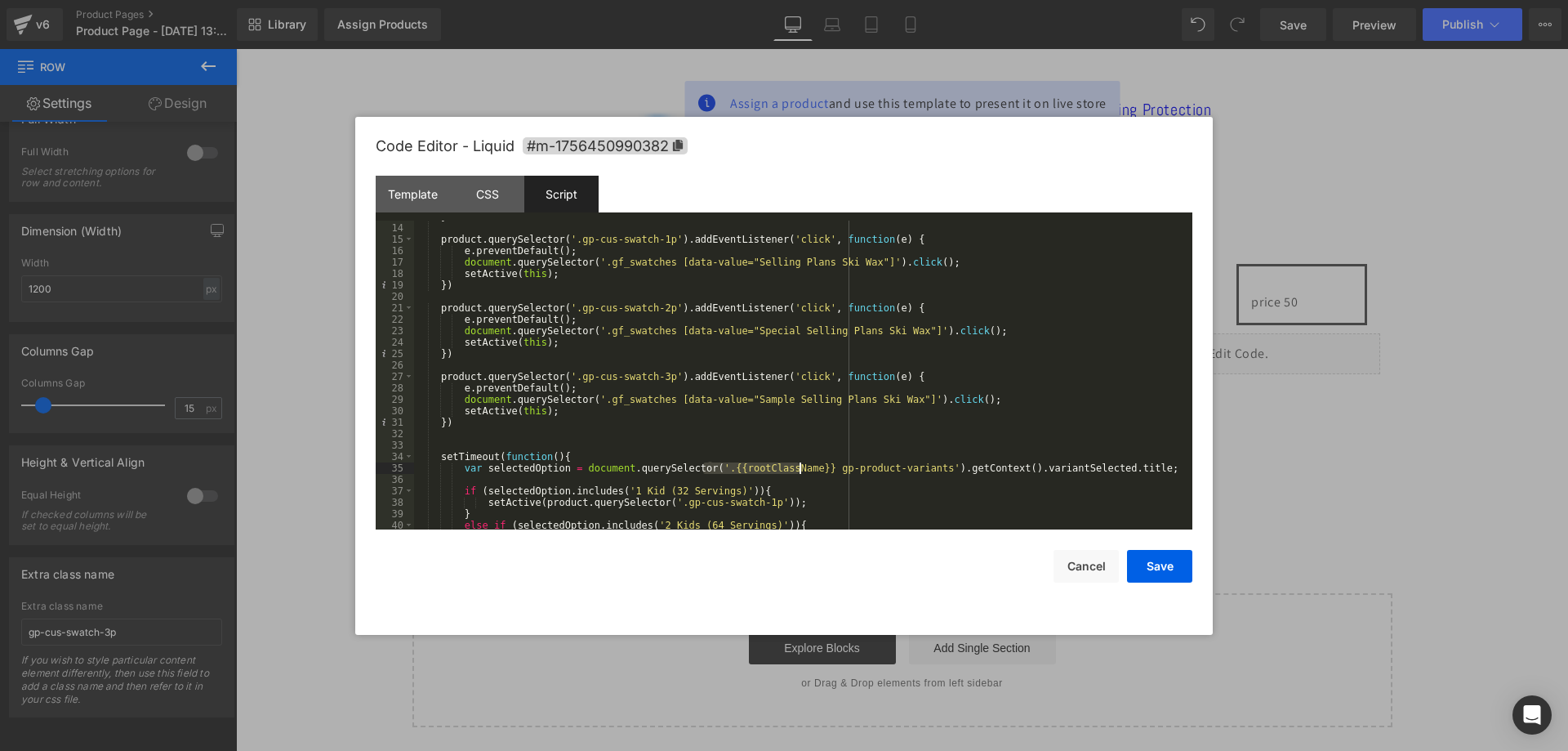
drag, startPoint x: 704, startPoint y: 470, endPoint x: 800, endPoint y: 468, distance: 96.0
click at [800, 468] on div "} product . querySelector ( '.gp-cus-swatch-1p' ) . addEventListener ( 'click' …" at bounding box center [800, 377] width 772 height 332
drag, startPoint x: 874, startPoint y: 468, endPoint x: 772, endPoint y: 465, distance: 102.0
click at [772, 465] on div "} product . querySelector ( '.gp-cus-swatch-1p' ) . addEventListener ( 'click' …" at bounding box center [800, 377] width 772 height 332
paste textarea
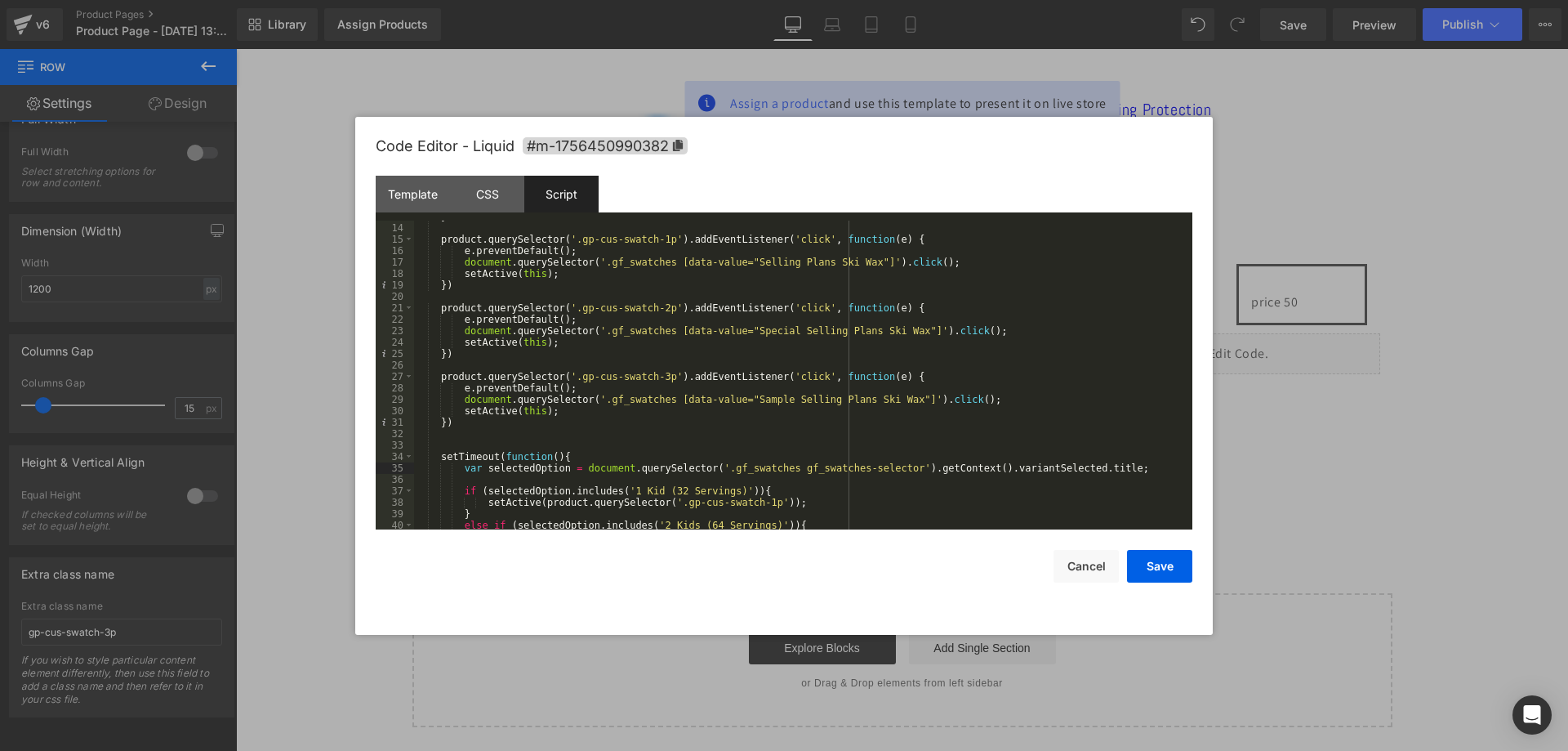
click at [772, 470] on div "} product . querySelector ( '.gp-cus-swatch-1p' ) . addEventListener ( 'click' …" at bounding box center [800, 377] width 772 height 332
click at [819, 482] on div "} product . querySelector ( '.gp-cus-swatch-1p' ) . addEventListener ( 'click' …" at bounding box center [800, 377] width 772 height 332
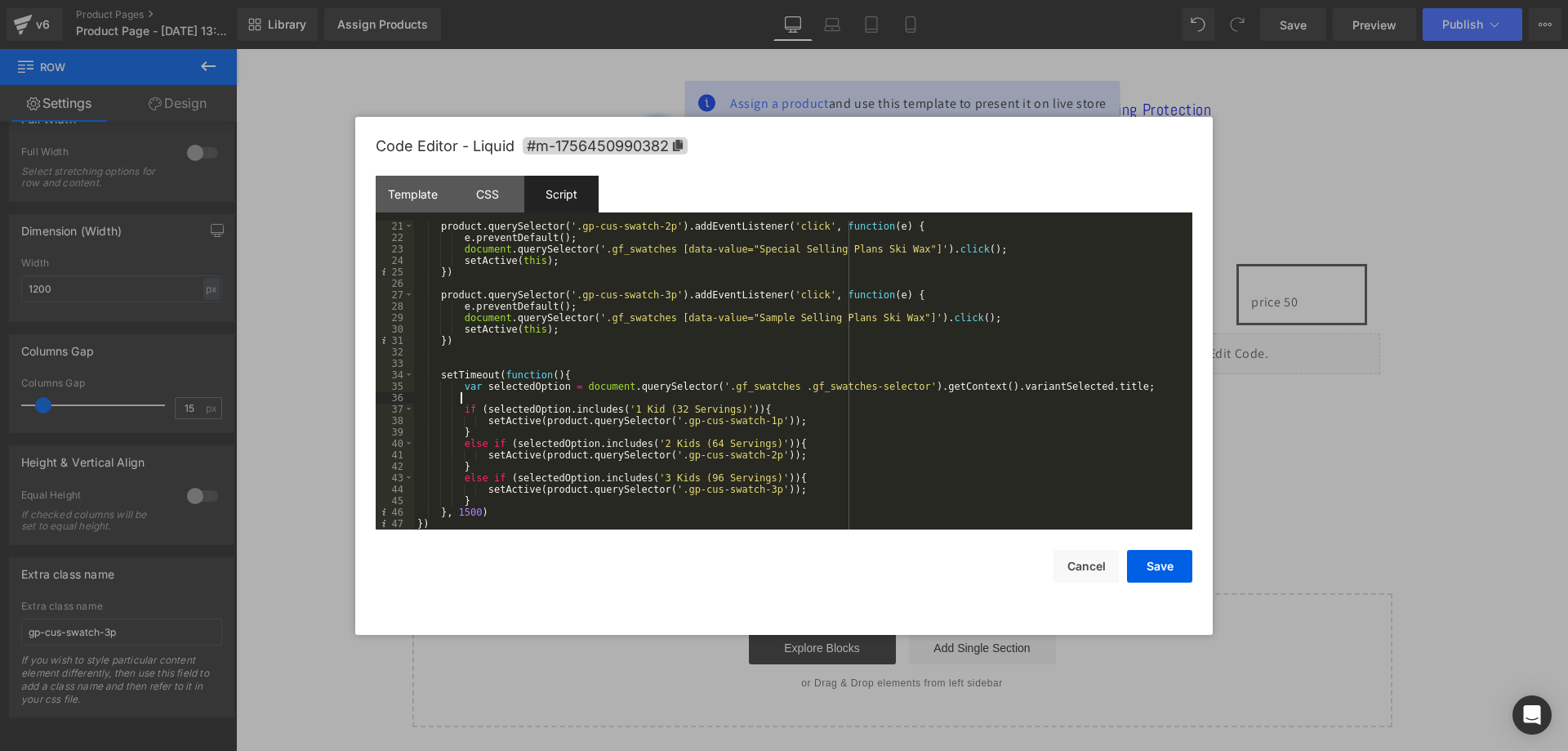
scroll to position [82, 0]
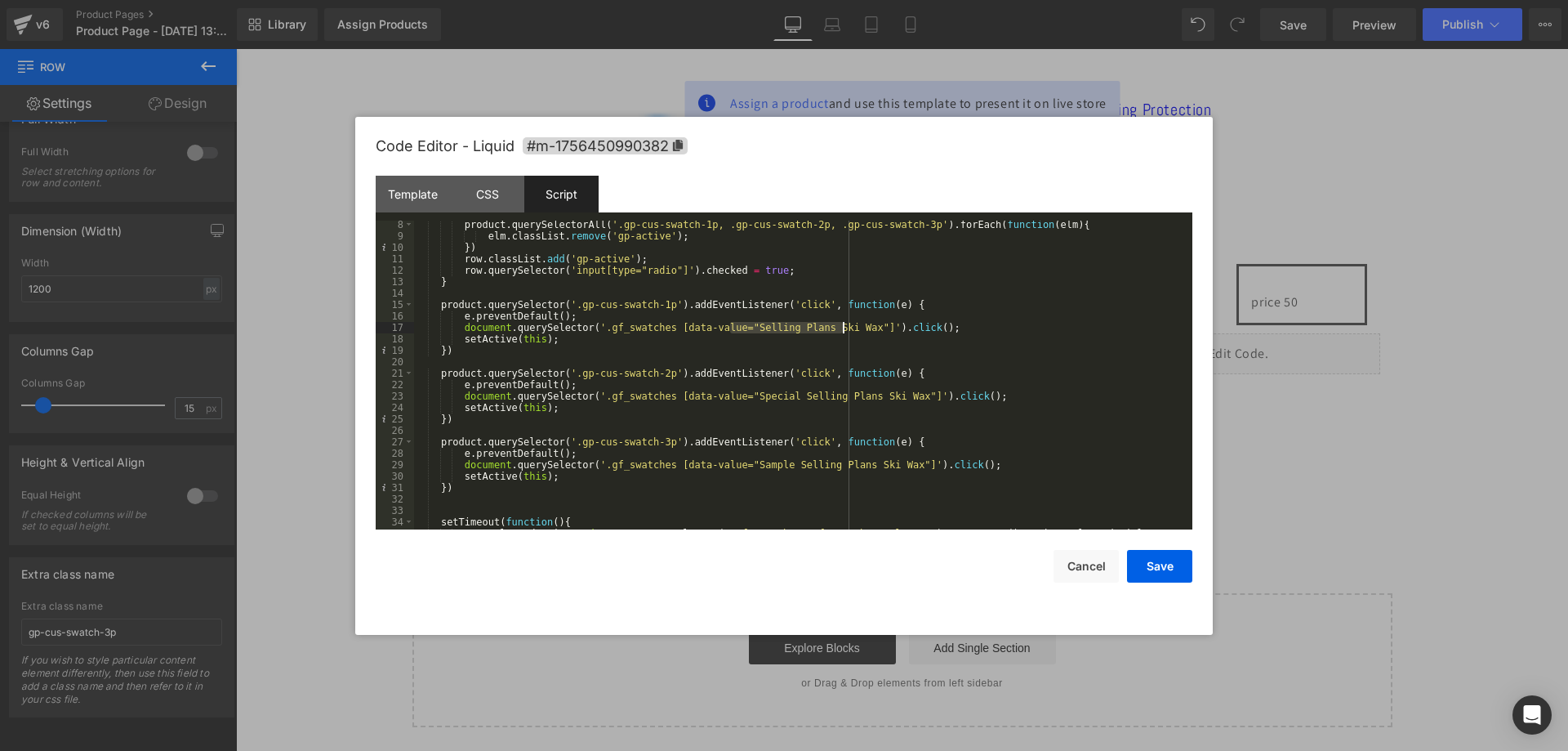
drag, startPoint x: 730, startPoint y: 329, endPoint x: 840, endPoint y: 330, distance: 110.0
click at [840, 330] on div "product . querySelectorAll ( '.gp-cus-swatch-1p, .gp-cus-swatch-2p, .gp-cus-swa…" at bounding box center [800, 384] width 772 height 332
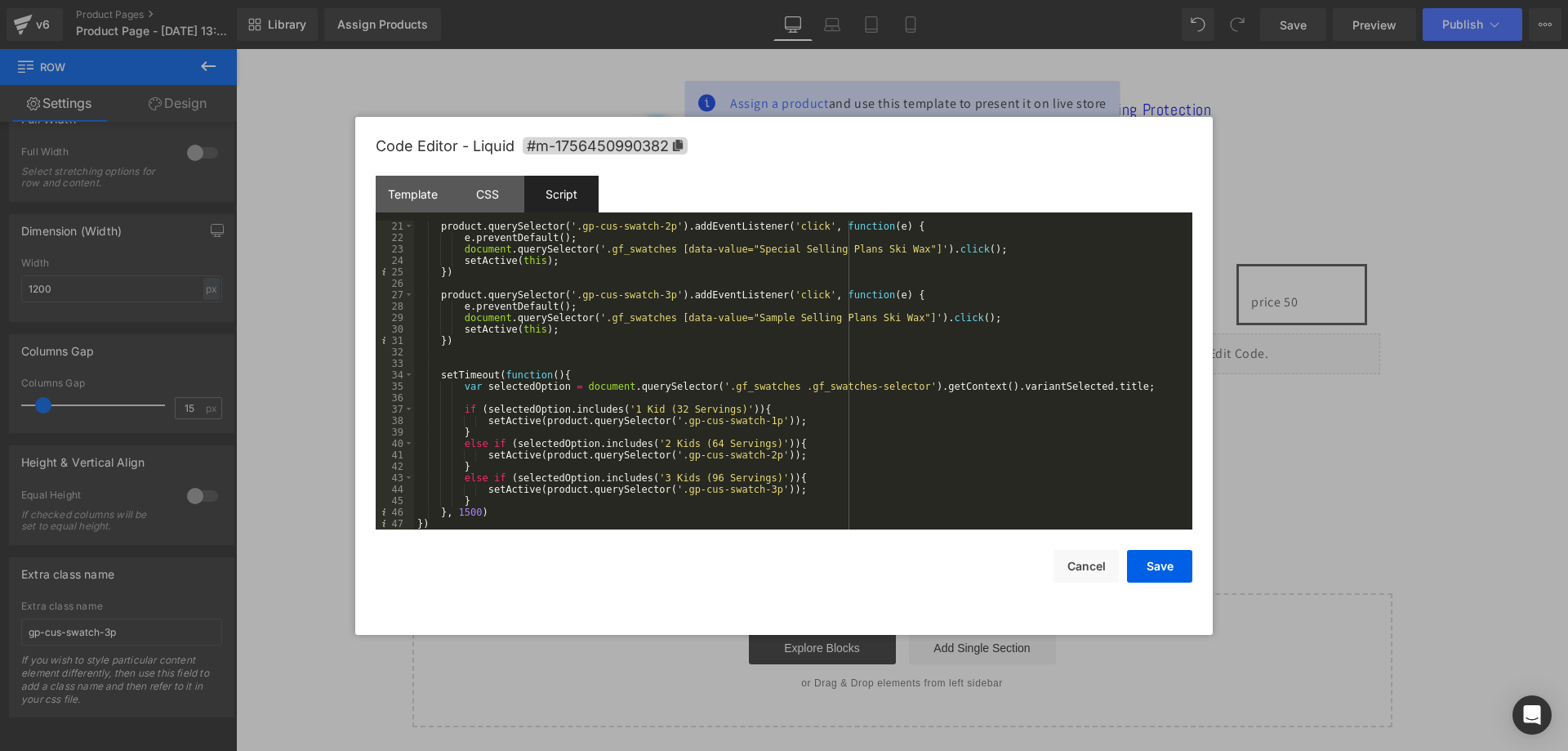
scroll to position [229, 0]
drag, startPoint x: 617, startPoint y: 409, endPoint x: 718, endPoint y: 409, distance: 101.0
click at [718, 409] on div "product . querySelector ( '.gp-cus-swatch-2p' ) . addEventListener ( 'click' , …" at bounding box center [800, 386] width 772 height 332
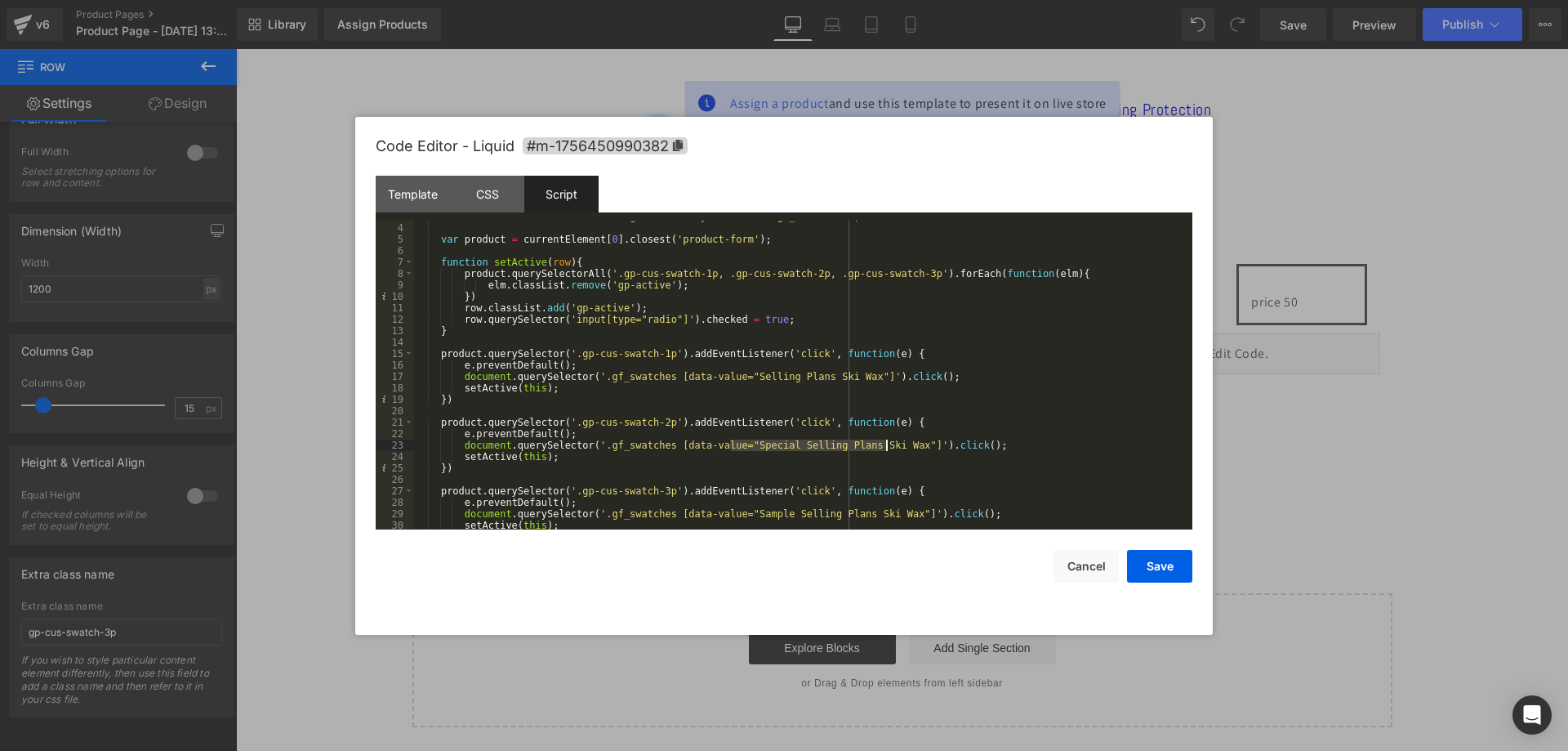
drag, startPoint x: 730, startPoint y: 447, endPoint x: 884, endPoint y: 447, distance: 154.0
click at [884, 447] on div "const currentElement = document . getElementsByClassName ( '.gf_swatches' ) ; v…" at bounding box center [800, 377] width 772 height 332
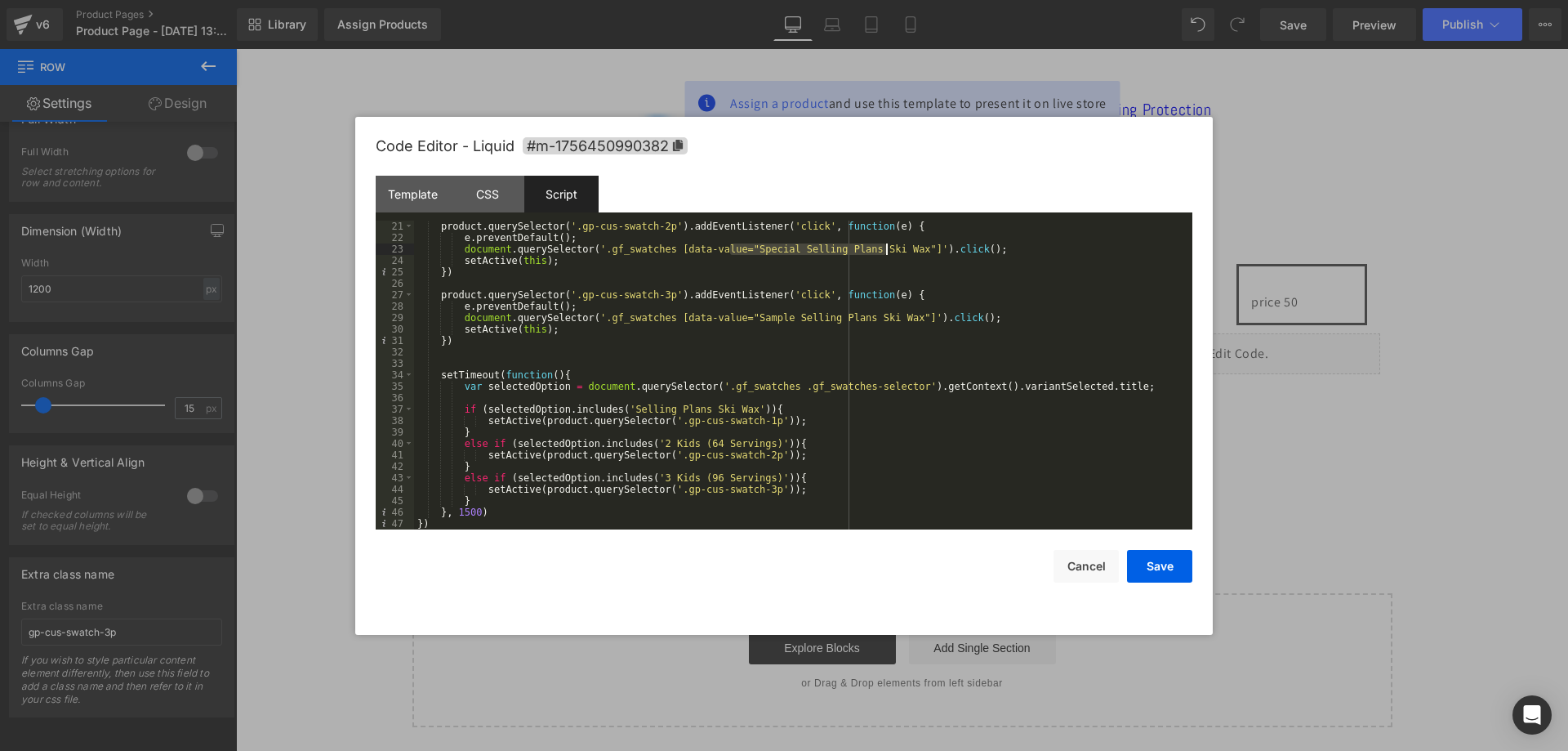
scroll to position [229, 0]
drag, startPoint x: 644, startPoint y: 447, endPoint x: 746, endPoint y: 447, distance: 102.0
click at [746, 447] on div "product . querySelector ( '.gp-cus-swatch-2p' ) . addEventListener ( 'click' , …" at bounding box center [800, 386] width 772 height 332
click at [751, 444] on div "product . querySelector ( '.gp-cus-swatch-2p' ) . addEventListener ( 'click' , …" at bounding box center [800, 386] width 772 height 332
drag, startPoint x: 880, startPoint y: 320, endPoint x: 730, endPoint y: 319, distance: 150.0
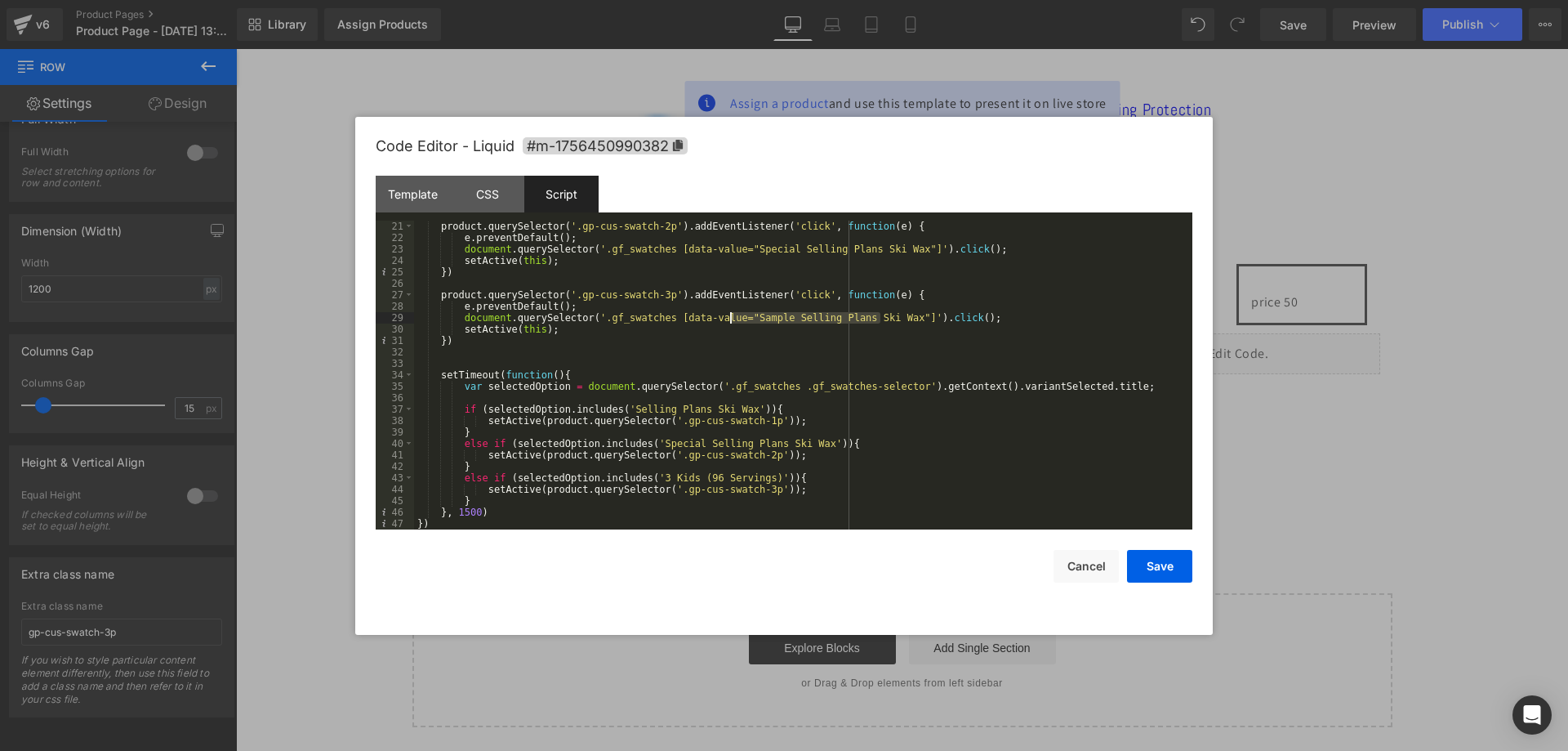
click at [730, 319] on div "product . querySelector ( '.gp-cus-swatch-2p' ) . addEventListener ( 'click' , …" at bounding box center [800, 386] width 772 height 332
drag, startPoint x: 644, startPoint y: 476, endPoint x: 752, endPoint y: 475, distance: 108.0
click at [752, 475] on div "product . querySelector ( '.gp-cus-swatch-2p' ) . addEventListener ( 'click' , …" at bounding box center [800, 386] width 772 height 332
drag, startPoint x: 1157, startPoint y: 578, endPoint x: 924, endPoint y: 528, distance: 238.3
click at [1157, 578] on button "Save" at bounding box center [1159, 566] width 65 height 33
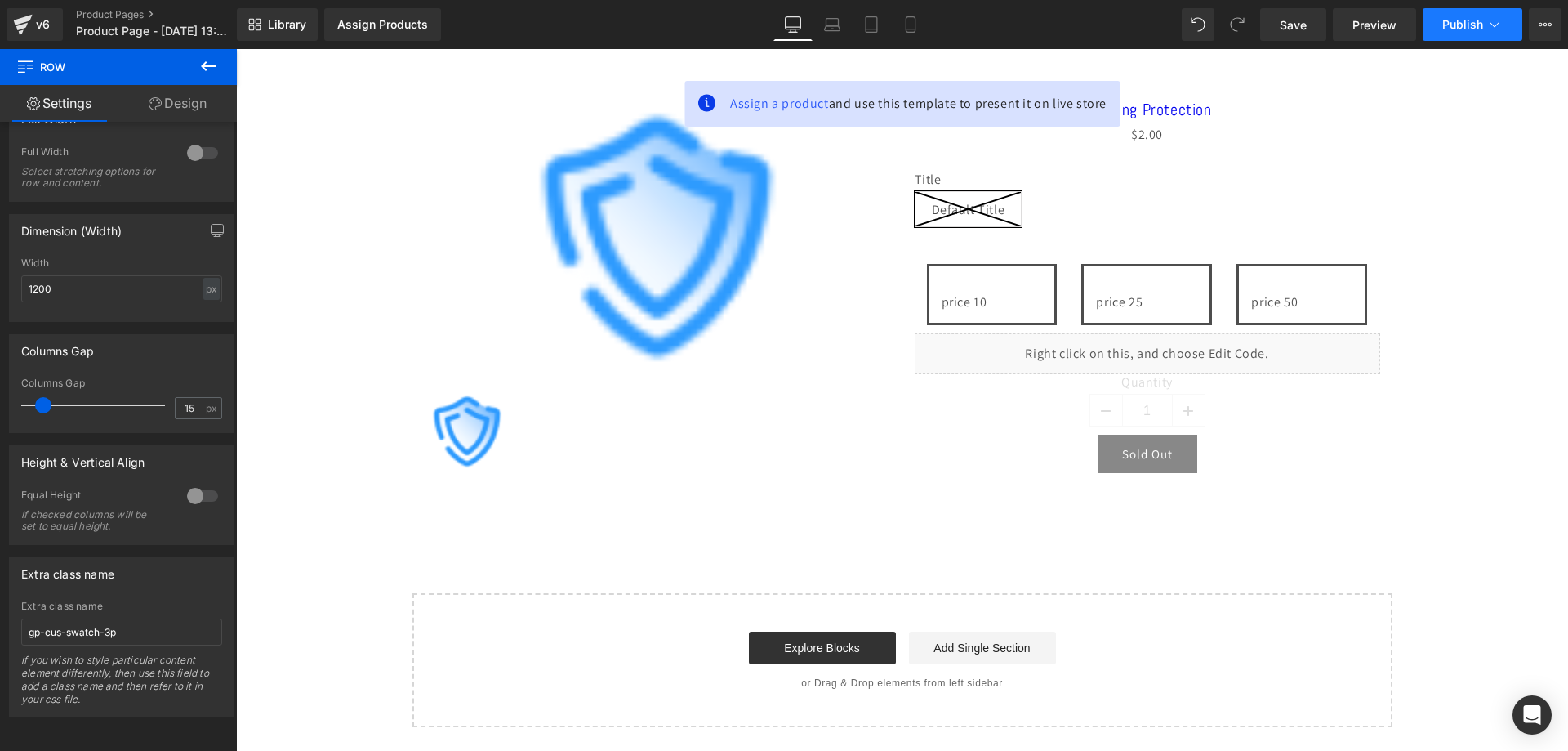
click at [1465, 20] on span "Publish" at bounding box center [1463, 24] width 40 height 13
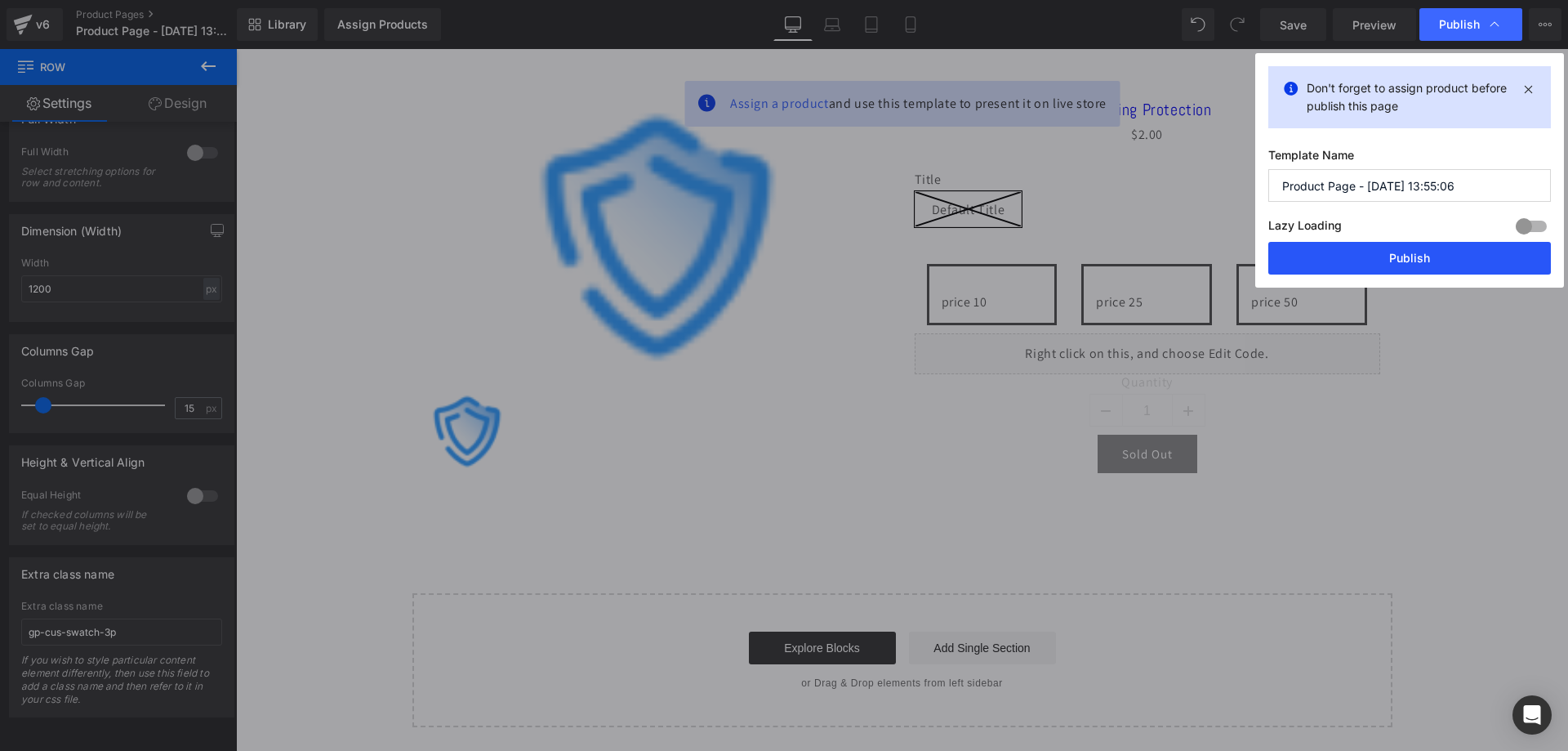
click at [1354, 247] on button "Publish" at bounding box center [1410, 258] width 283 height 33
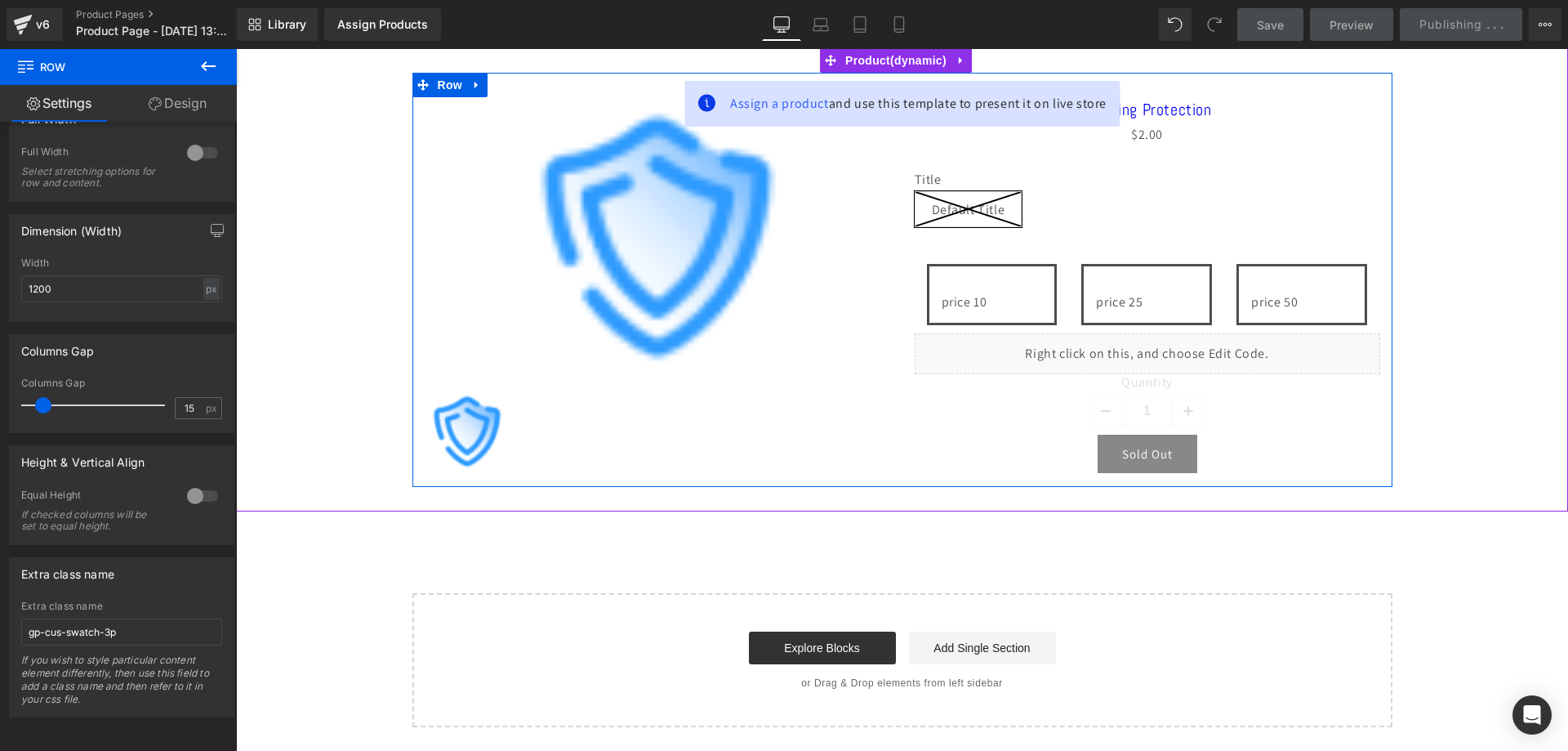
click at [1164, 342] on div "Liquid" at bounding box center [1147, 353] width 465 height 41
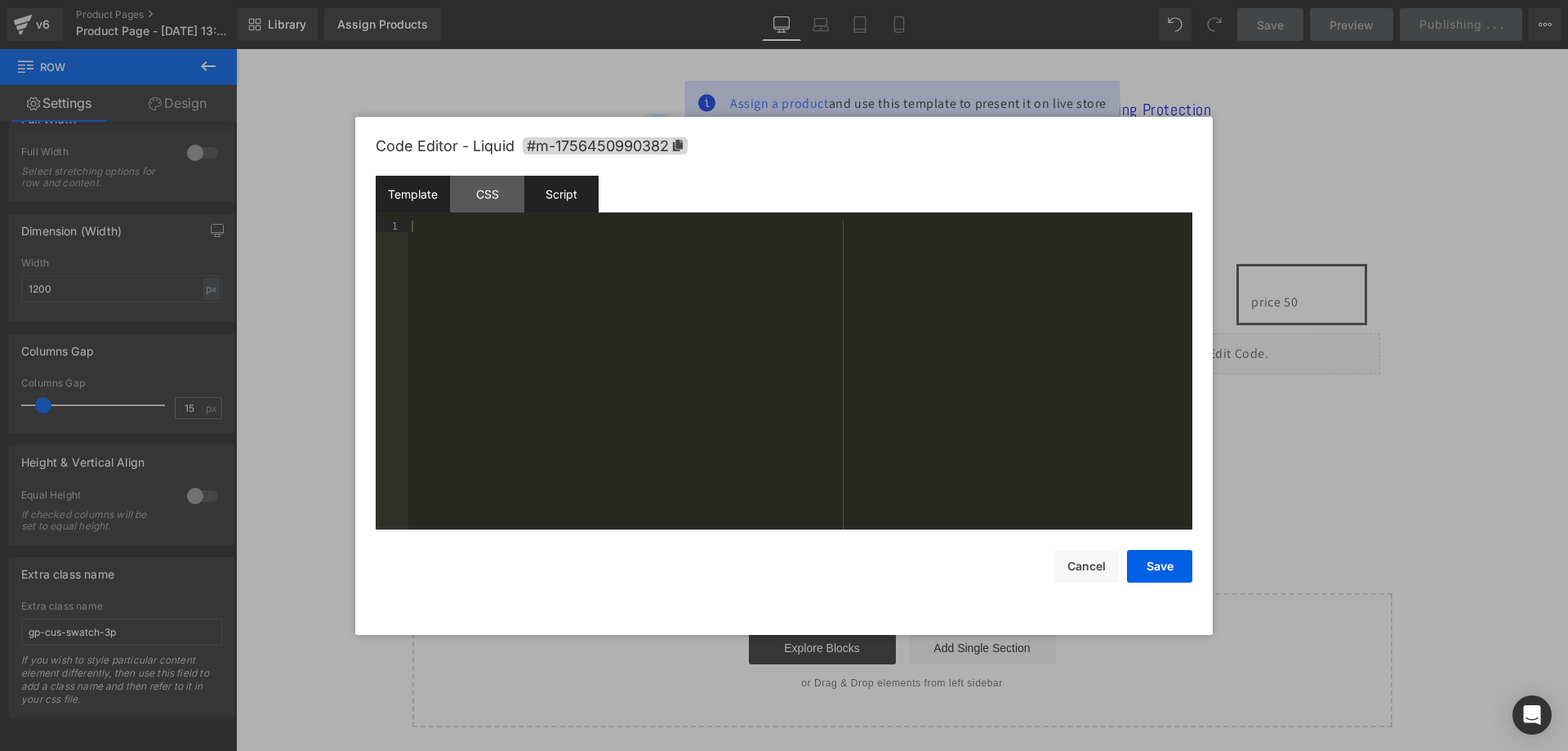
click at [583, 191] on div "Script" at bounding box center [561, 193] width 74 height 37
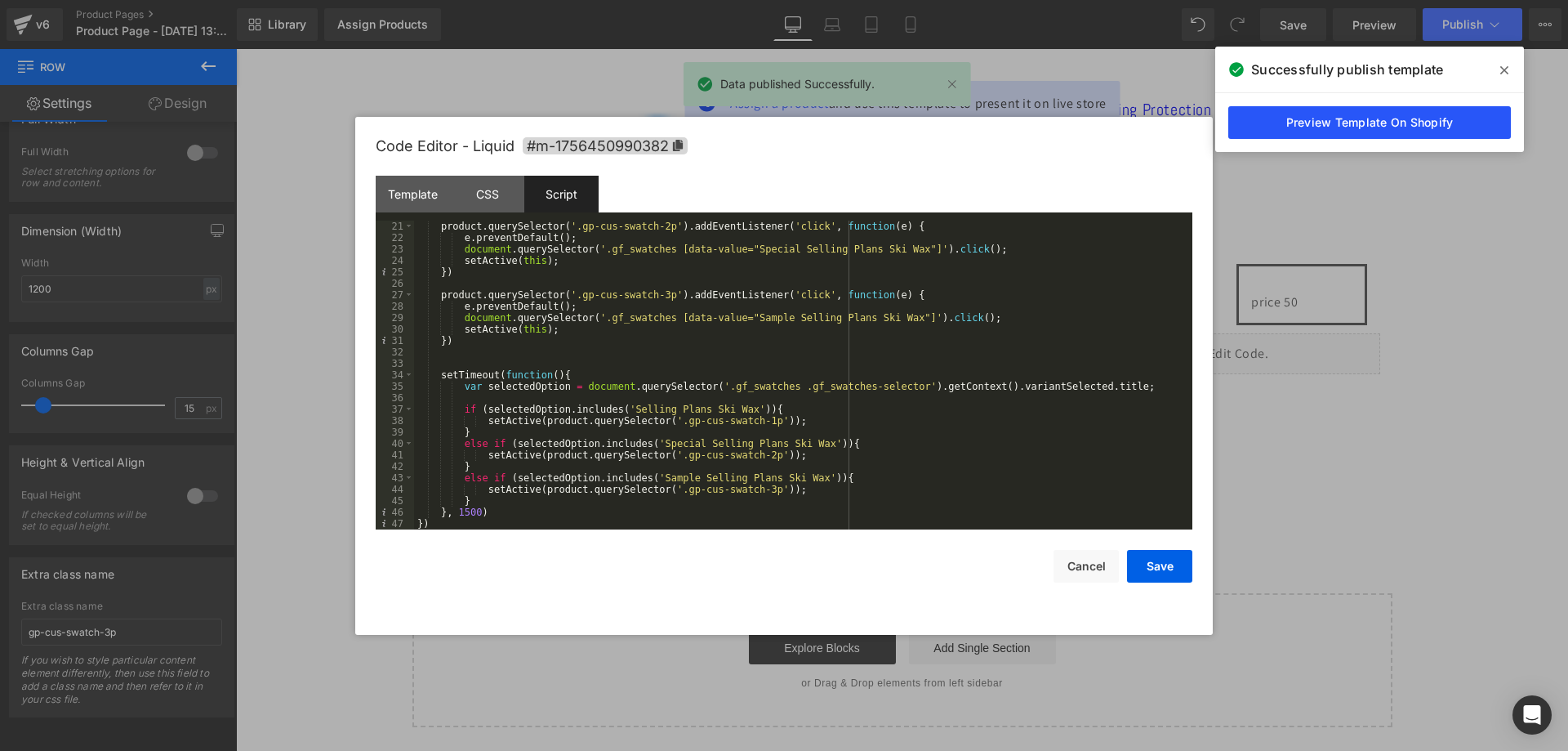
click at [1338, 121] on link "Preview Template On Shopify" at bounding box center [1369, 122] width 283 height 33
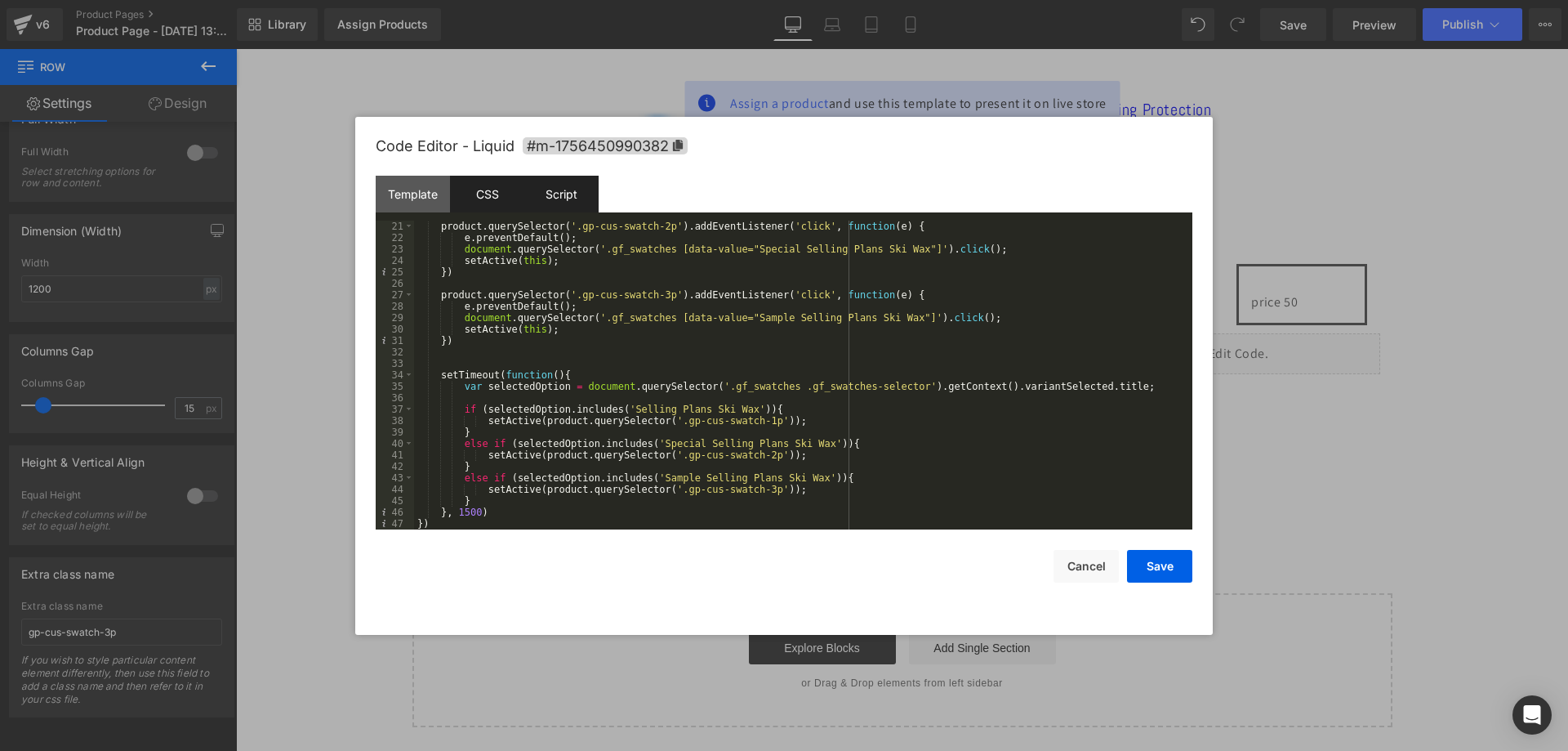
drag, startPoint x: 485, startPoint y: 195, endPoint x: 500, endPoint y: 213, distance: 23.4
click at [485, 196] on div "CSS" at bounding box center [487, 193] width 74 height 37
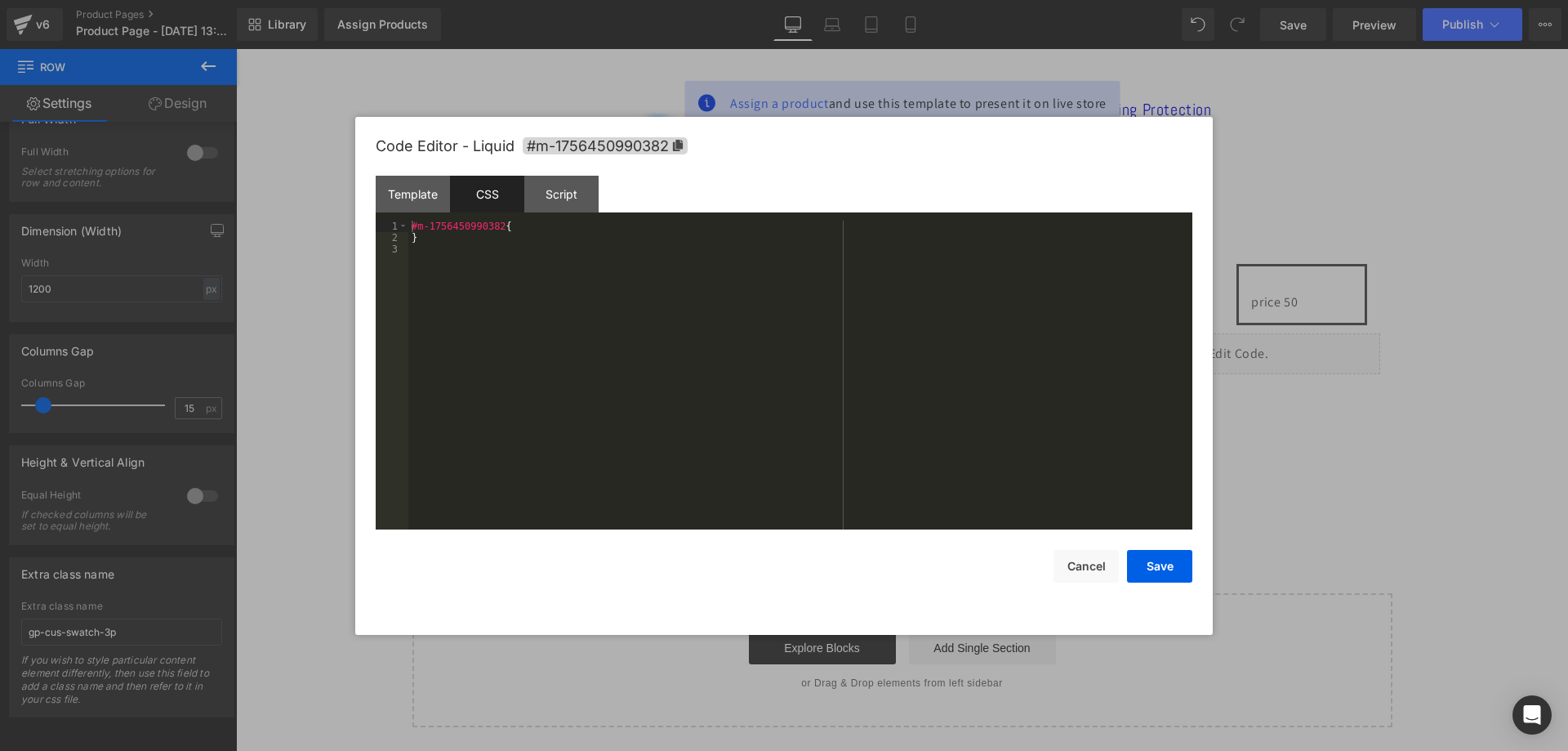
click at [530, 341] on div "#m-1756450990382 { }" at bounding box center [800, 386] width 784 height 332
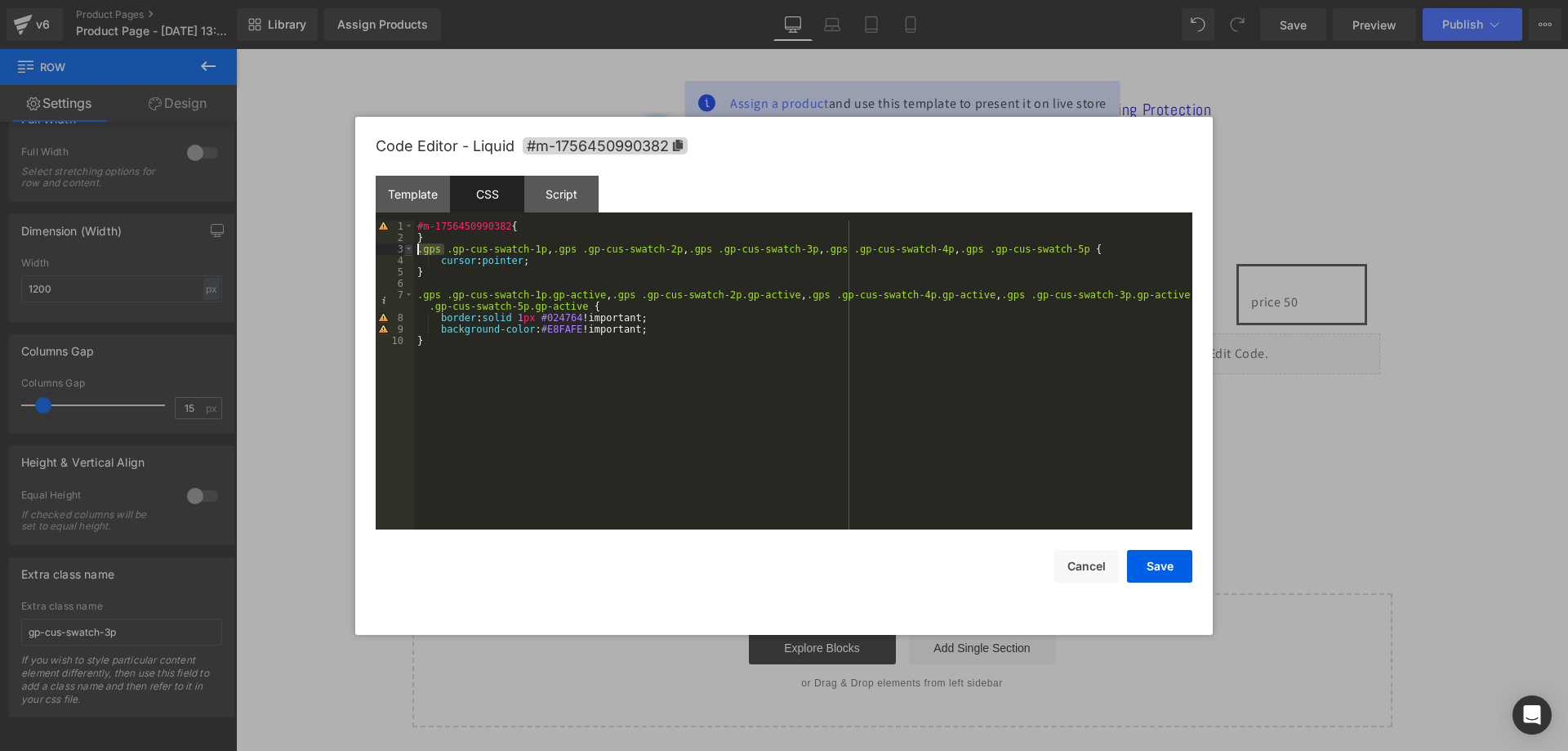
drag, startPoint x: 445, startPoint y: 251, endPoint x: 408, endPoint y: 254, distance: 37.1
click at [408, 254] on pre "1 2 3 4 5 6 7 8 9 10 #m-1756450990382 { } .gps .gp-cus-swatch-1p , .gps .gp-cus…" at bounding box center [784, 375] width 816 height 309
drag, startPoint x: 548, startPoint y: 250, endPoint x: 520, endPoint y: 244, distance: 28.6
click at [520, 244] on div "#m-1756450990382 { } .gp-cus-swatch-1p , .gps .gp-cus-swatch-2p , .gps .gp-cus-…" at bounding box center [803, 386] width 779 height 332
drag, startPoint x: 649, startPoint y: 247, endPoint x: 623, endPoint y: 249, distance: 26.1
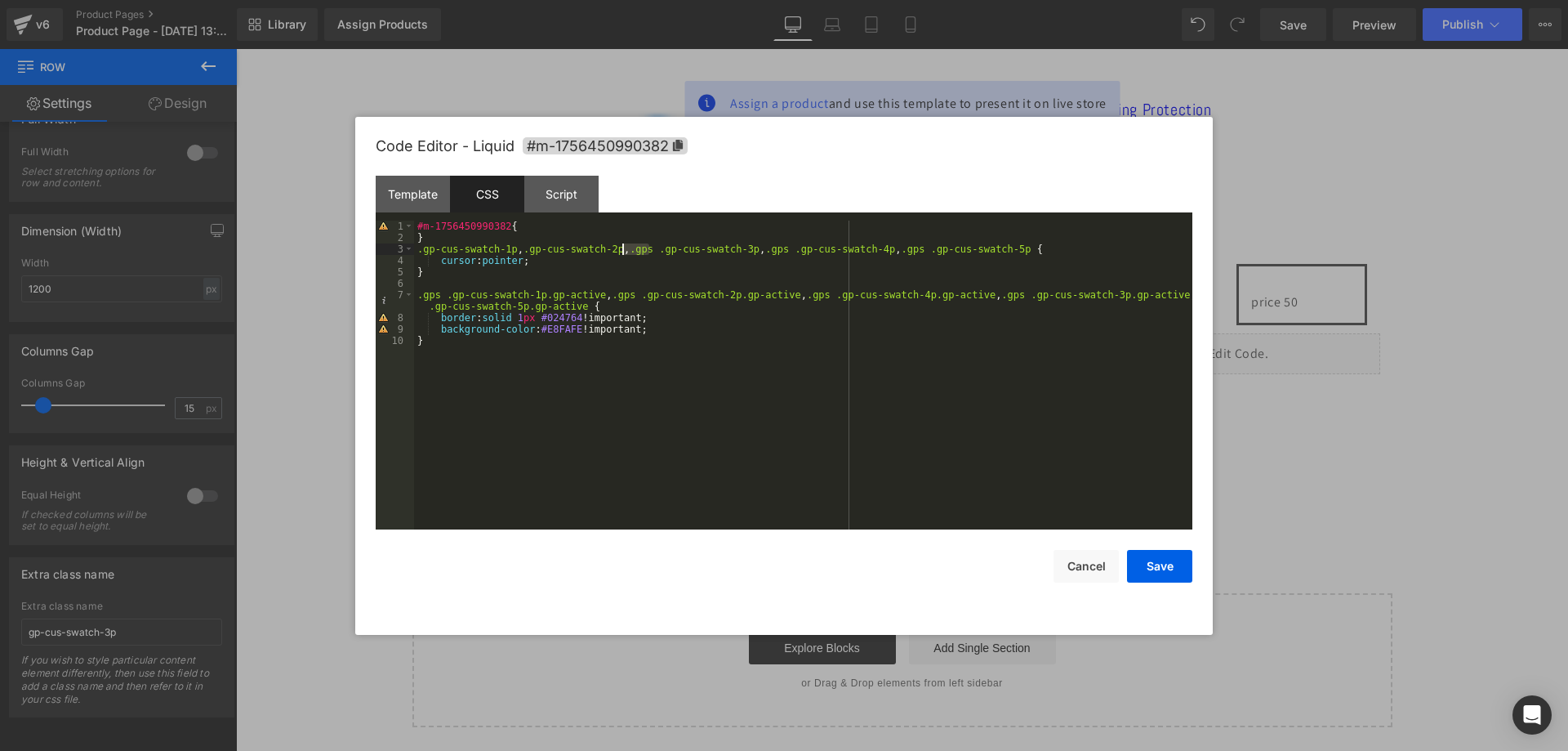
click at [623, 249] on div "#m-1756450990382 { } .gp-cus-swatch-1p , .gp-cus-swatch-2p , .gps .gp-cus-swatc…" at bounding box center [803, 386] width 779 height 332
drag, startPoint x: 746, startPoint y: 248, endPoint x: 726, endPoint y: 251, distance: 20.2
click at [726, 251] on div "#m-1756450990382 { } .gp-cus-swatch-1p , .gp-cus-swatch-2p , .gp-cus-swatch-3p …" at bounding box center [803, 386] width 779 height 332
drag, startPoint x: 834, startPoint y: 248, endPoint x: 854, endPoint y: 247, distance: 20.0
click at [854, 247] on div "#m-1756450990382 { } .gp-cus-swatch-1p , .gp-cus-swatch-2p , .gp-cus-swatch-3p …" at bounding box center [803, 386] width 779 height 332
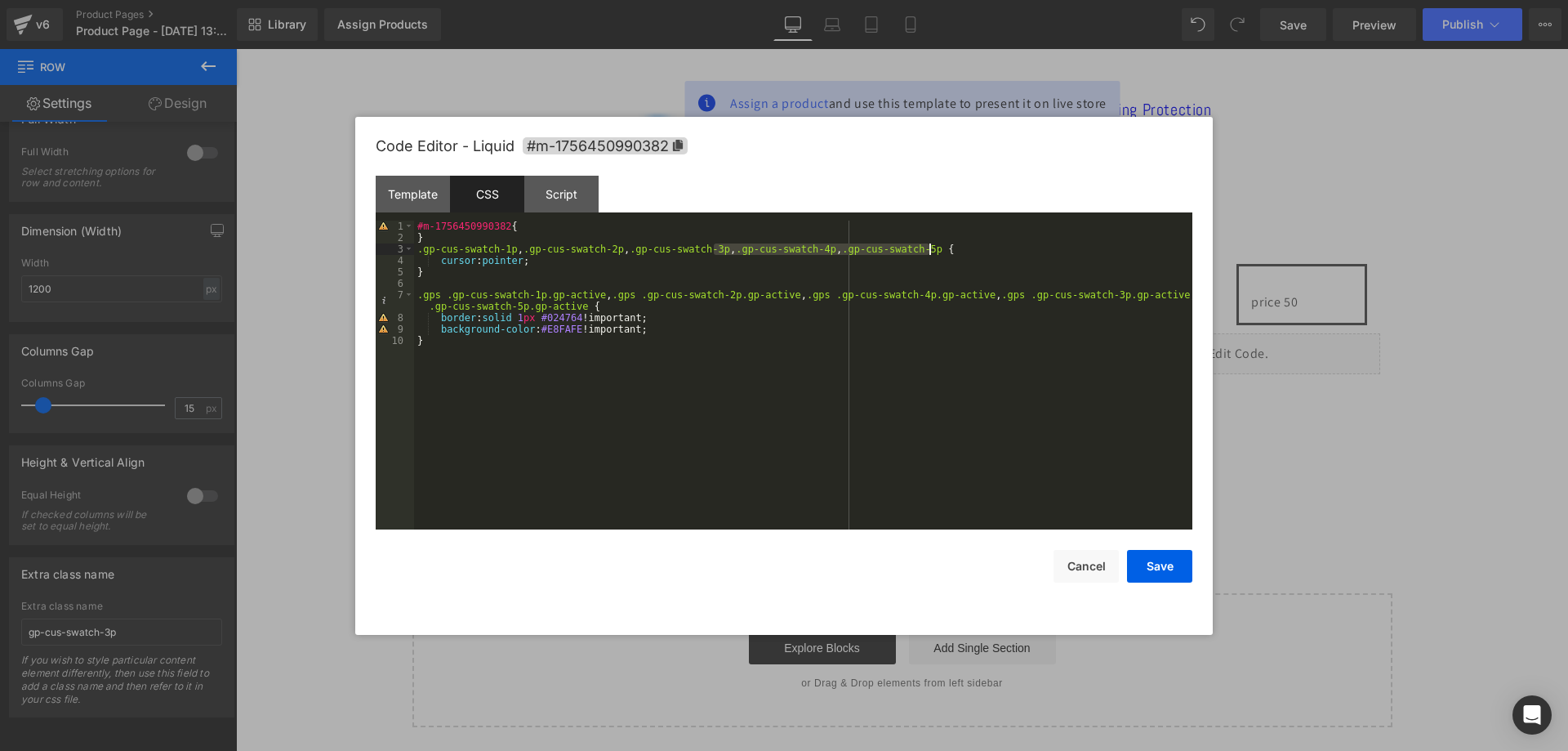
drag, startPoint x: 714, startPoint y: 250, endPoint x: 930, endPoint y: 247, distance: 216.0
click at [930, 247] on div "#m-1756450990382 { } .gp-cus-swatch-1p , .gp-cus-swatch-2p , .gp-cus-swatch-3p …" at bounding box center [803, 386] width 779 height 332
drag, startPoint x: 774, startPoint y: 296, endPoint x: 958, endPoint y: 297, distance: 184.0
click at [958, 297] on div "#m-1756450990382 { } .gp-cus-swatch-1p , .gp-cus-swatch-2p , .gp-cus-swatch-3p …" at bounding box center [803, 386] width 779 height 332
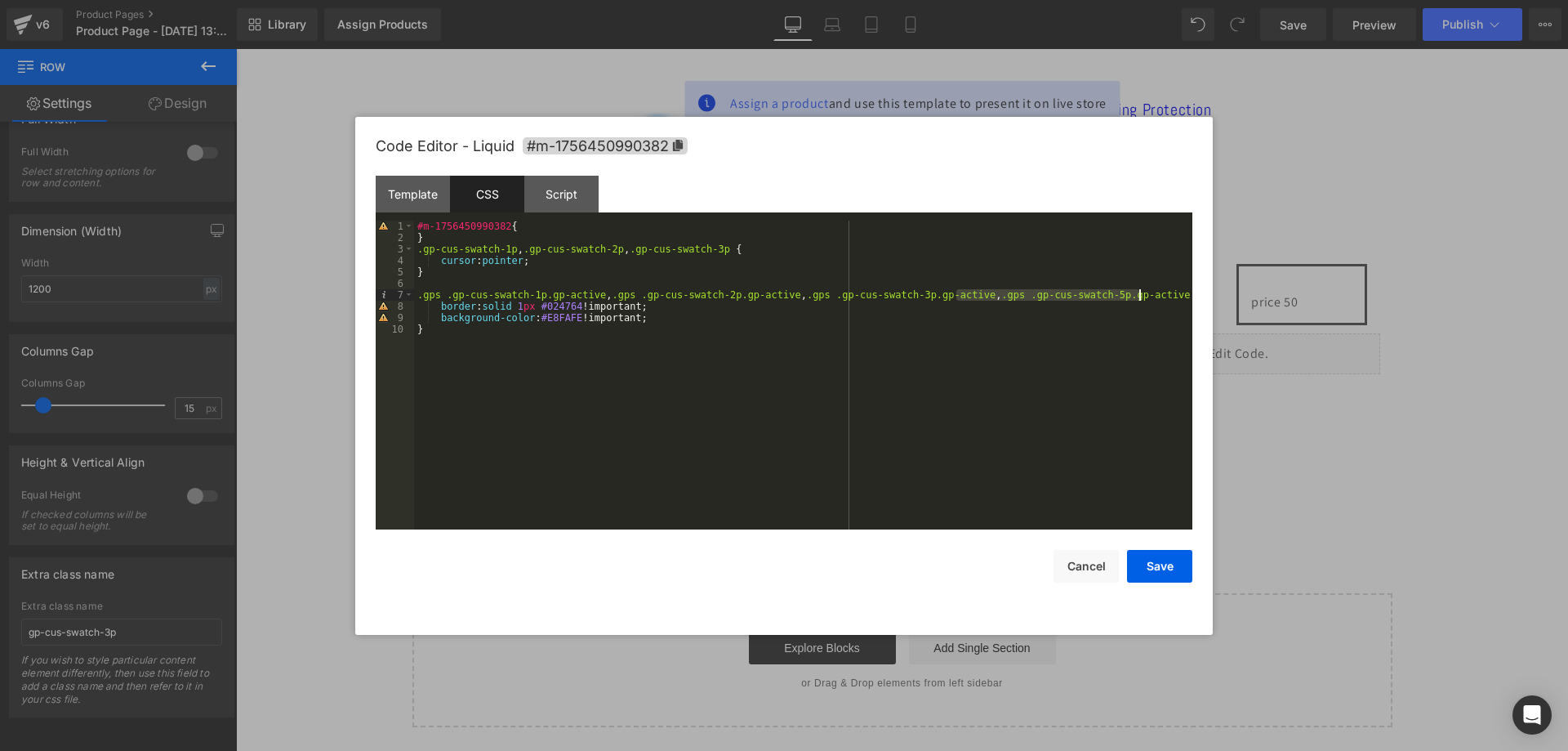
drag, startPoint x: 1014, startPoint y: 297, endPoint x: 1138, endPoint y: 297, distance: 124.0
click at [1138, 297] on div "#m-1756450990382 { } .gp-cus-swatch-1p , .gp-cus-swatch-2p , .gp-cus-swatch-3p …" at bounding box center [803, 386] width 779 height 332
drag, startPoint x: 809, startPoint y: 300, endPoint x: 784, endPoint y: 299, distance: 25.0
click at [784, 299] on div "#m-1756450990382 { } .gp-cus-swatch-1p , .gp-cus-swatch-2p , .gp-cus-swatch-3p …" at bounding box center [803, 386] width 779 height 332
drag, startPoint x: 627, startPoint y: 295, endPoint x: 602, endPoint y: 293, distance: 25.1
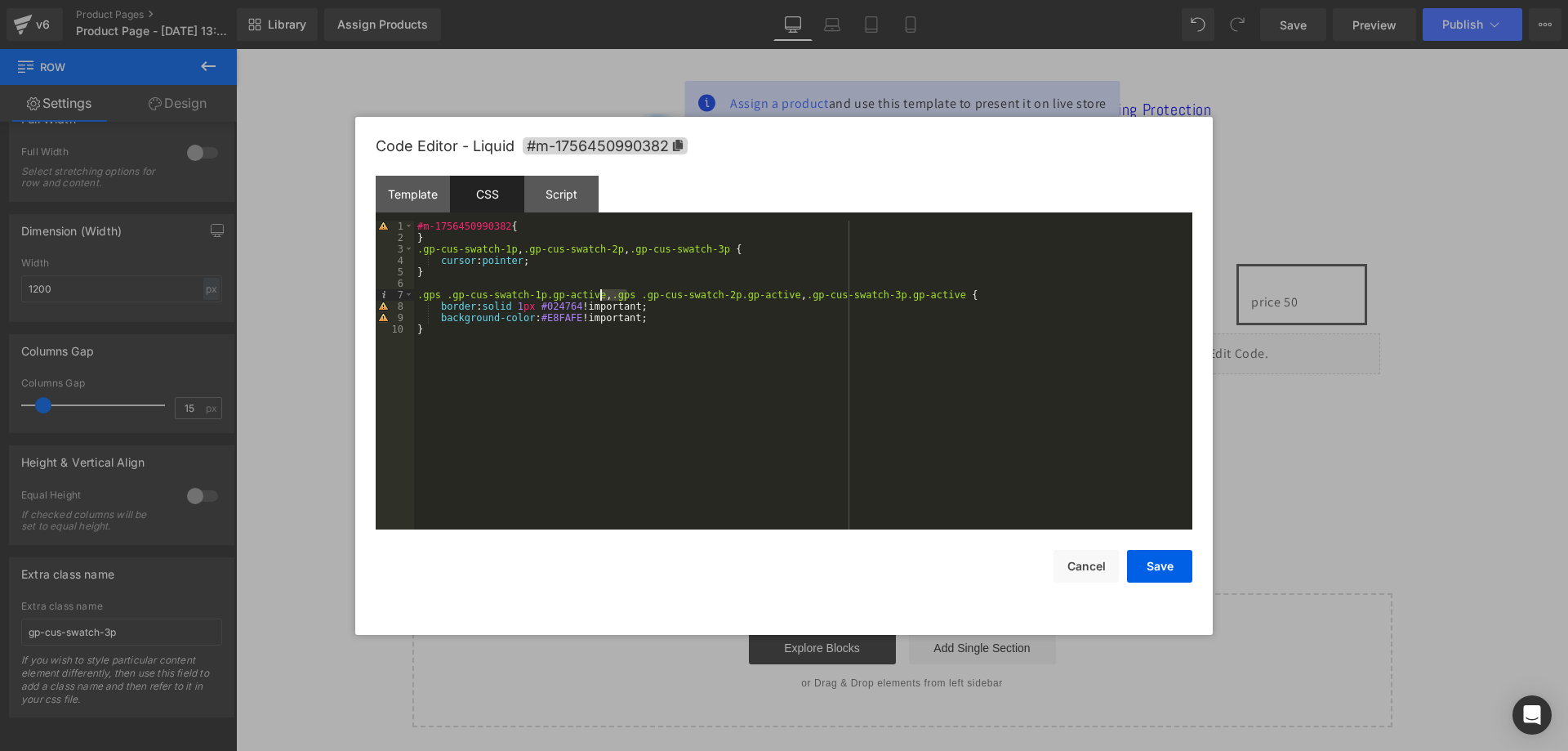
click at [602, 293] on div "#m-1756450990382 { } .gp-cus-swatch-1p , .gp-cus-swatch-2p , .gp-cus-swatch-3p …" at bounding box center [803, 386] width 779 height 332
drag, startPoint x: 439, startPoint y: 292, endPoint x: 410, endPoint y: 292, distance: 29.0
click at [410, 292] on pre "1 2 3 4 5 6 7 8 9 10 #m-1756450990382 { } .gp-cus-swatch-1p , .gp-cus-swatch-2p…" at bounding box center [784, 375] width 816 height 309
click at [1181, 557] on button "Save" at bounding box center [1159, 566] width 65 height 33
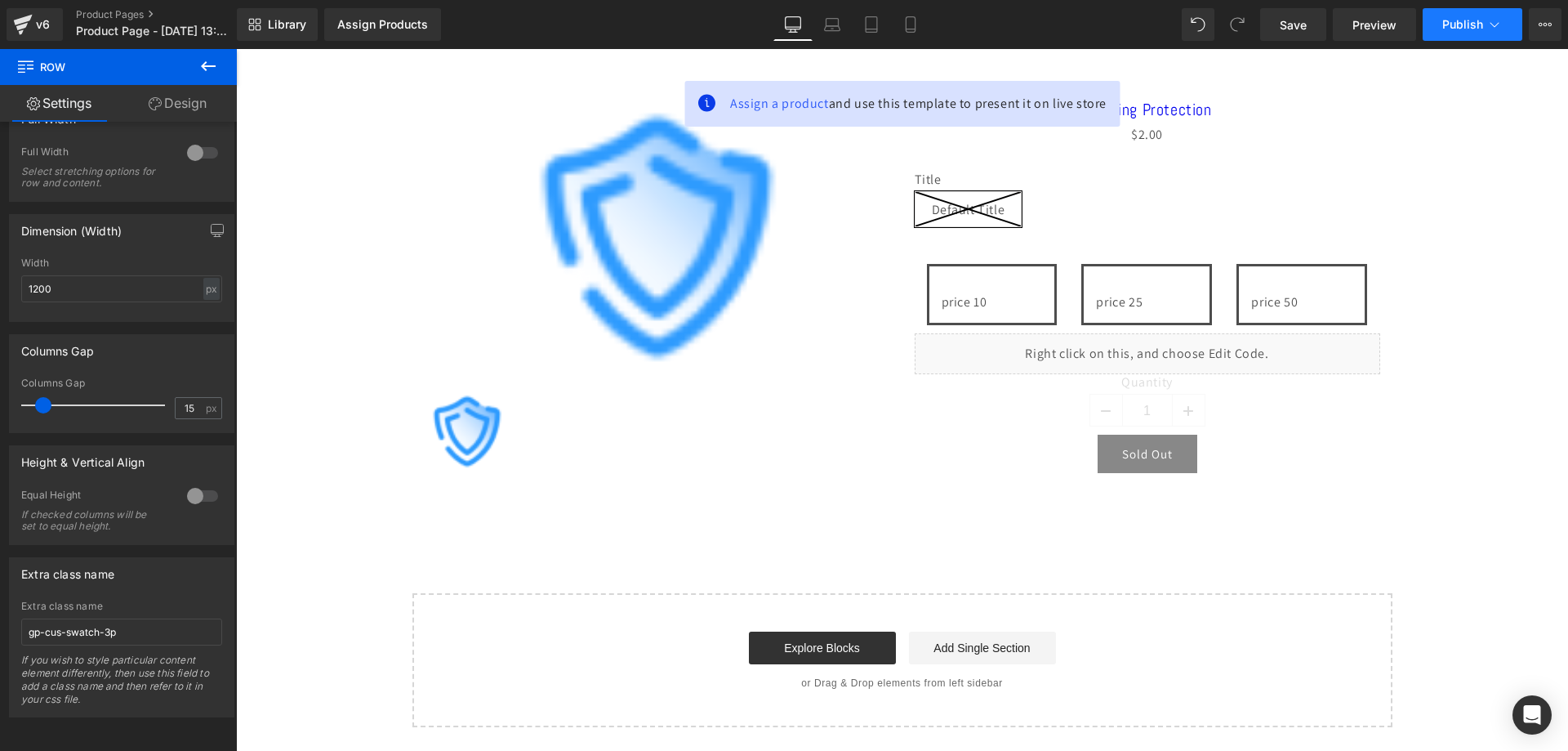
click at [1449, 28] on span "Publish" at bounding box center [1463, 24] width 40 height 13
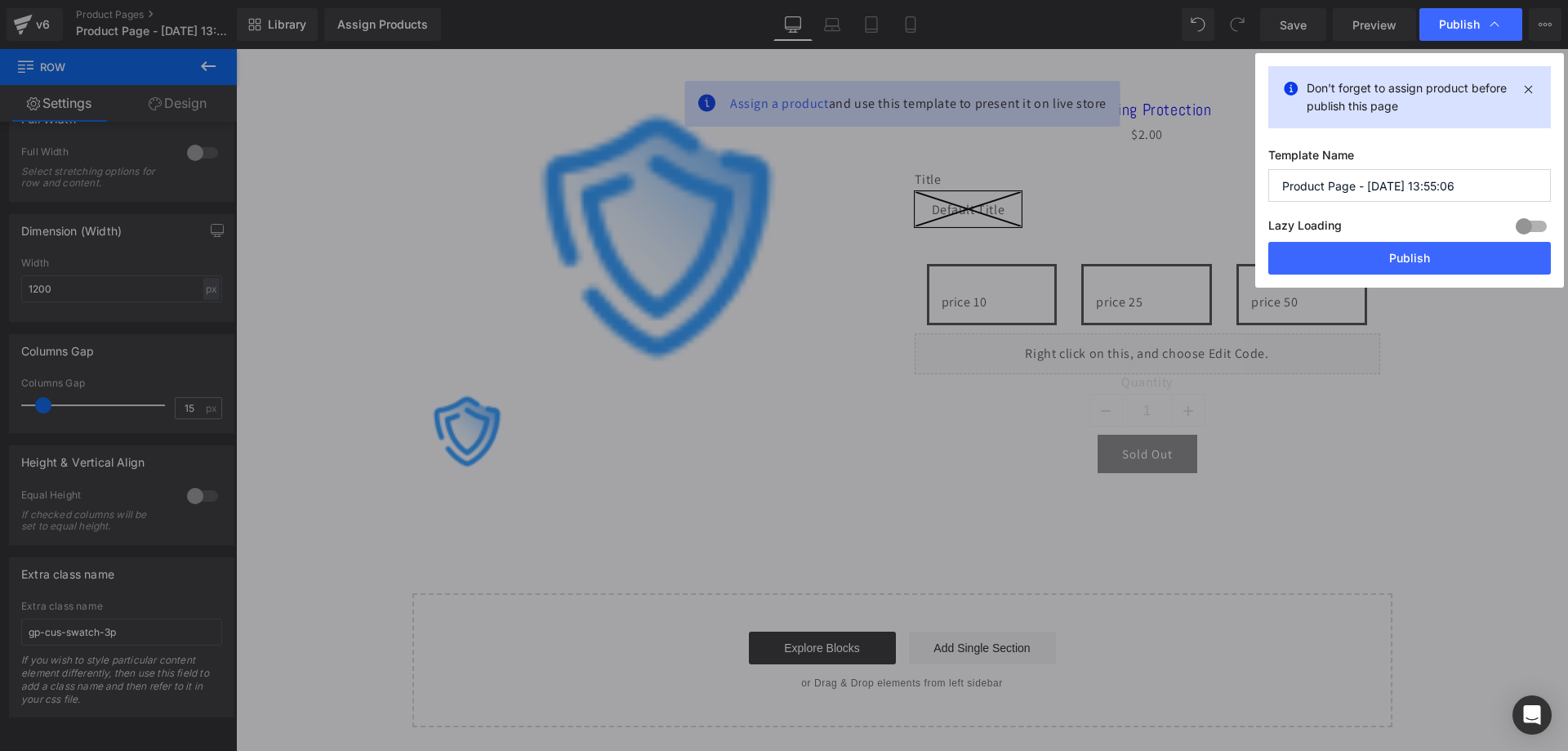
click at [1339, 234] on label "Lazy Loading Build" at bounding box center [1305, 228] width 73 height 27
click at [1326, 253] on button "Publish" at bounding box center [1410, 258] width 283 height 33
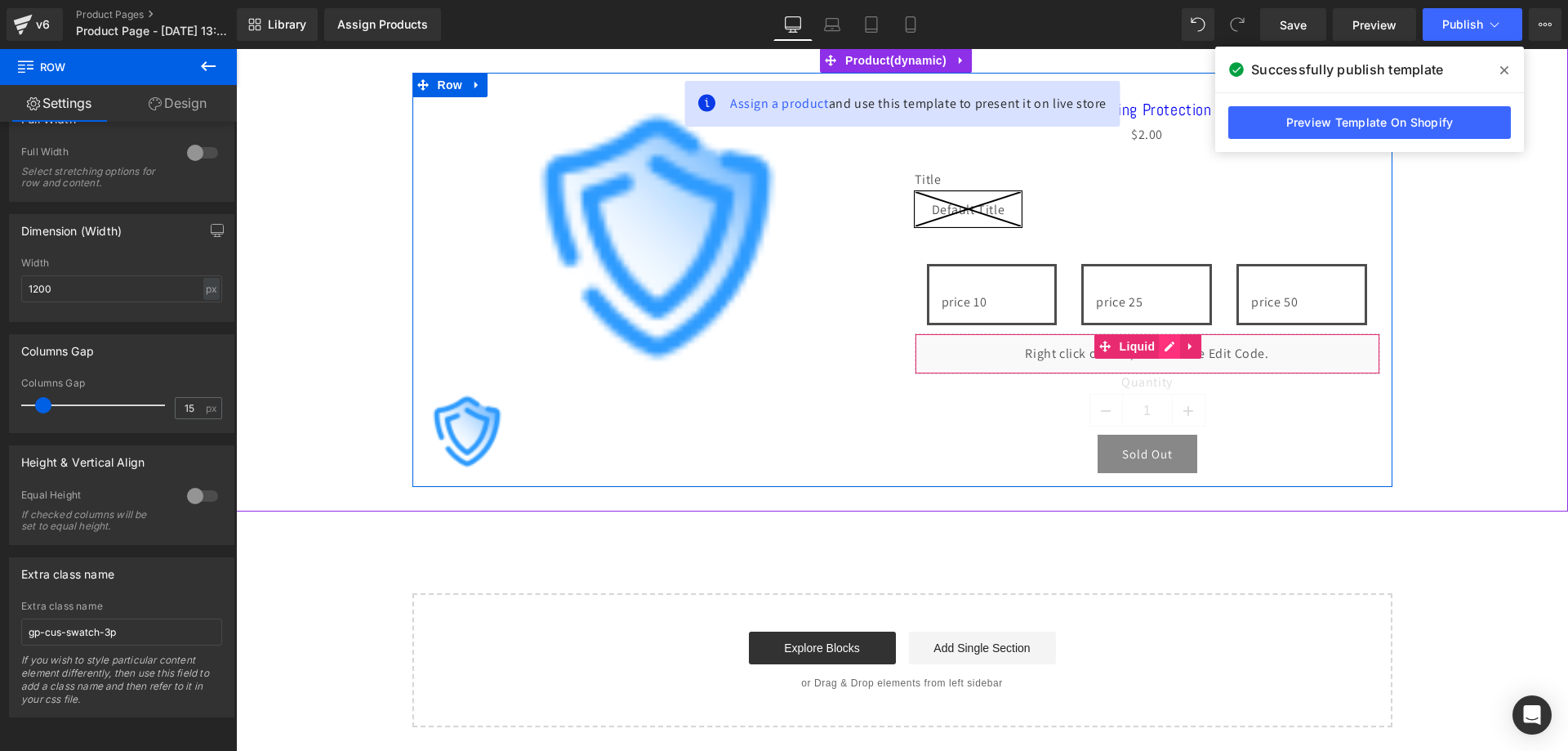
click at [1155, 345] on div "Liquid" at bounding box center [1147, 353] width 465 height 41
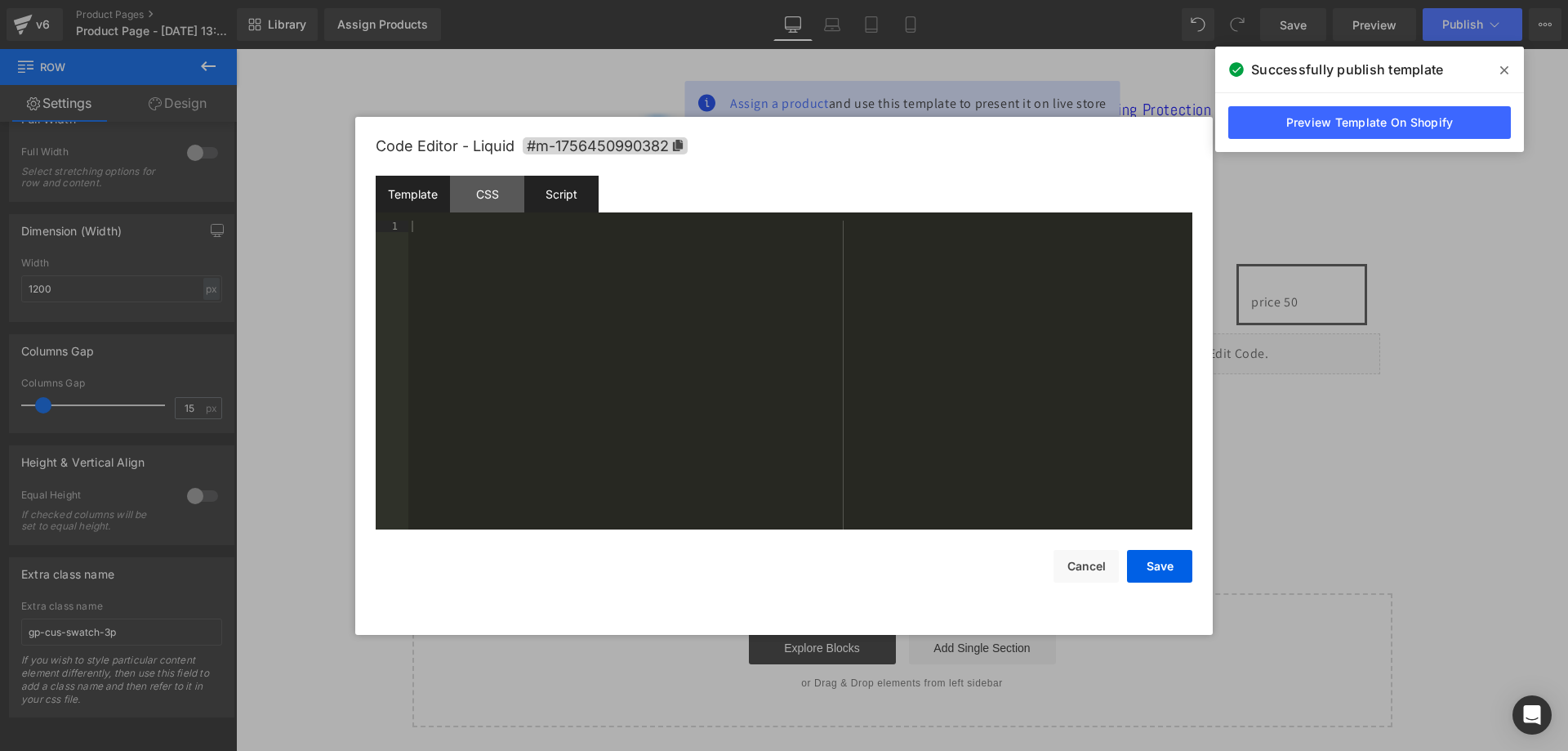
click at [579, 192] on div "Script" at bounding box center [561, 193] width 74 height 37
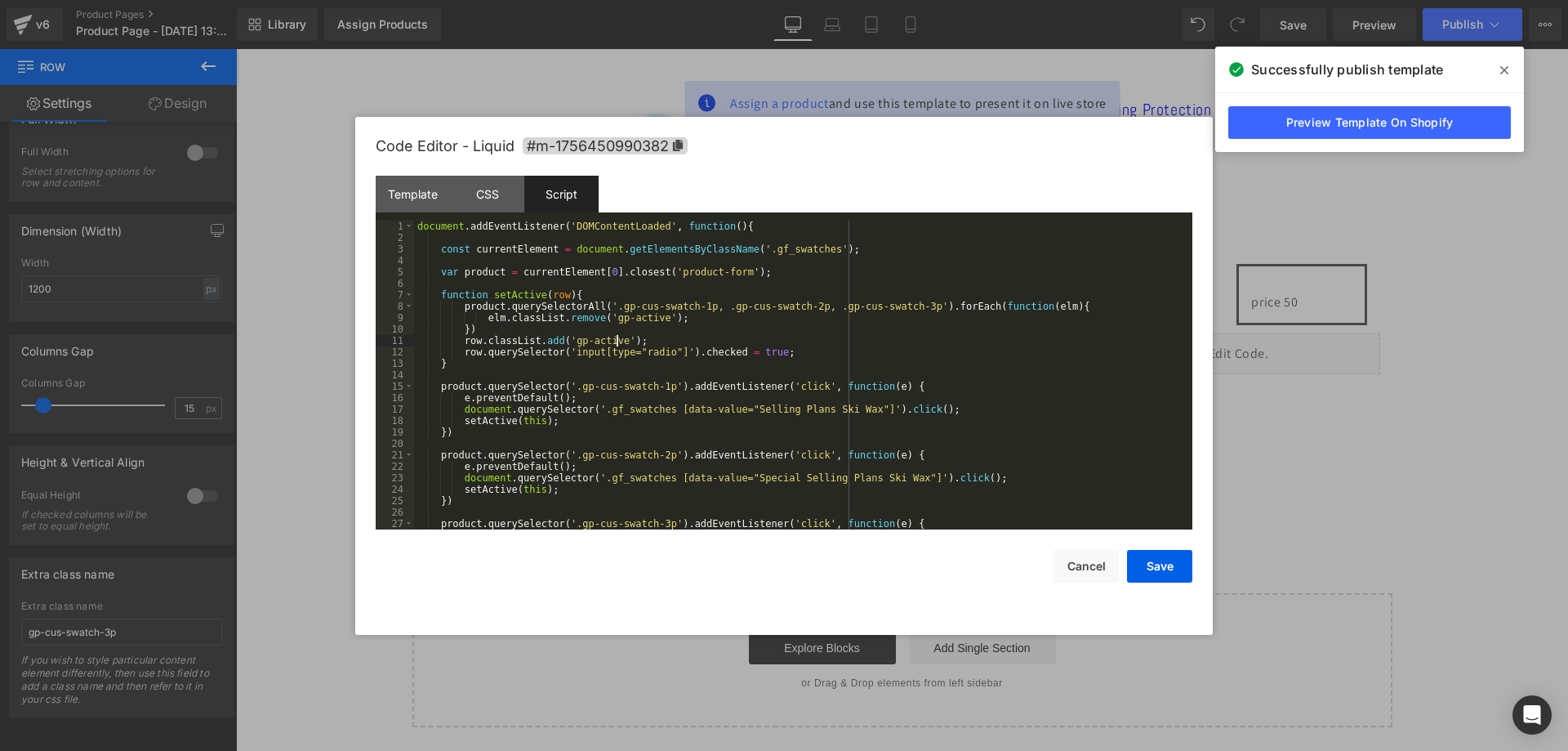
click at [617, 342] on div "document . addEventListener ( 'DOMContentLoaded' , function ( ) { const current…" at bounding box center [800, 386] width 772 height 332
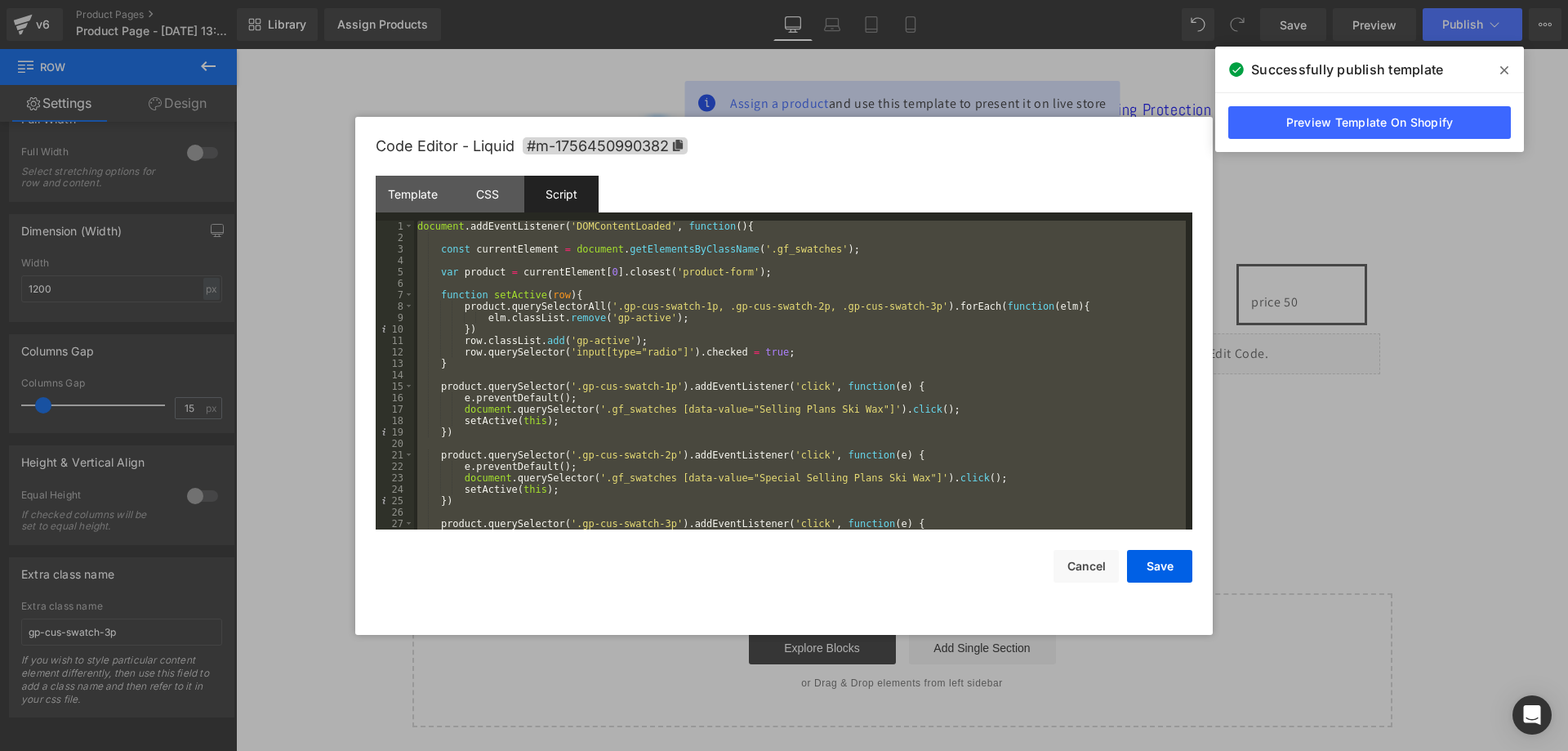
scroll to position [0, 0]
click at [826, 250] on div "document . addEventListener ( 'DOMContentLoaded' , function ( ) { const current…" at bounding box center [800, 375] width 772 height 309
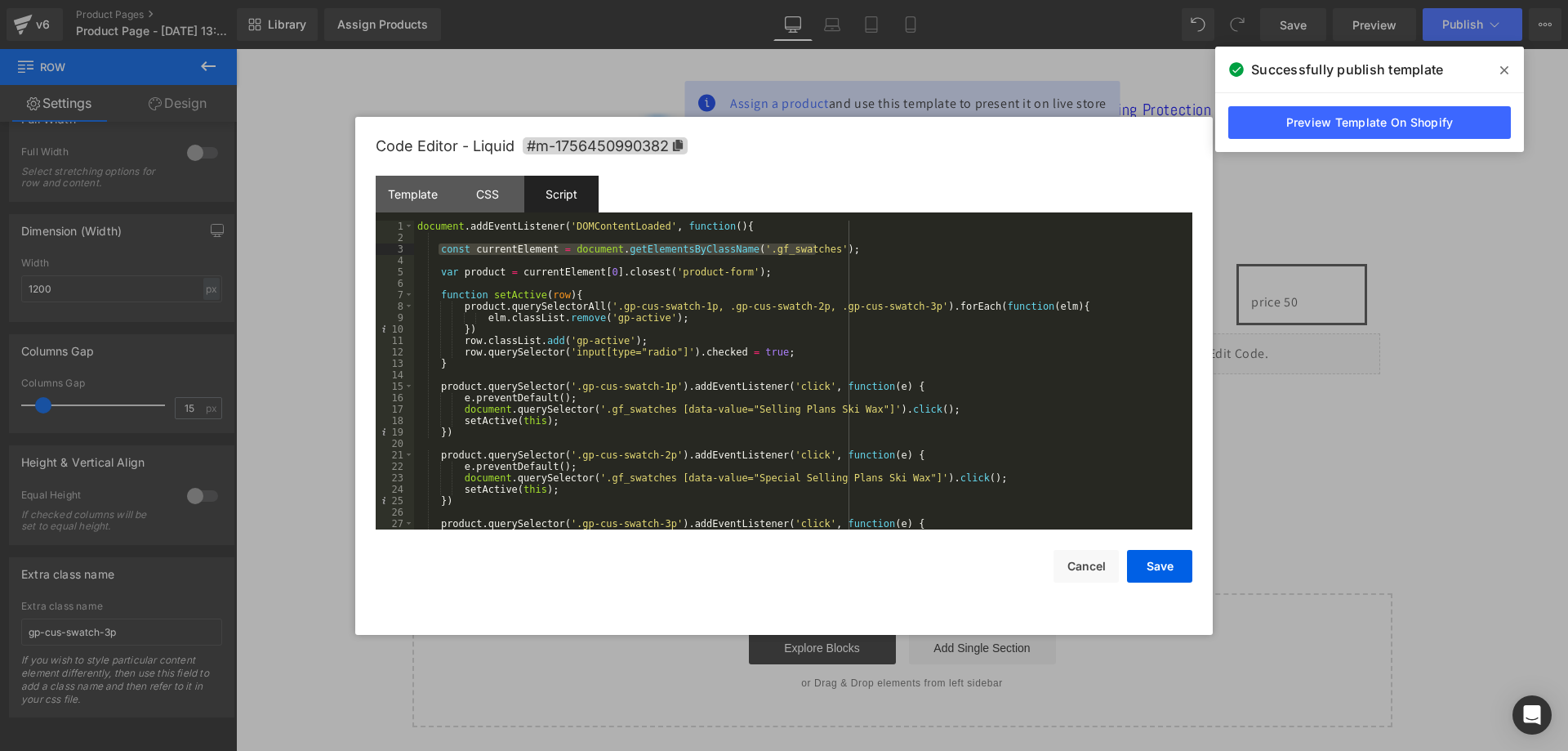
drag, startPoint x: 816, startPoint y: 251, endPoint x: 439, endPoint y: 254, distance: 377.0
click at [439, 254] on div "document . addEventListener ( 'DOMContentLoaded' , function ( ) { const current…" at bounding box center [800, 386] width 772 height 332
click at [742, 250] on div "document . addEventListener ( 'DOMContentLoaded' , function ( ) { const current…" at bounding box center [800, 375] width 772 height 309
click at [744, 249] on div "document . addEventListener ( 'DOMContentLoaded' , function ( ) { const current…" at bounding box center [800, 386] width 772 height 332
click at [1162, 559] on button "Save" at bounding box center [1159, 566] width 65 height 33
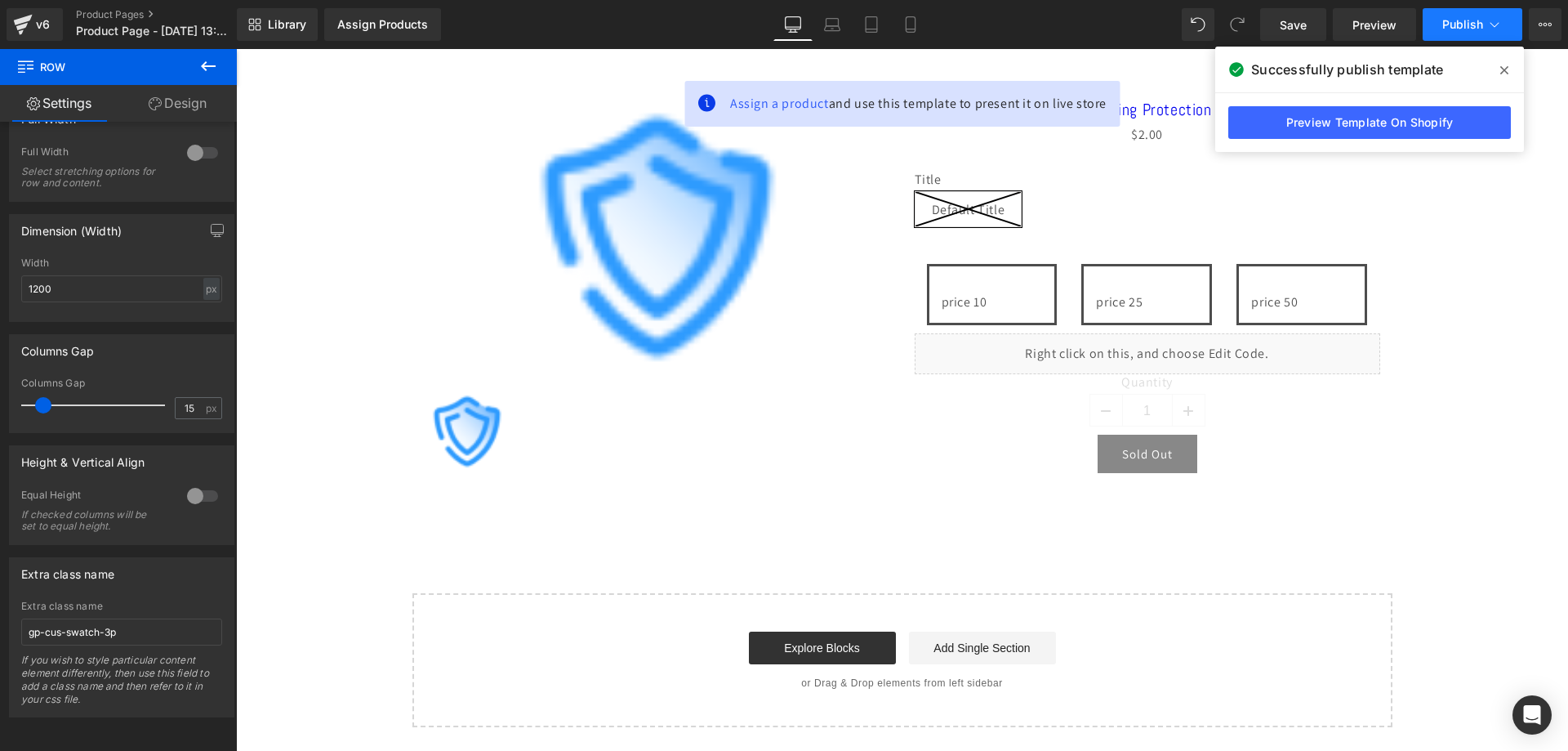
click at [1457, 22] on span "Publish" at bounding box center [1463, 24] width 40 height 13
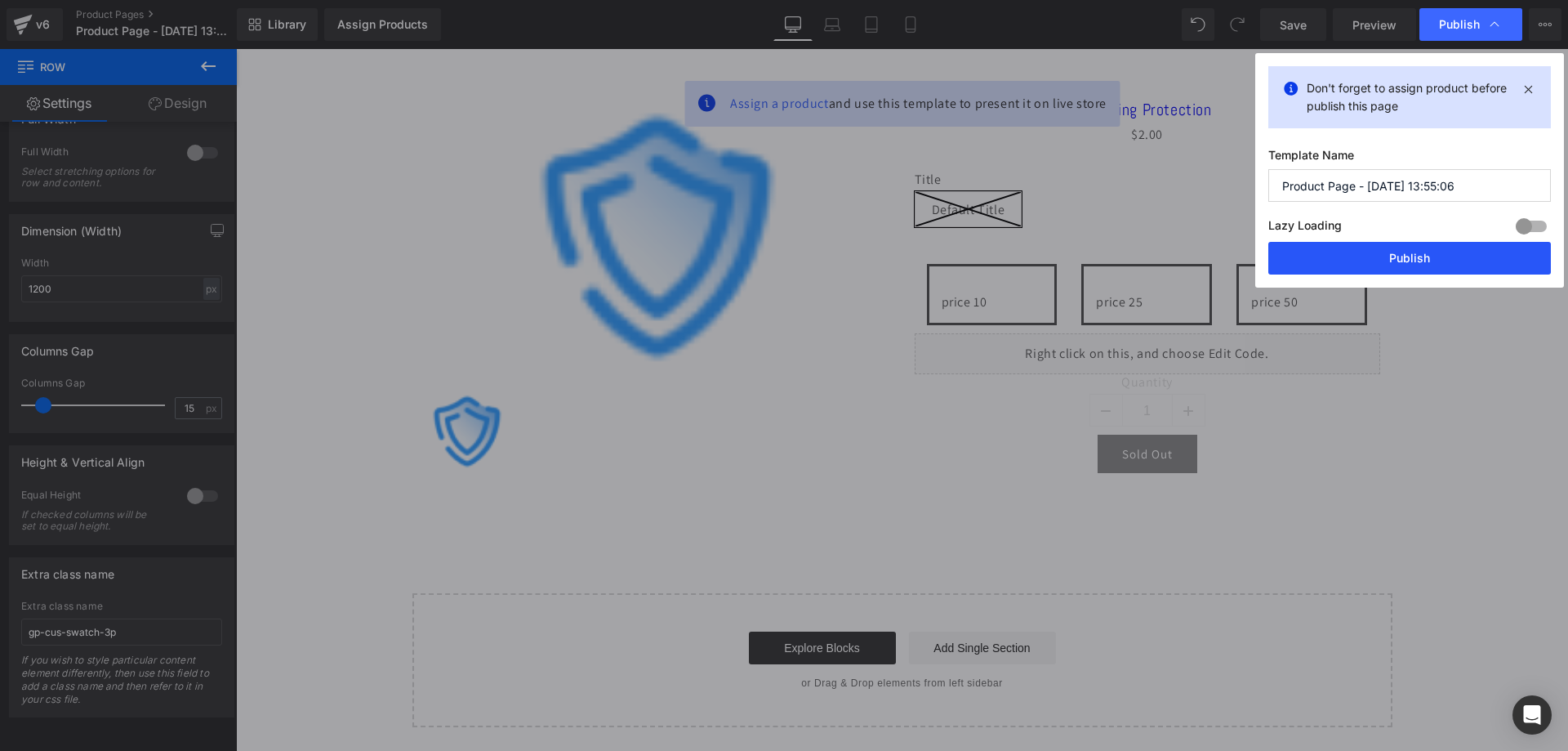
click at [1367, 267] on button "Publish" at bounding box center [1410, 258] width 283 height 33
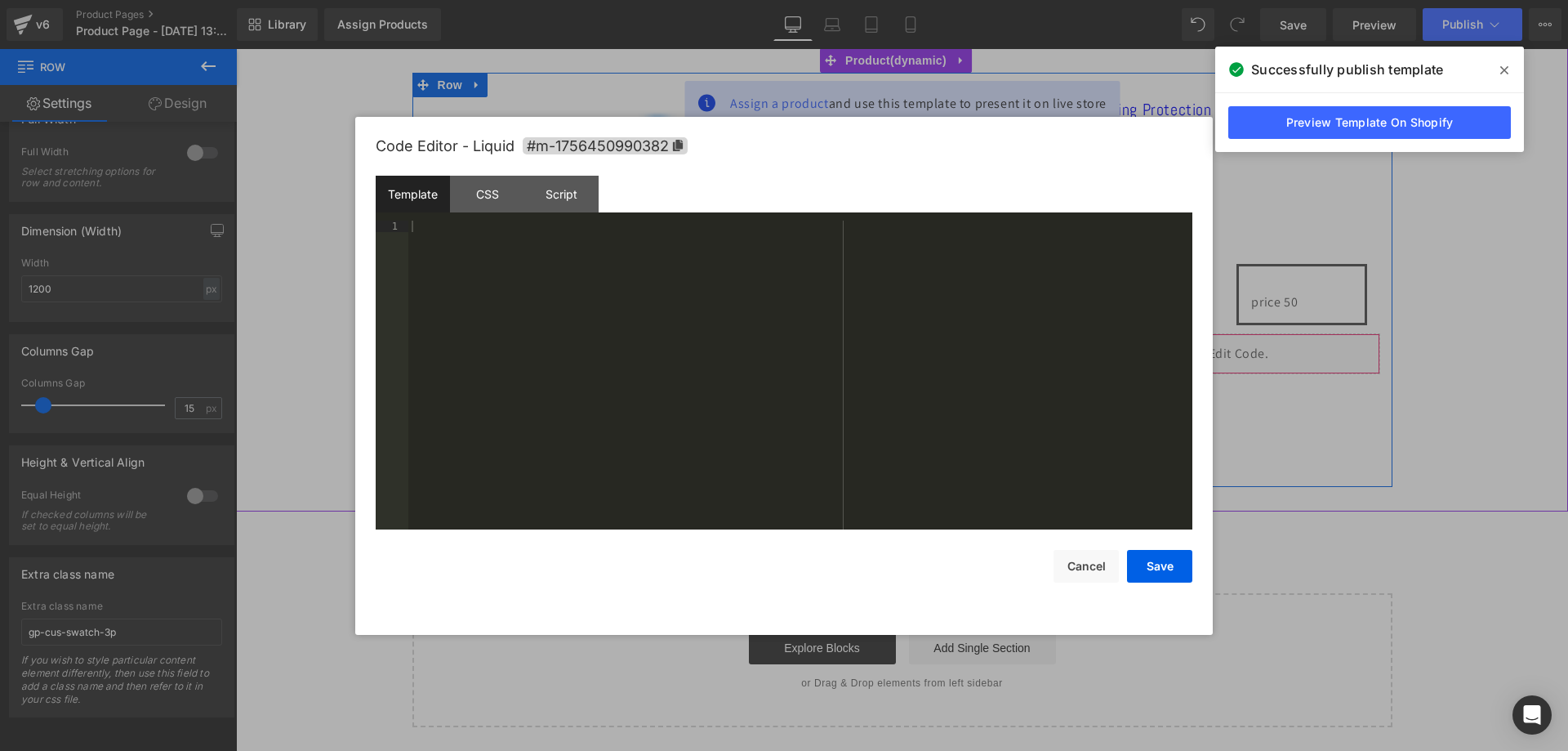
click at [1167, 345] on div "Liquid" at bounding box center [1147, 353] width 465 height 41
click at [589, 192] on div "Script" at bounding box center [561, 193] width 74 height 37
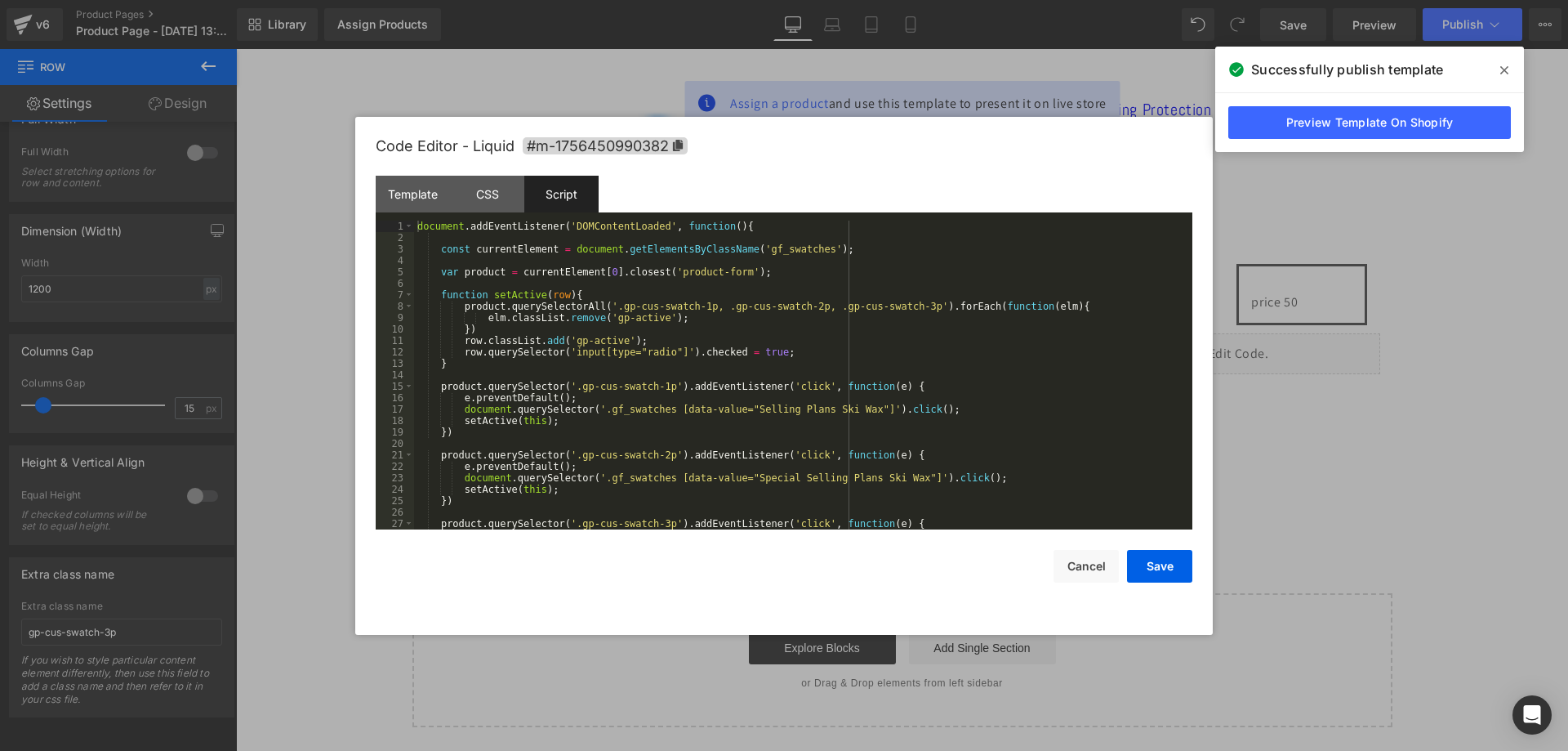
click at [629, 287] on div "document . addEventListener ( 'DOMContentLoaded' , function ( ) { const current…" at bounding box center [800, 386] width 772 height 332
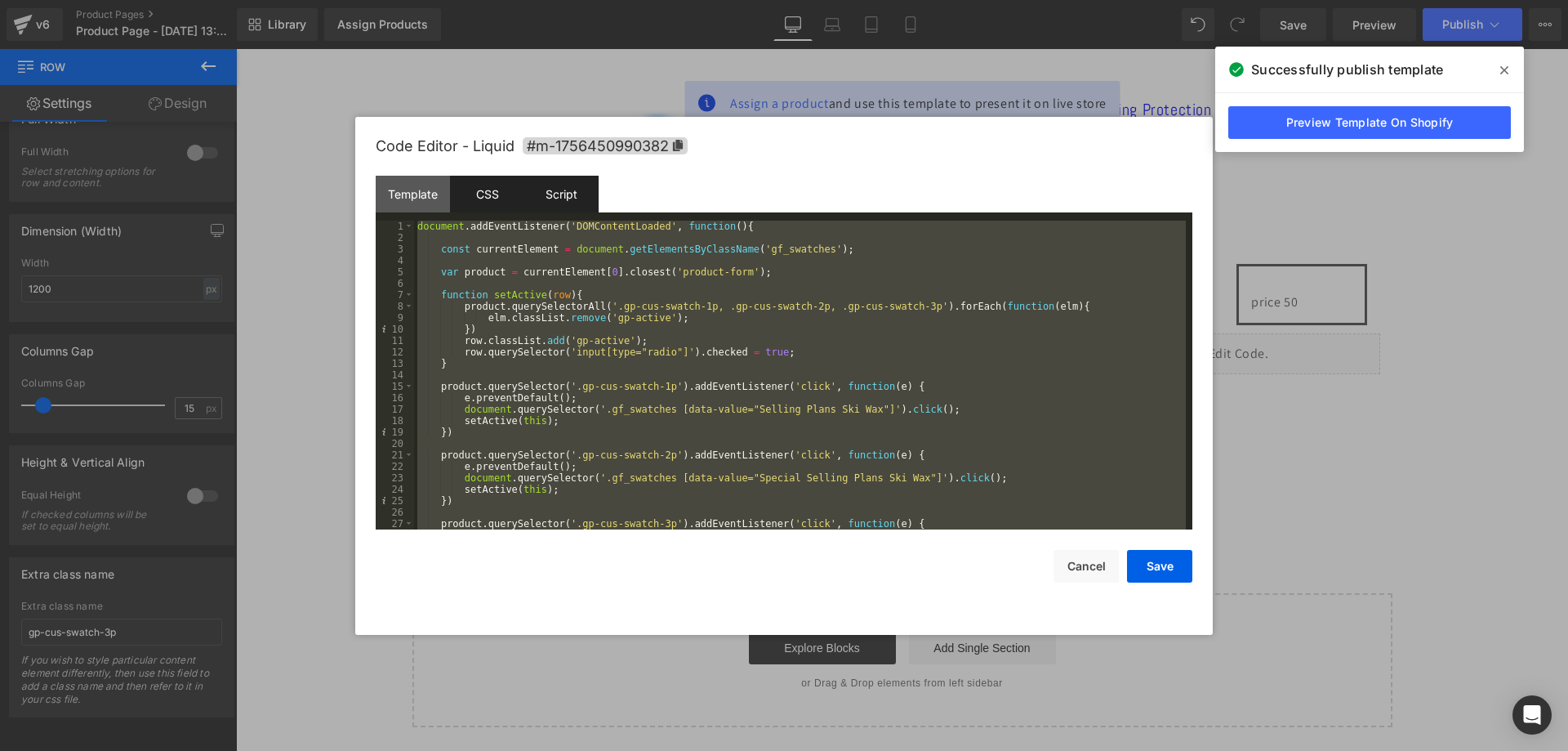
click at [486, 198] on div "CSS" at bounding box center [487, 193] width 74 height 37
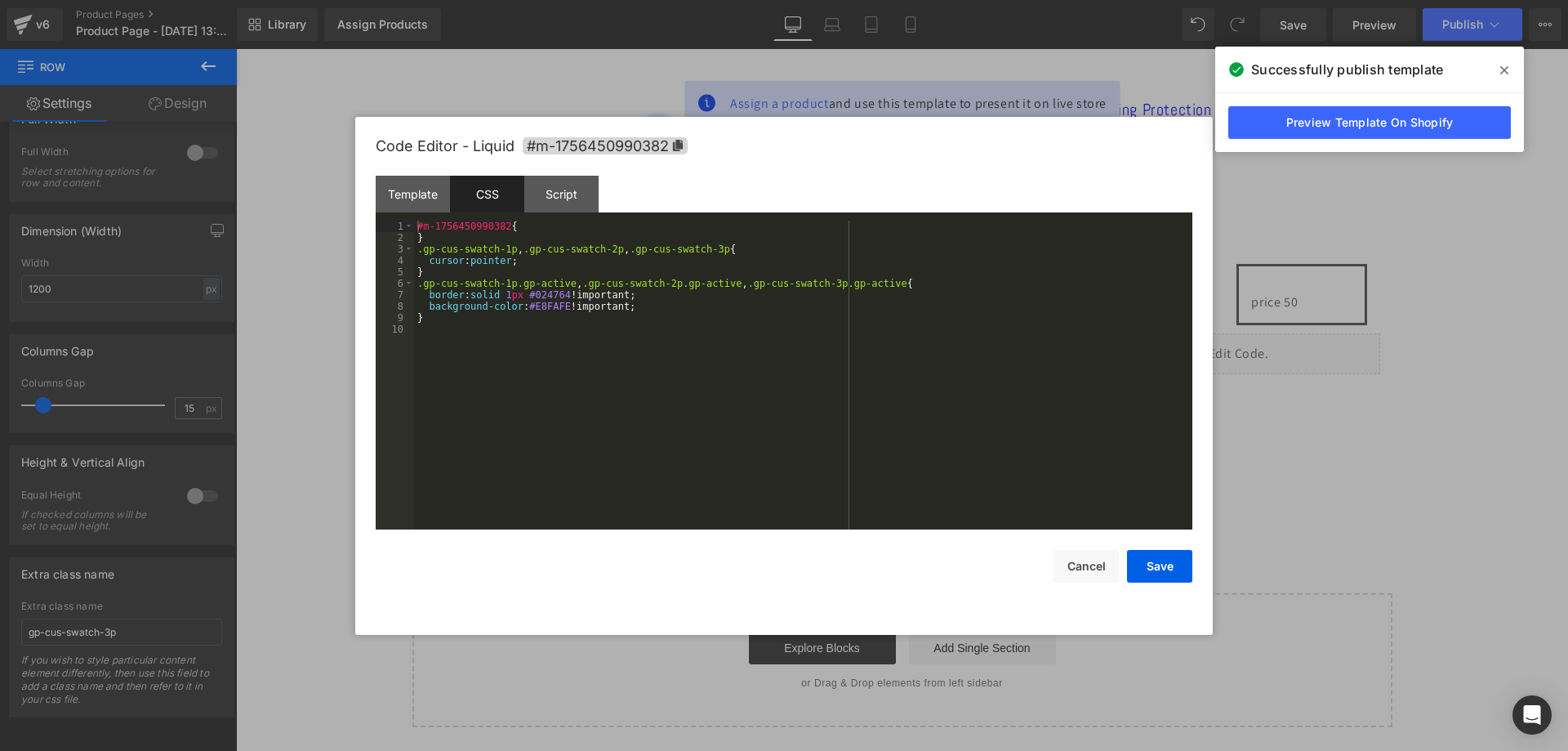
click at [591, 335] on div "#m-1756450990382 { } .gp-cus-swatch-1p , .gp-cus-swatch-2p , .gp-cus-swatch-3p …" at bounding box center [803, 386] width 779 height 332
drag, startPoint x: 563, startPoint y: 278, endPoint x: 417, endPoint y: 287, distance: 146.3
click at [417, 287] on div "#m-1756450990382 { } .gp-cus-swatch-1p , .gp-cus-swatch-2p , .gp-cus-swatch-3p …" at bounding box center [803, 386] width 779 height 332
click at [567, 188] on div "Script" at bounding box center [561, 193] width 74 height 37
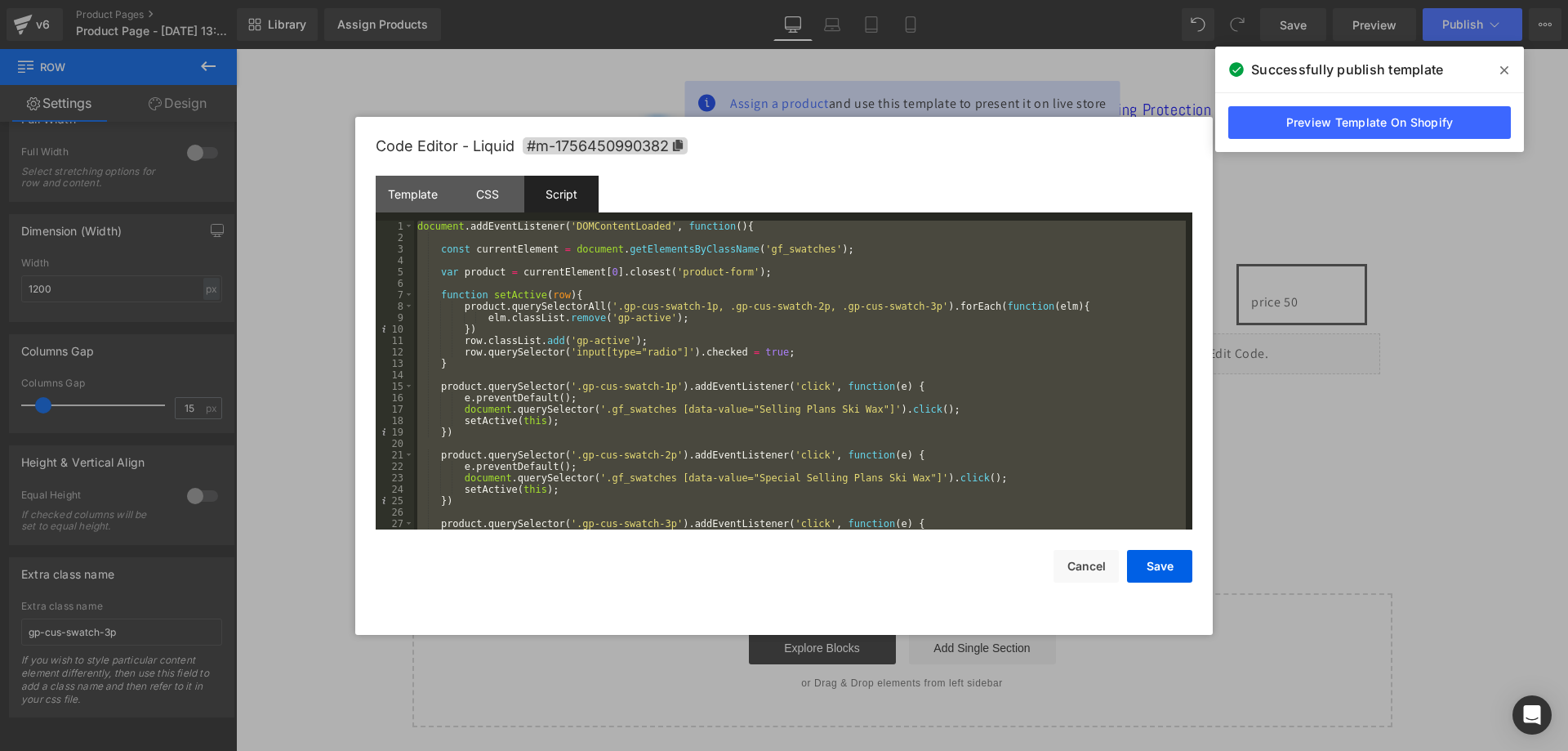
click at [511, 273] on div "document . addEventListener ( 'DOMContentLoaded' , function ( ) { const current…" at bounding box center [800, 375] width 772 height 309
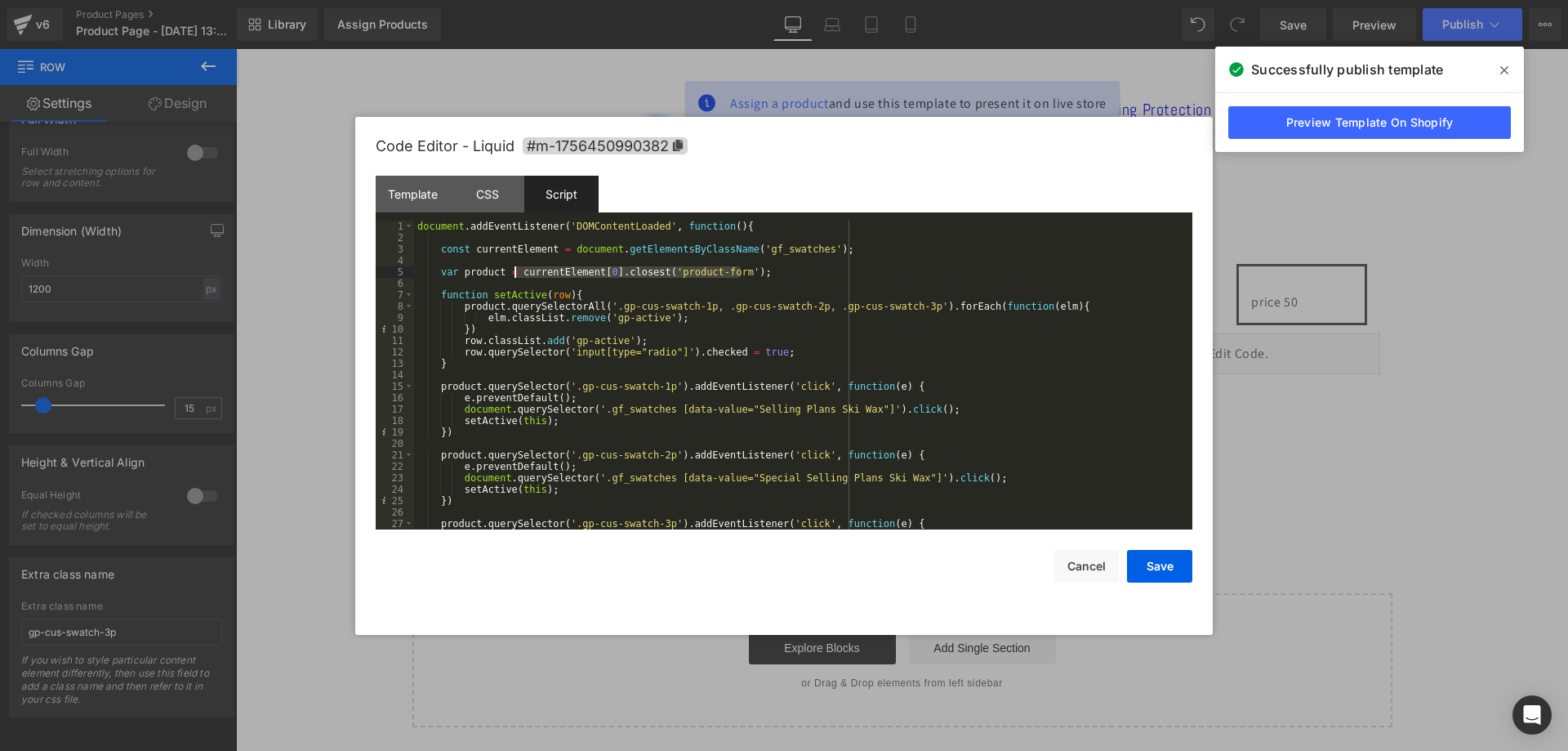
drag, startPoint x: 747, startPoint y: 273, endPoint x: 515, endPoint y: 271, distance: 232.0
click at [515, 271] on div "document . addEventListener ( 'DOMContentLoaded' , function ( ) { const current…" at bounding box center [800, 386] width 772 height 332
click at [652, 274] on div "document . addEventListener ( 'DOMContentLoaded' , function ( ) { const current…" at bounding box center [800, 375] width 772 height 309
drag, startPoint x: 727, startPoint y: 271, endPoint x: 660, endPoint y: 274, distance: 67.1
click at [660, 274] on div "document . addEventListener ( 'DOMContentLoaded' , function ( ) { const current…" at bounding box center [800, 386] width 772 height 332
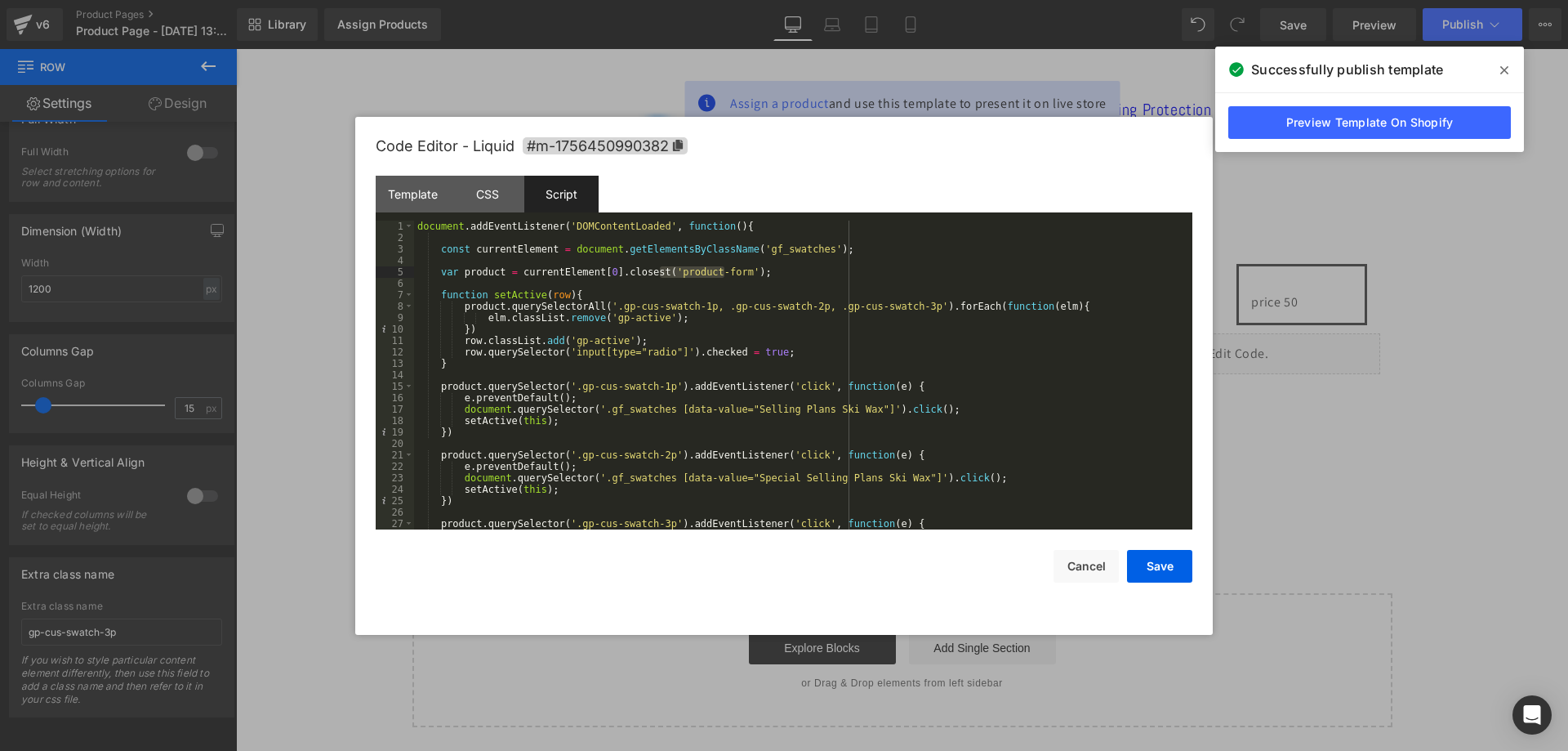
click at [832, 270] on div "document . addEventListener ( 'DOMContentLoaded' , function ( ) { const current…" at bounding box center [800, 386] width 772 height 332
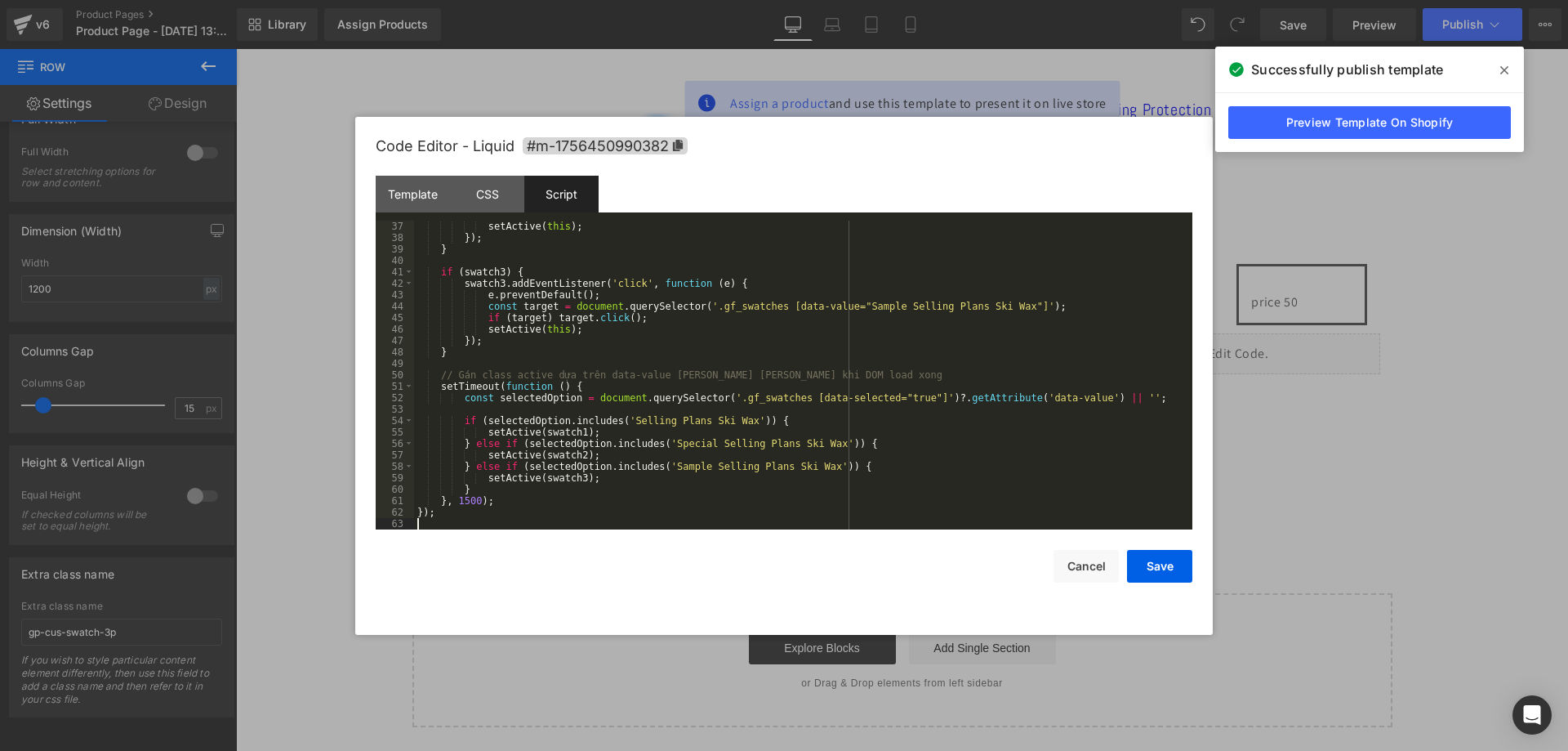
scroll to position [412, 0]
click at [1160, 562] on button "Save" at bounding box center [1159, 566] width 65 height 33
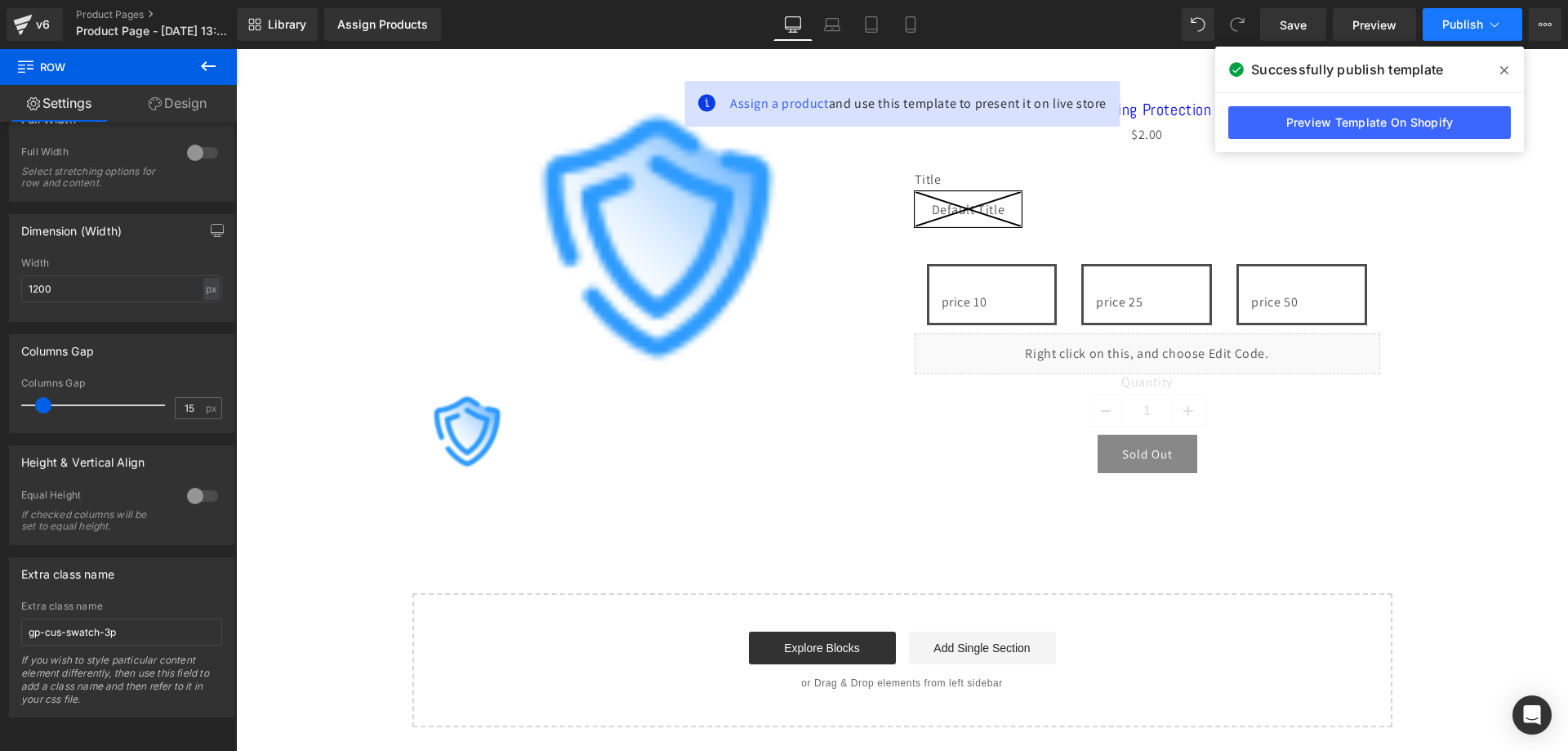
click at [1489, 19] on icon at bounding box center [1494, 24] width 16 height 16
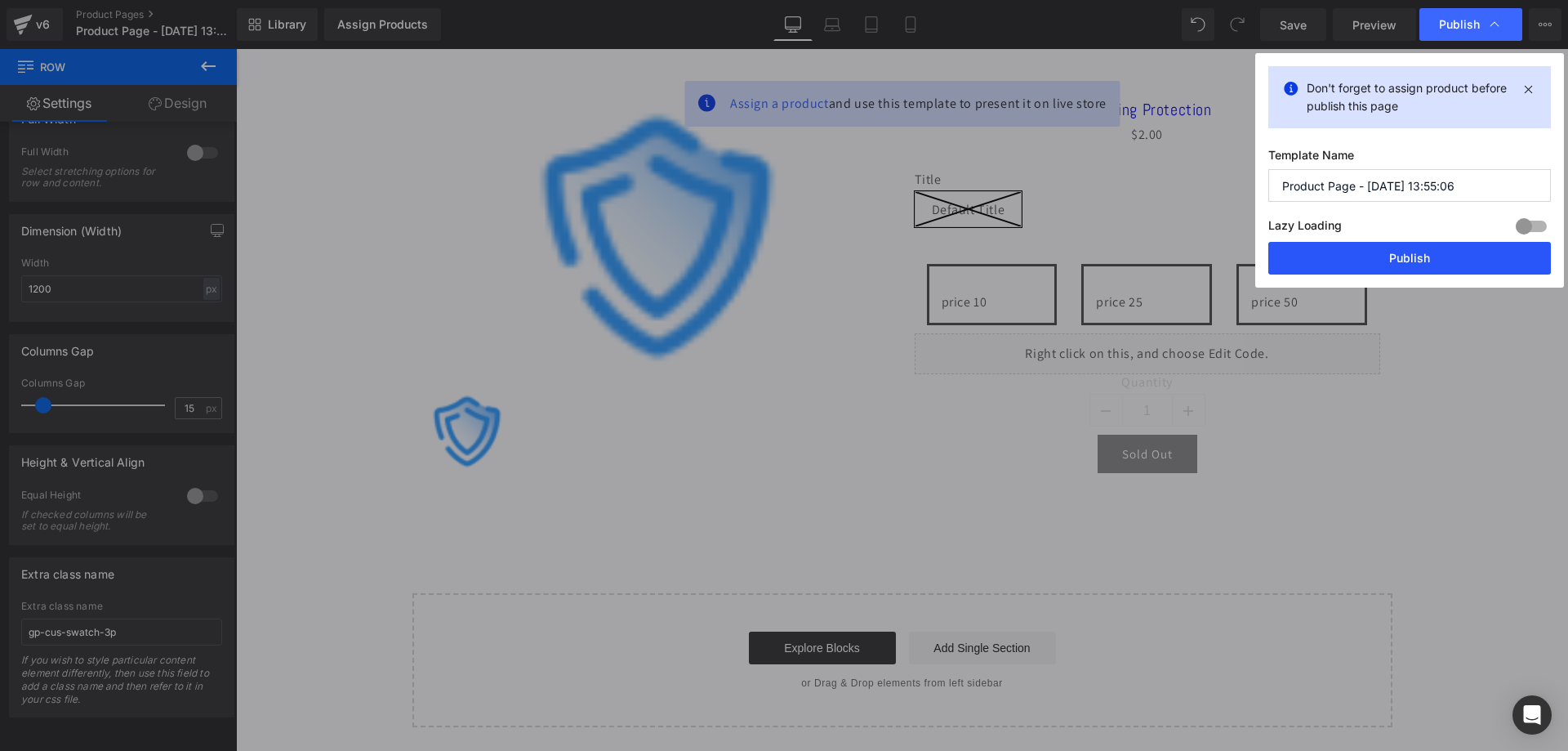
click at [1383, 255] on button "Publish" at bounding box center [1410, 258] width 283 height 33
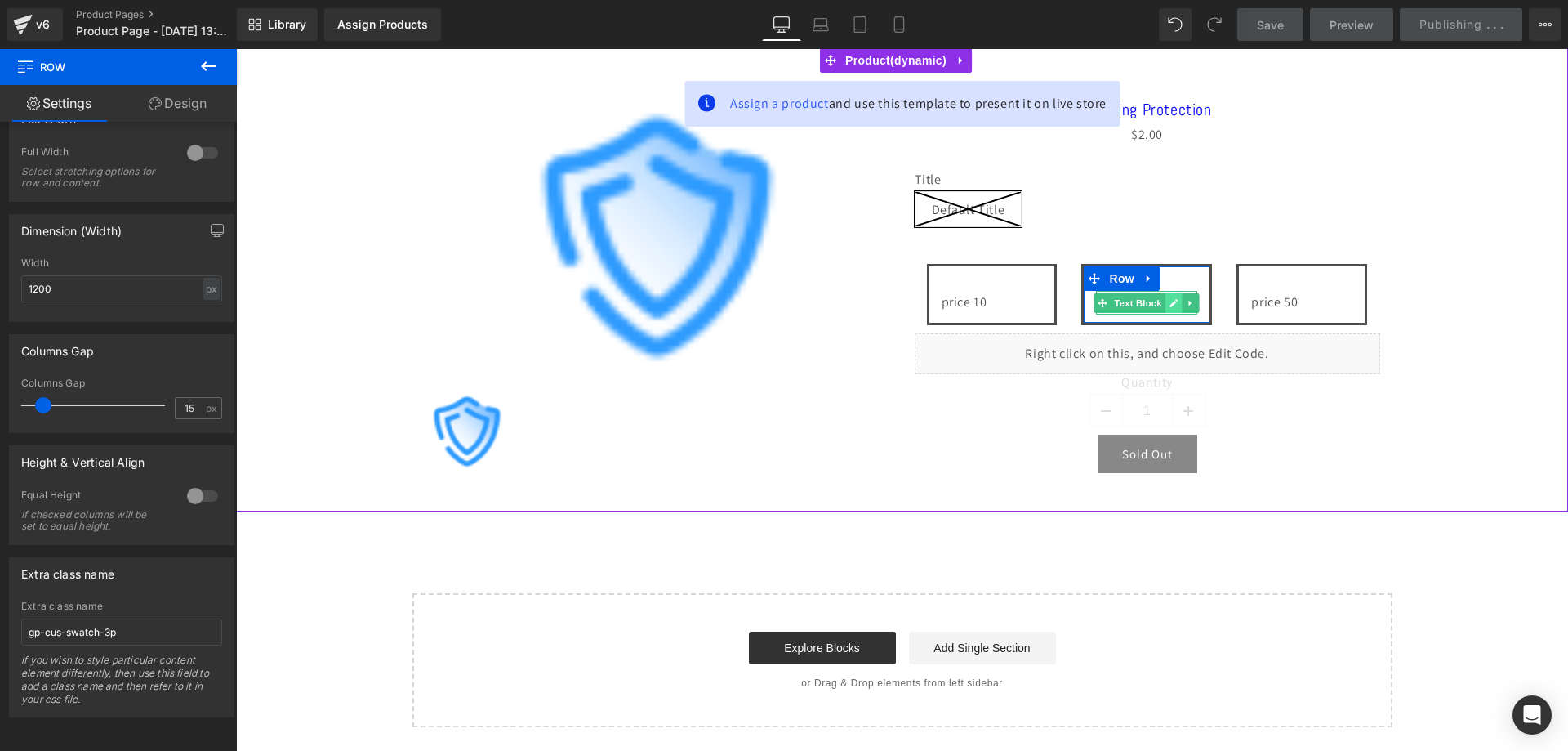
click at [1168, 310] on link at bounding box center [1174, 302] width 17 height 20
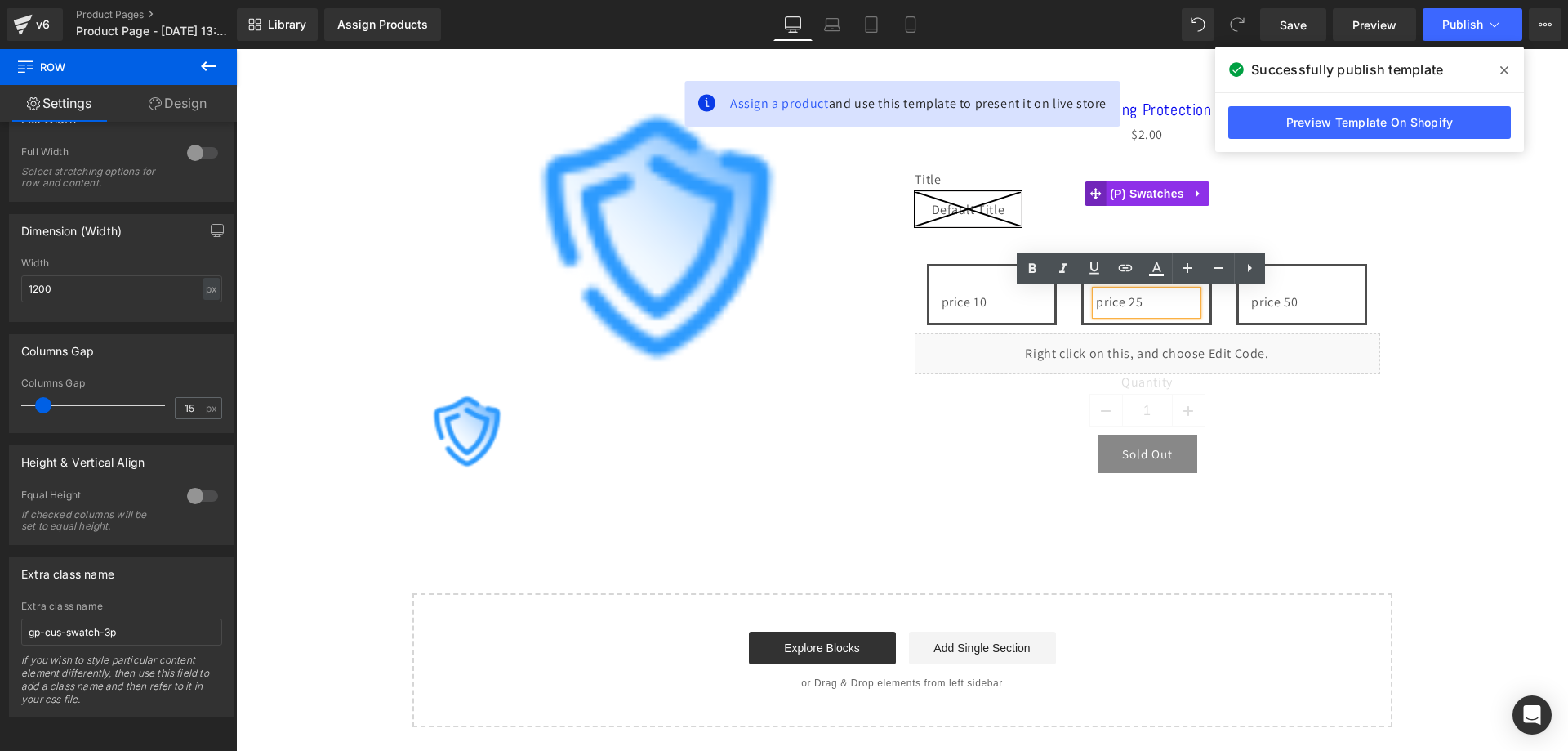
click at [1085, 202] on span at bounding box center [1095, 194] width 22 height 24
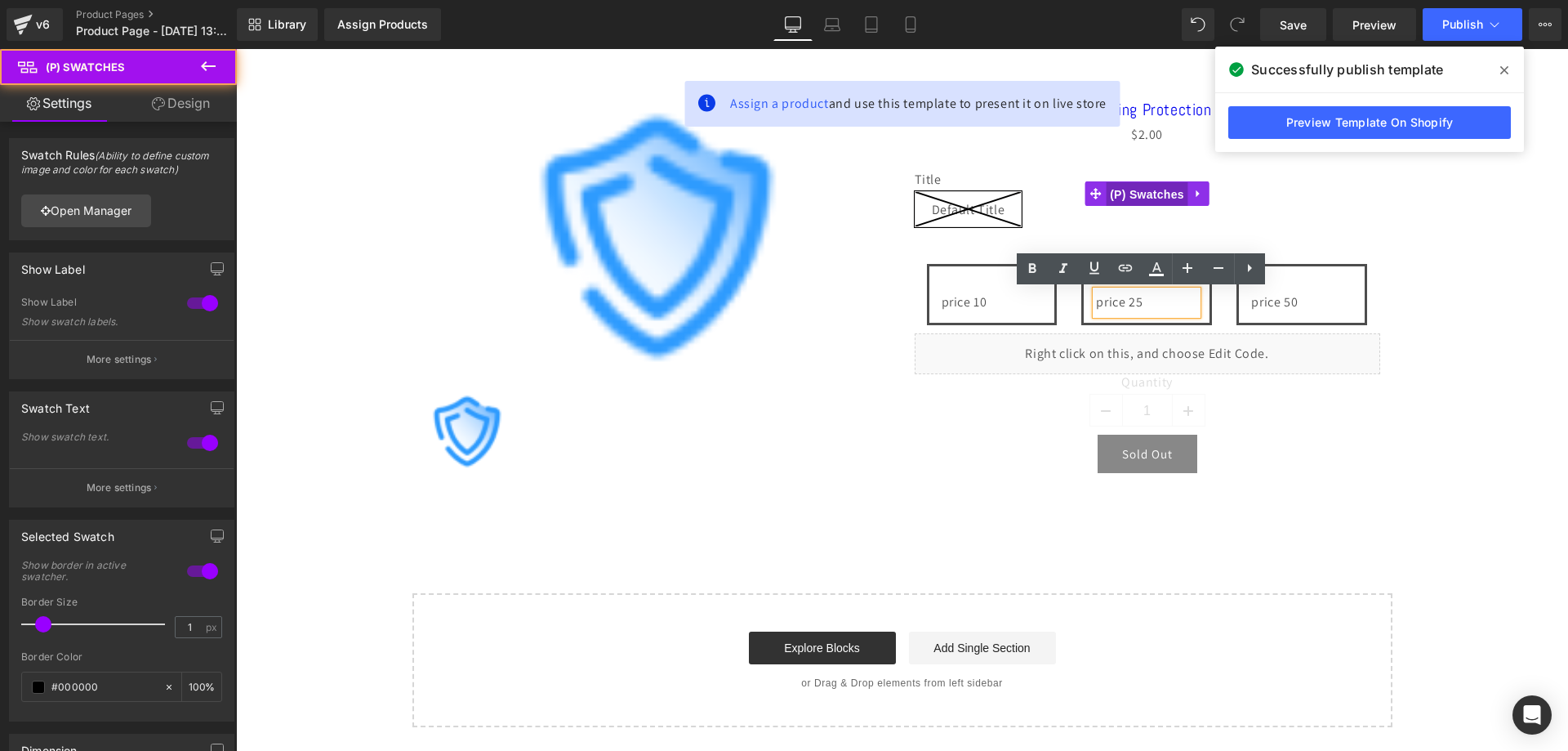
drag, startPoint x: 1110, startPoint y: 197, endPoint x: 1120, endPoint y: 204, distance: 12.2
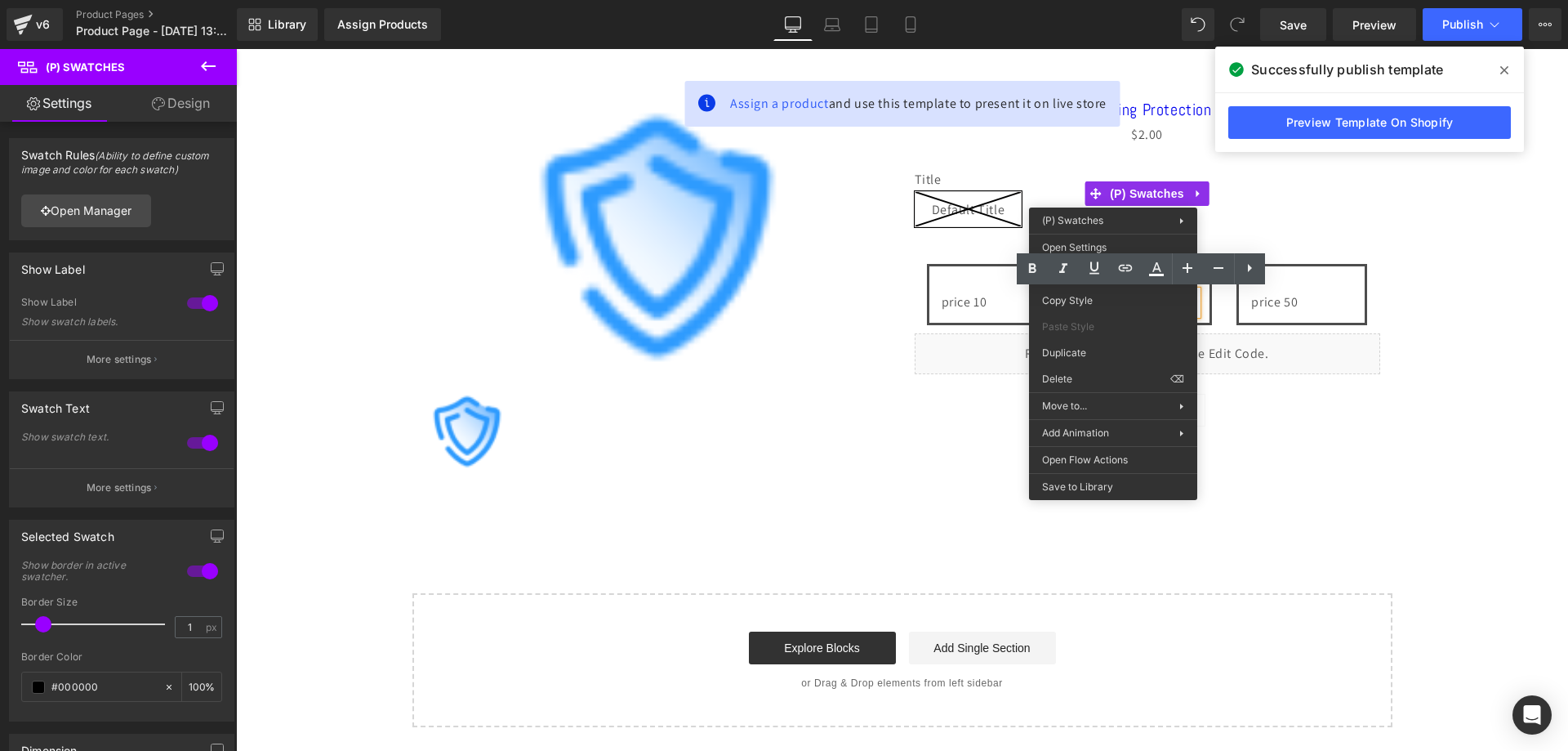
click at [1387, 191] on div "Sale Off (P) Image (P) Image List Shipping Protection (P) Title $0 $2.00 (P) Pr…" at bounding box center [901, 280] width 1316 height 415
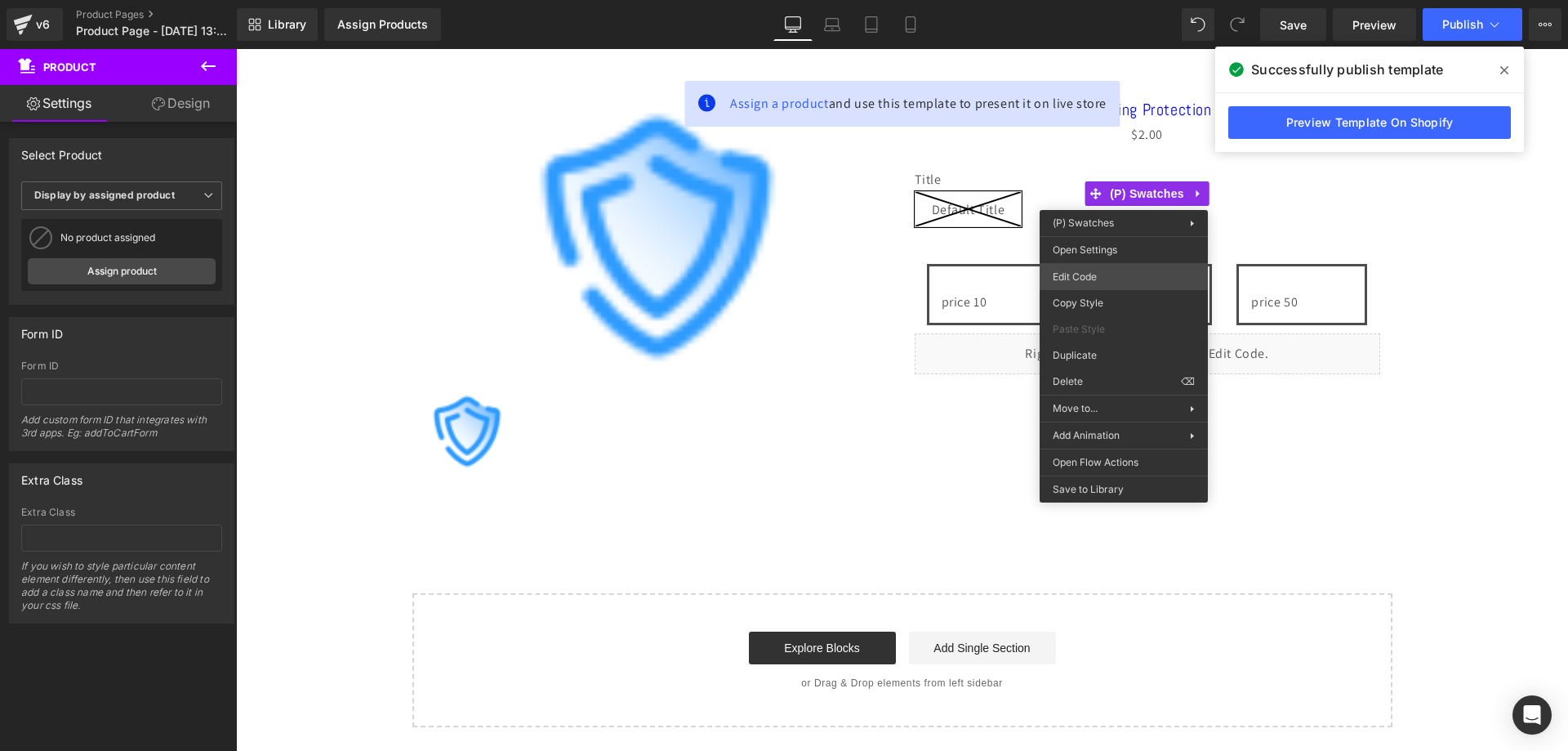
click at [1114, 0] on div "(P) Swatches You are previewing how the will restyle your page. You can not edi…" at bounding box center [784, 0] width 1568 height 0
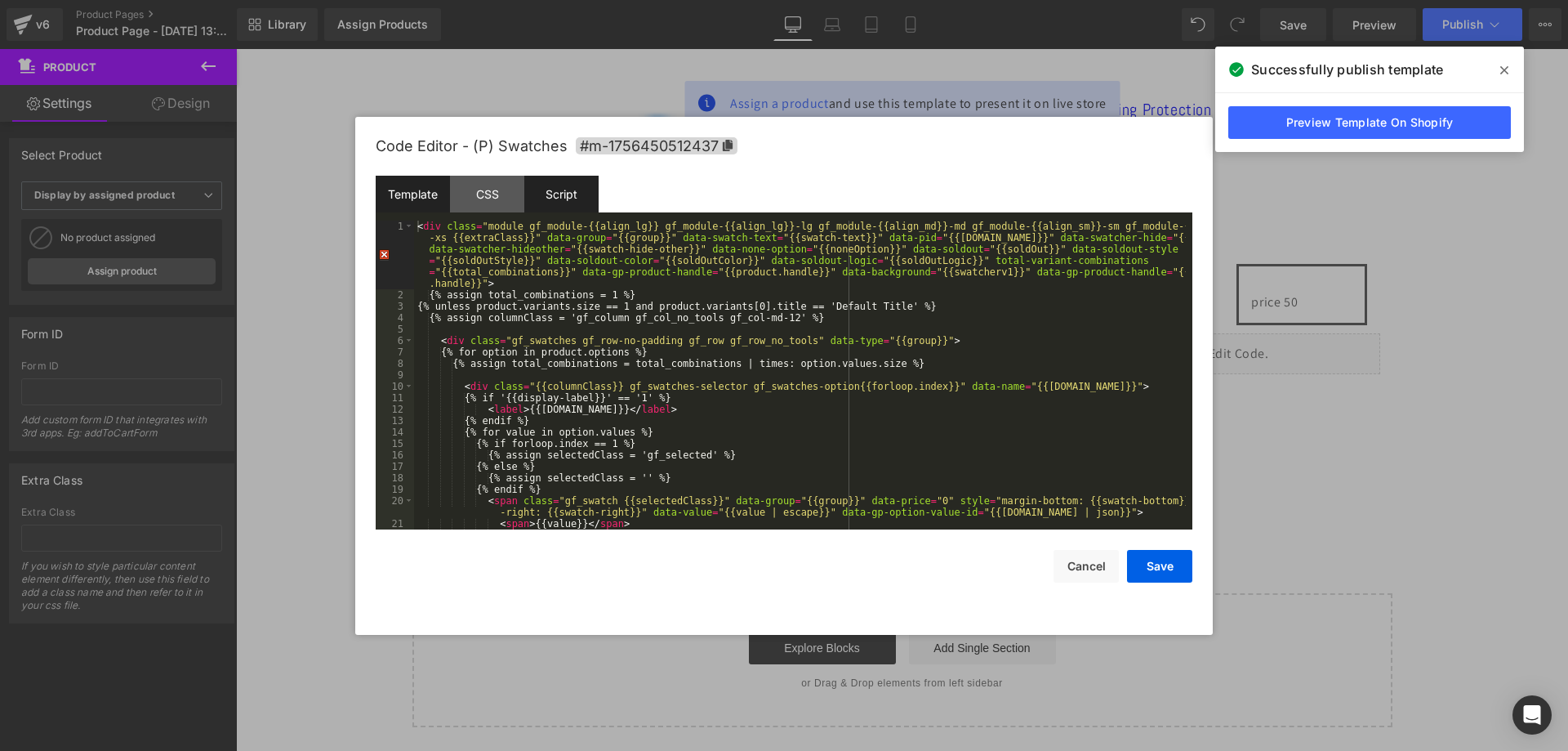
click at [562, 203] on div "Script" at bounding box center [561, 193] width 74 height 37
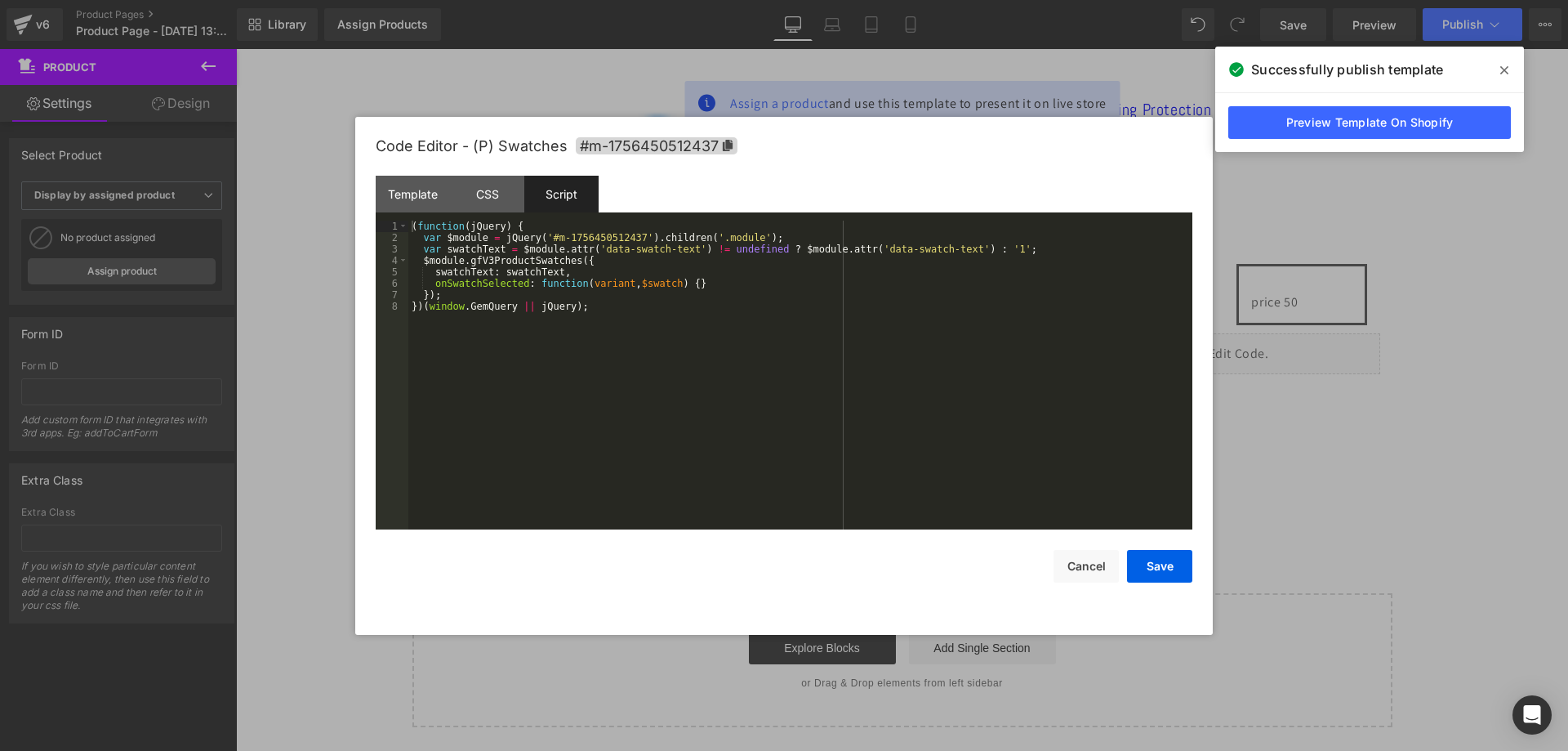
click at [606, 288] on div "( function ( jQuery ) { var $module = jQuery ( '#m-1756450512437' ) . children …" at bounding box center [800, 386] width 784 height 332
click at [601, 331] on div "( function ( jQuery ) { var $module = jQuery ( '#m-1756450512437' ) . children …" at bounding box center [800, 386] width 784 height 332
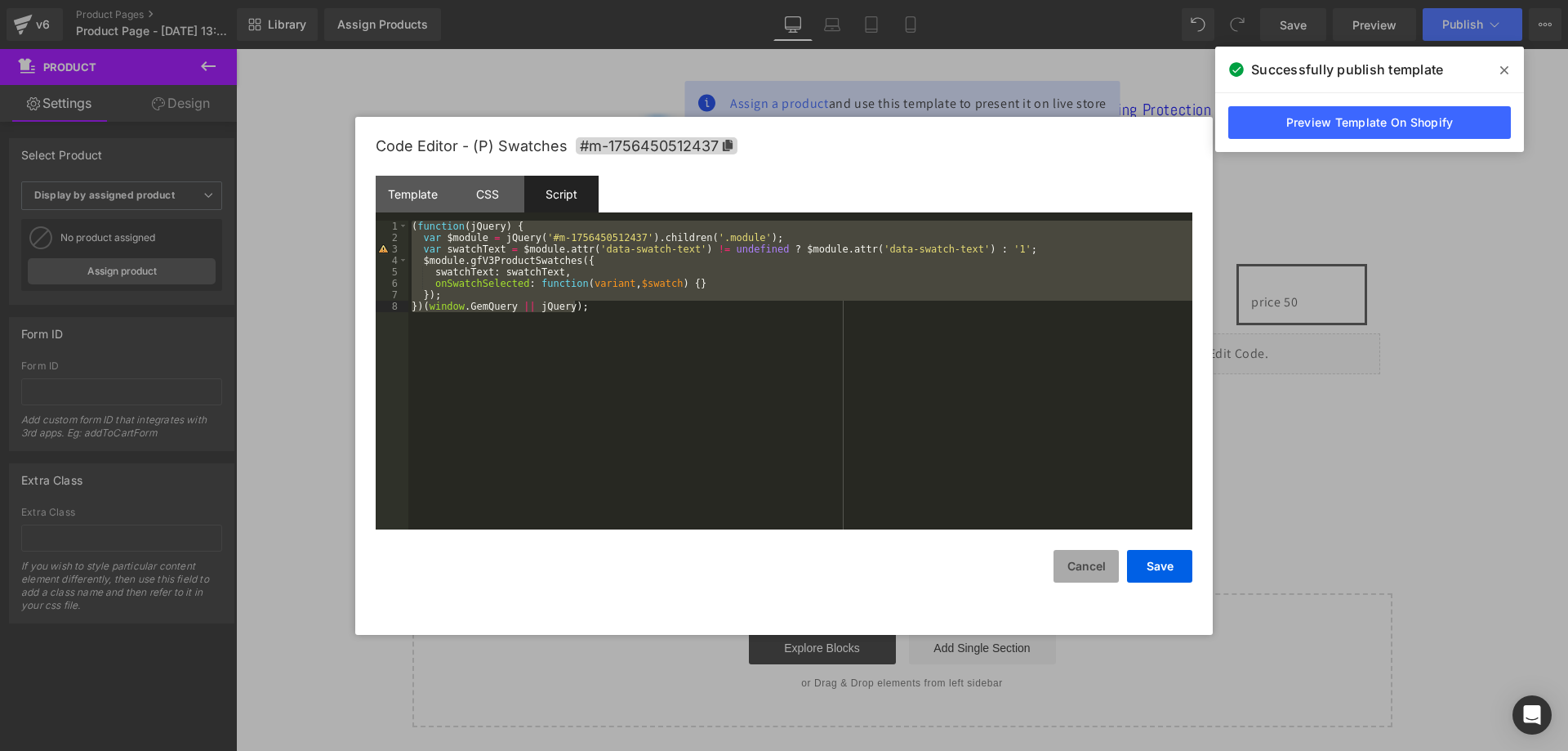
click at [1099, 575] on button "Cancel" at bounding box center [1086, 566] width 65 height 33
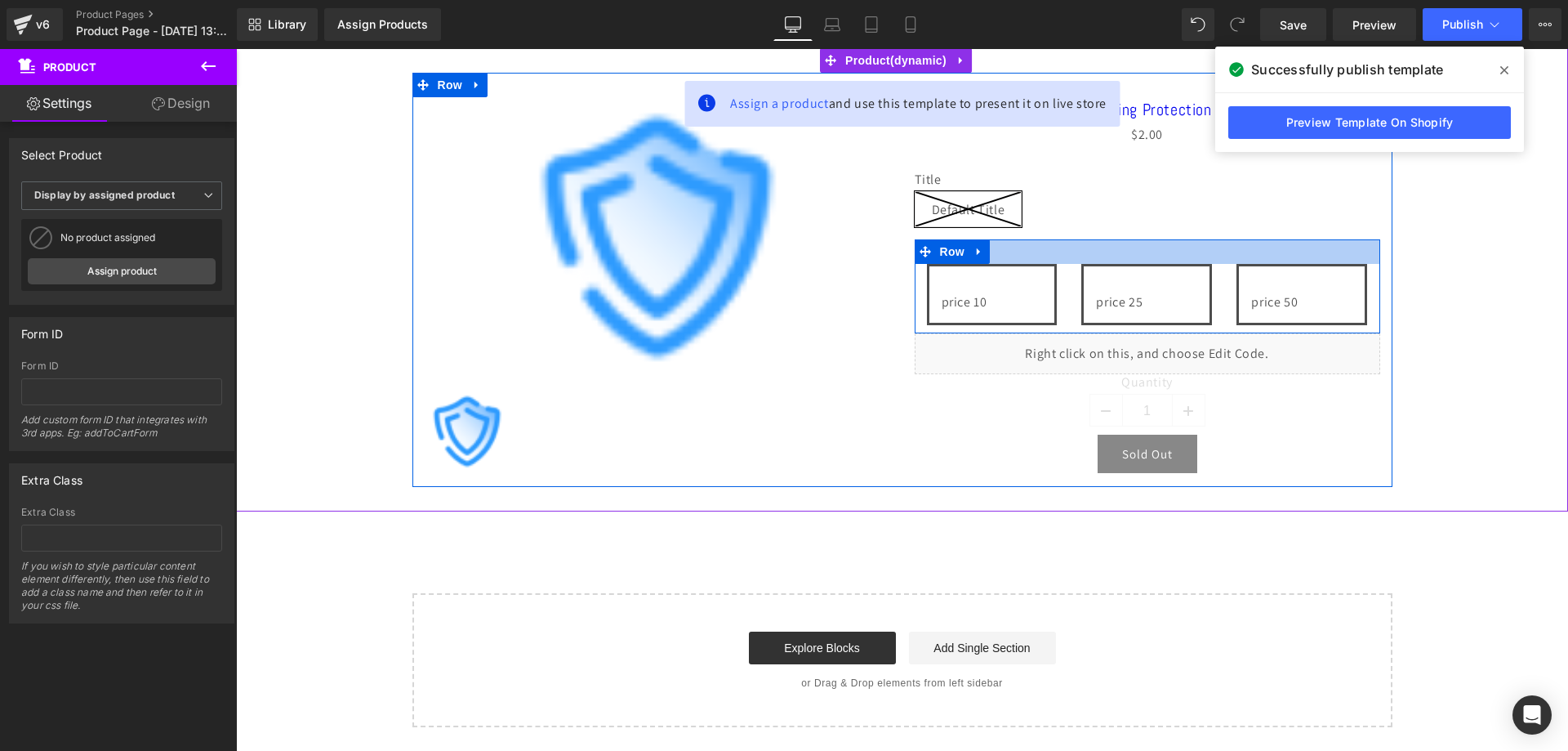
drag, startPoint x: 1062, startPoint y: 260, endPoint x: 999, endPoint y: 269, distance: 63.6
click at [1062, 260] on div at bounding box center [1147, 252] width 465 height 24
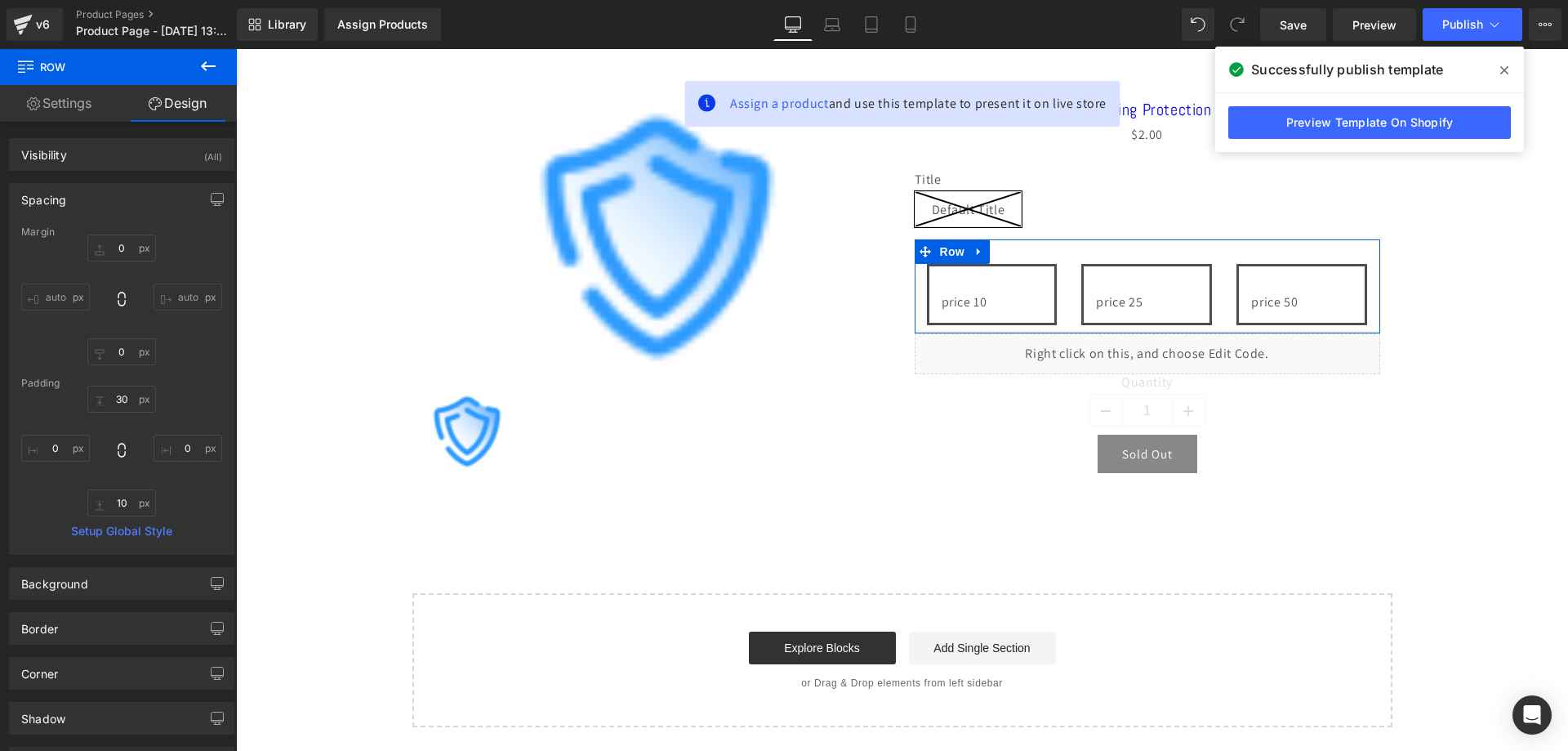
click at [93, 111] on link "Settings" at bounding box center [59, 103] width 119 height 37
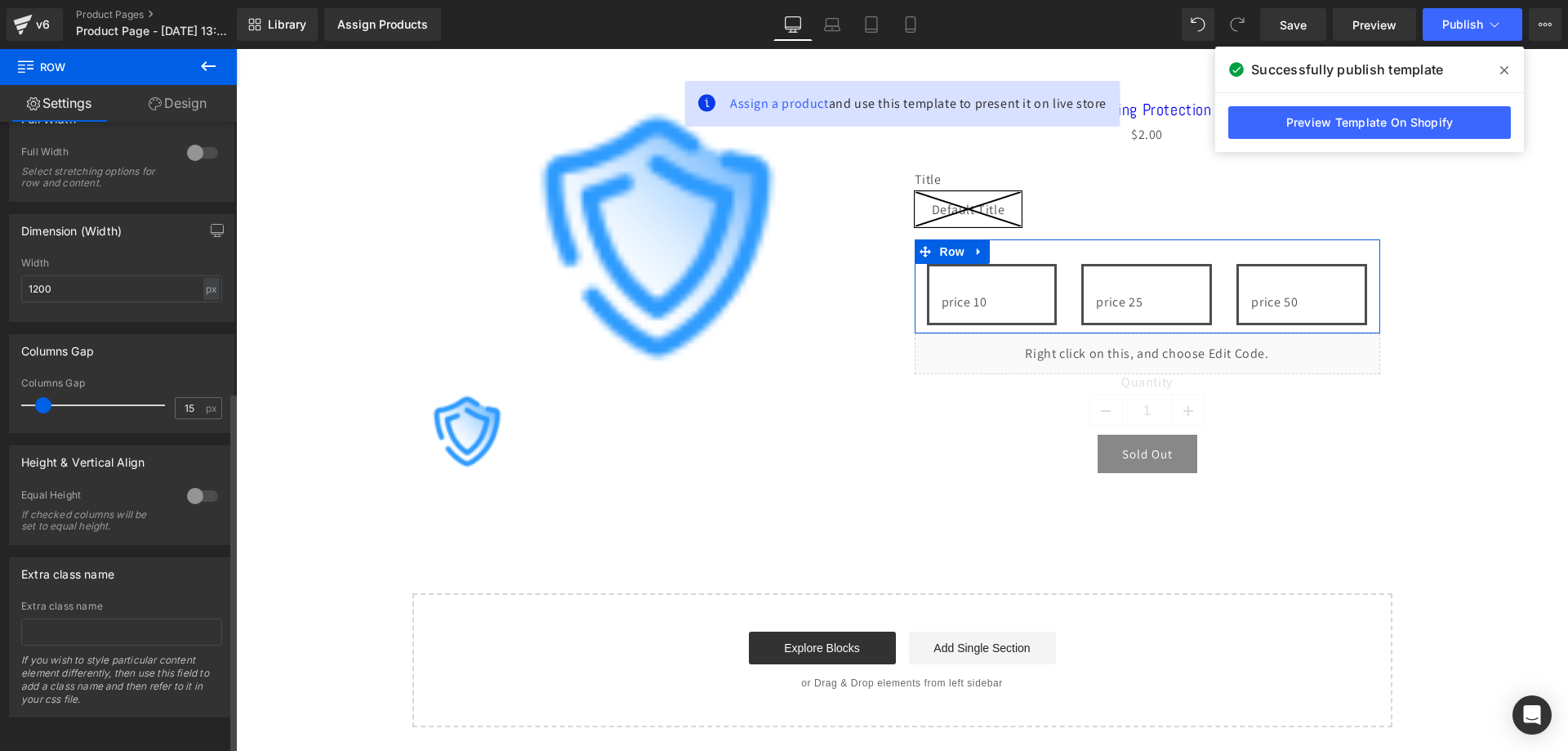
scroll to position [470, 0]
click at [126, 621] on input "text" at bounding box center [121, 632] width 201 height 27
paste input "custom-variant-options"
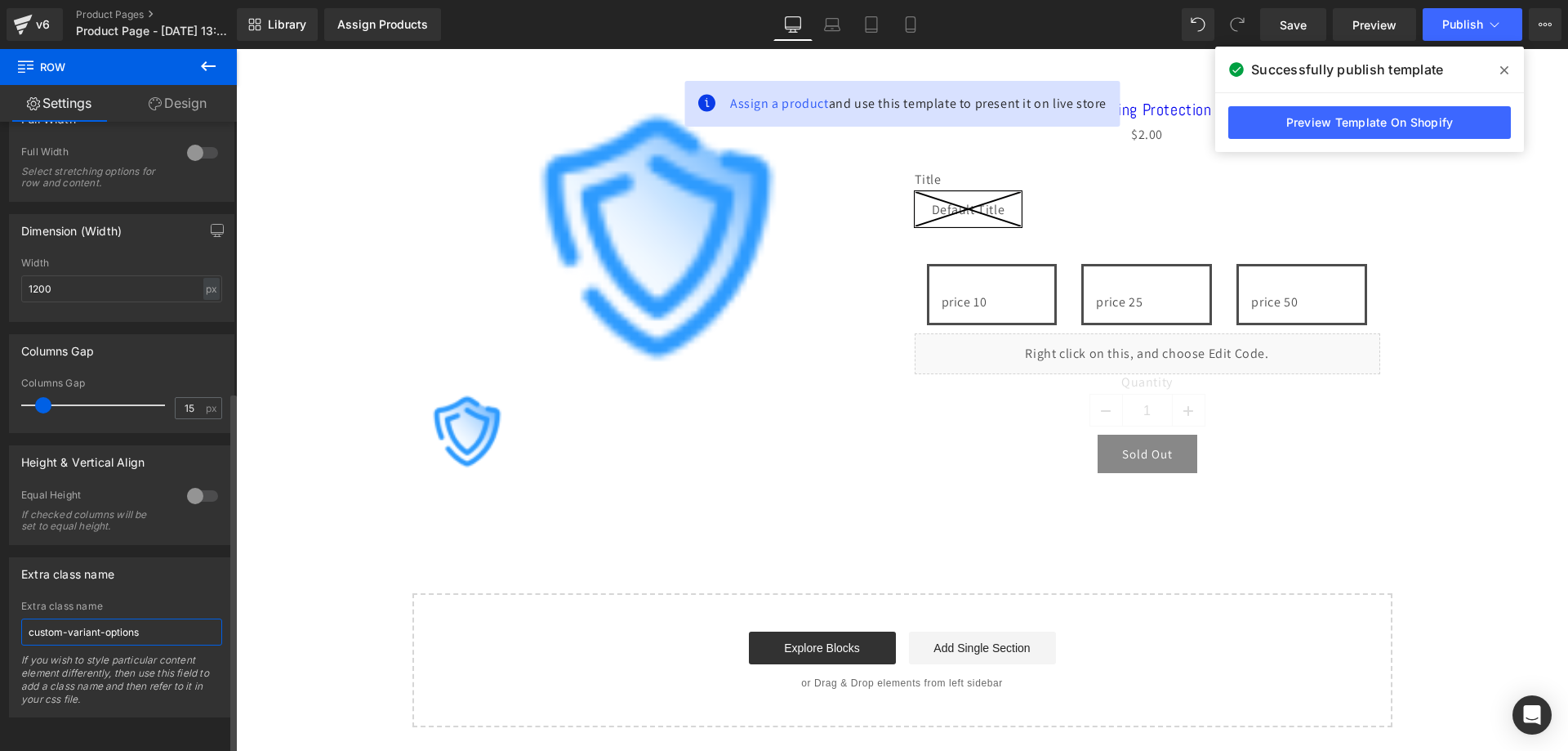
type input "custom-variant-options"
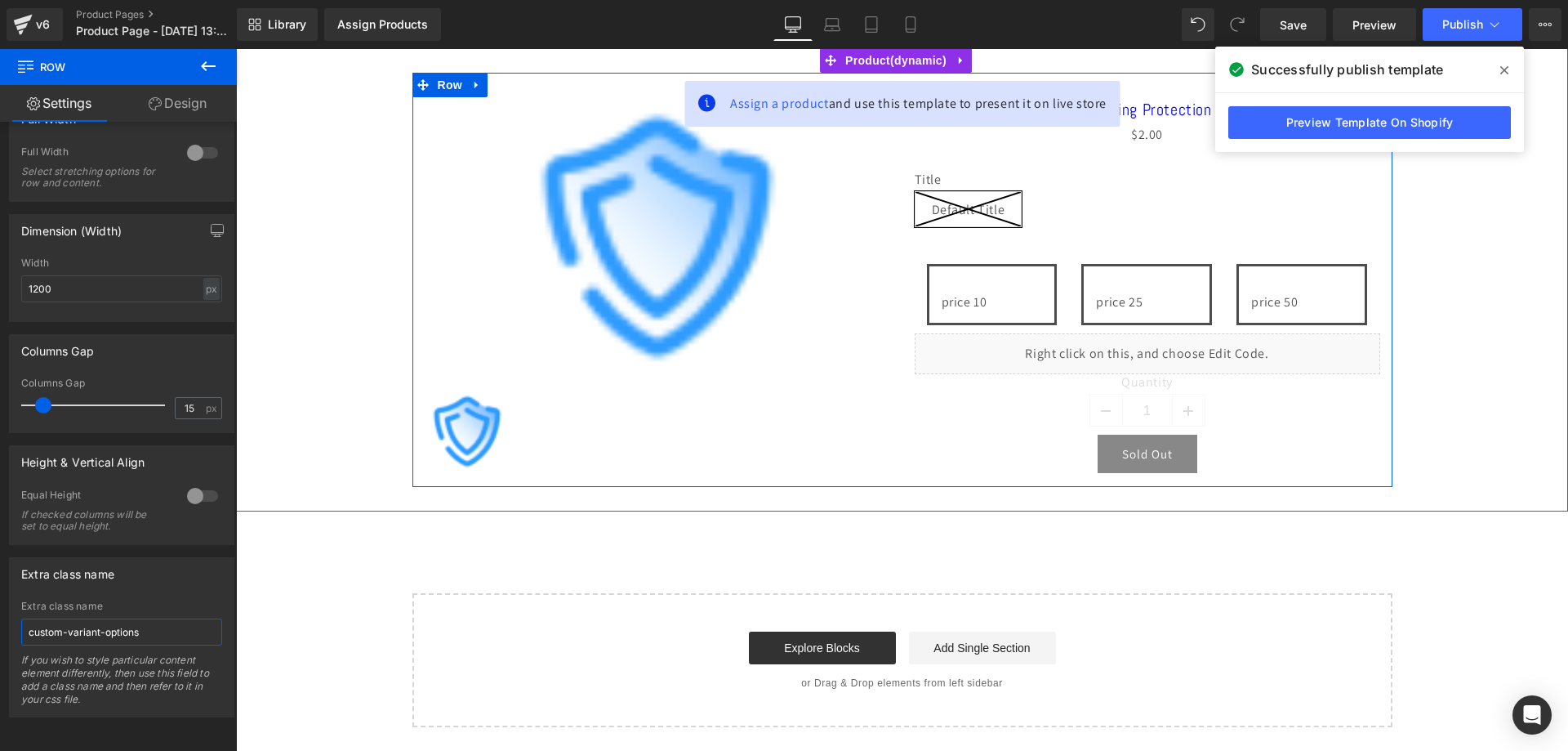
click at [1158, 350] on div "Liquid" at bounding box center [1147, 353] width 465 height 41
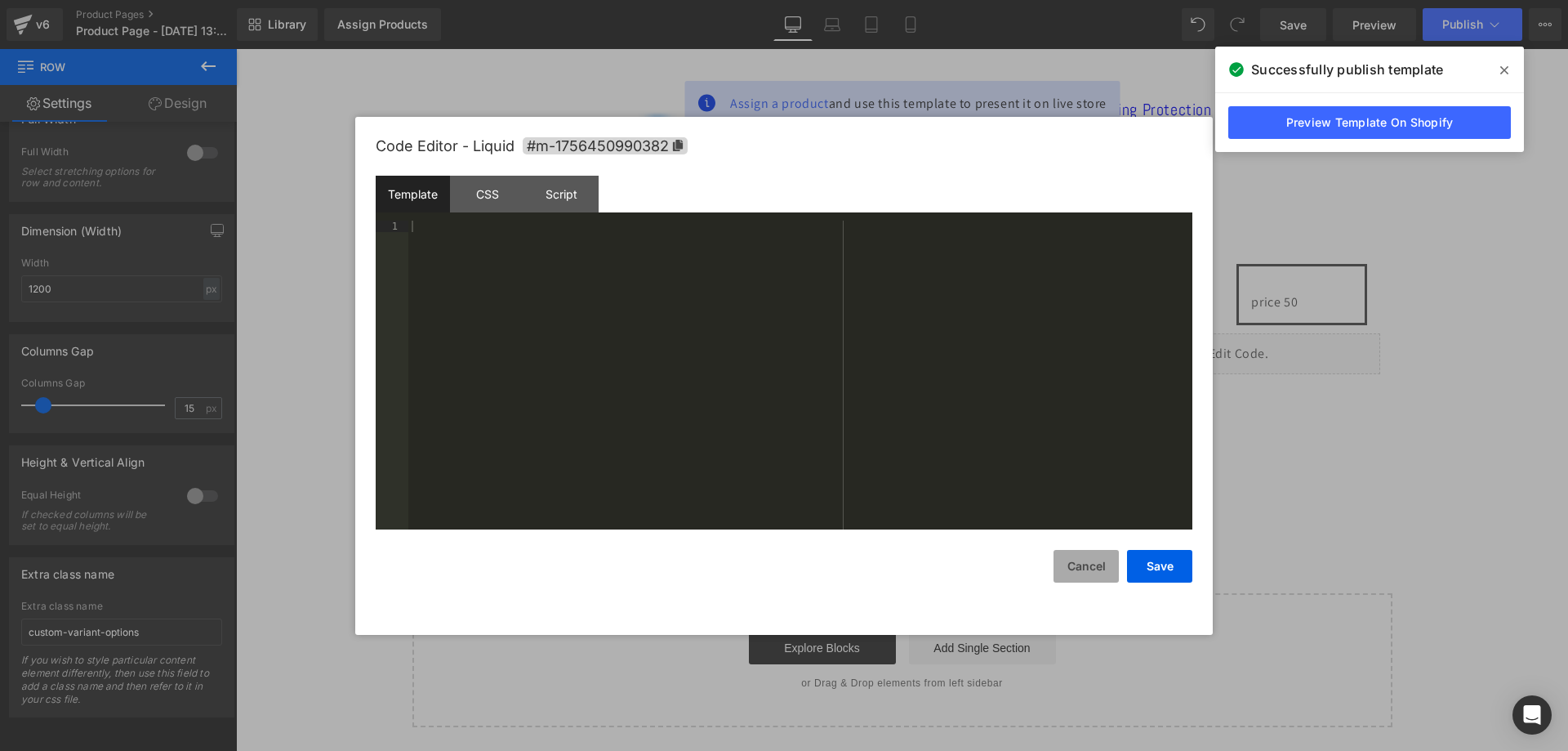
click at [1068, 562] on button "Cancel" at bounding box center [1086, 566] width 65 height 33
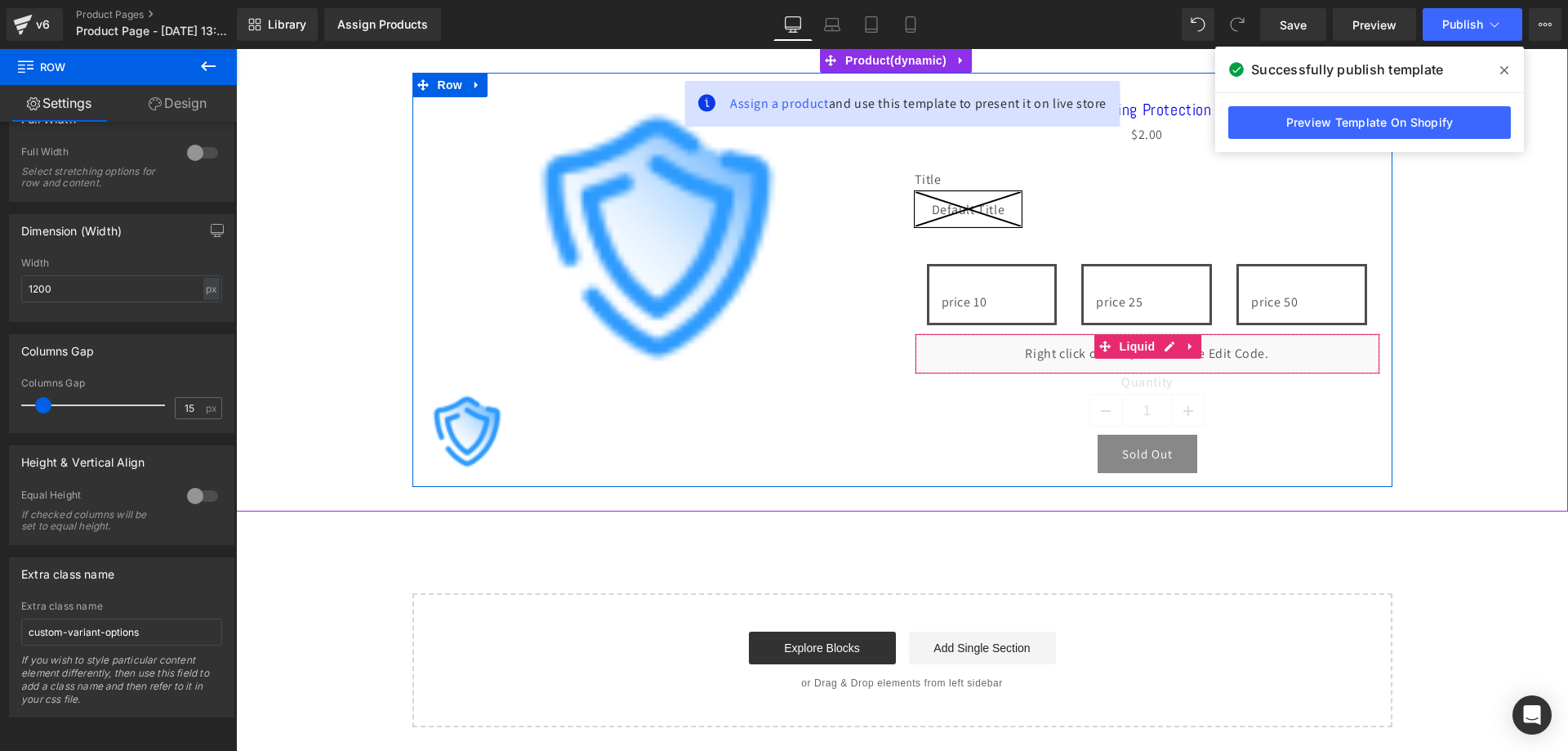
drag, startPoint x: 1179, startPoint y: 355, endPoint x: 1202, endPoint y: 352, distance: 23.2
click at [1180, 357] on link at bounding box center [1190, 347] width 22 height 24
click at [1205, 348] on link at bounding box center [1201, 347] width 22 height 24
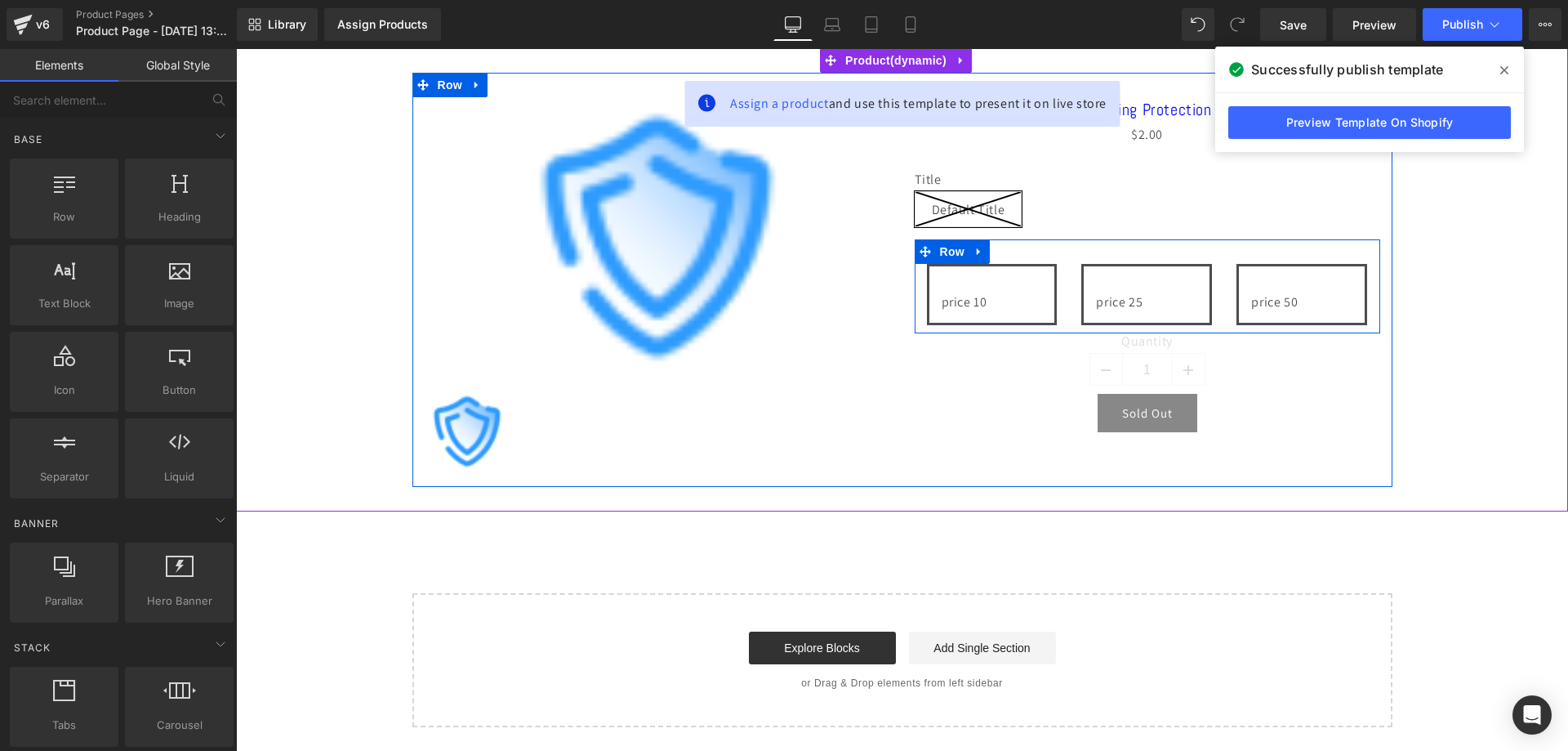
click at [1224, 286] on div "price 50 Text Block Row" at bounding box center [1301, 294] width 155 height 61
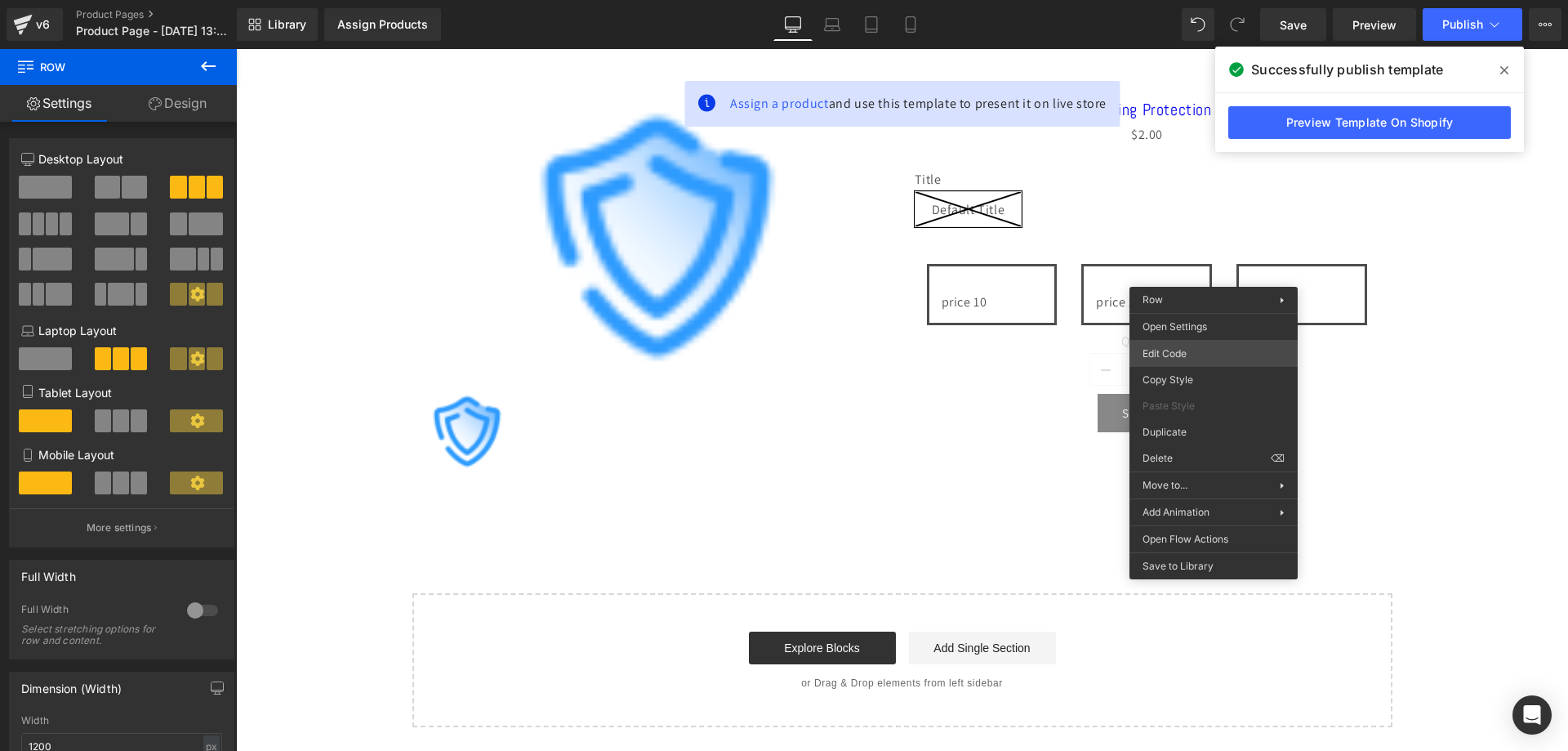
click at [1188, 0] on div "(P) Swatches You are previewing how the will restyle your page. You can not edi…" at bounding box center [784, 0] width 1568 height 0
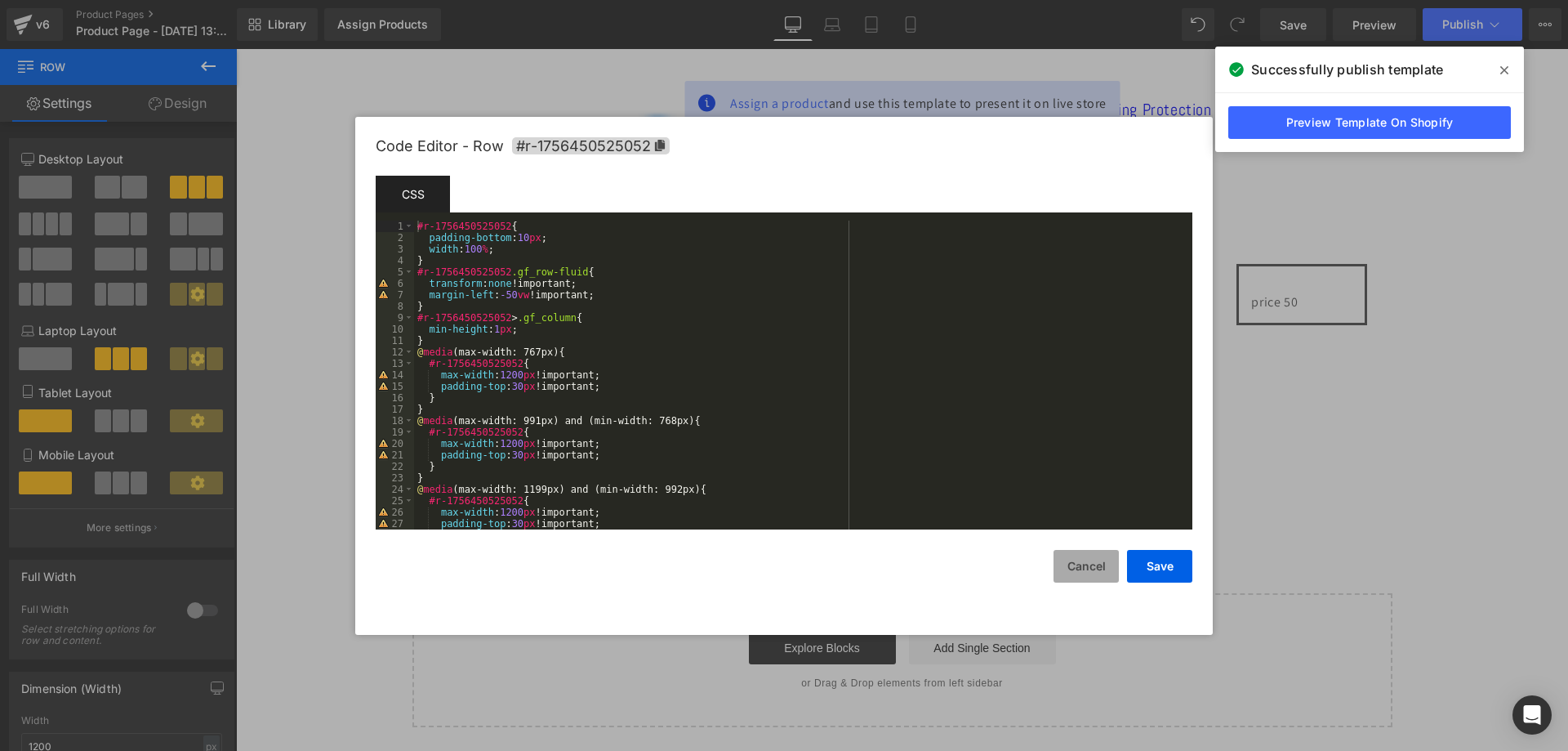
drag, startPoint x: 1104, startPoint y: 567, endPoint x: 1117, endPoint y: 551, distance: 20.6
click at [1105, 567] on button "Cancel" at bounding box center [1086, 566] width 65 height 33
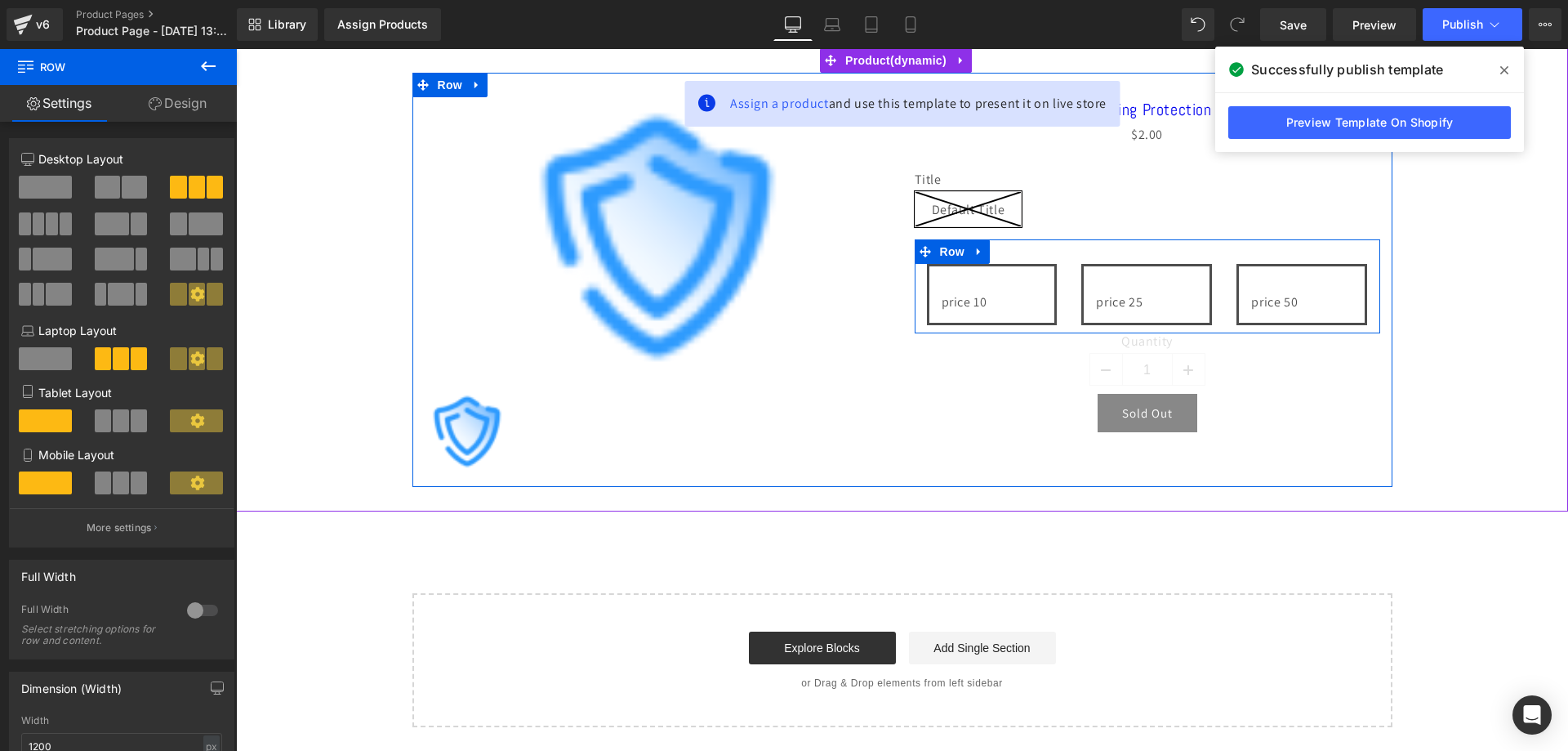
click at [1211, 299] on div "price 25 Text Block Row" at bounding box center [1146, 294] width 155 height 61
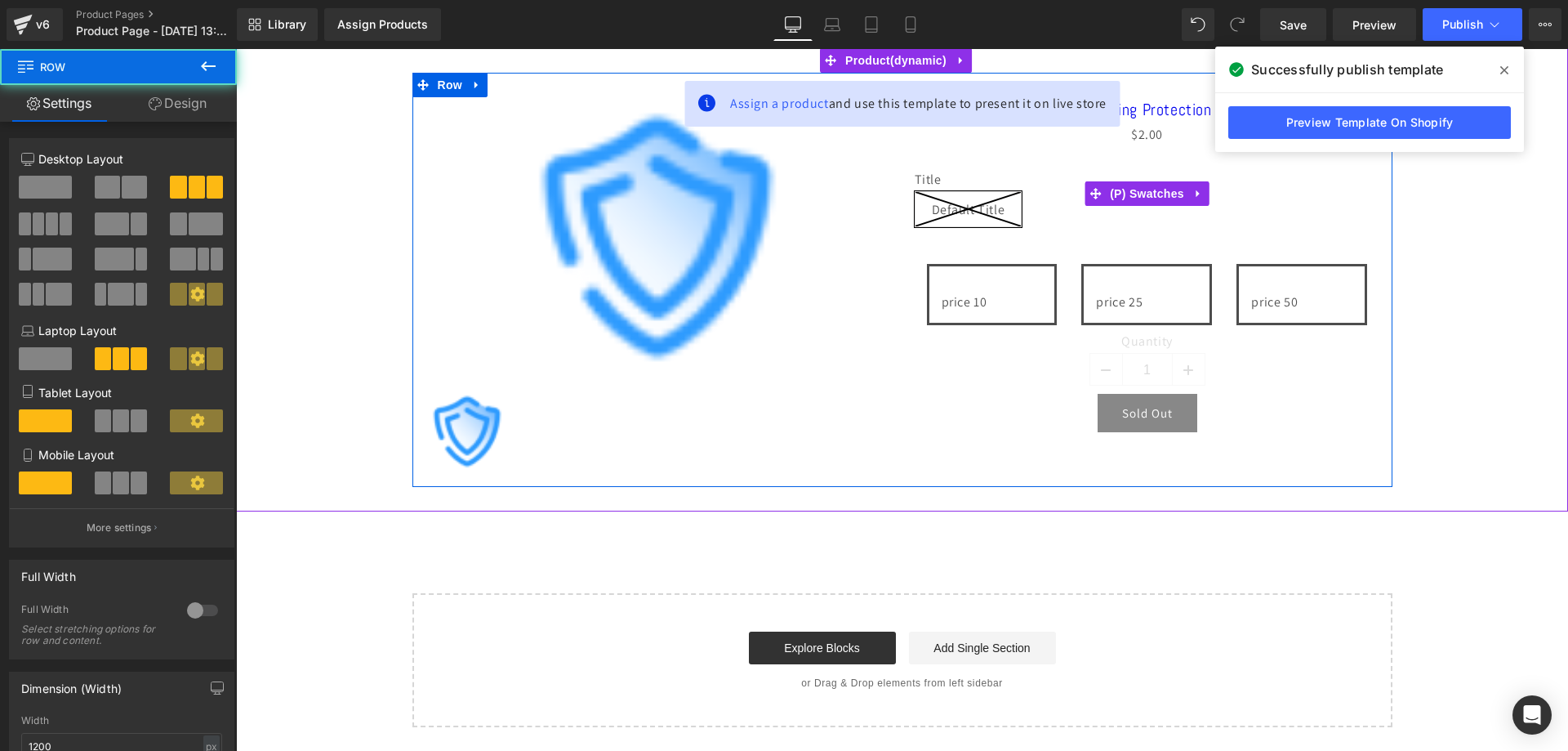
click at [1051, 222] on div "Title Default Title" at bounding box center [1147, 205] width 465 height 68
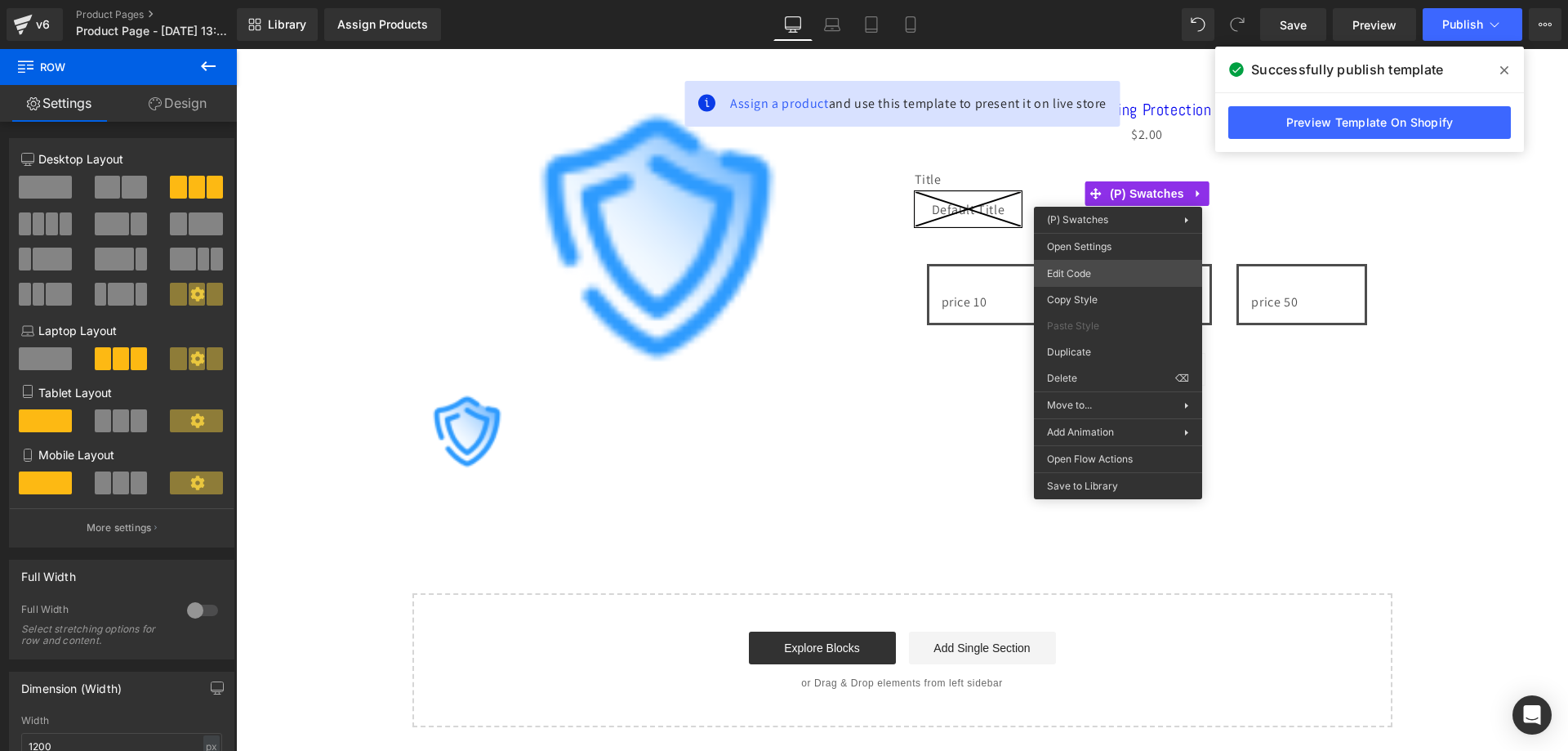
click at [1118, 0] on div "(P) Swatches You are previewing how the will restyle your page. You can not edi…" at bounding box center [784, 0] width 1568 height 0
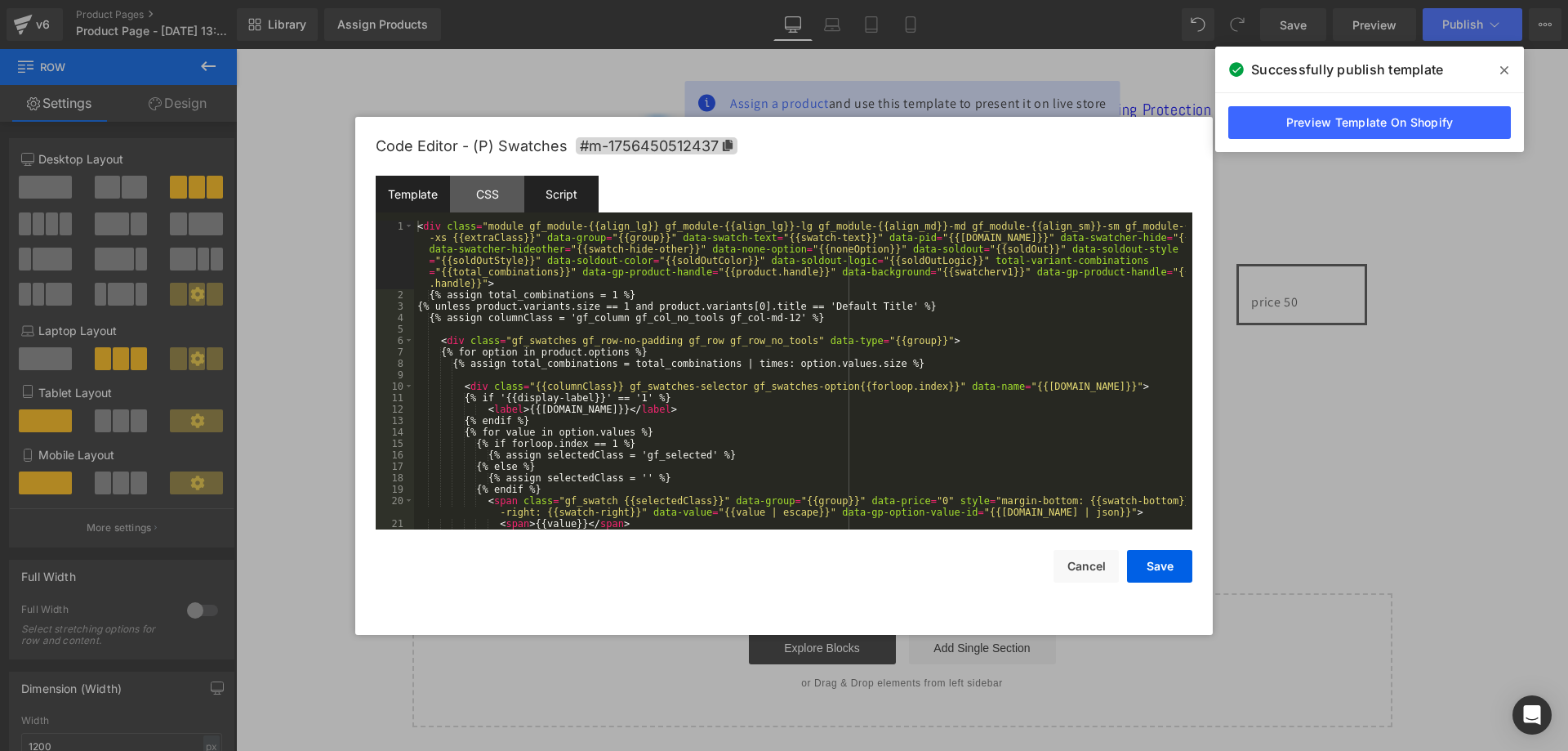
click at [589, 188] on div "Script" at bounding box center [561, 193] width 74 height 37
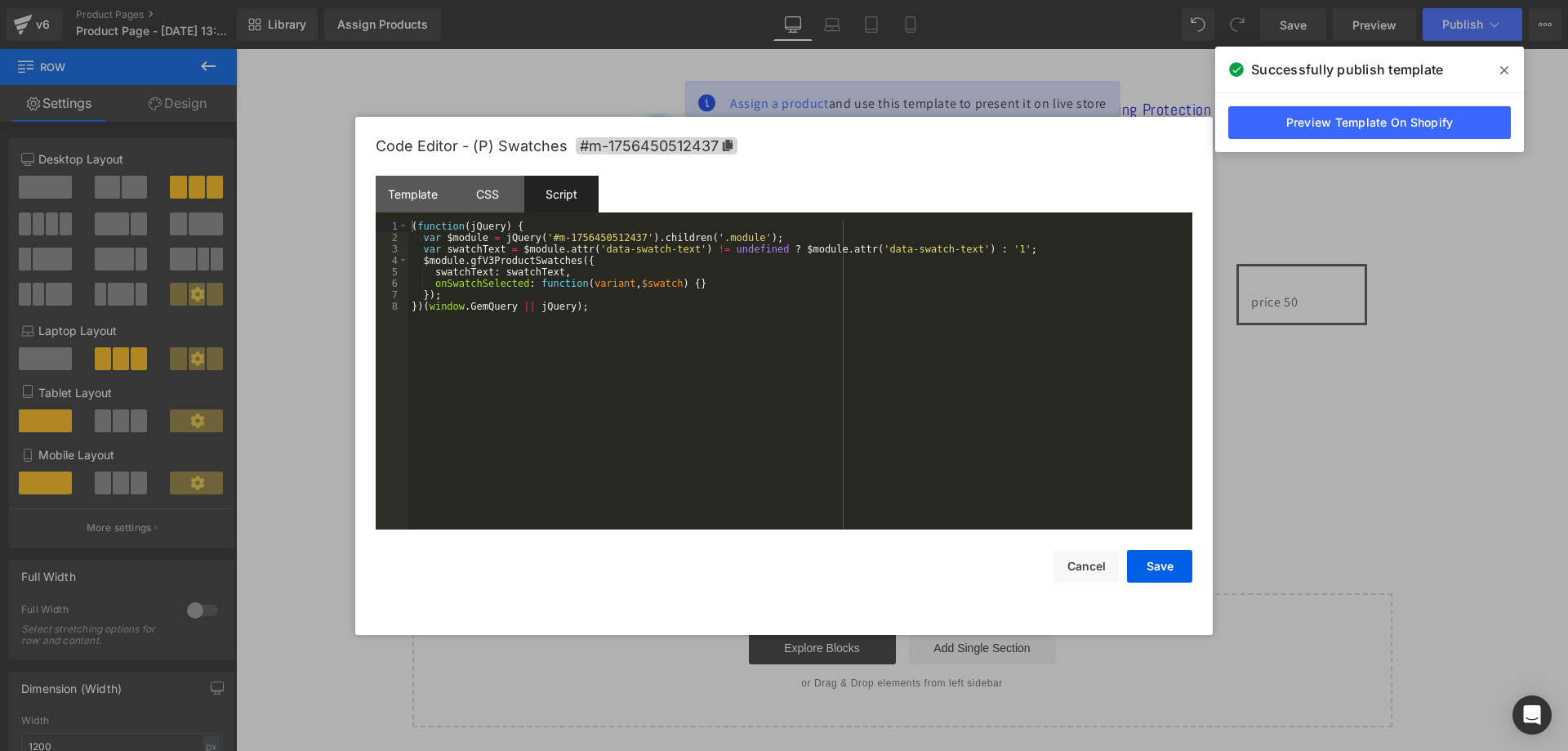
click at [652, 330] on div "( function ( jQuery ) { var $module = jQuery ( '#m-1756450512437' ) . children …" at bounding box center [800, 386] width 784 height 332
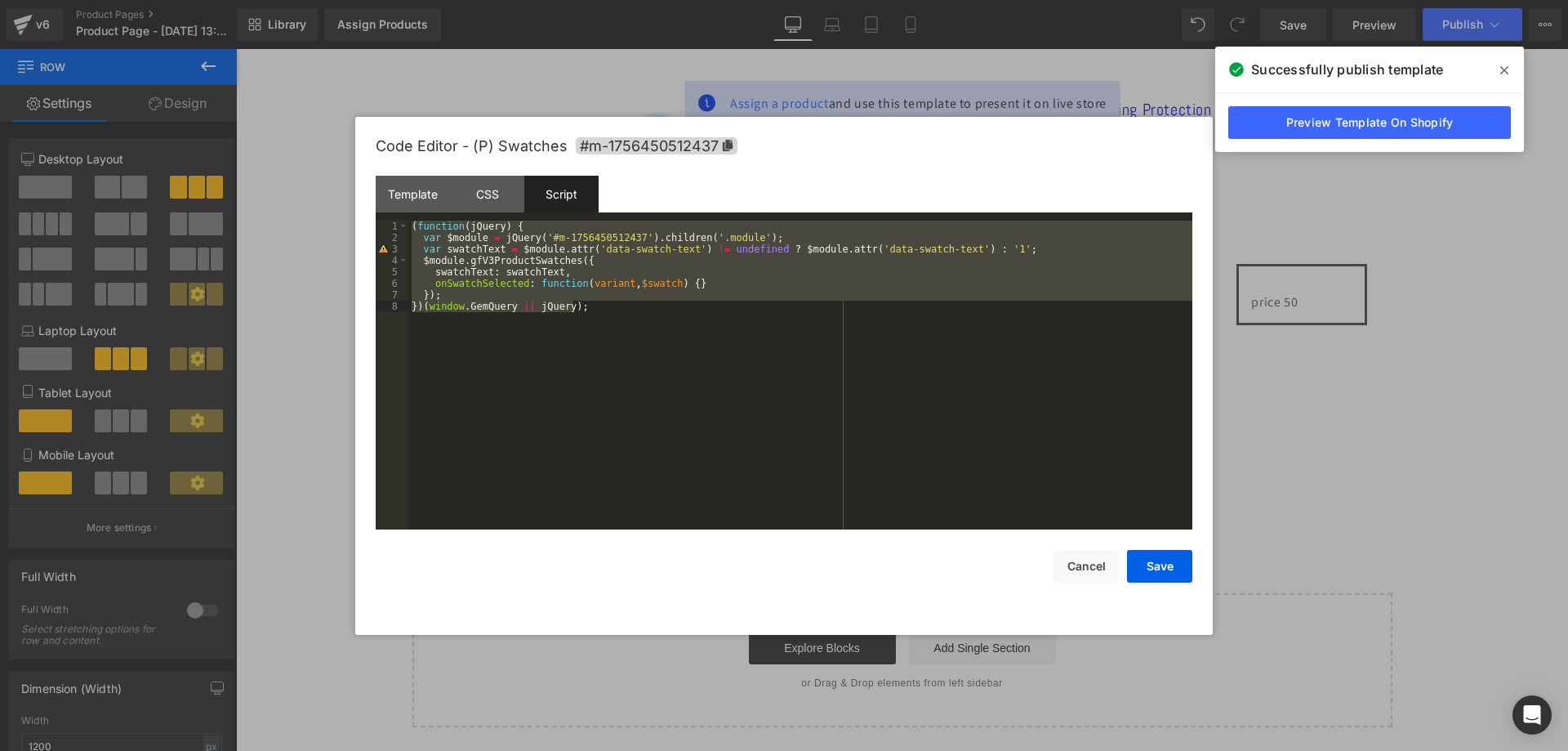
scroll to position [57, 0]
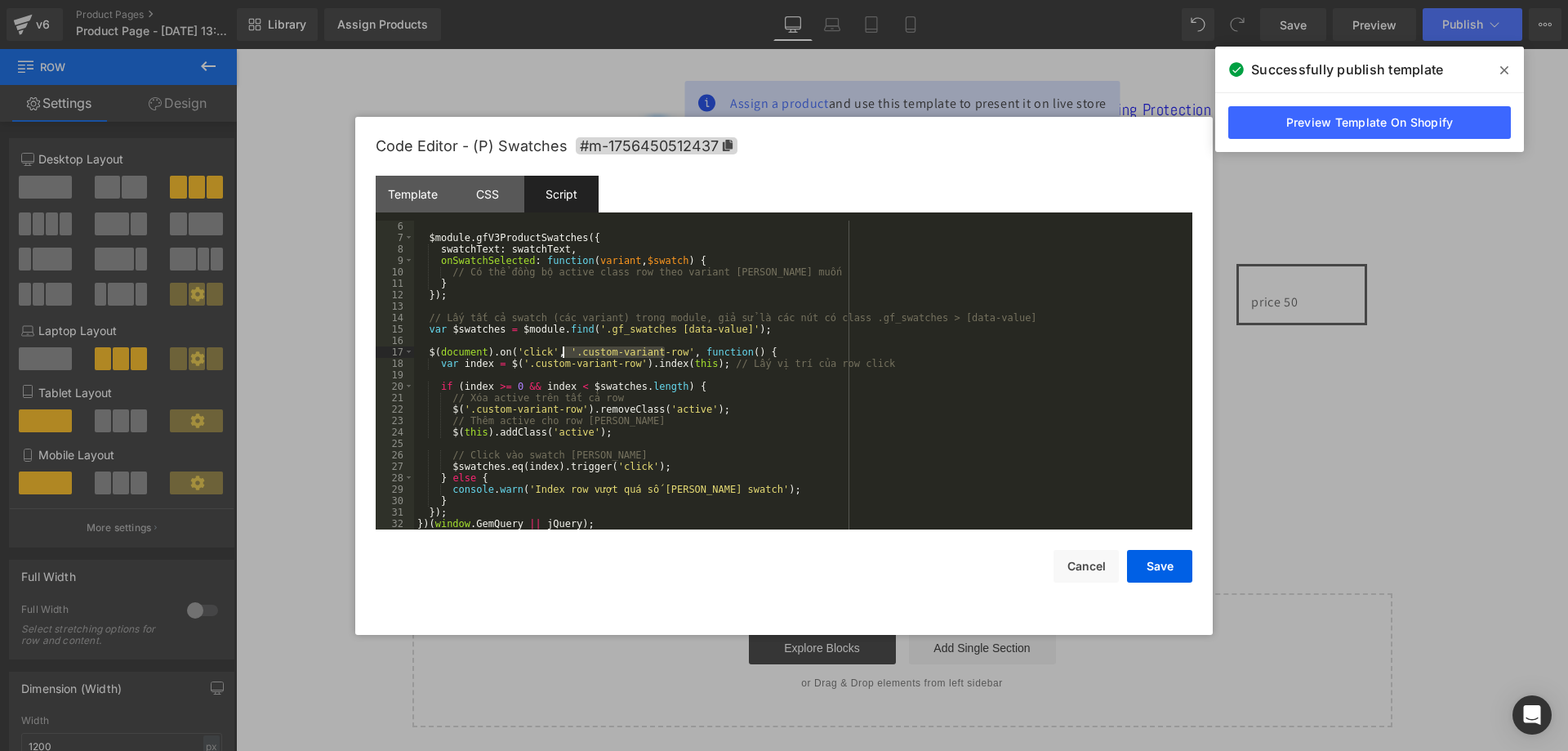
drag, startPoint x: 667, startPoint y: 351, endPoint x: 563, endPoint y: 355, distance: 104.1
click at [563, 355] on div "$module . gfV3ProductSwatches ({ swatchText : swatchText , onSwatchSelected : f…" at bounding box center [800, 386] width 772 height 332
click at [1160, 563] on button "Save" at bounding box center [1159, 566] width 65 height 33
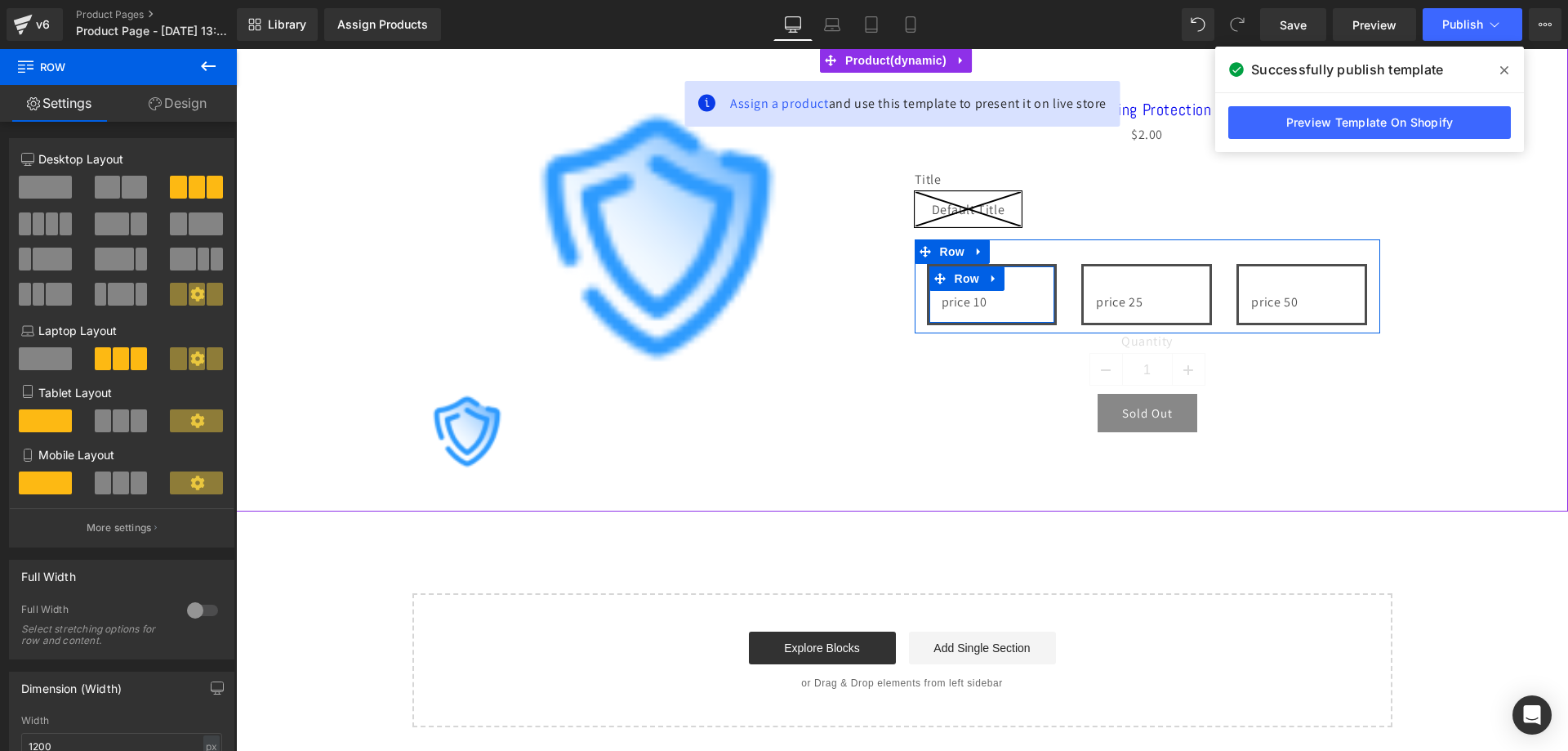
click at [1026, 273] on div "price 10 Text Block Row" at bounding box center [992, 294] width 131 height 61
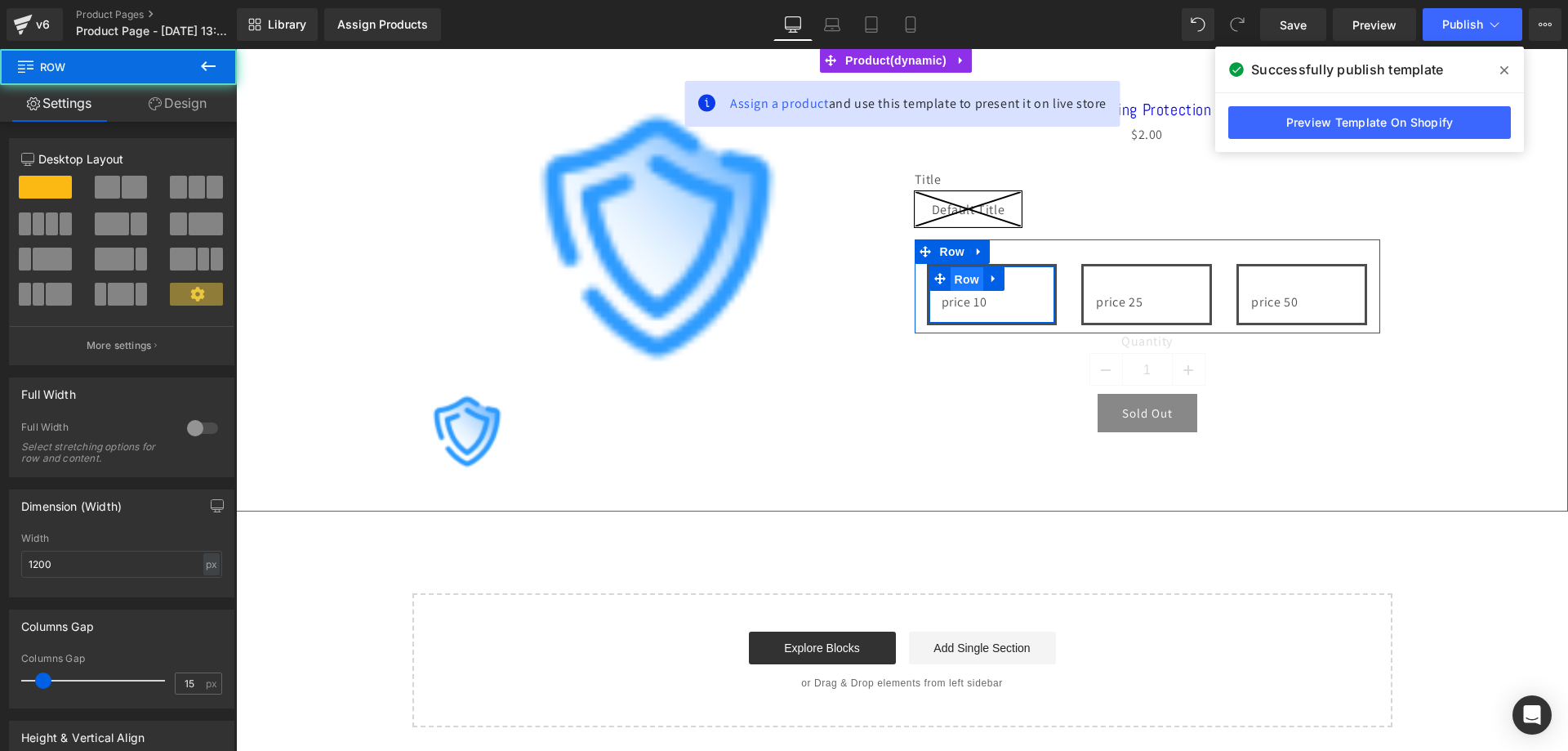
click at [954, 279] on span "Row" at bounding box center [967, 280] width 33 height 24
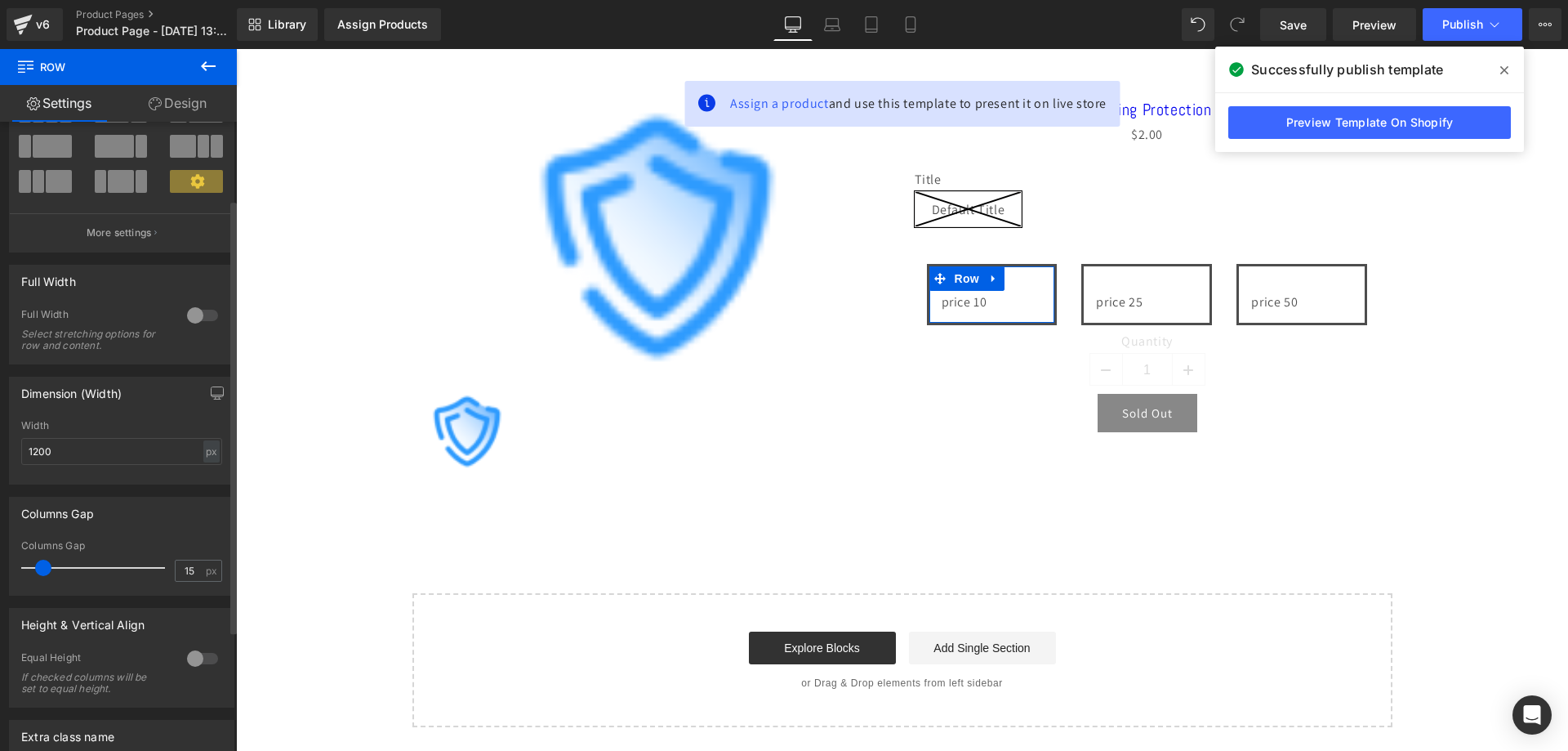
scroll to position [287, 0]
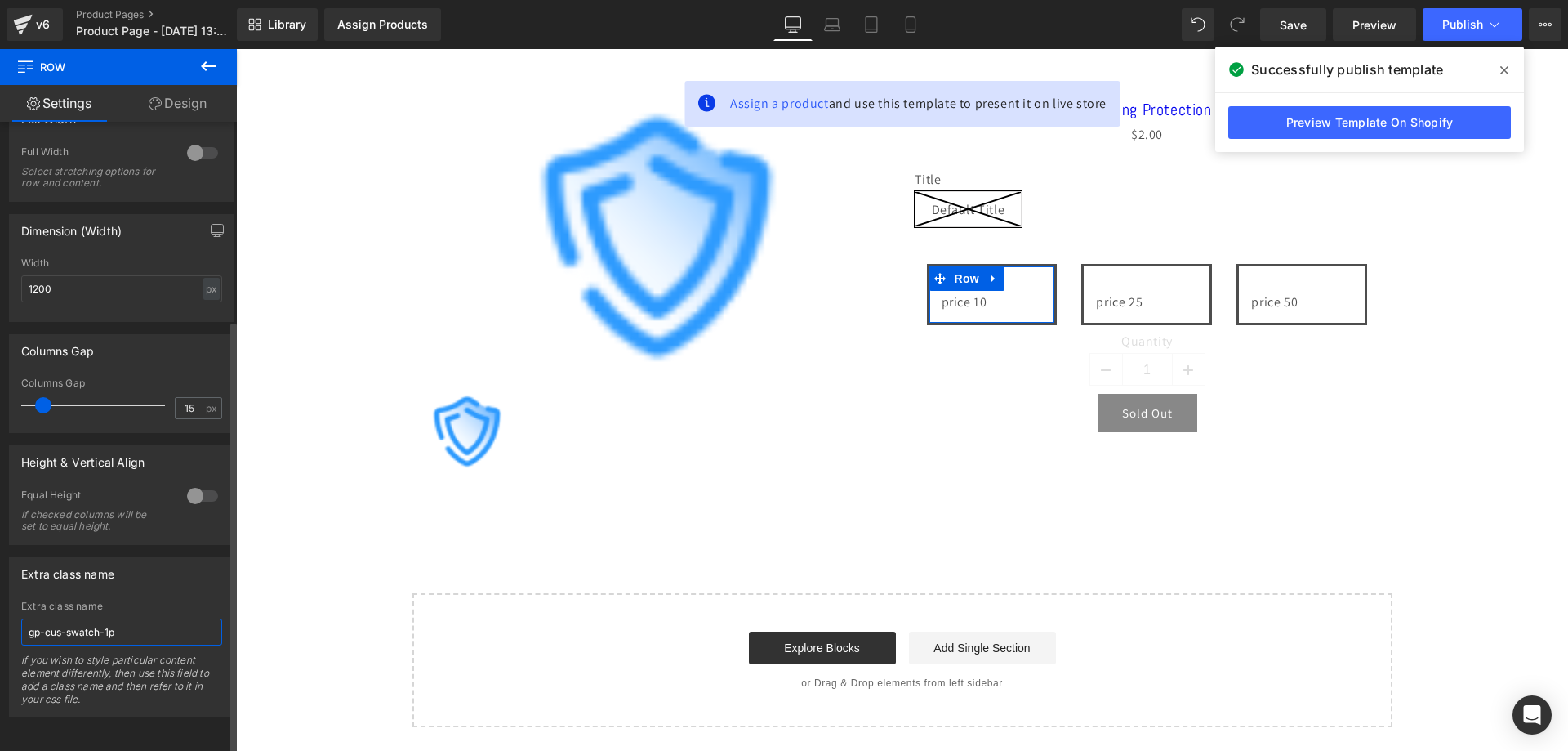
click at [133, 619] on input "gp-cus-swatch-1p" at bounding box center [121, 632] width 201 height 27
paste input ".custom-variant-row"
click at [34, 624] on input ".custom-variant-row" at bounding box center [121, 632] width 201 height 27
type input "custom-variant-row"
click at [134, 625] on input "custom-variant-row" at bounding box center [121, 632] width 201 height 27
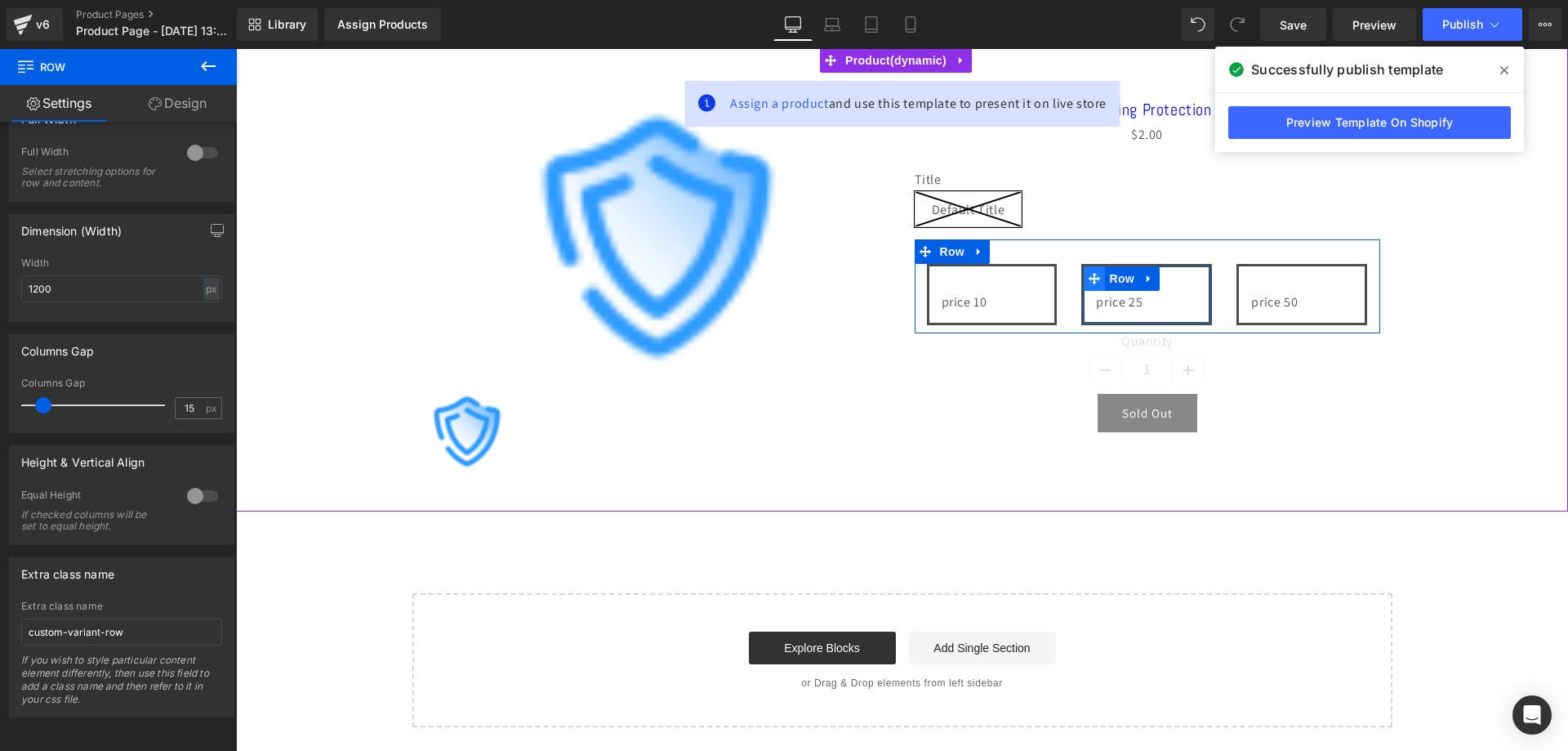
click at [1084, 272] on span at bounding box center [1094, 279] width 22 height 24
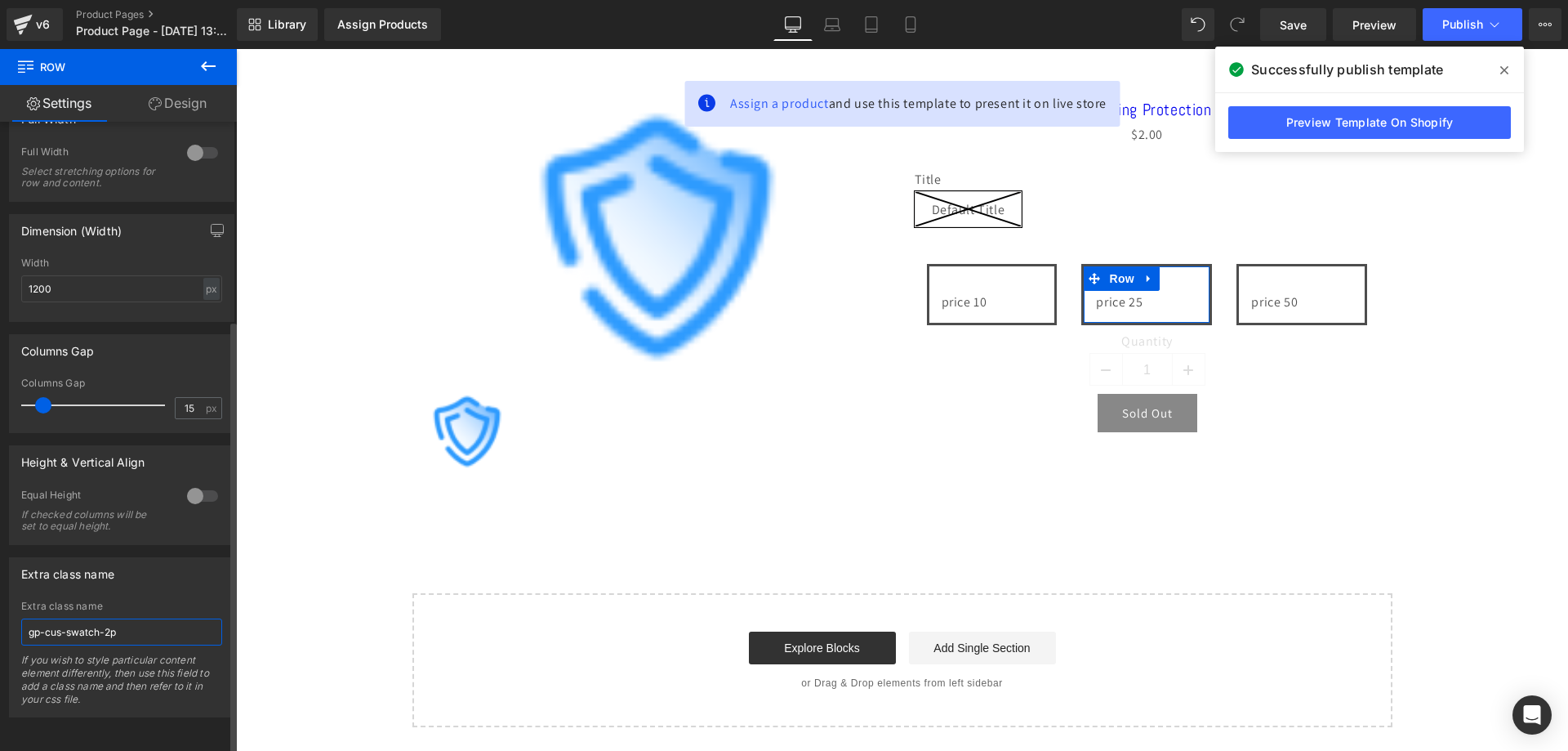
click at [132, 632] on input "gp-cus-swatch-2p" at bounding box center [121, 632] width 201 height 27
paste input "custom-variant-row"
type input "custom-variant-row"
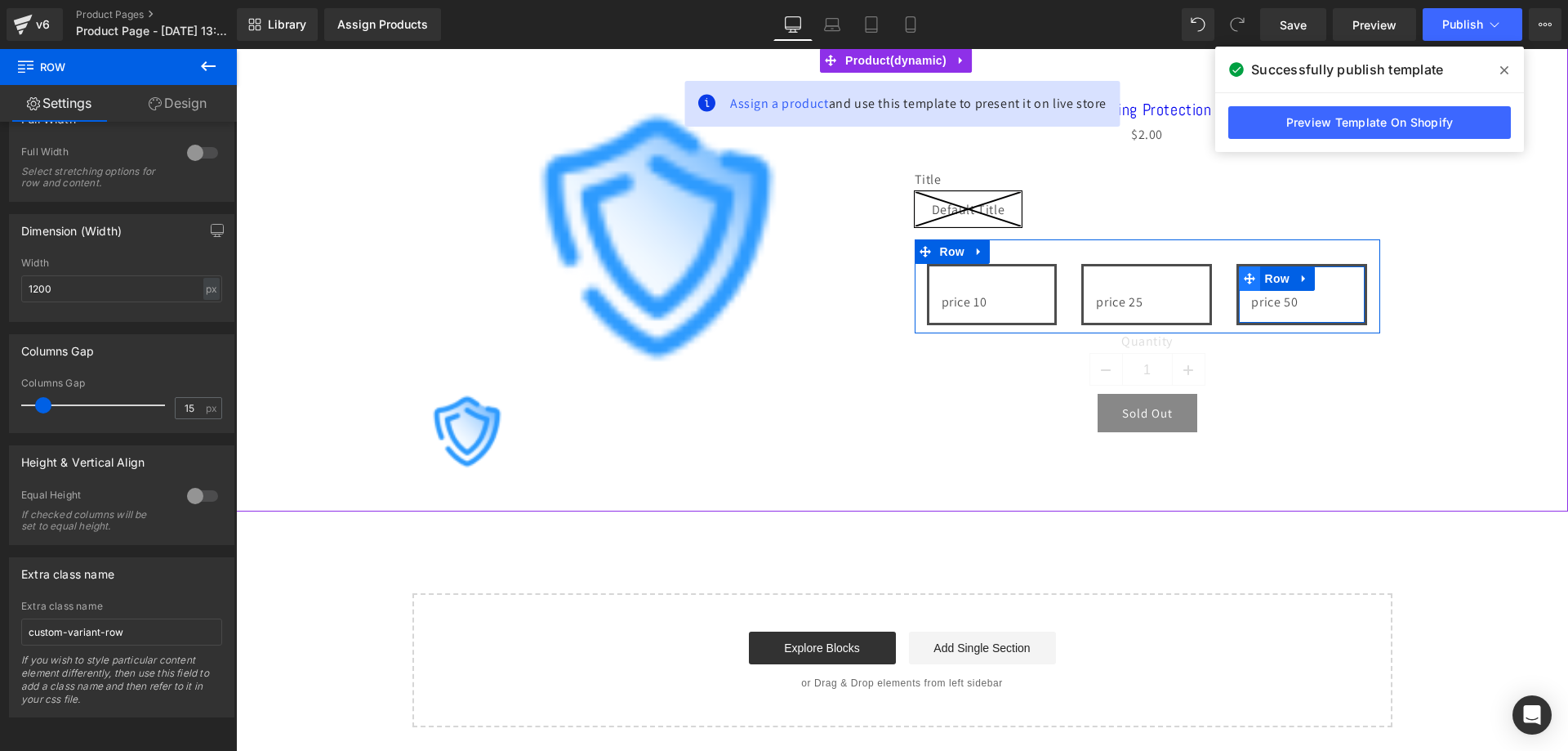
click at [1240, 270] on span at bounding box center [1250, 279] width 22 height 24
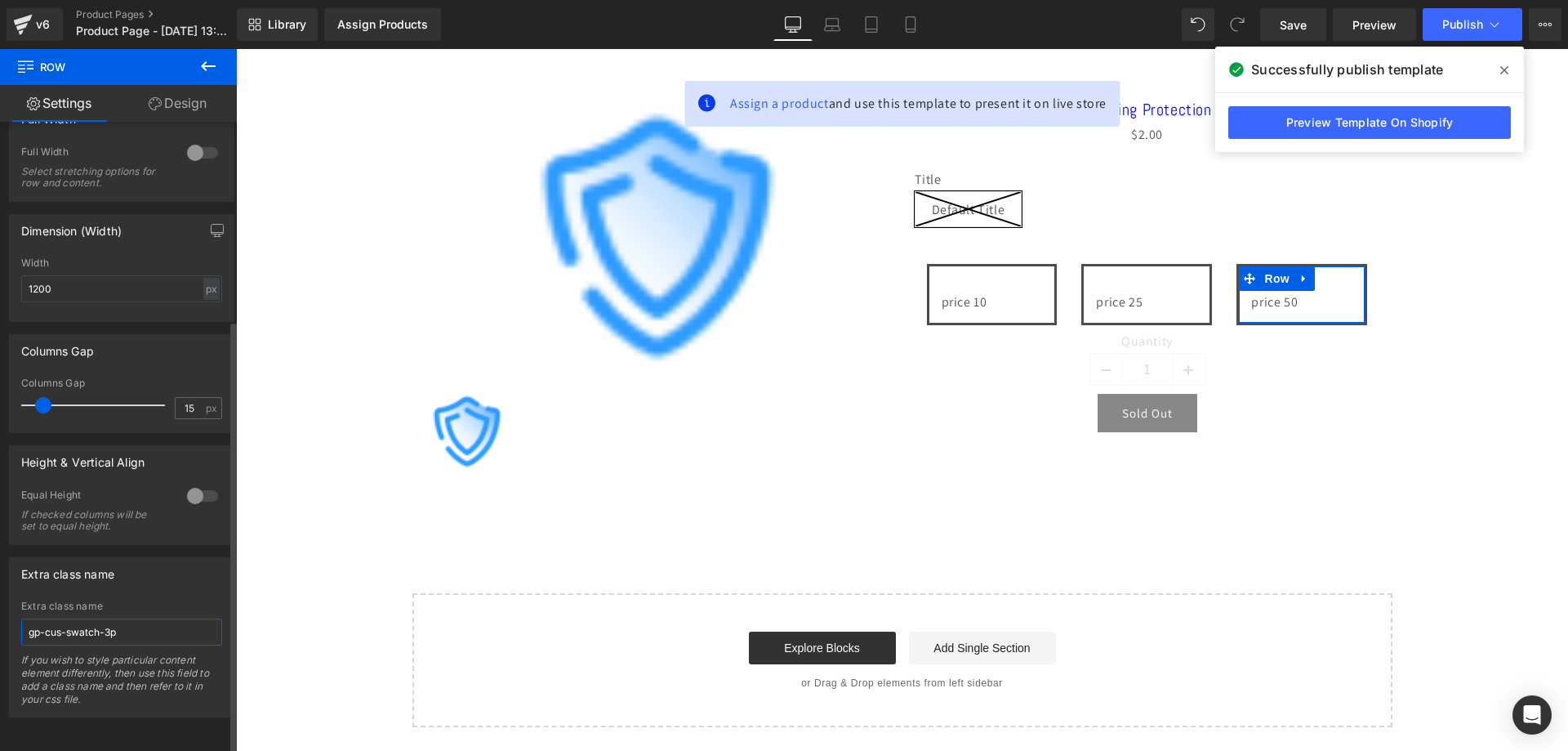
click at [122, 619] on input "gp-cus-swatch-3p" at bounding box center [121, 632] width 201 height 27
paste input "custom-variant-row"
type input "custom-variant-row"
click at [1483, 25] on button "Publish" at bounding box center [1473, 24] width 100 height 33
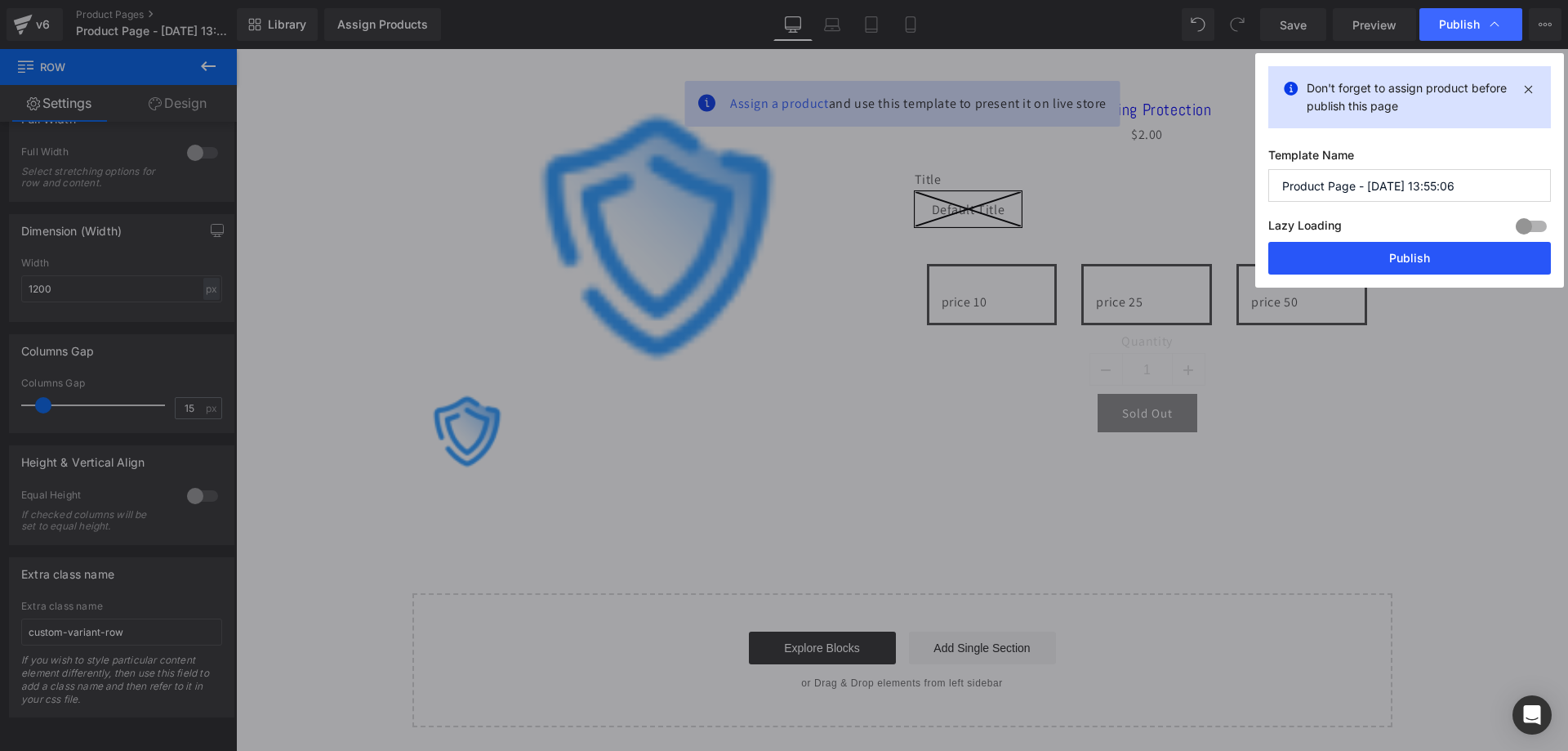
click at [1367, 254] on button "Publish" at bounding box center [1410, 258] width 283 height 33
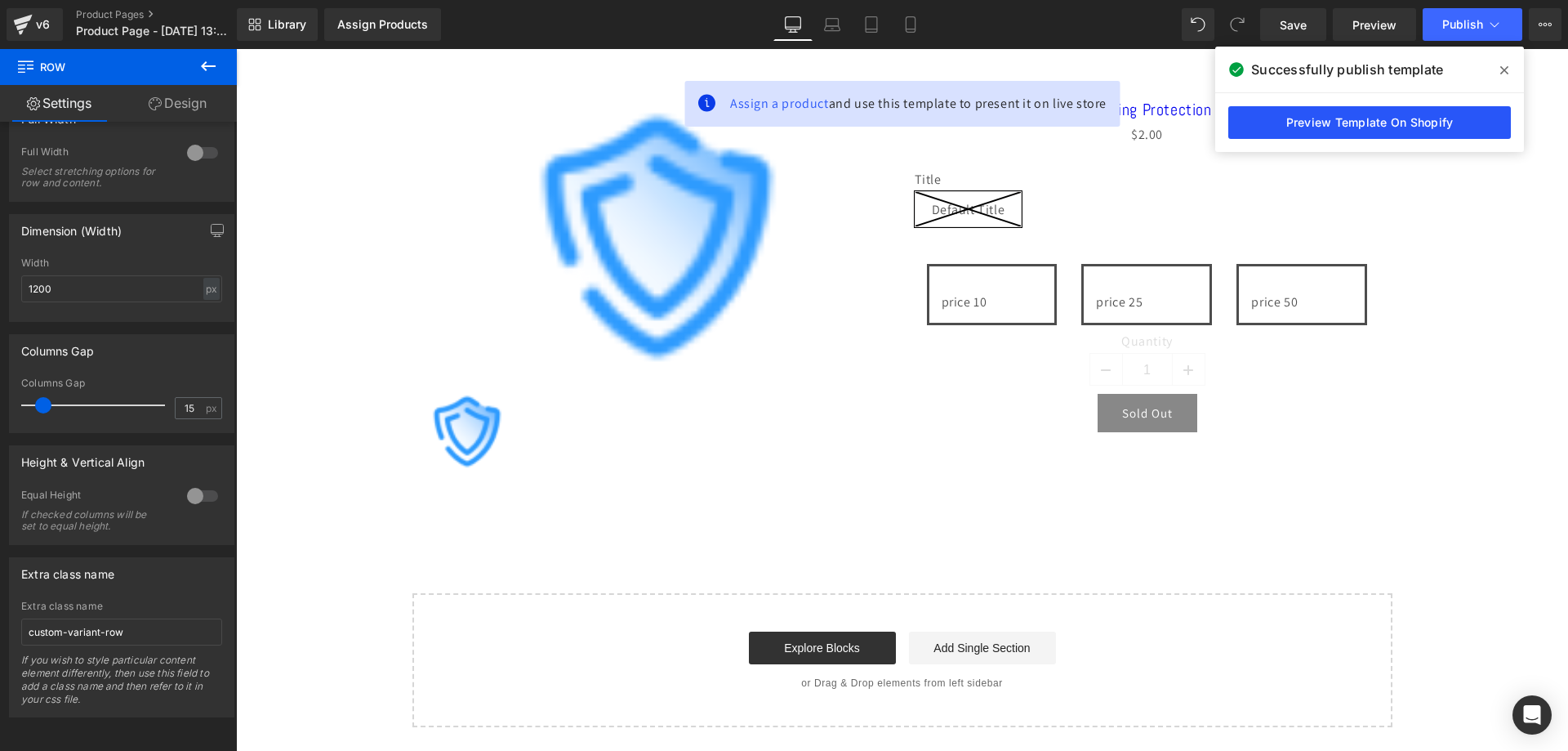
click at [1246, 116] on link "Preview Template On Shopify" at bounding box center [1369, 122] width 283 height 33
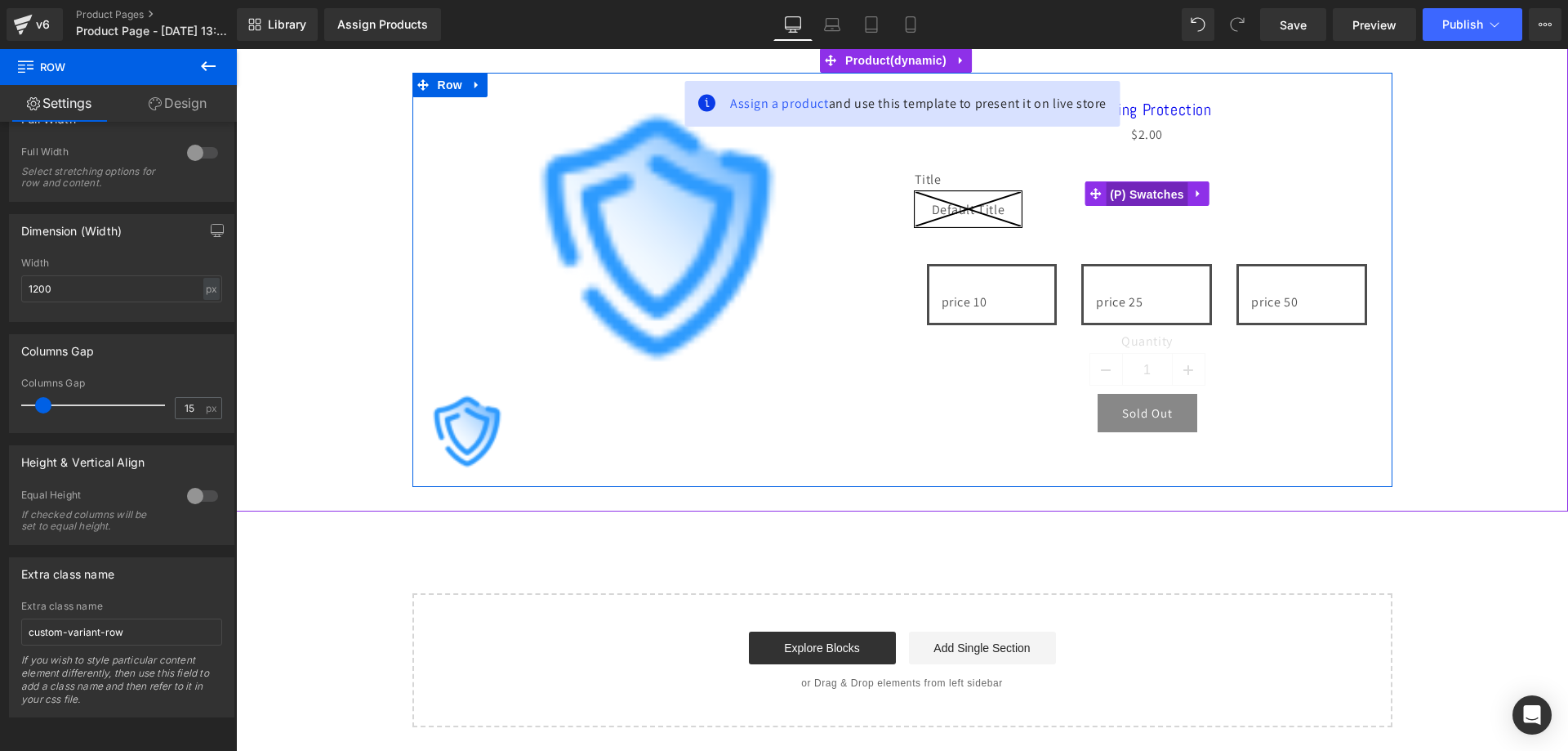
click at [1140, 202] on span "(P) Swatches" at bounding box center [1147, 194] width 83 height 24
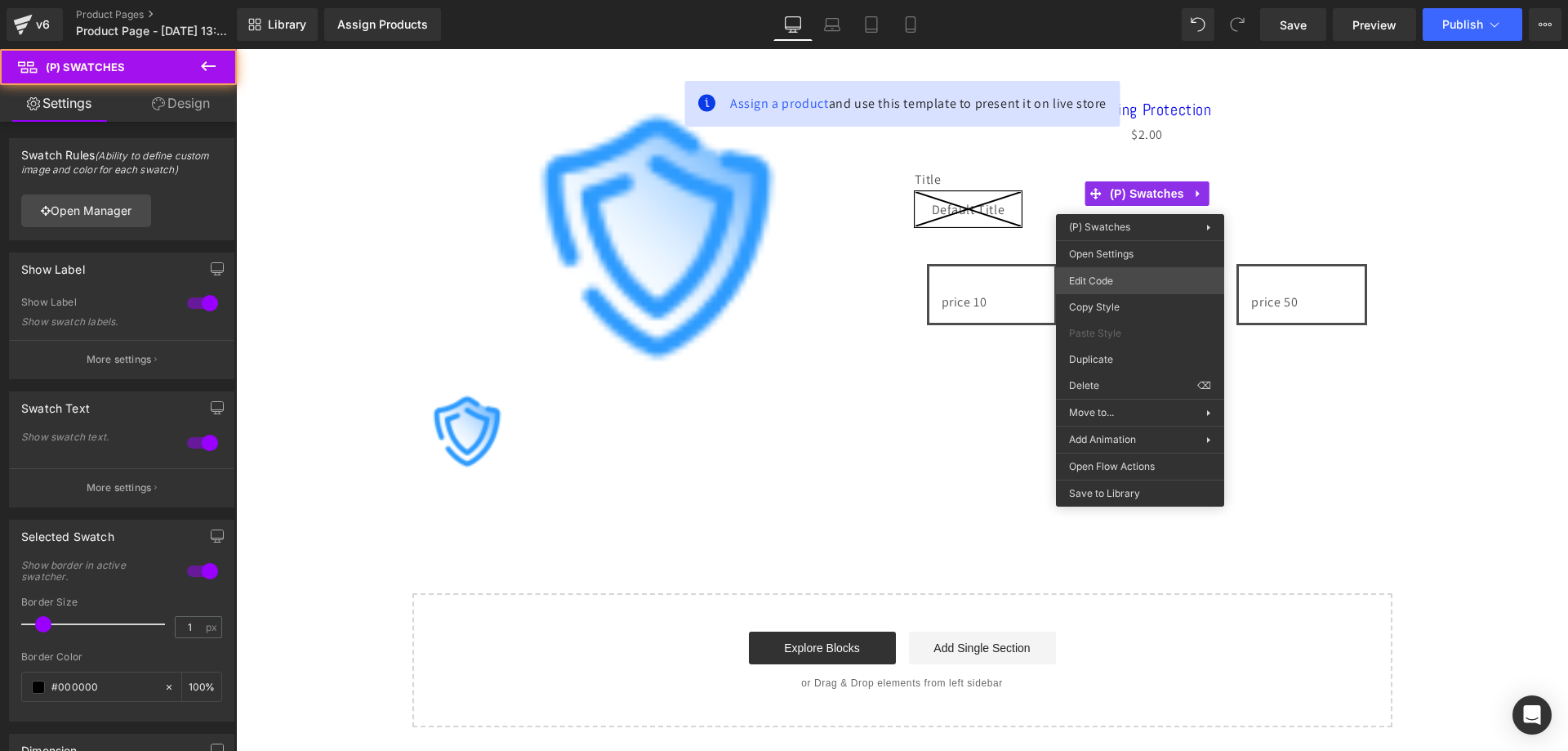
click at [1129, 0] on div "(P) Swatches You are previewing how the will restyle your page. You can not edi…" at bounding box center [784, 0] width 1568 height 0
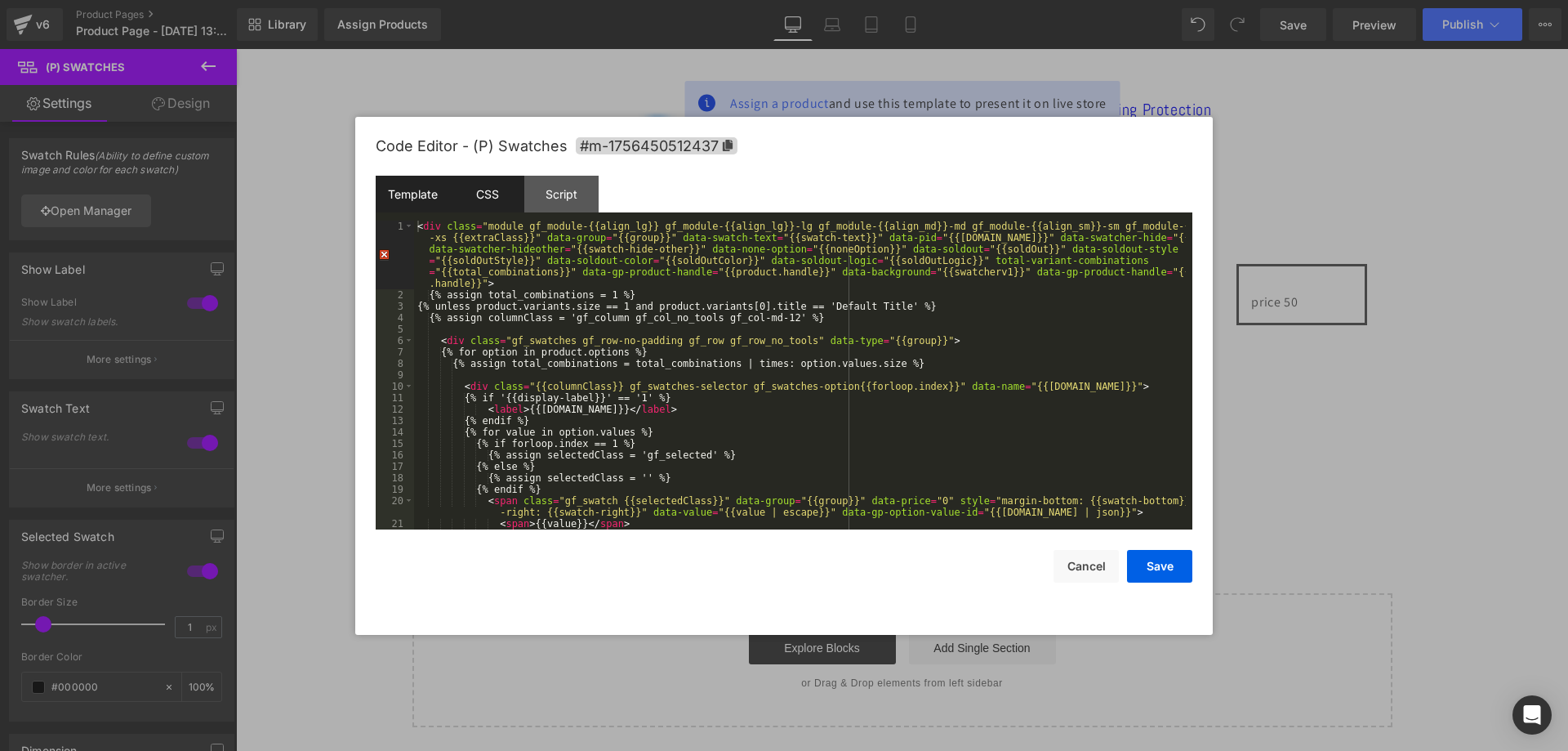
click at [499, 190] on div "CSS" at bounding box center [487, 193] width 74 height 37
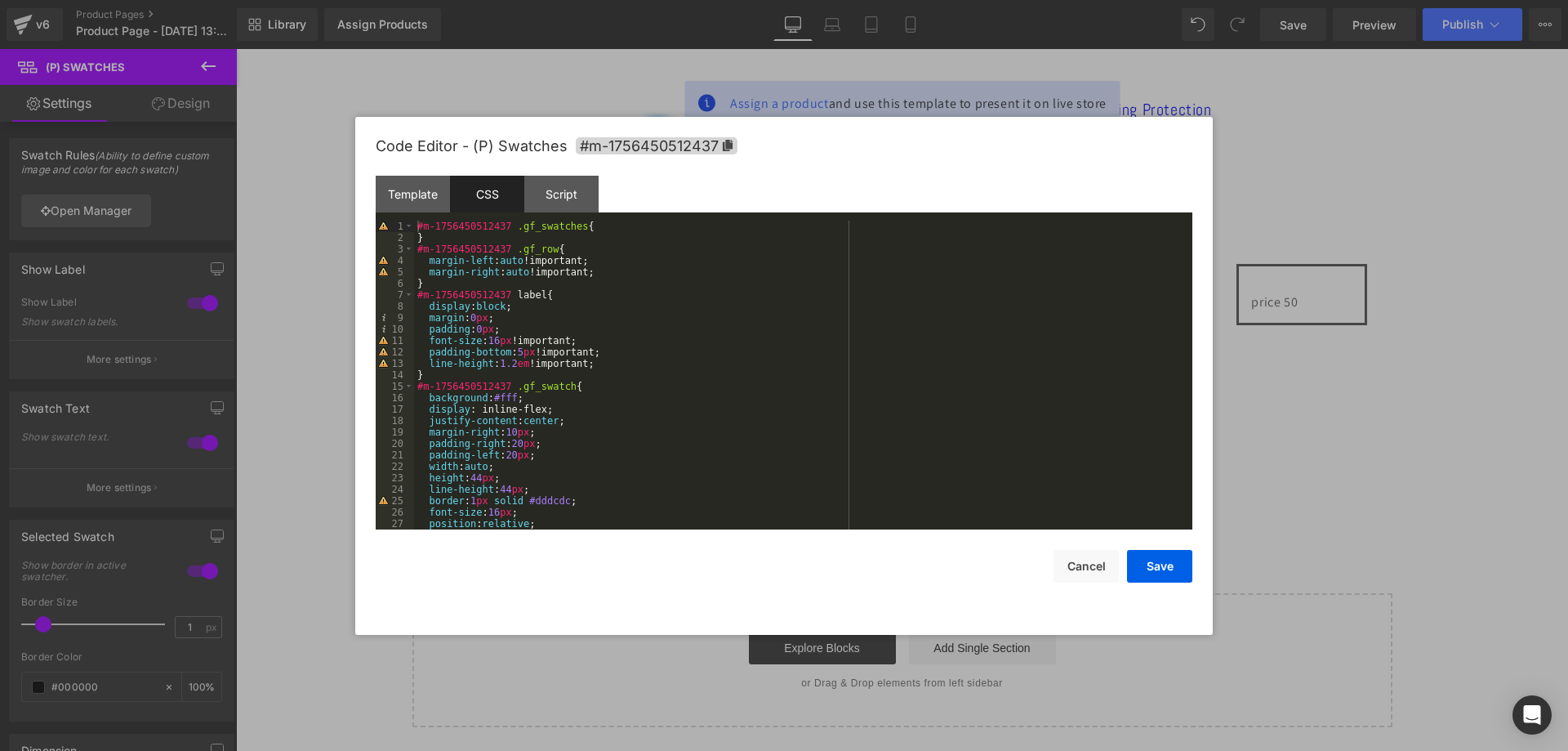
click at [417, 228] on div "#m-1756450512437 .gf_swatches { } #m-1756450512437 .gf_row { margin-left : auto…" at bounding box center [800, 386] width 772 height 332
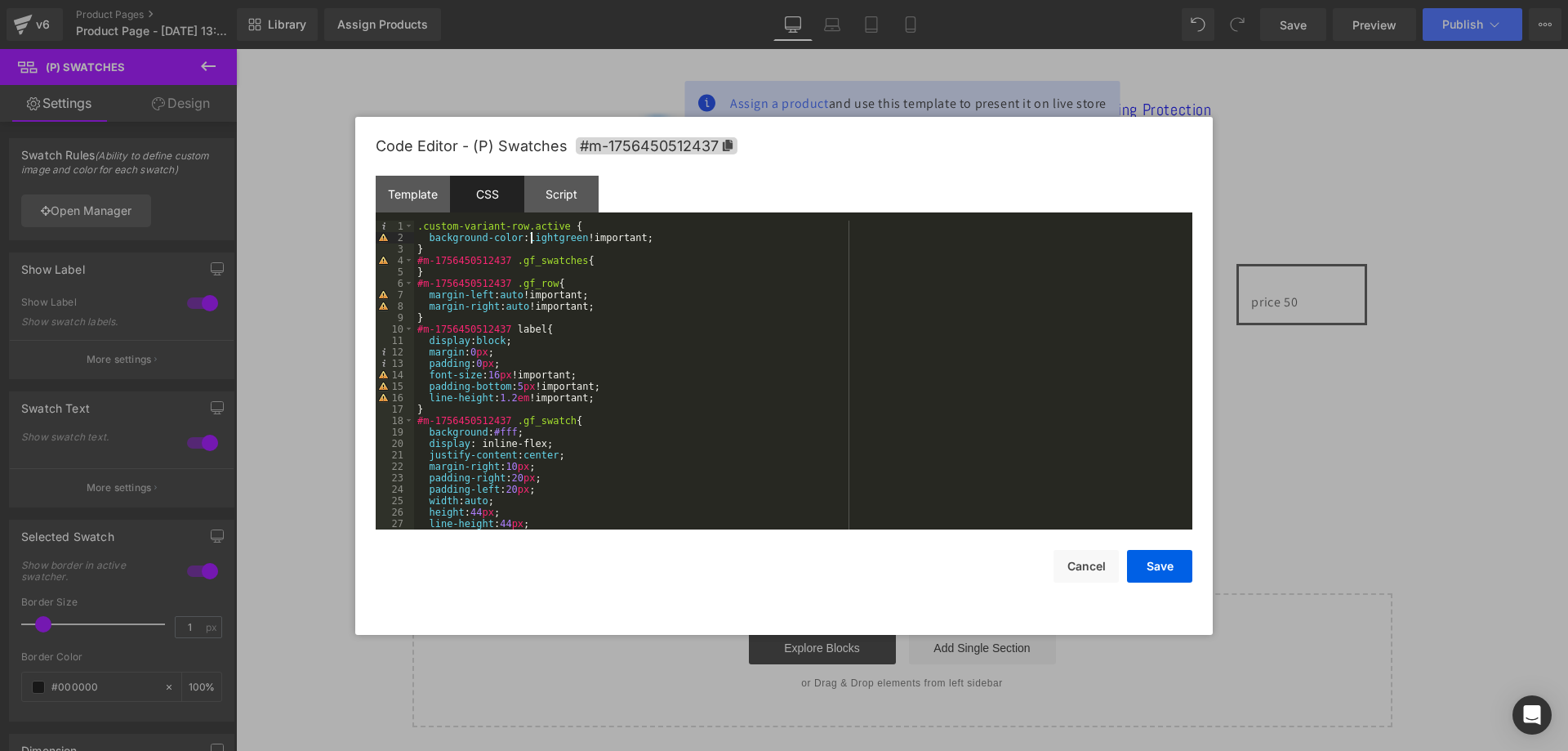
click at [532, 237] on div ".custom-variant-row.active { background-color : lightgreen !important; } #m-175…" at bounding box center [800, 386] width 772 height 332
click at [1182, 569] on button "Save" at bounding box center [1159, 566] width 65 height 33
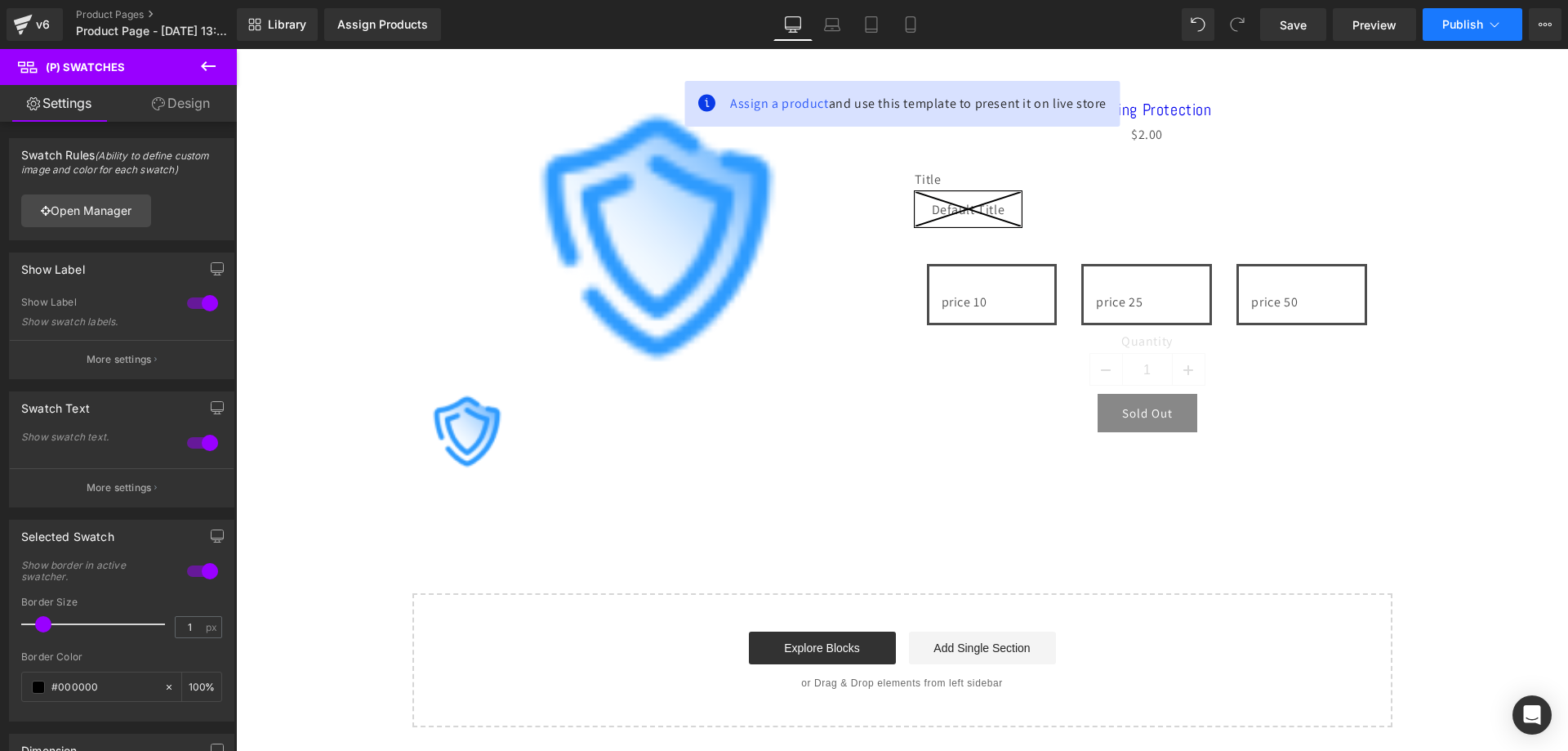
click at [1462, 19] on span "Publish" at bounding box center [1463, 24] width 40 height 13
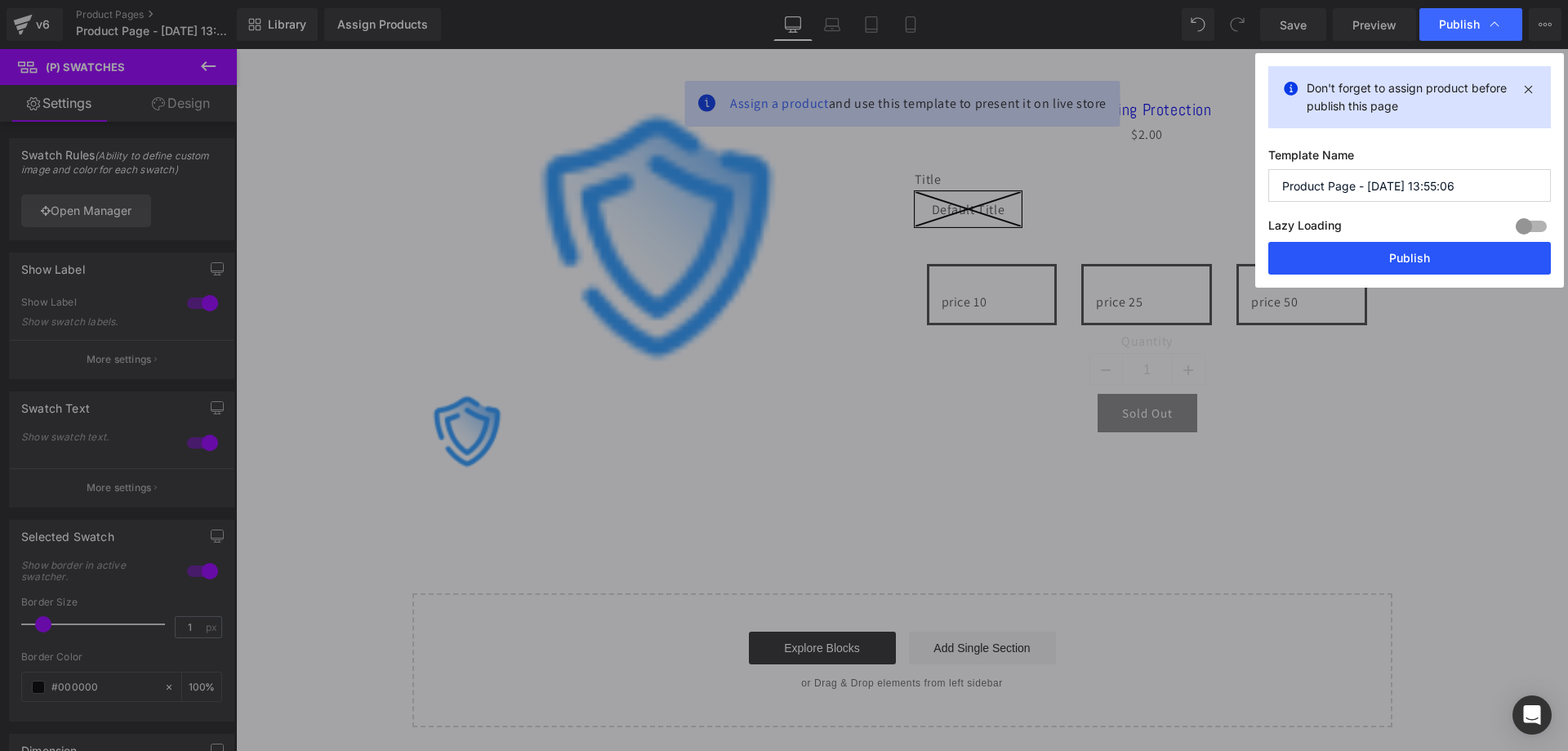
click at [1358, 250] on button "Publish" at bounding box center [1410, 258] width 283 height 33
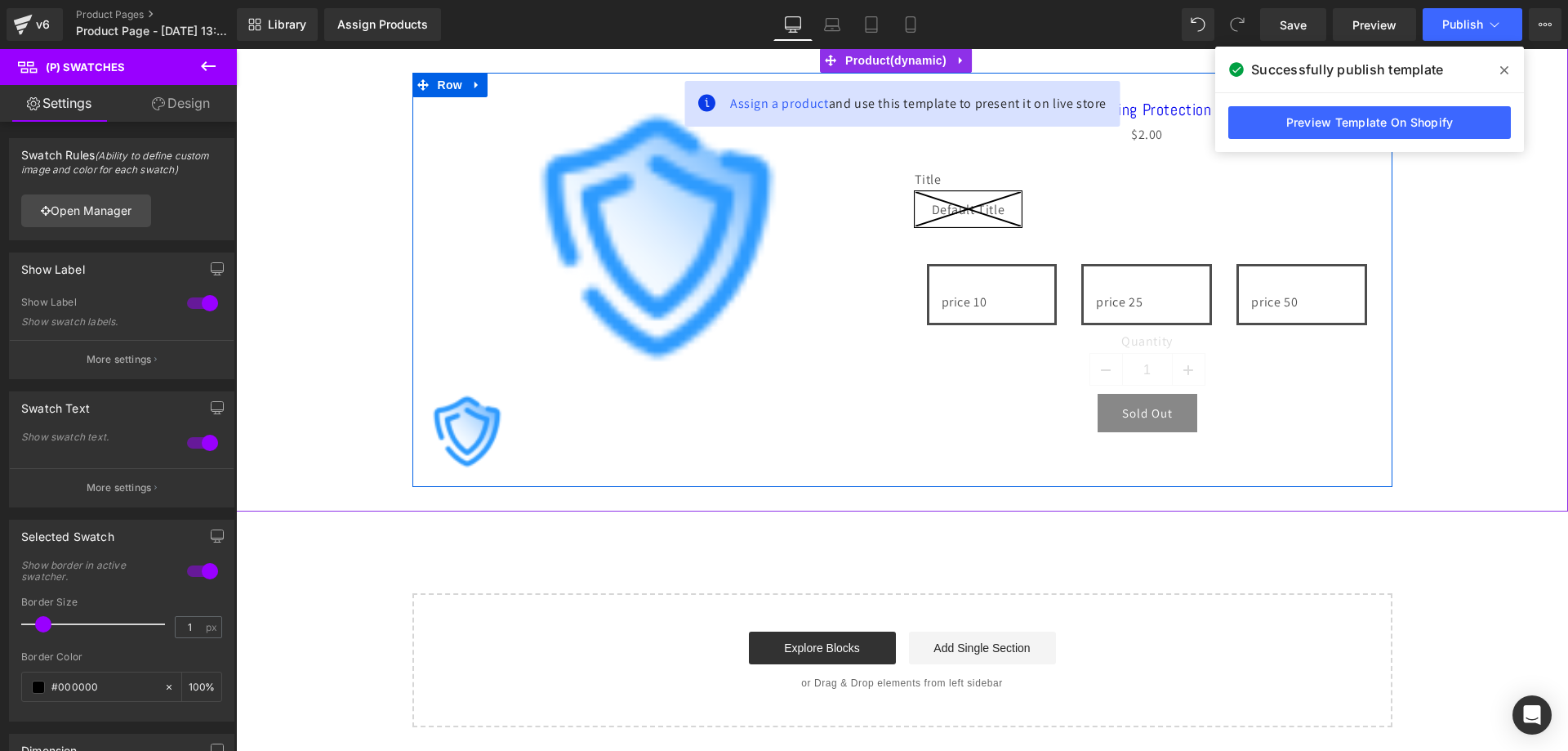
click at [1123, 206] on div "Title Default Title" at bounding box center [1147, 205] width 465 height 68
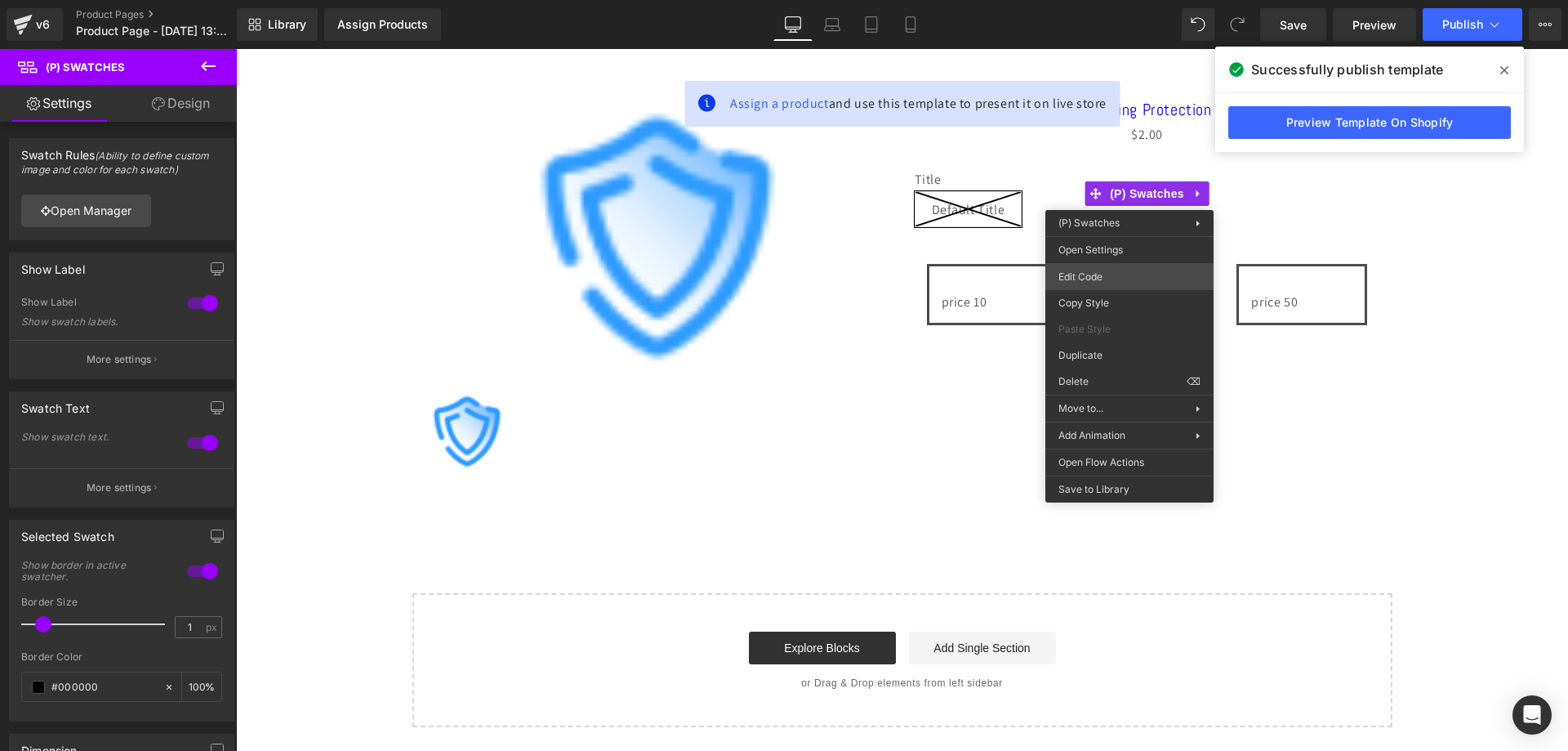
click at [1123, 0] on div "(P) Swatches You are previewing how the will restyle your page. You can not edi…" at bounding box center [784, 0] width 1568 height 0
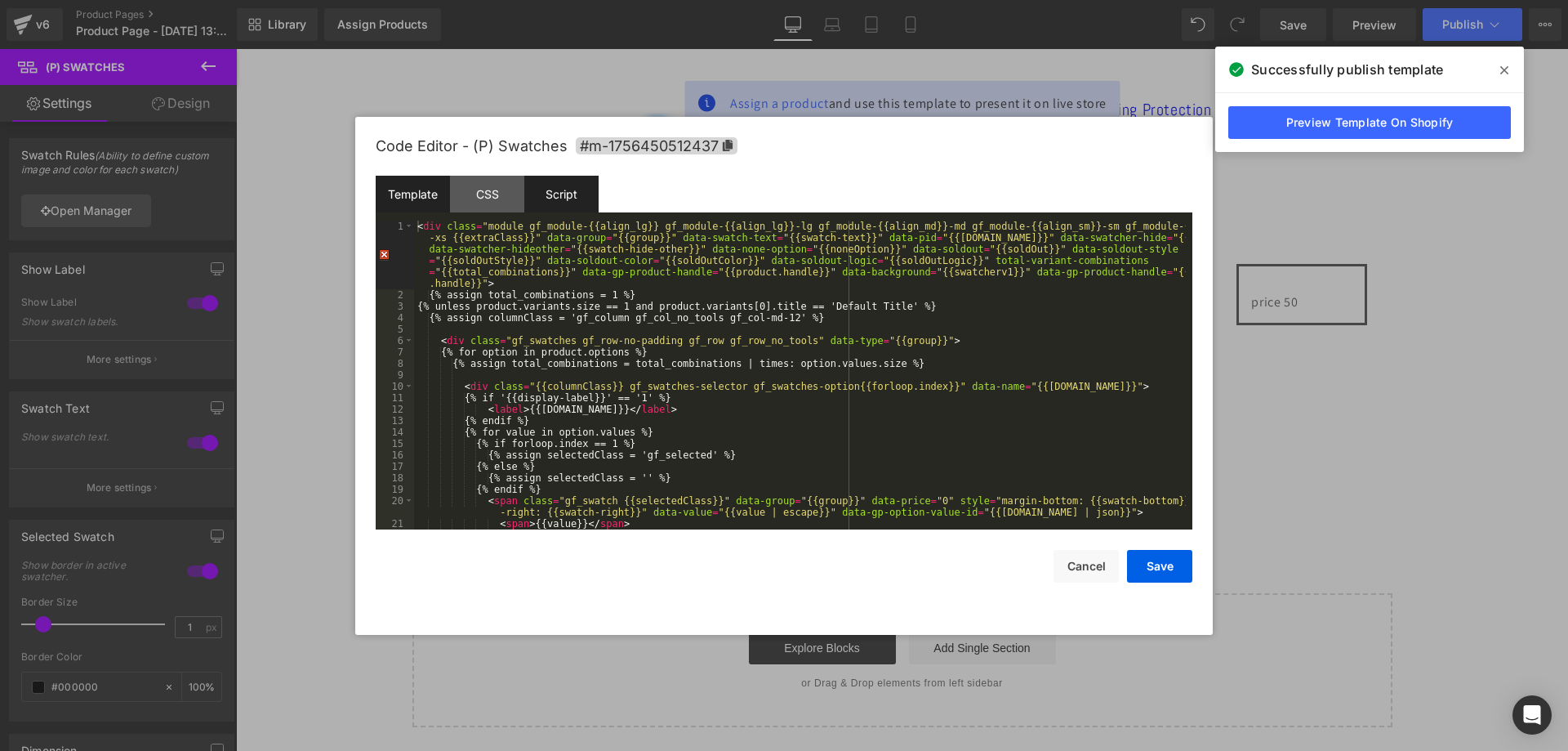
click at [543, 194] on div "Script" at bounding box center [561, 193] width 74 height 37
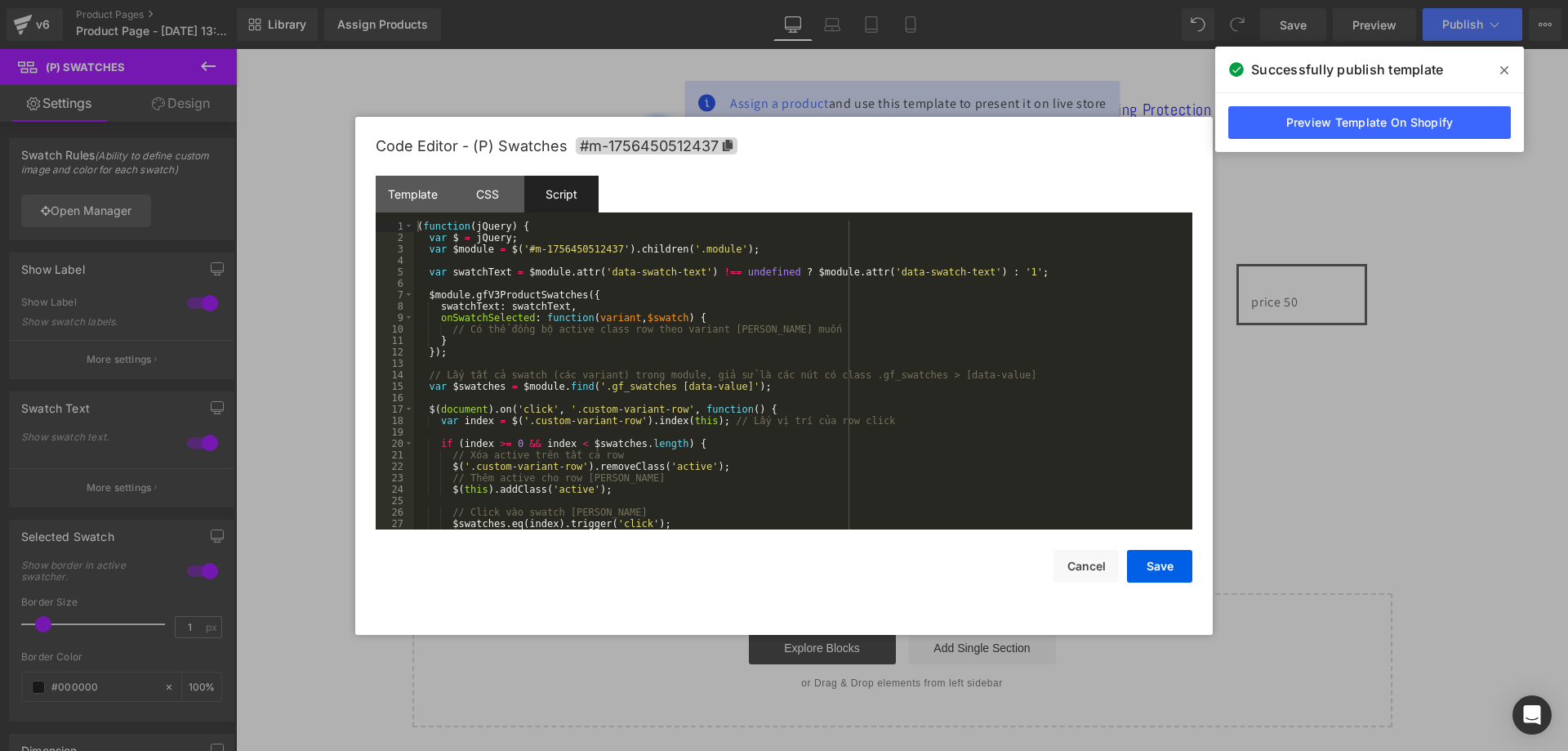
click at [624, 328] on div "( function ( jQuery ) { var $ = jQuery ; var $module = $ ( '#m-1756450512437' )…" at bounding box center [800, 386] width 772 height 332
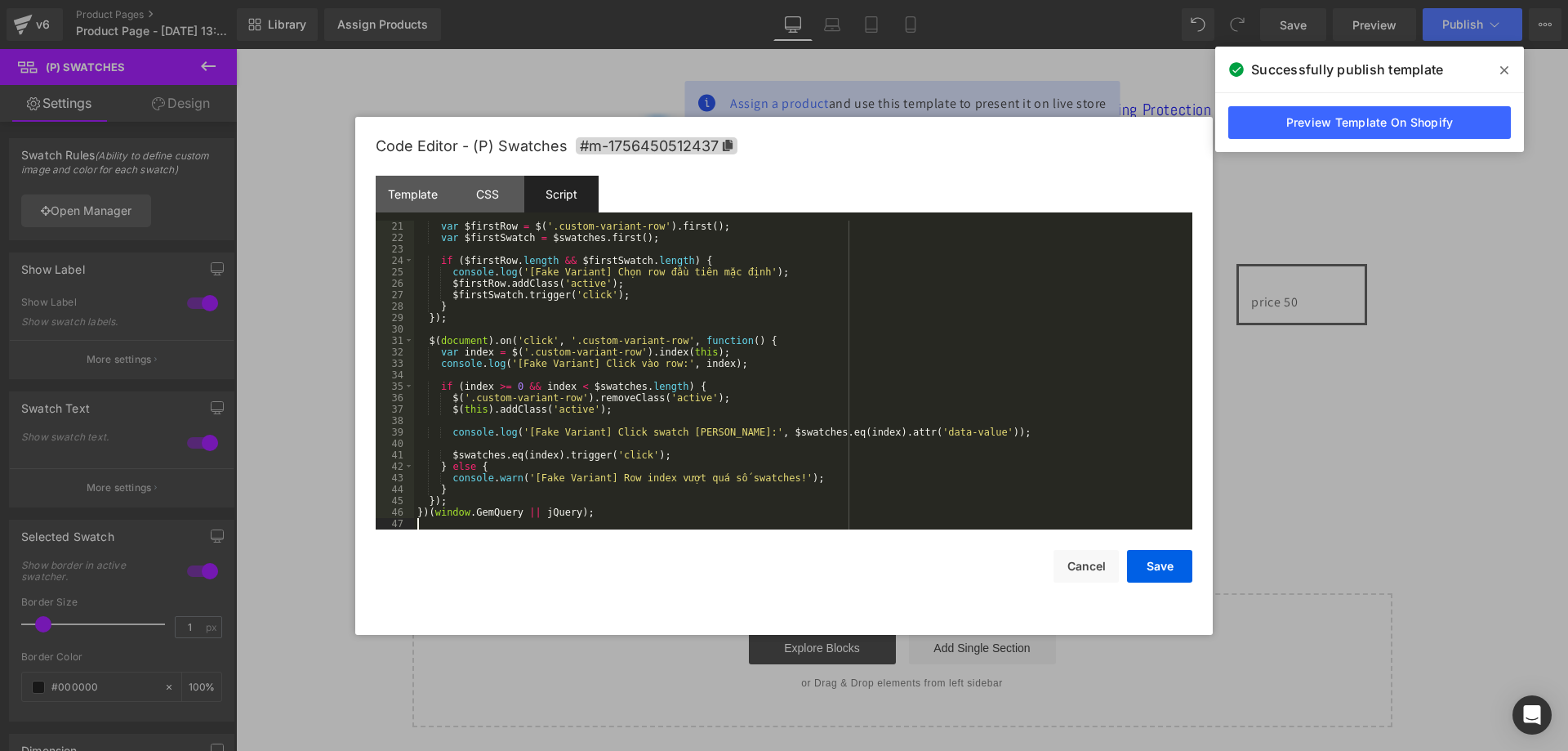
scroll to position [229, 0]
click at [1174, 564] on button "Save" at bounding box center [1159, 566] width 65 height 33
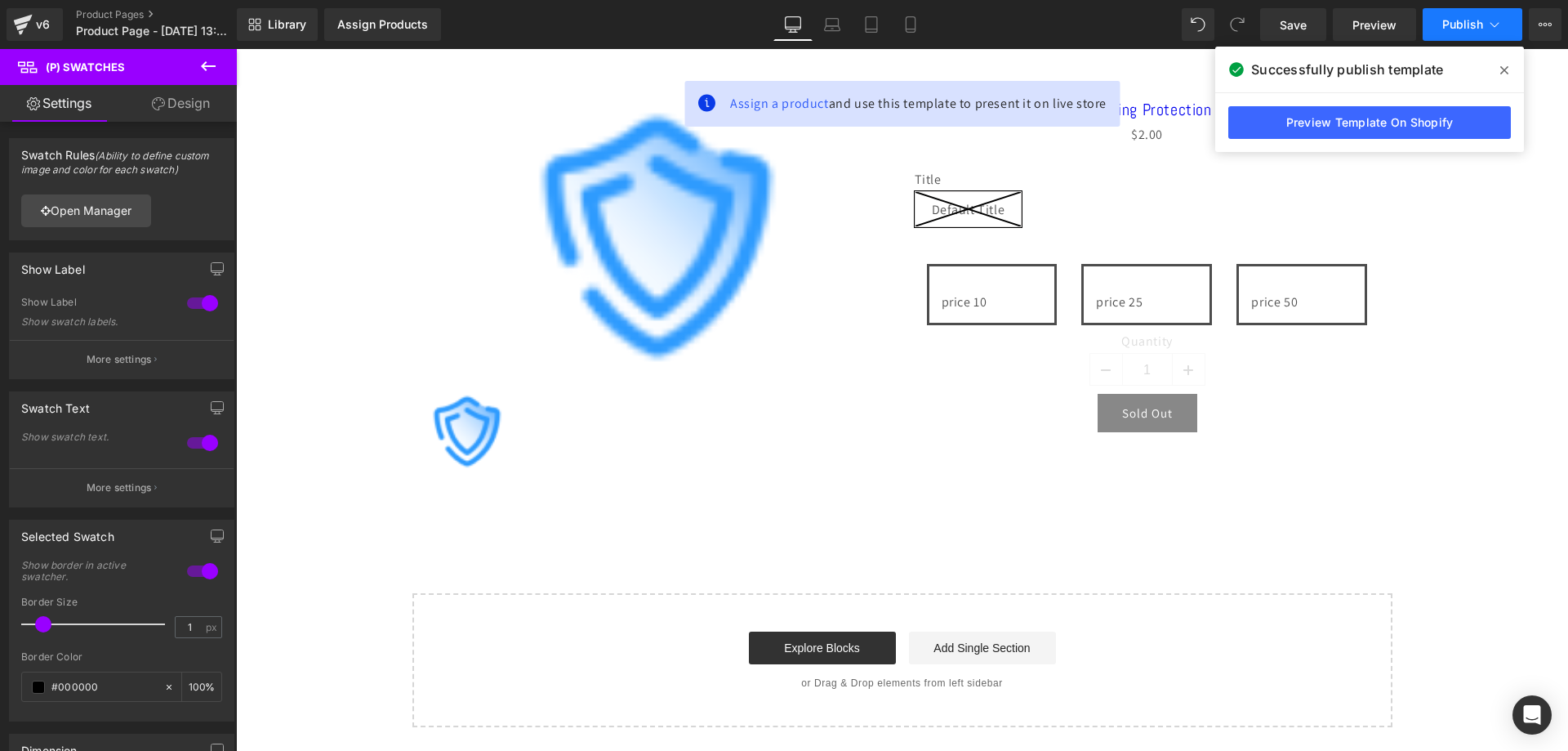
click at [1463, 14] on button "Publish" at bounding box center [1473, 24] width 100 height 33
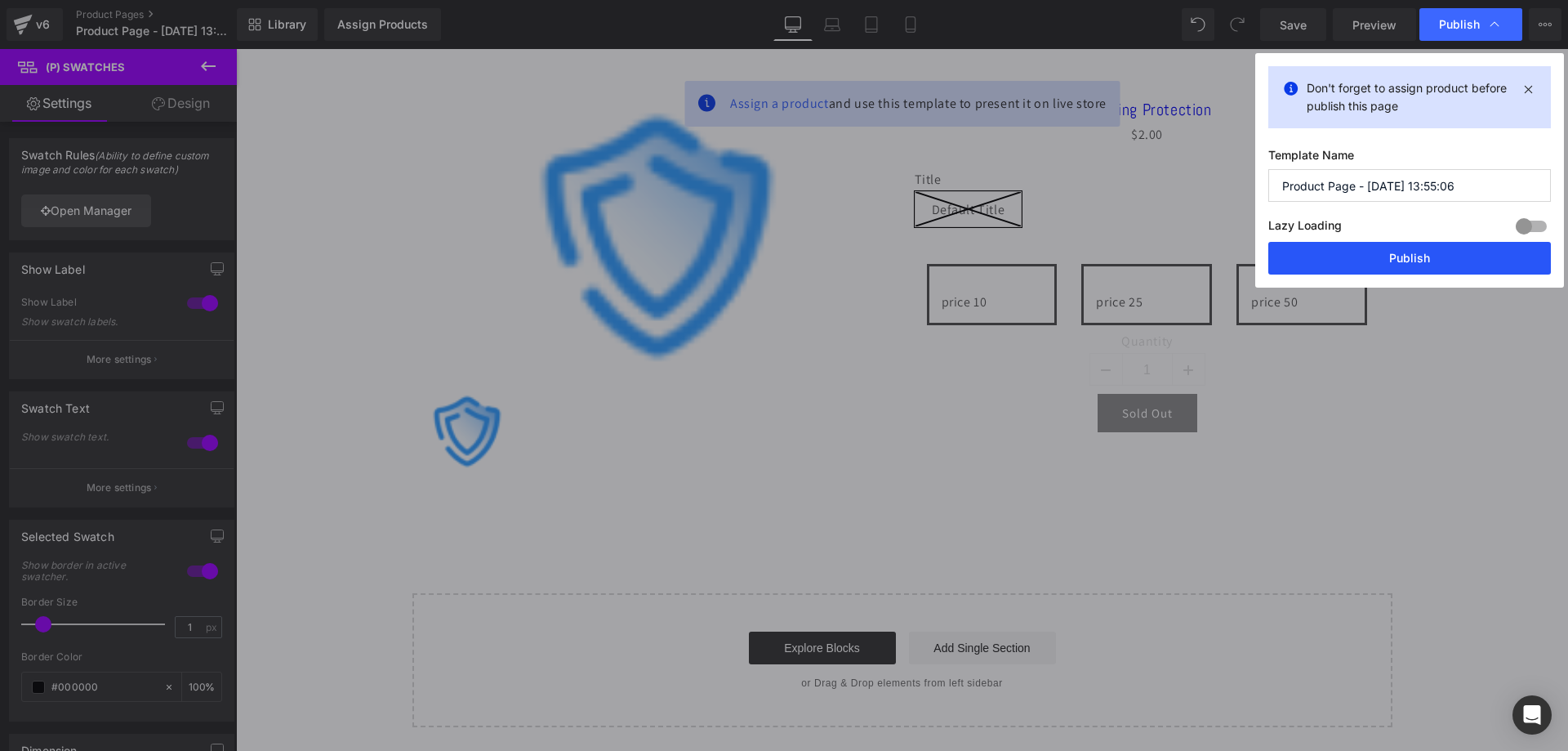
drag, startPoint x: 1390, startPoint y: 269, endPoint x: 1126, endPoint y: 226, distance: 267.5
click at [1390, 269] on button "Publish" at bounding box center [1410, 258] width 283 height 33
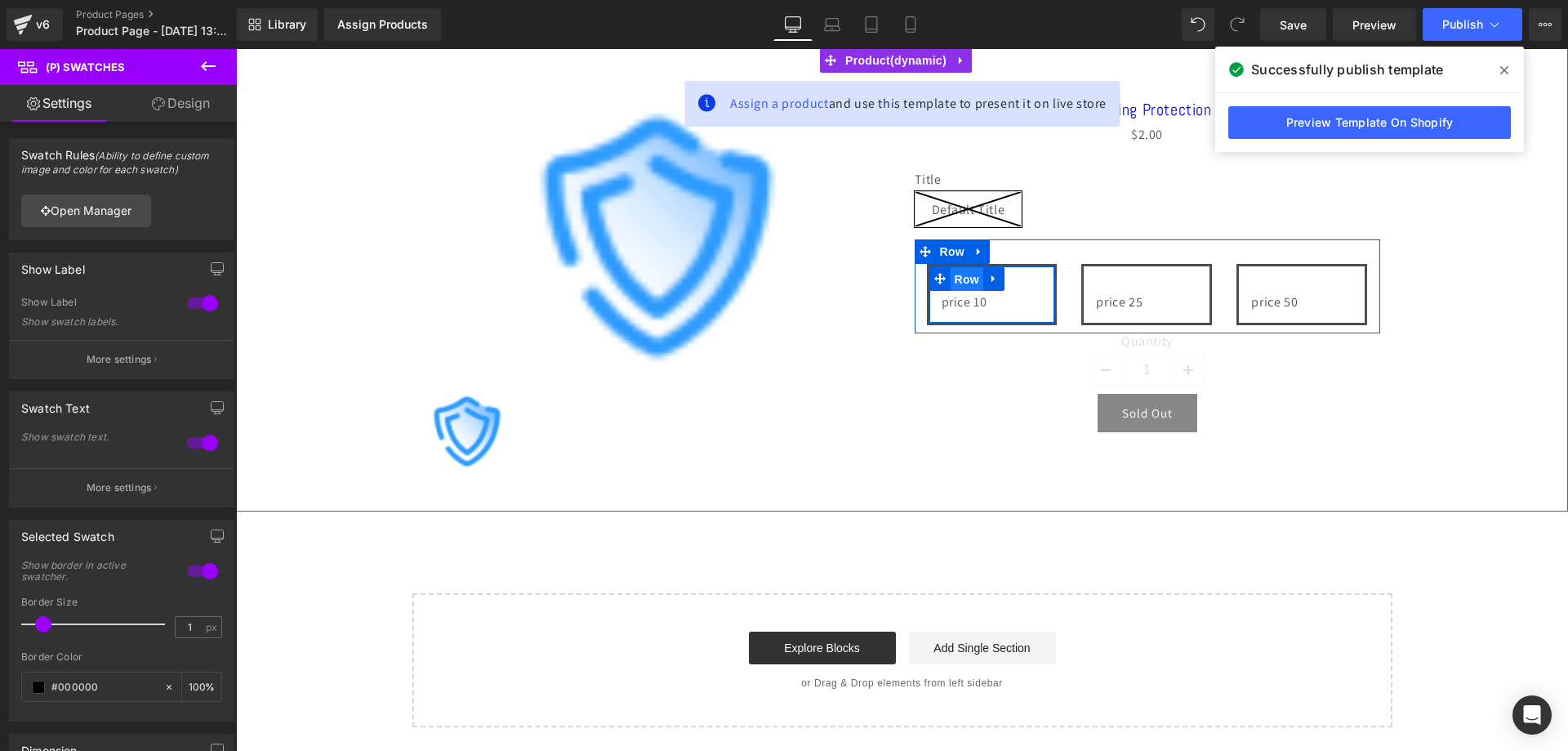
click at [965, 280] on span "Row" at bounding box center [967, 280] width 33 height 24
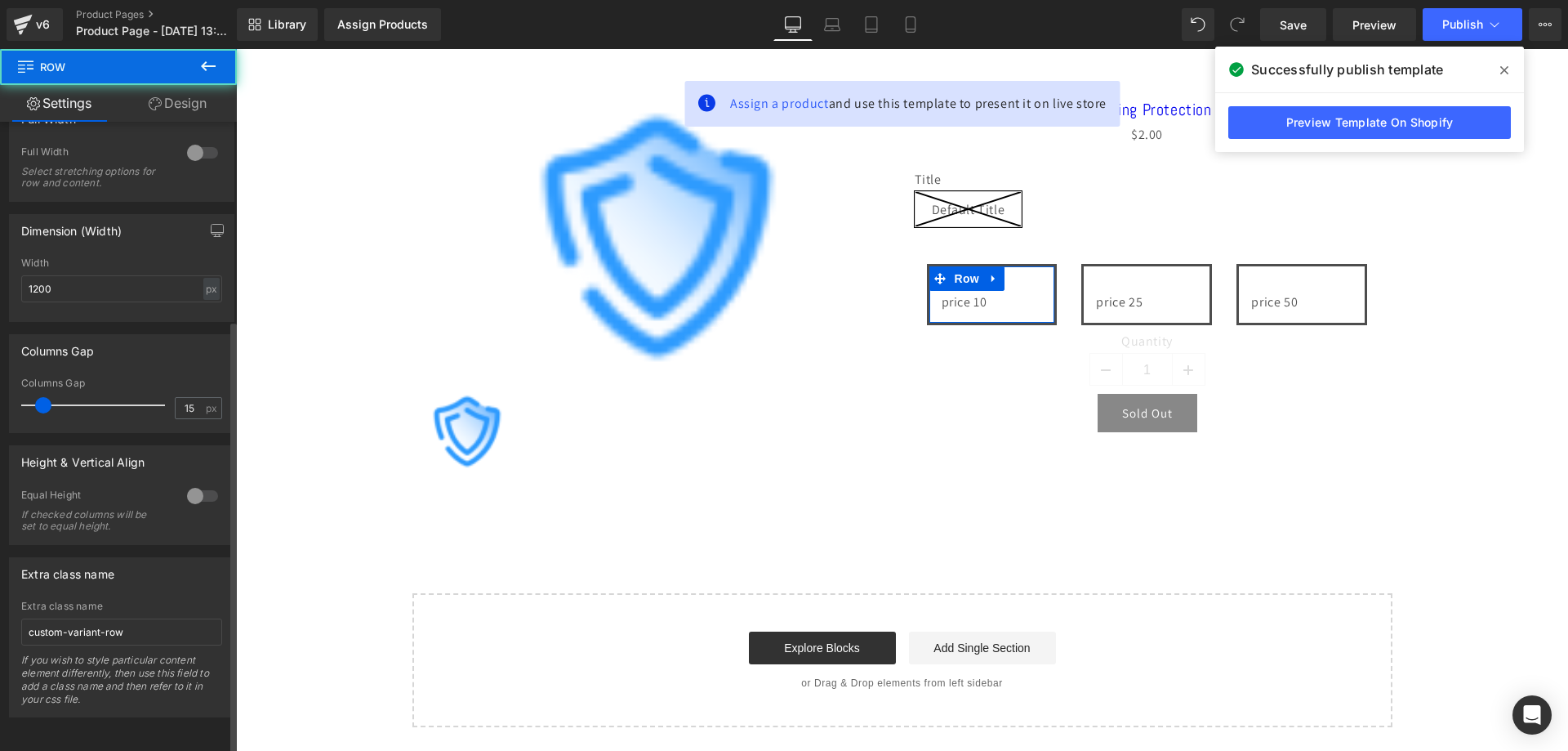
scroll to position [287, 0]
click at [161, 622] on input "custom-variant-row" at bounding box center [121, 632] width 201 height 27
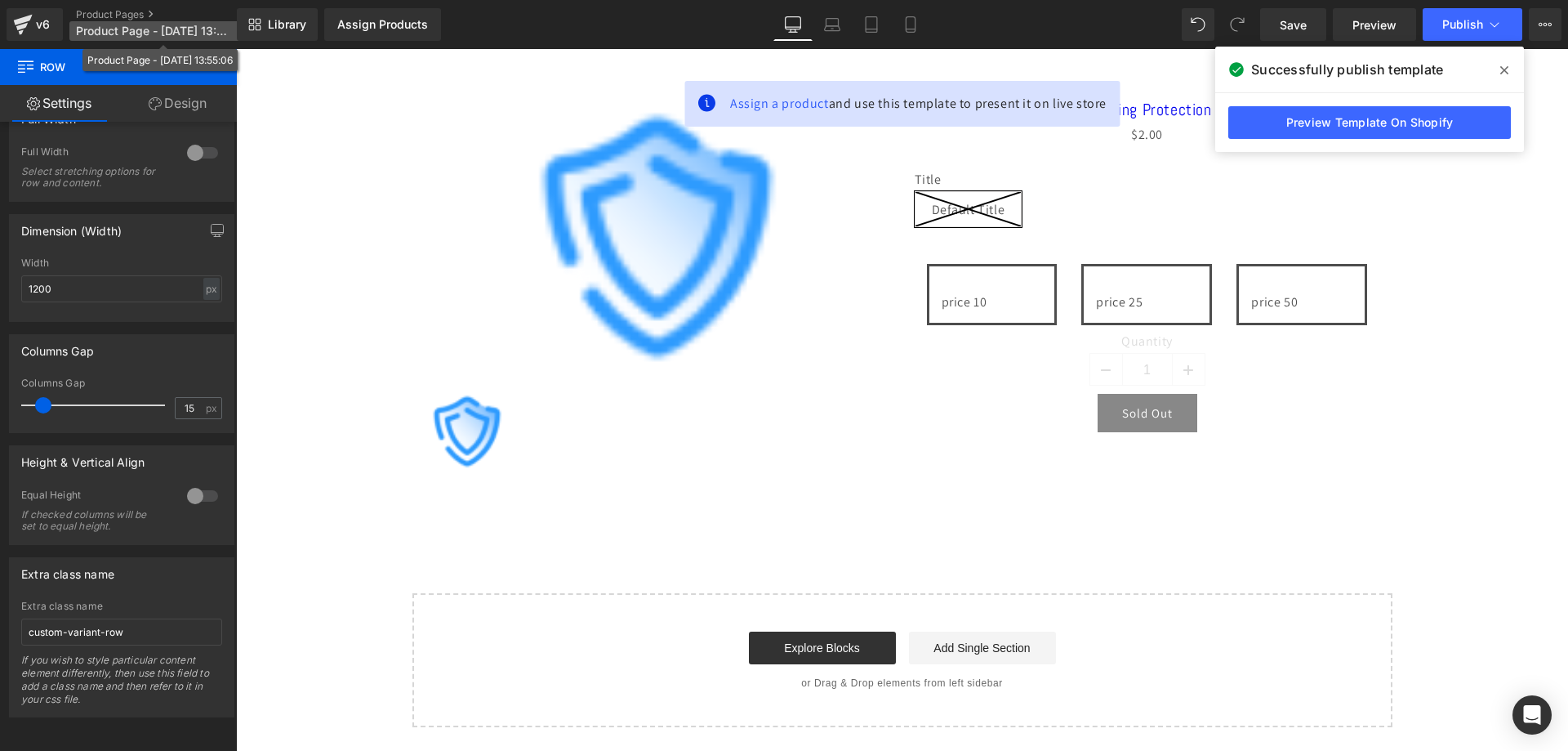
click at [101, 33] on span "Product Page - [DATE] 13:55:06" at bounding box center [154, 31] width 157 height 13
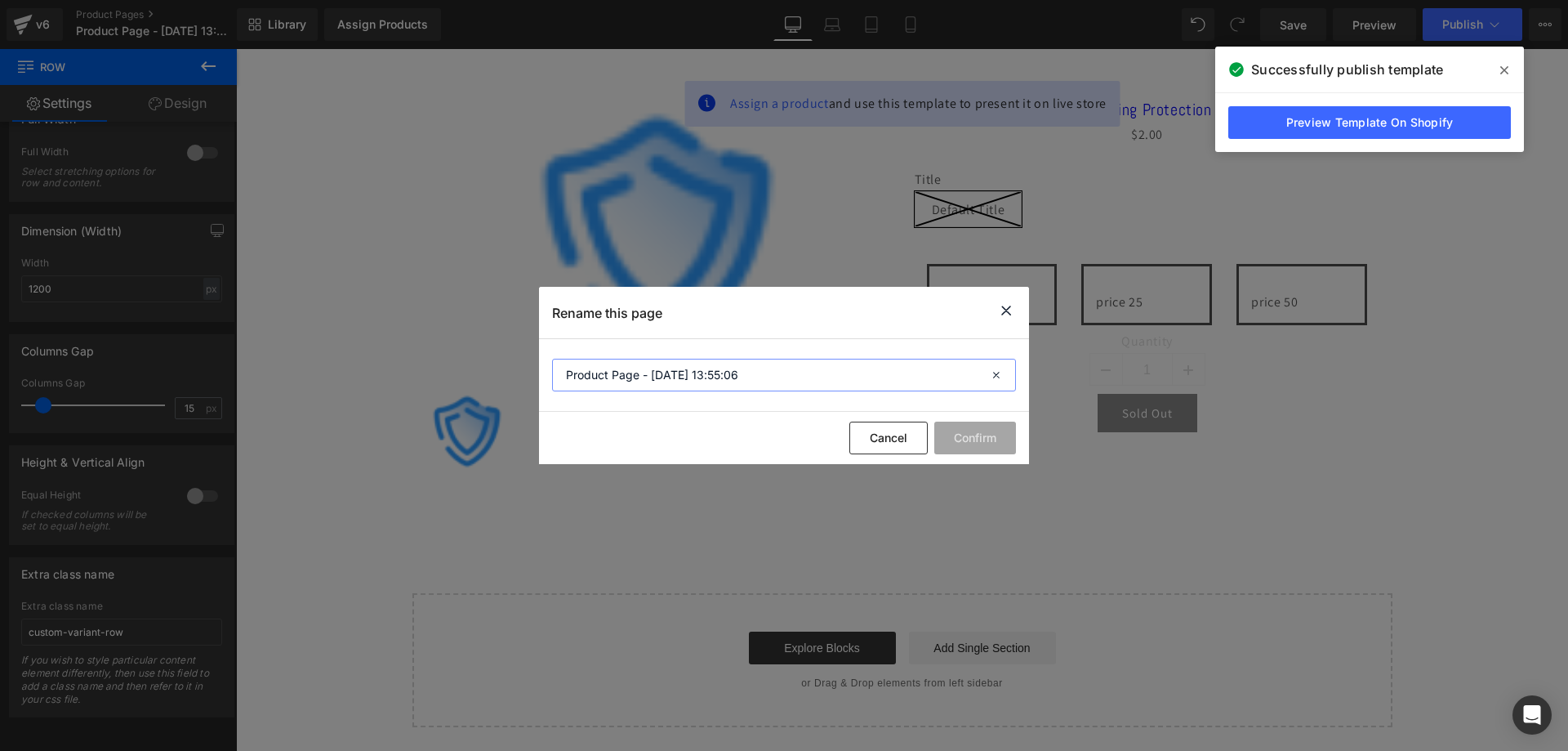
click at [732, 378] on input "Product Page - [DATE] 13:55:06" at bounding box center [784, 375] width 464 height 33
type input "Custom fake variant v6"
click at [977, 441] on button "Confirm" at bounding box center [975, 438] width 82 height 33
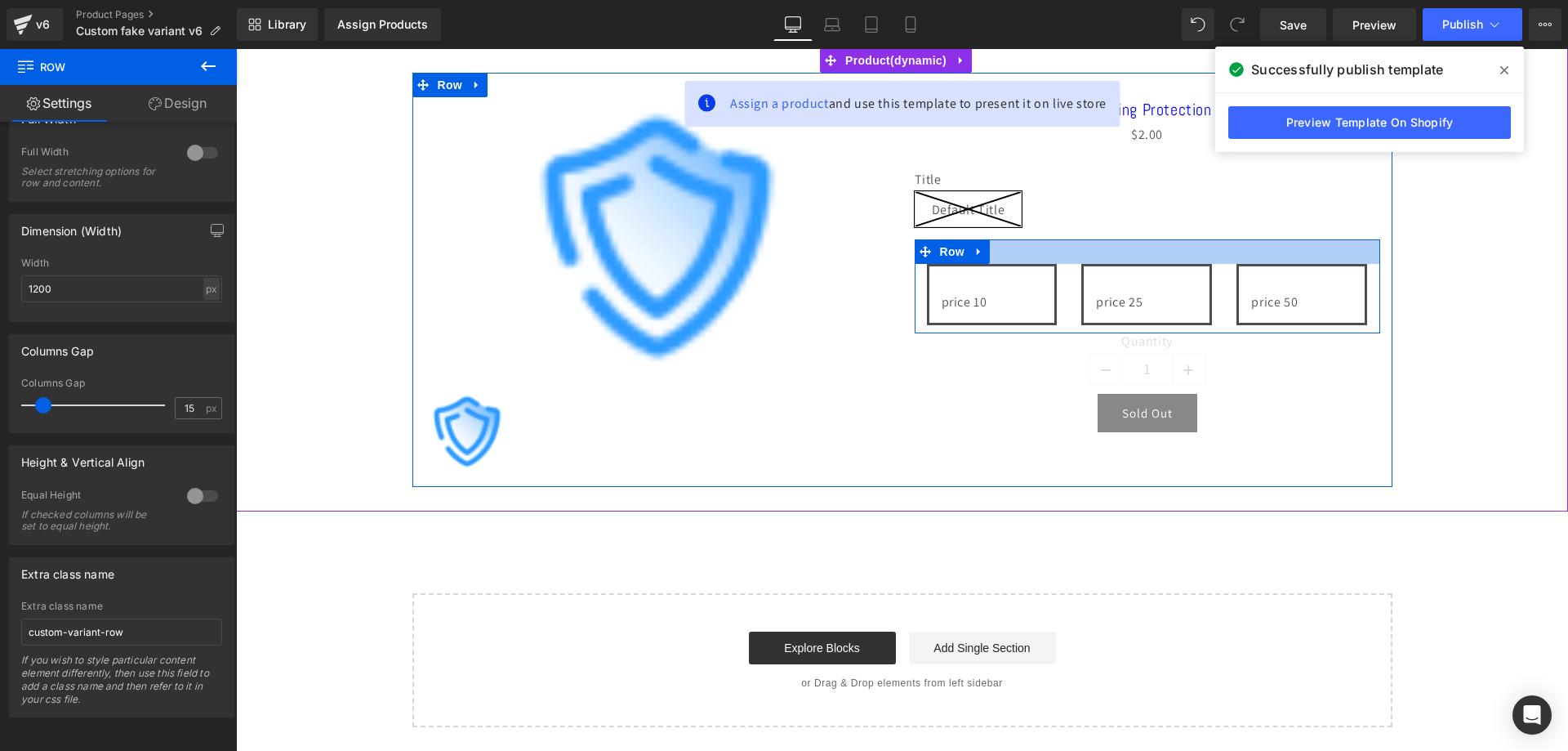
click at [1095, 264] on div at bounding box center [1147, 252] width 465 height 24
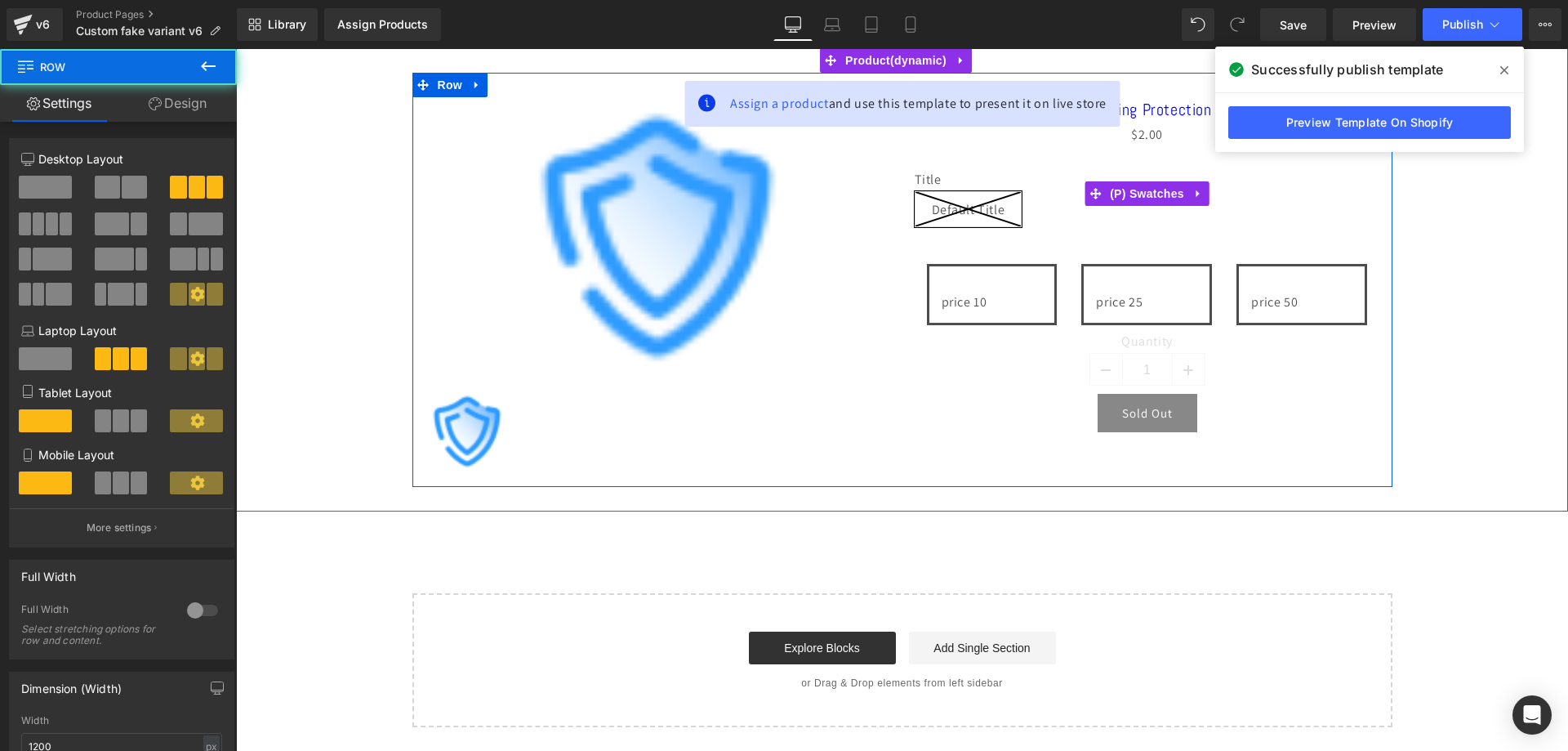
click at [1104, 215] on div "Title Default Title" at bounding box center [1147, 205] width 465 height 68
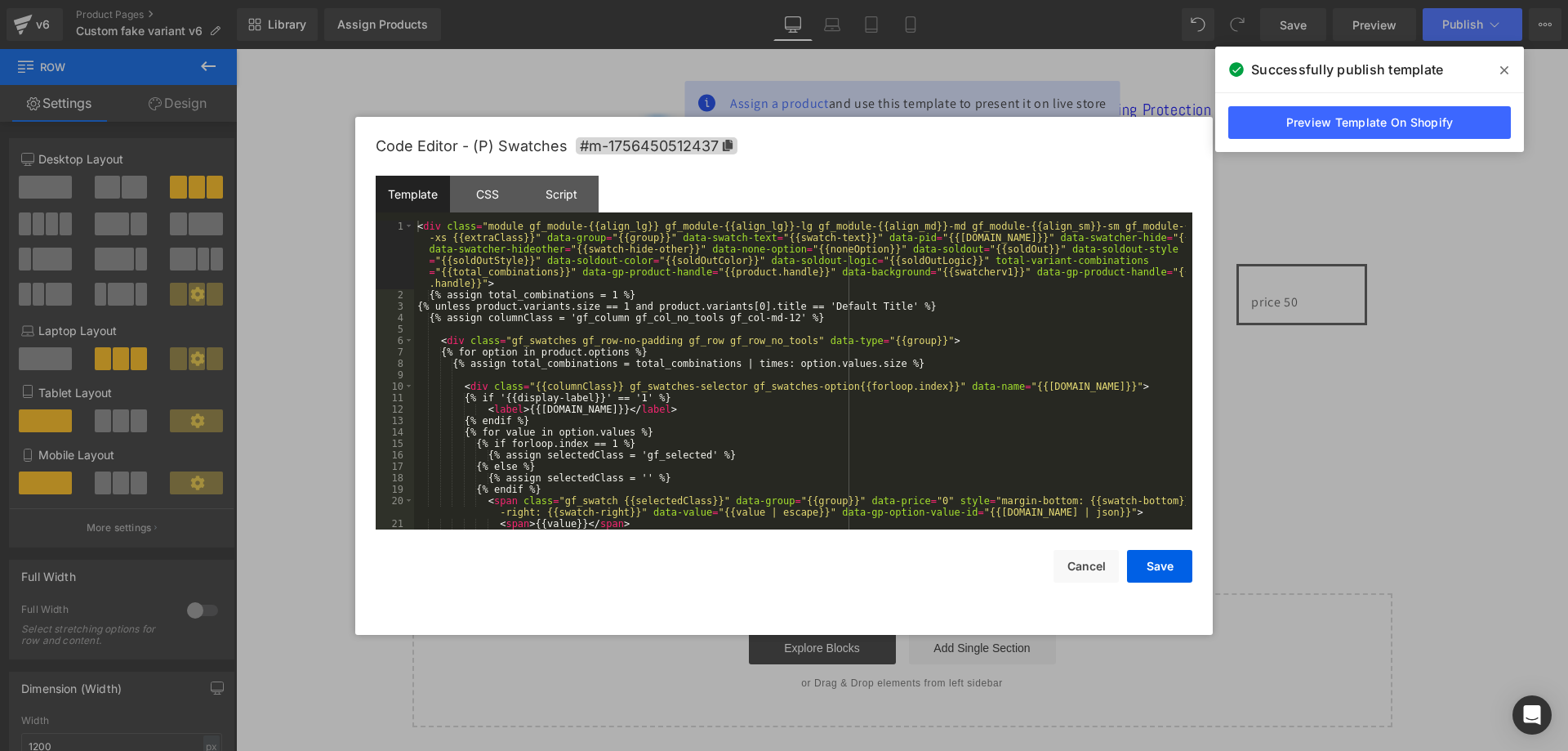
click at [1103, 0] on div "Row You are previewing how the will restyle your page. You can not edit Element…" at bounding box center [784, 0] width 1568 height 0
click at [578, 192] on div "Script" at bounding box center [561, 193] width 74 height 37
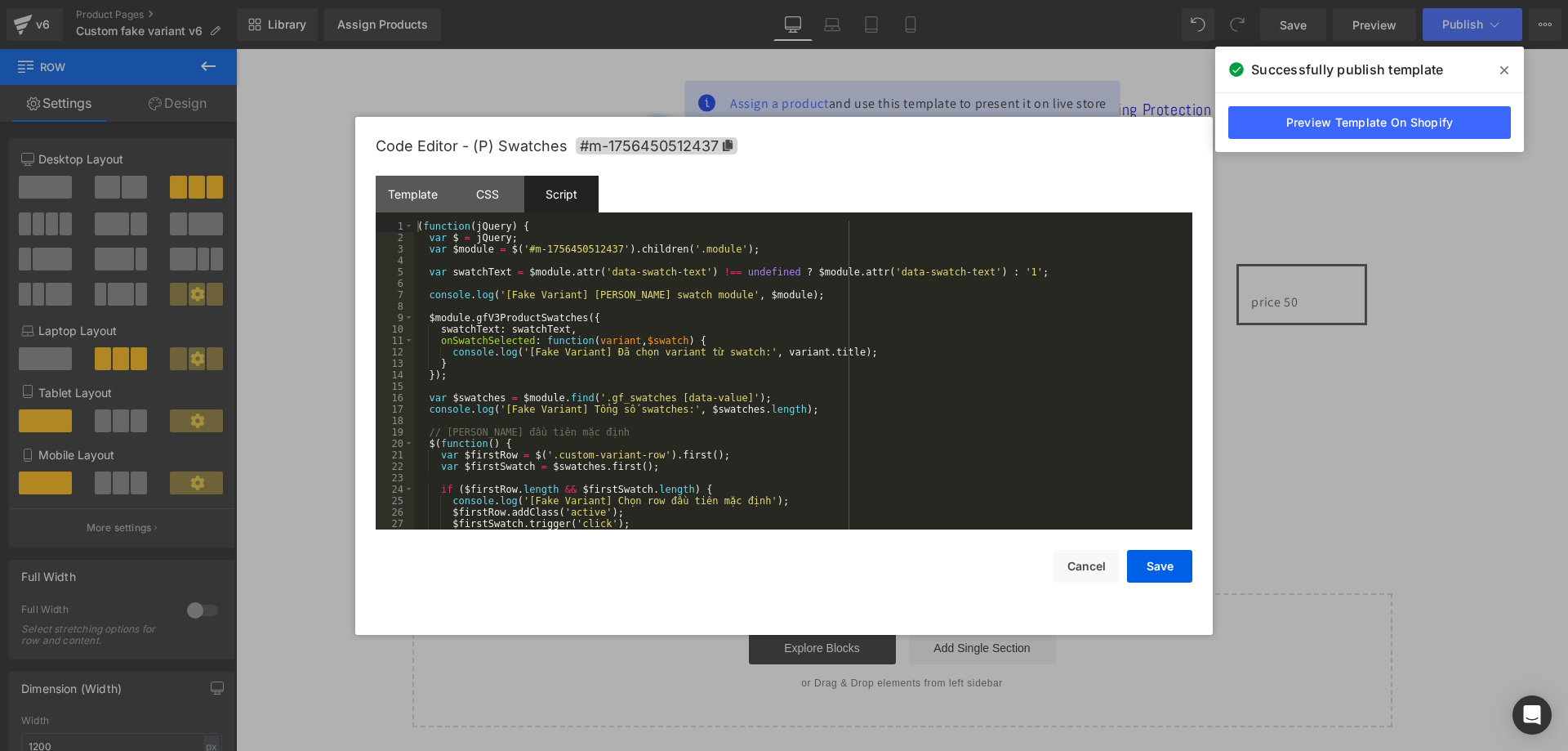
click at [654, 299] on div "( function ( jQuery ) { var $ = jQuery ; var $module = $ ( '#m-1756450512437' )…" at bounding box center [800, 386] width 772 height 332
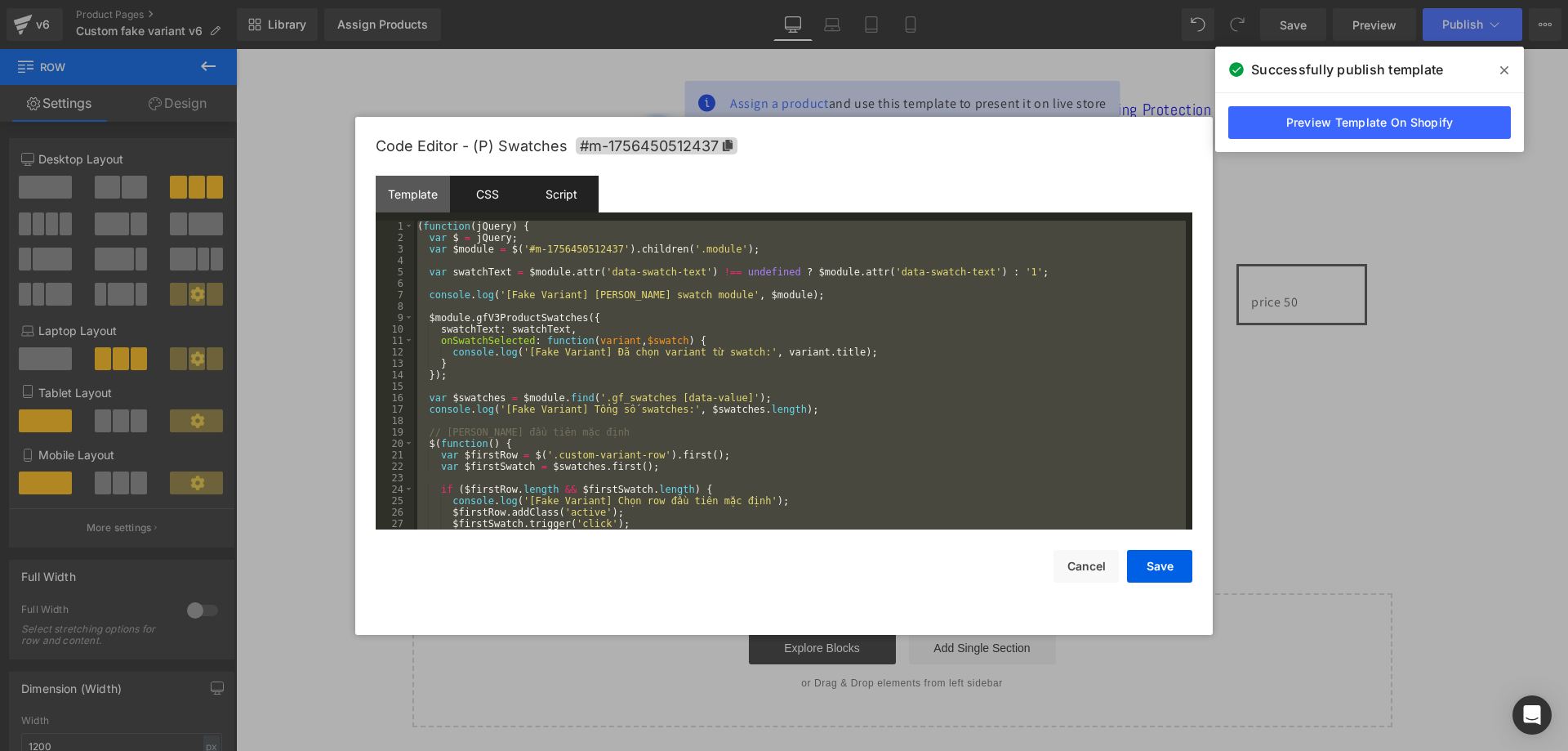
click at [480, 194] on div "CSS" at bounding box center [487, 193] width 74 height 37
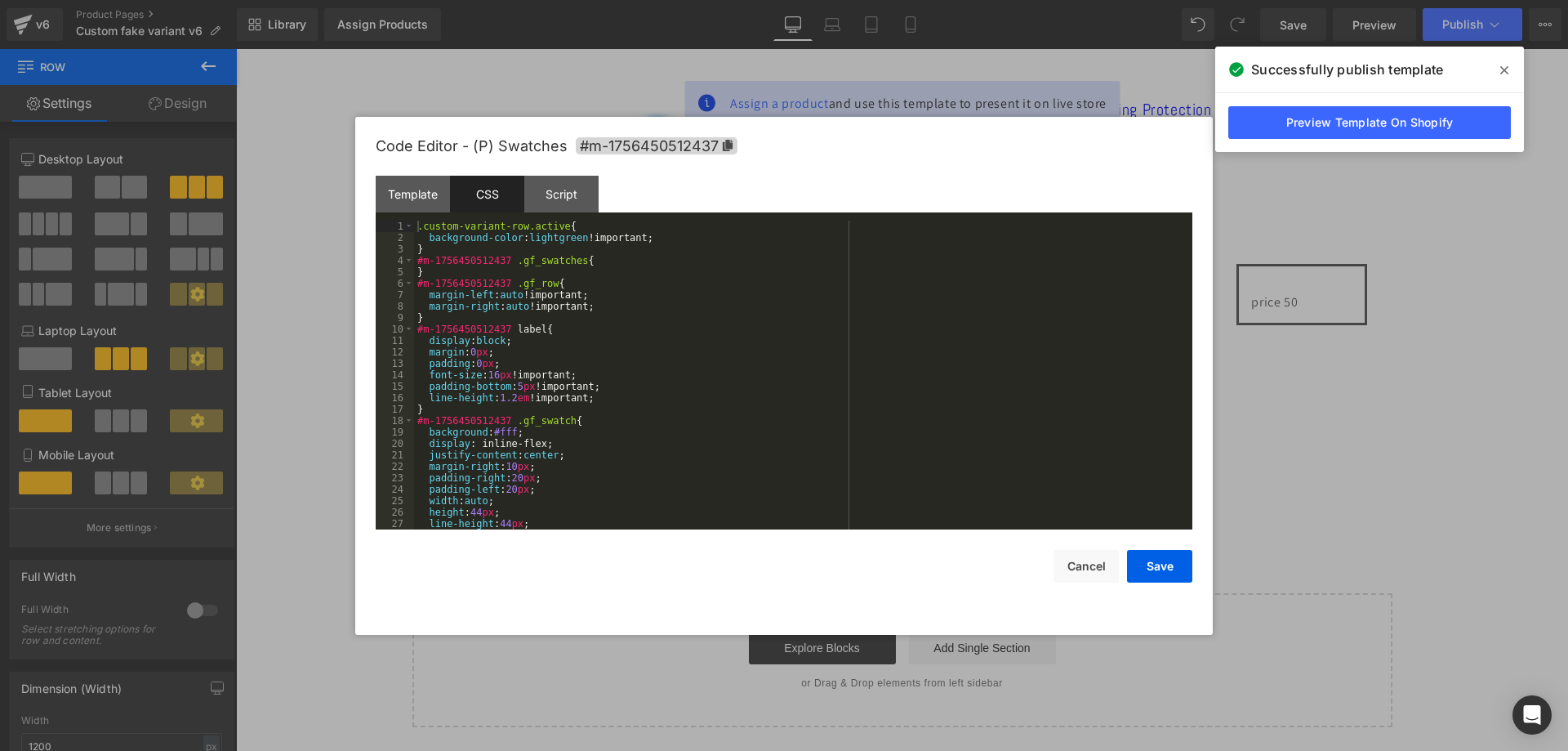
click at [543, 270] on div ".custom-variant-row.active { background-color : lightgreen !important; } #m-175…" at bounding box center [800, 386] width 772 height 332
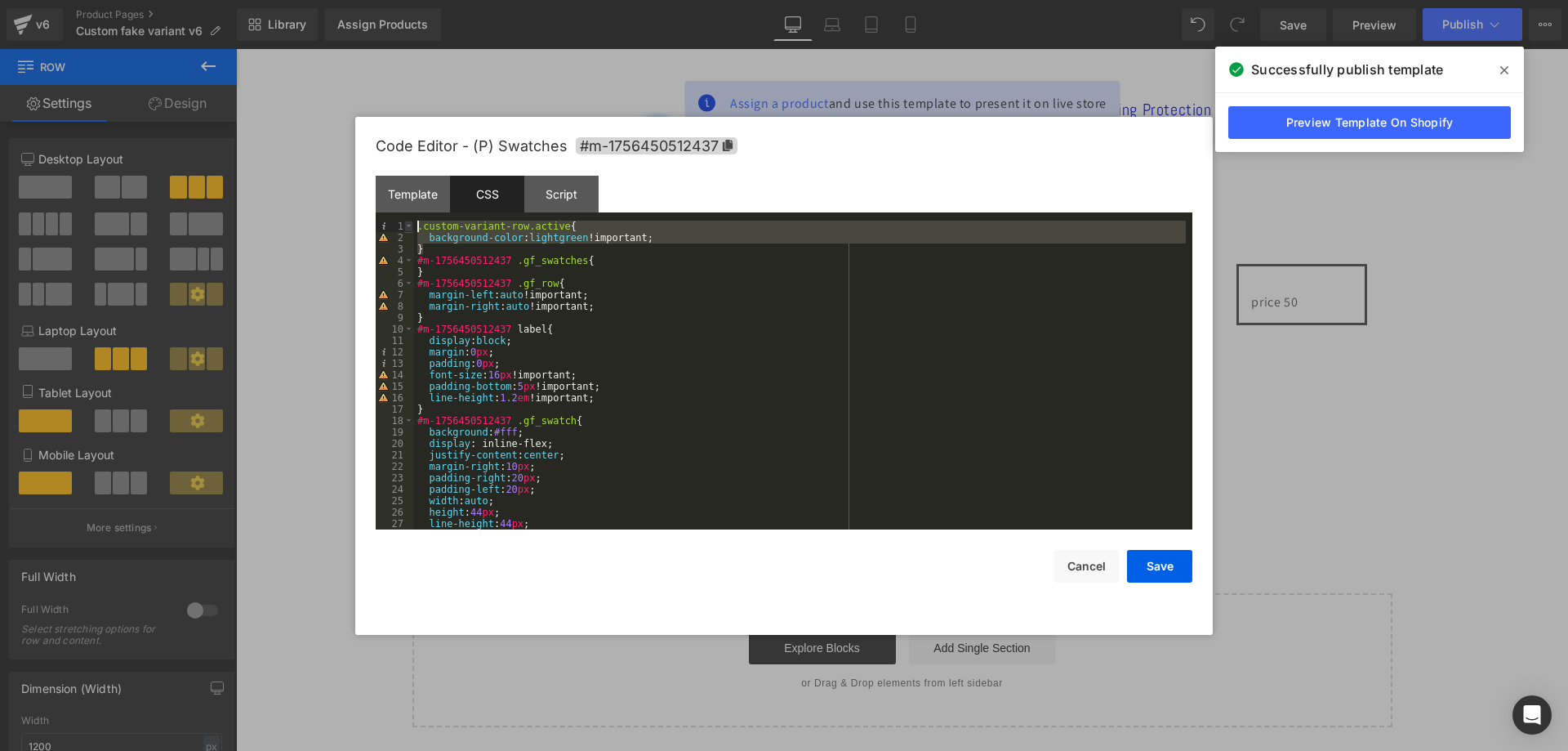
drag, startPoint x: 438, startPoint y: 246, endPoint x: 412, endPoint y: 231, distance: 30.0
click at [412, 231] on pre "1 2 3 4 5 6 7 8 9 10 11 12 13 14 15 16 17 18 19 20 21 22 23 24 25 26 27 28 .cus…" at bounding box center [784, 375] width 816 height 309
click at [648, 43] on div at bounding box center [784, 375] width 1568 height 751
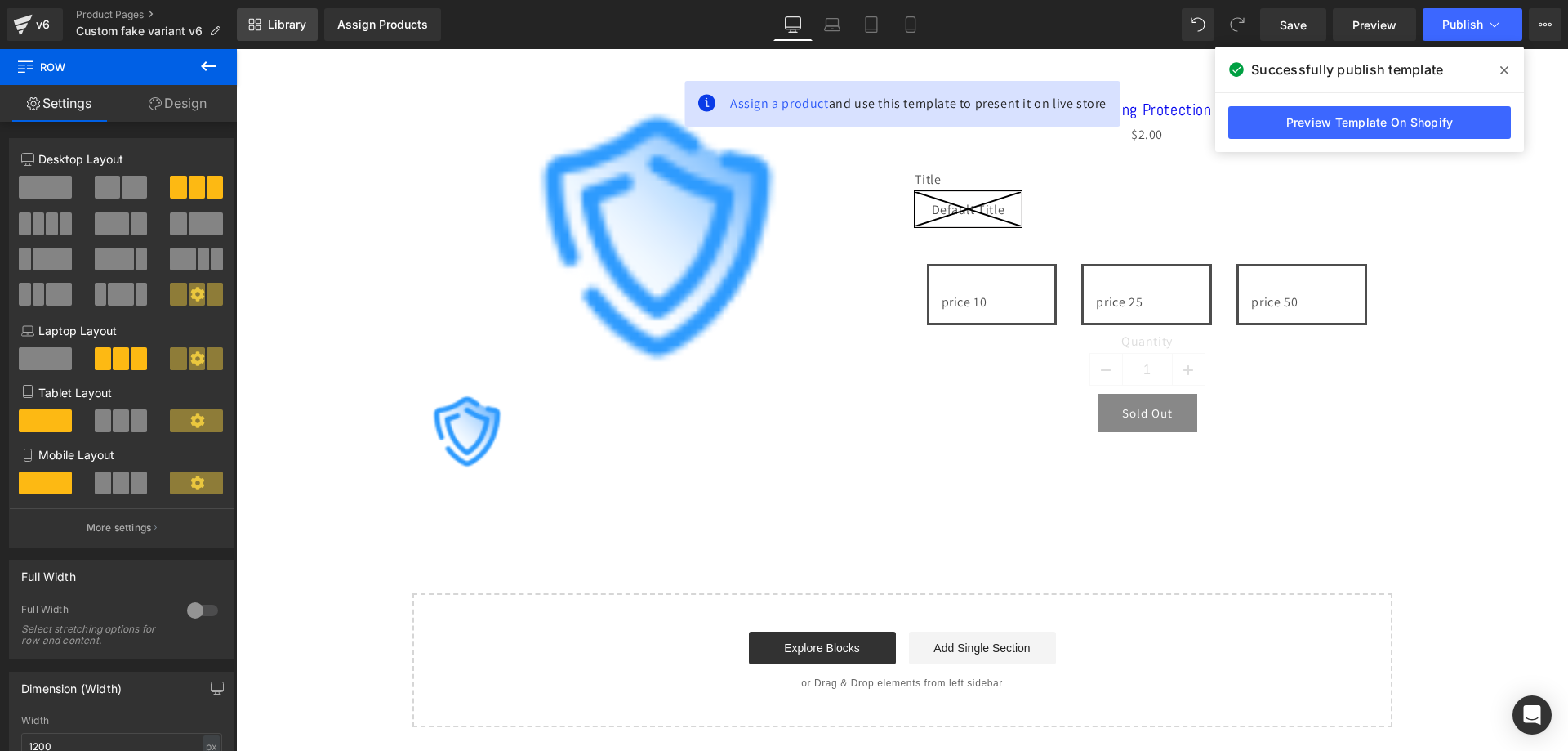
click at [283, 32] on link "Library" at bounding box center [278, 24] width 81 height 33
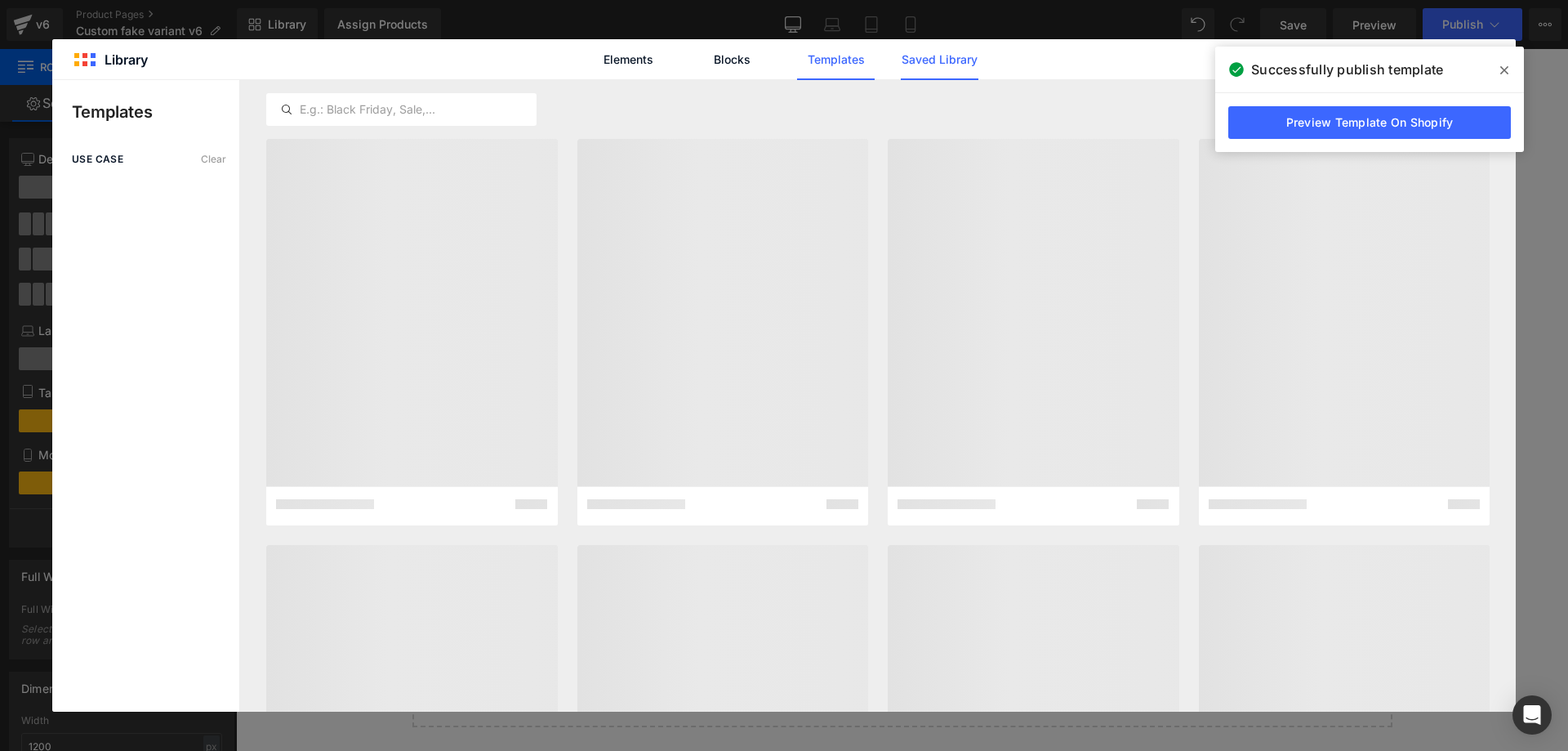
click at [957, 58] on link "Saved Library" at bounding box center [940, 59] width 77 height 41
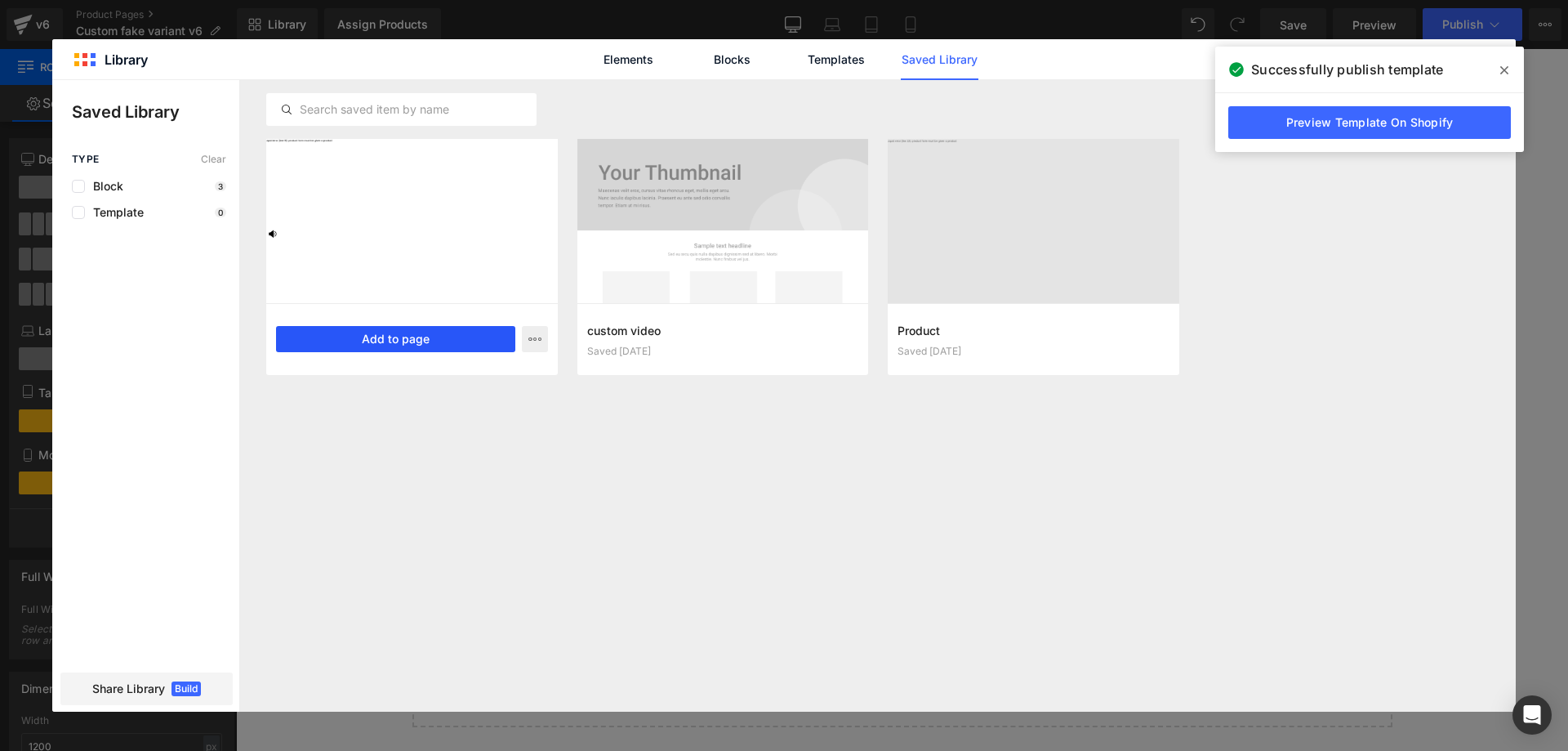
click at [487, 336] on button "Add to page" at bounding box center [396, 339] width 239 height 26
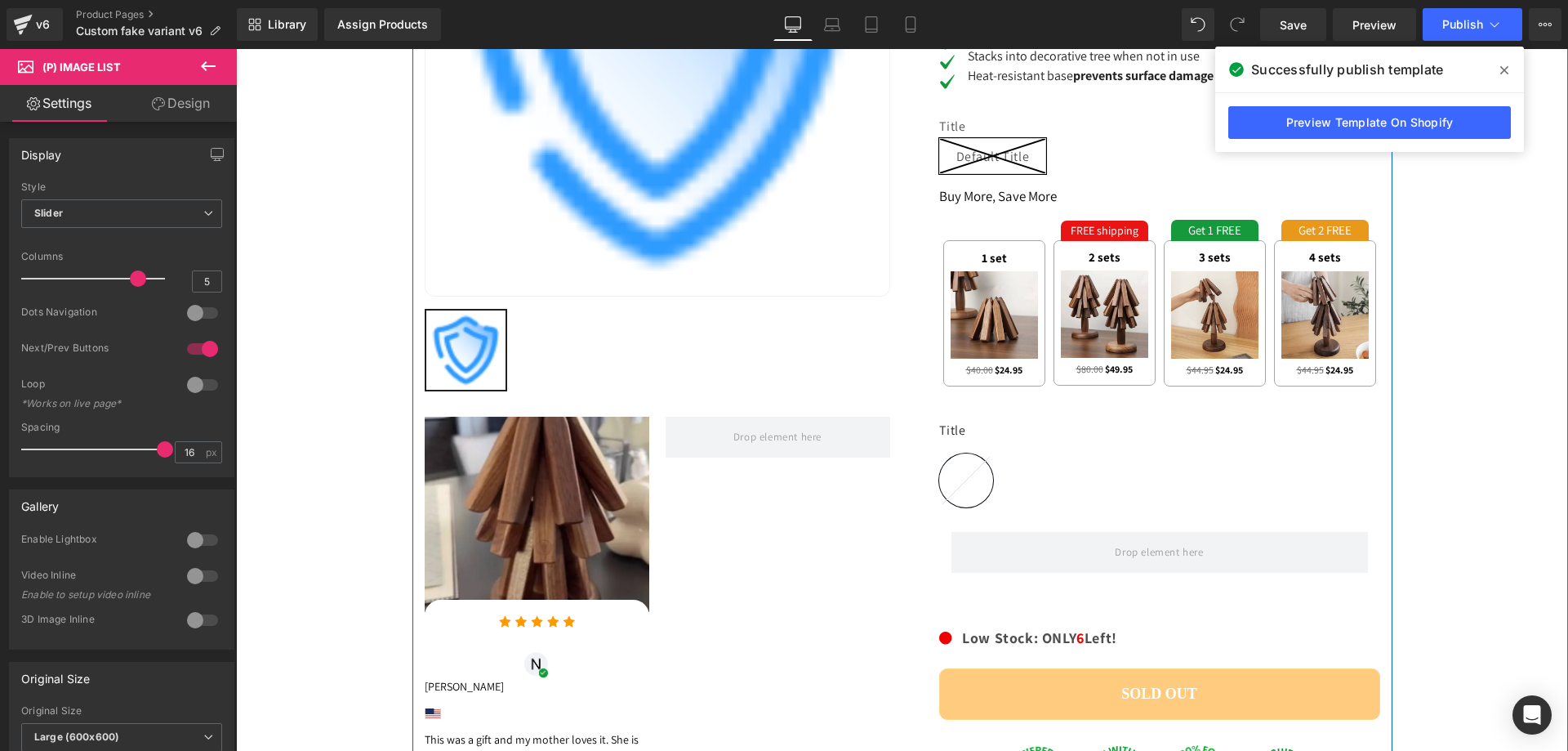
scroll to position [680, 0]
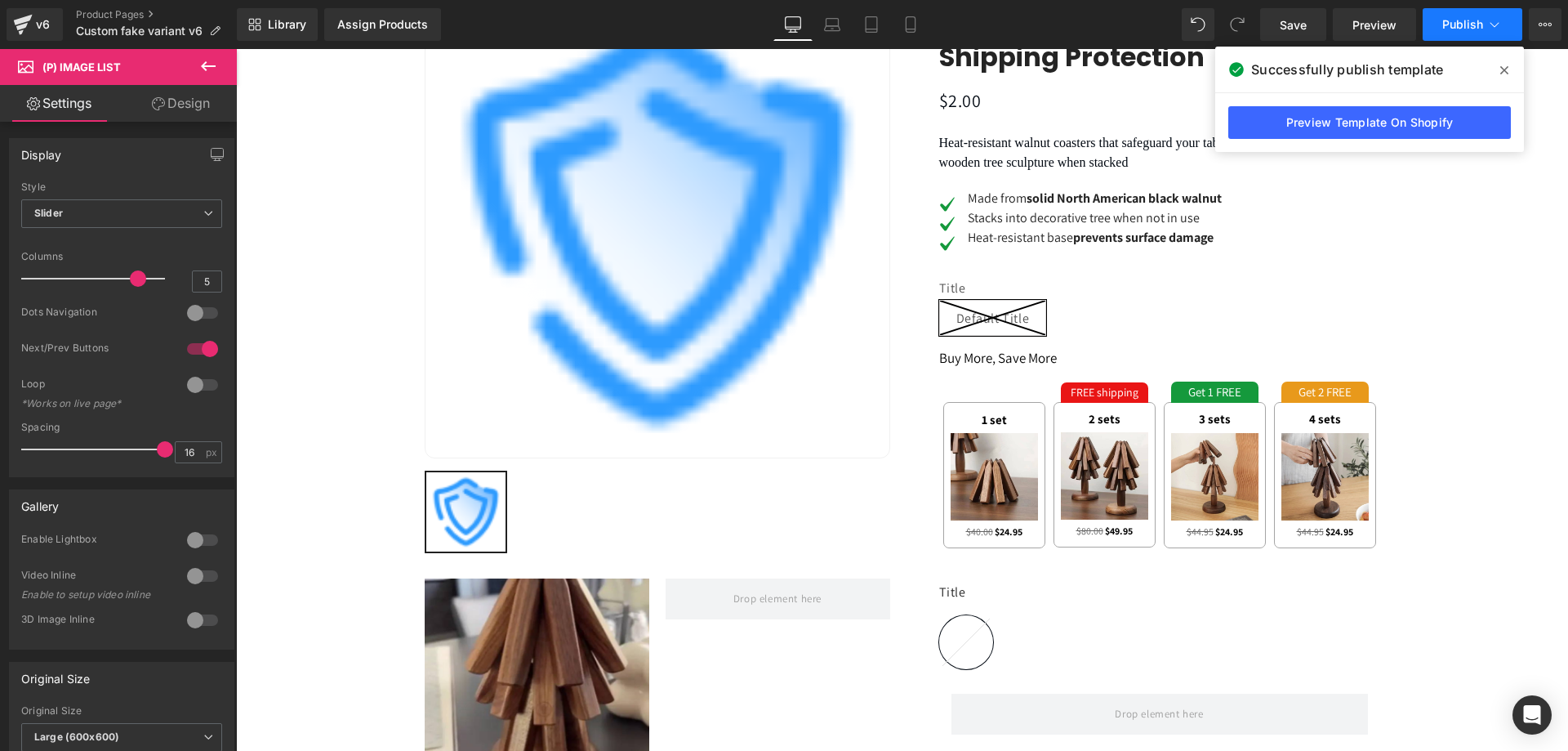
click at [1463, 28] on span "Publish" at bounding box center [1463, 24] width 40 height 13
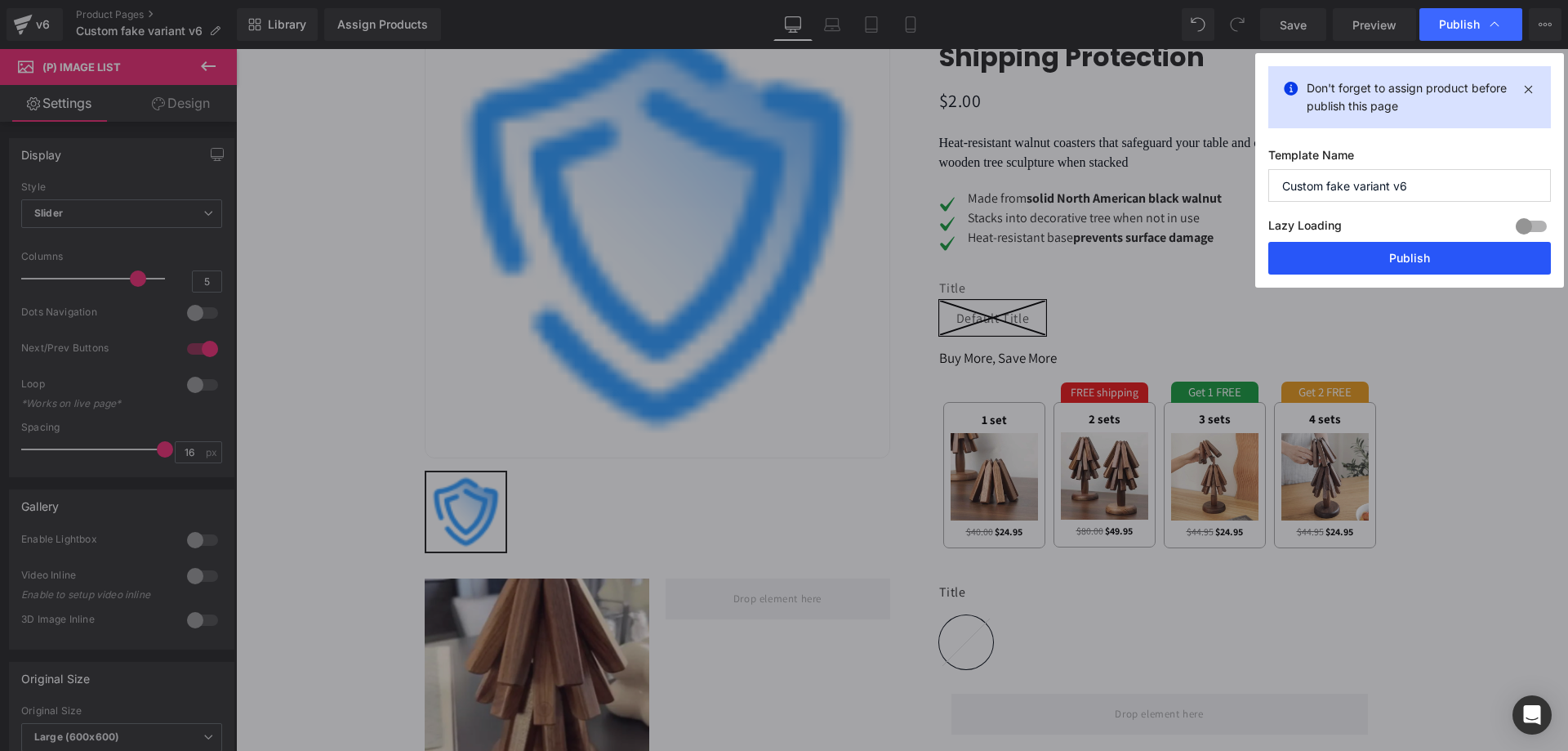
click at [1346, 263] on button "Publish" at bounding box center [1410, 258] width 283 height 33
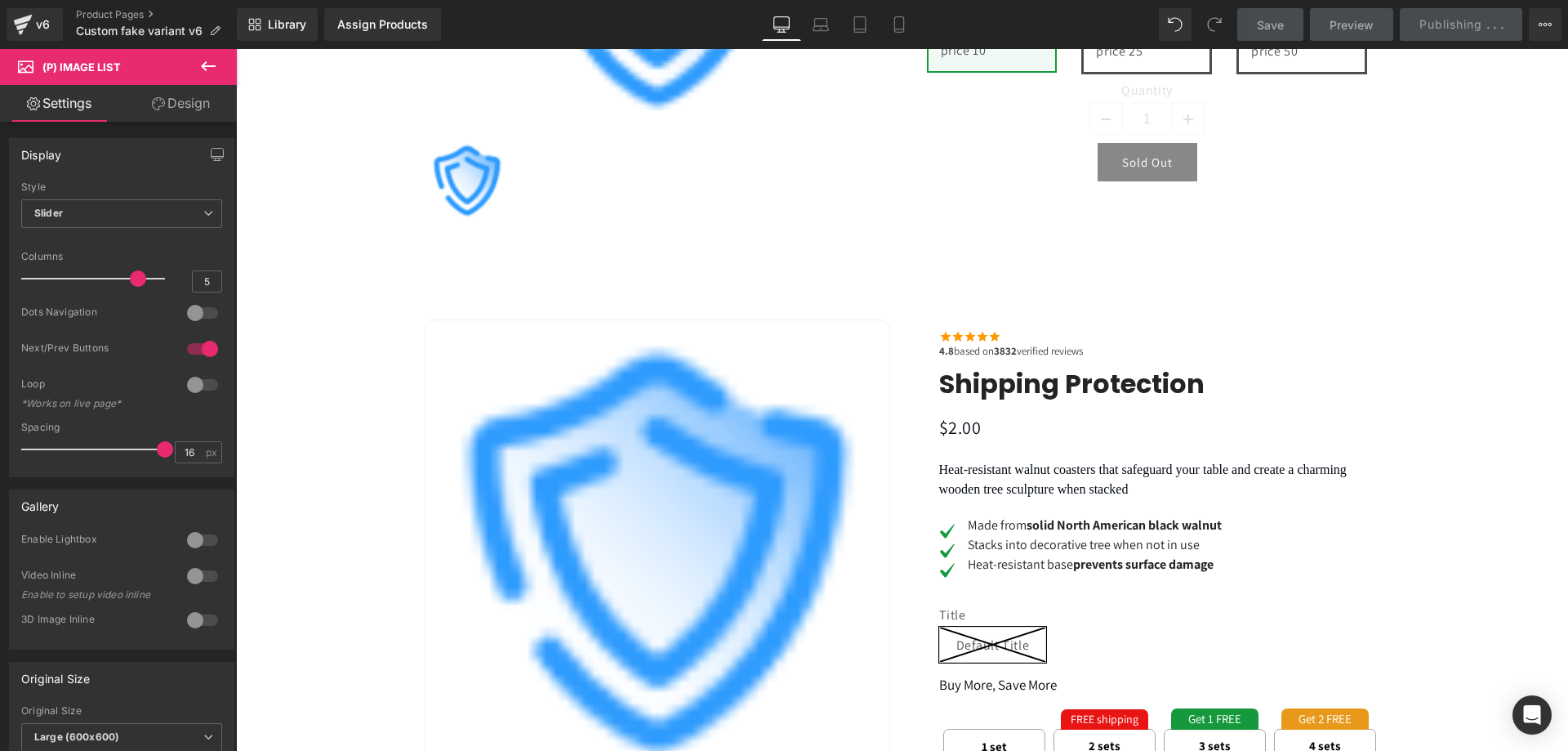
scroll to position [598, 0]
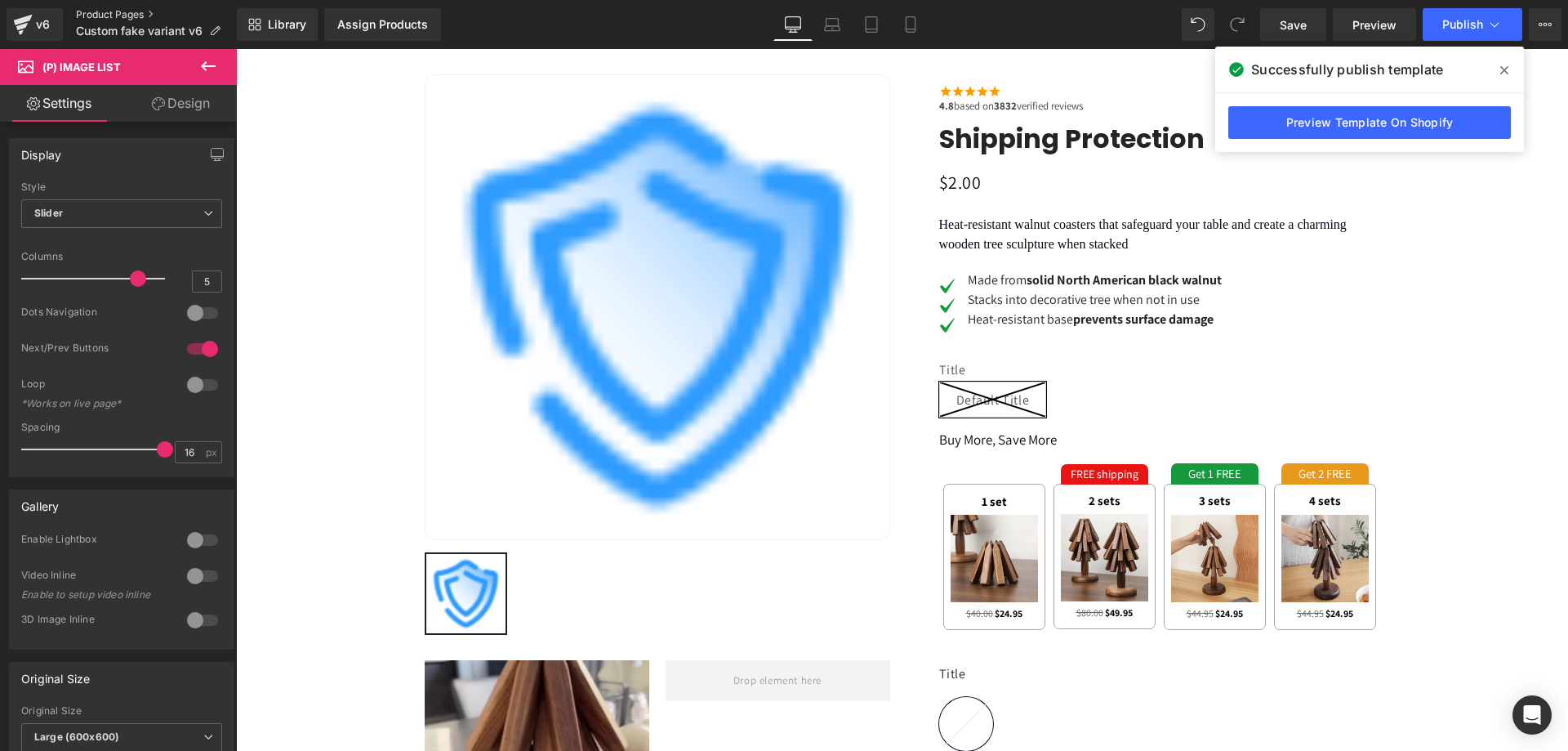
click at [112, 11] on link "Product Pages" at bounding box center [156, 15] width 161 height 13
